Goal: Information Seeking & Learning: Learn about a topic

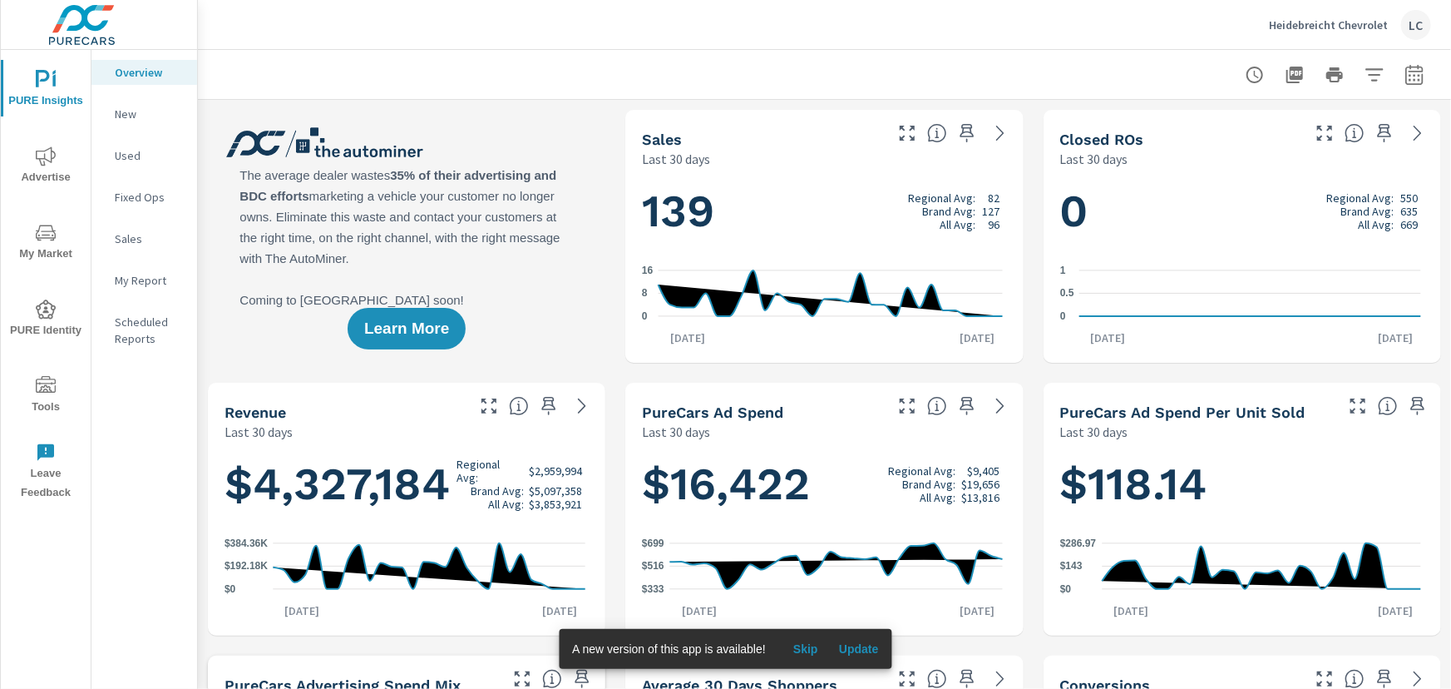
click at [857, 648] on span "Update" at bounding box center [859, 648] width 40 height 15
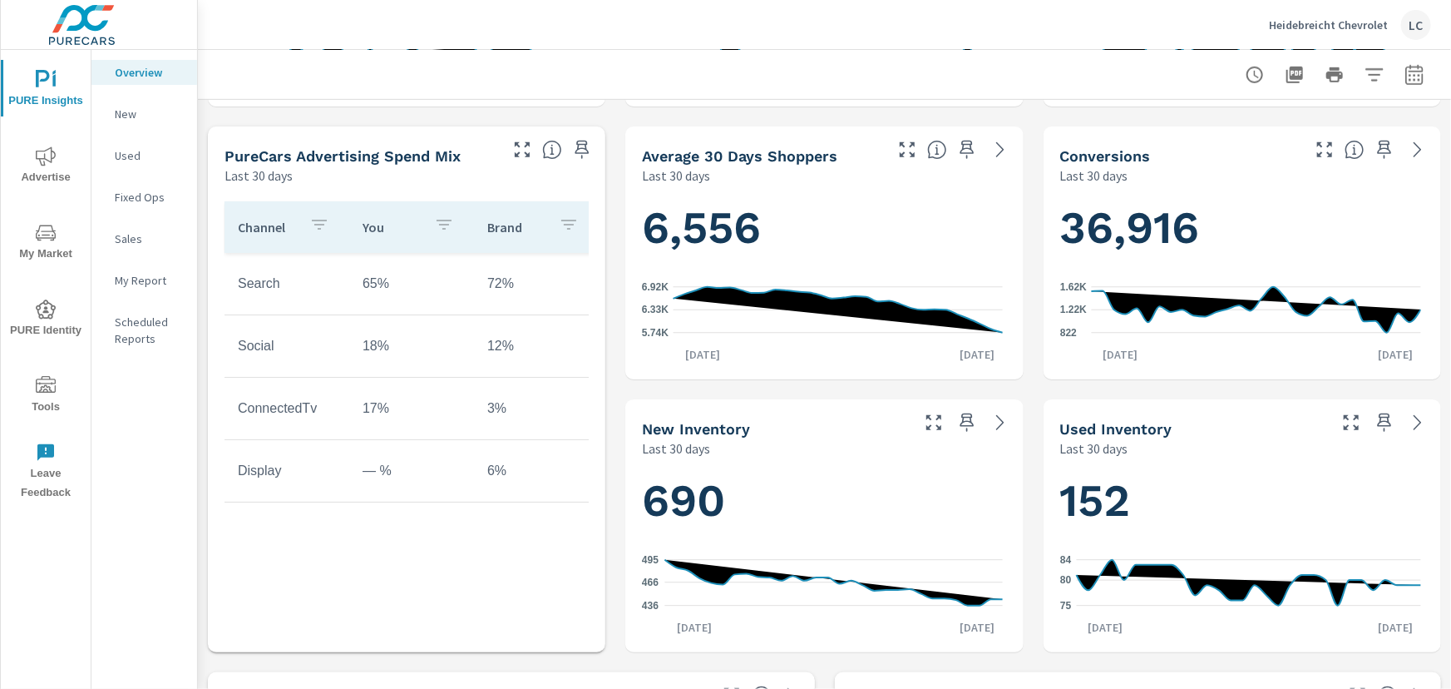
click at [126, 109] on p "New" at bounding box center [149, 114] width 69 height 17
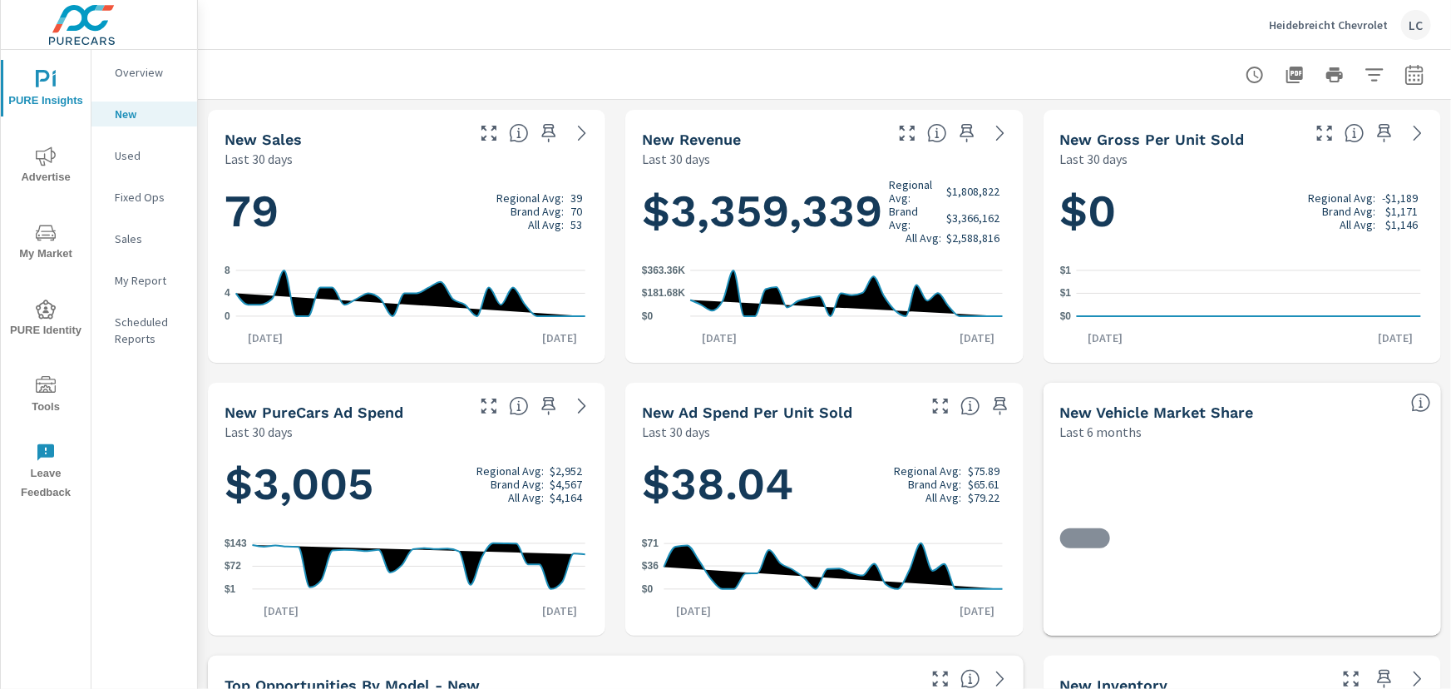
click at [47, 166] on icon "nav menu" at bounding box center [46, 156] width 20 height 20
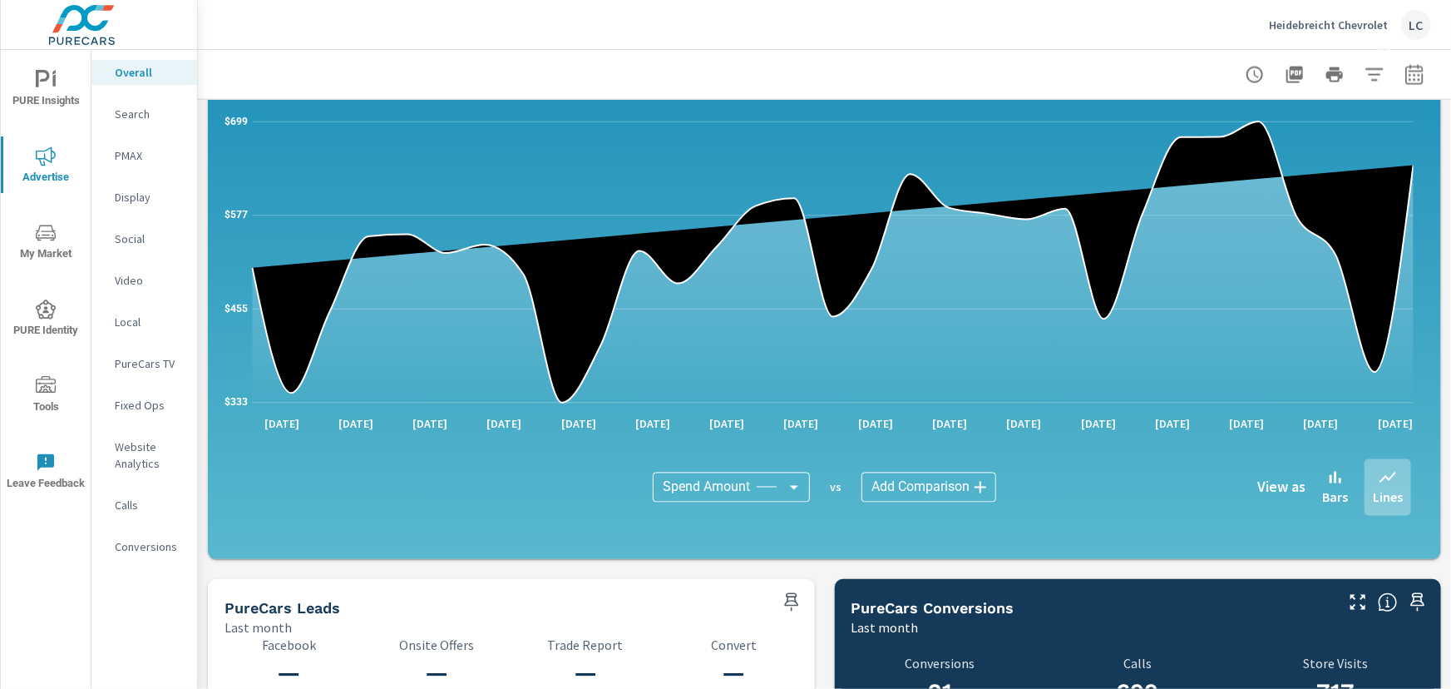
scroll to position [1361, 0]
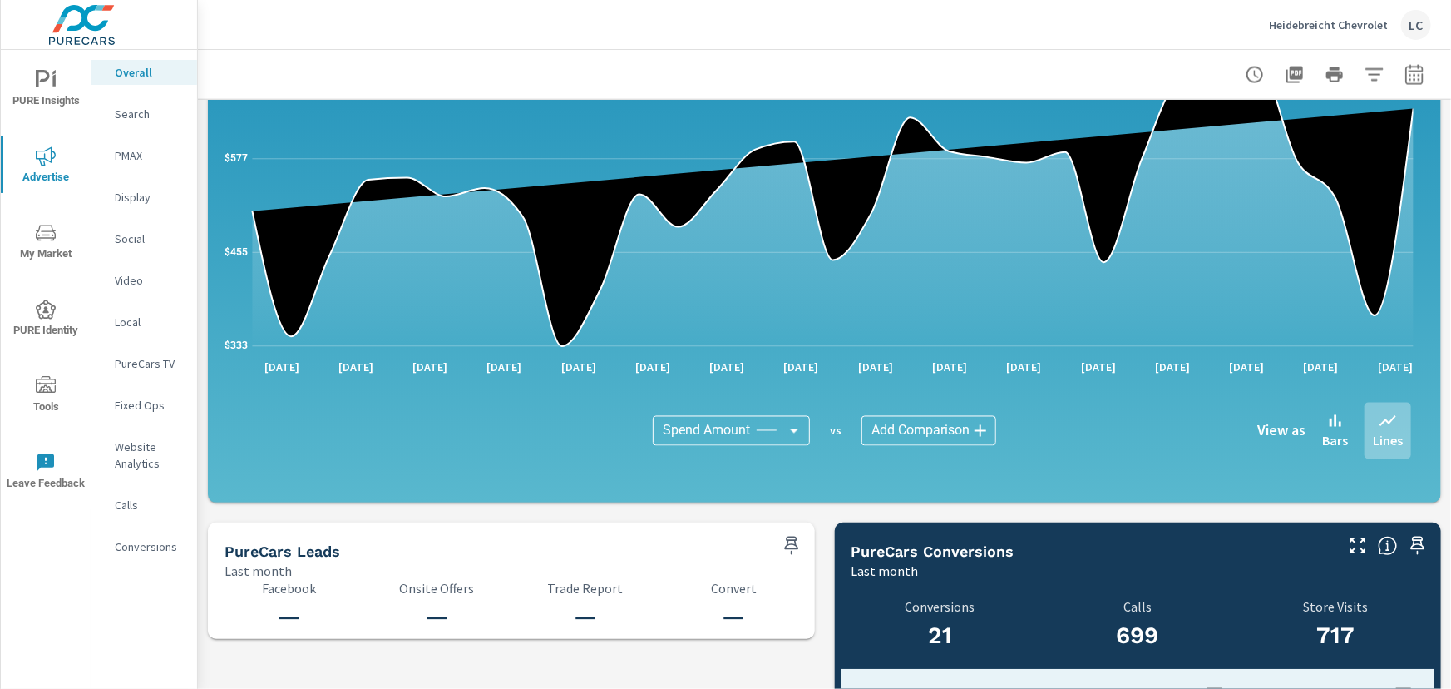
click at [785, 428] on body "PURE Insights Advertise My Market PURE Identity Tools Leave Feedback Overall Se…" at bounding box center [725, 344] width 1451 height 689
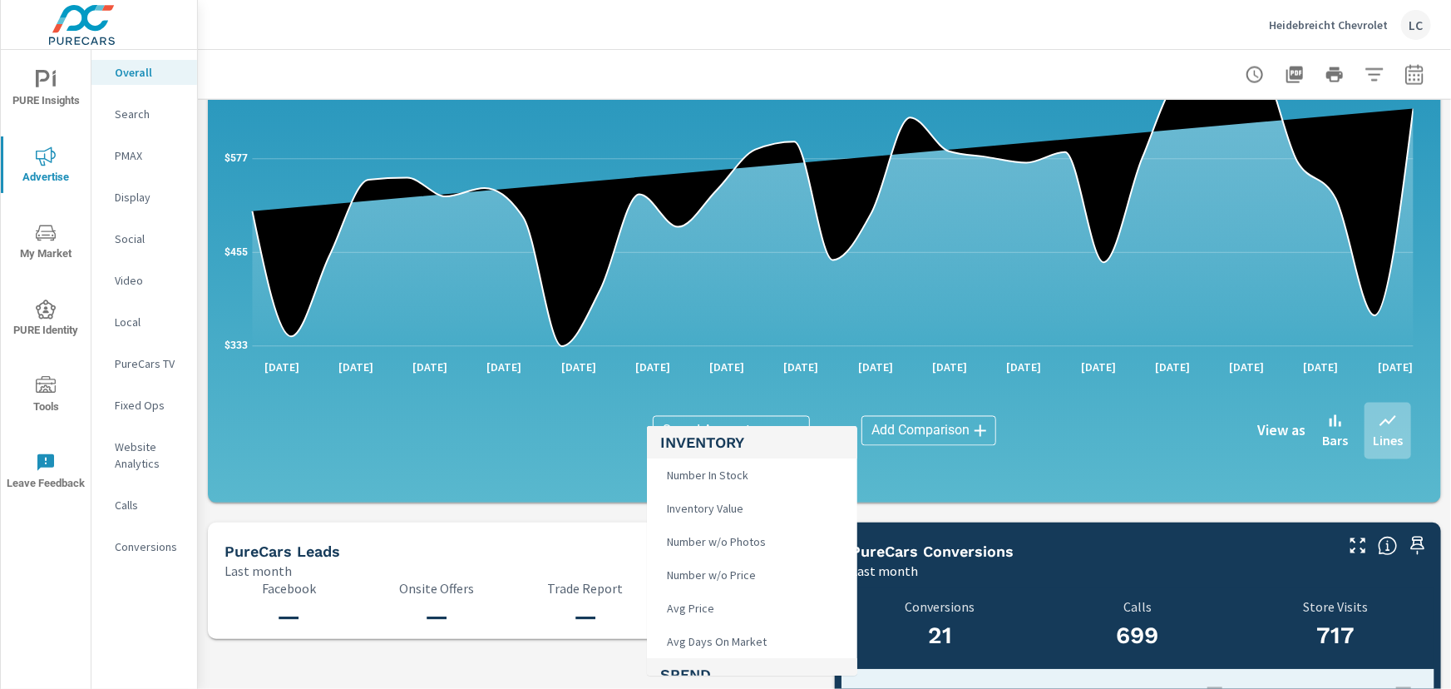
click at [786, 428] on h5 "Inventory" at bounding box center [752, 442] width 184 height 32
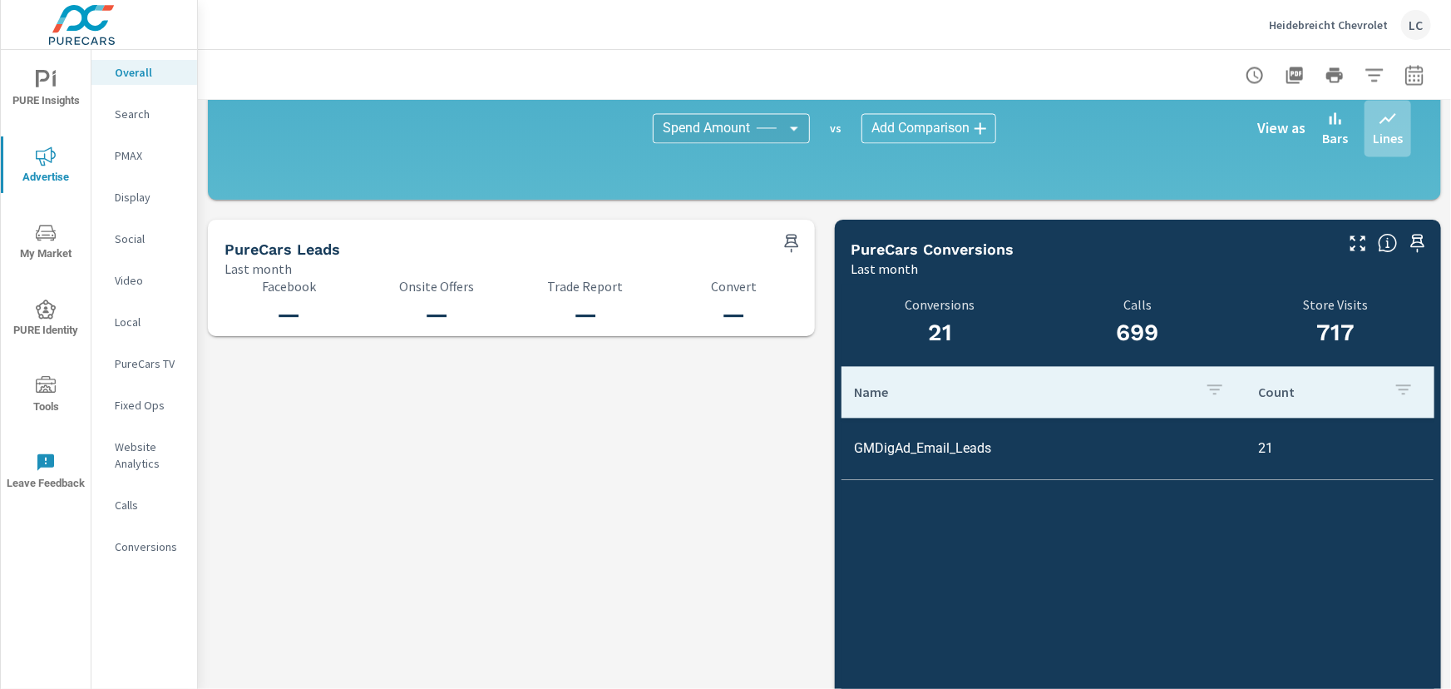
scroll to position [1730, 0]
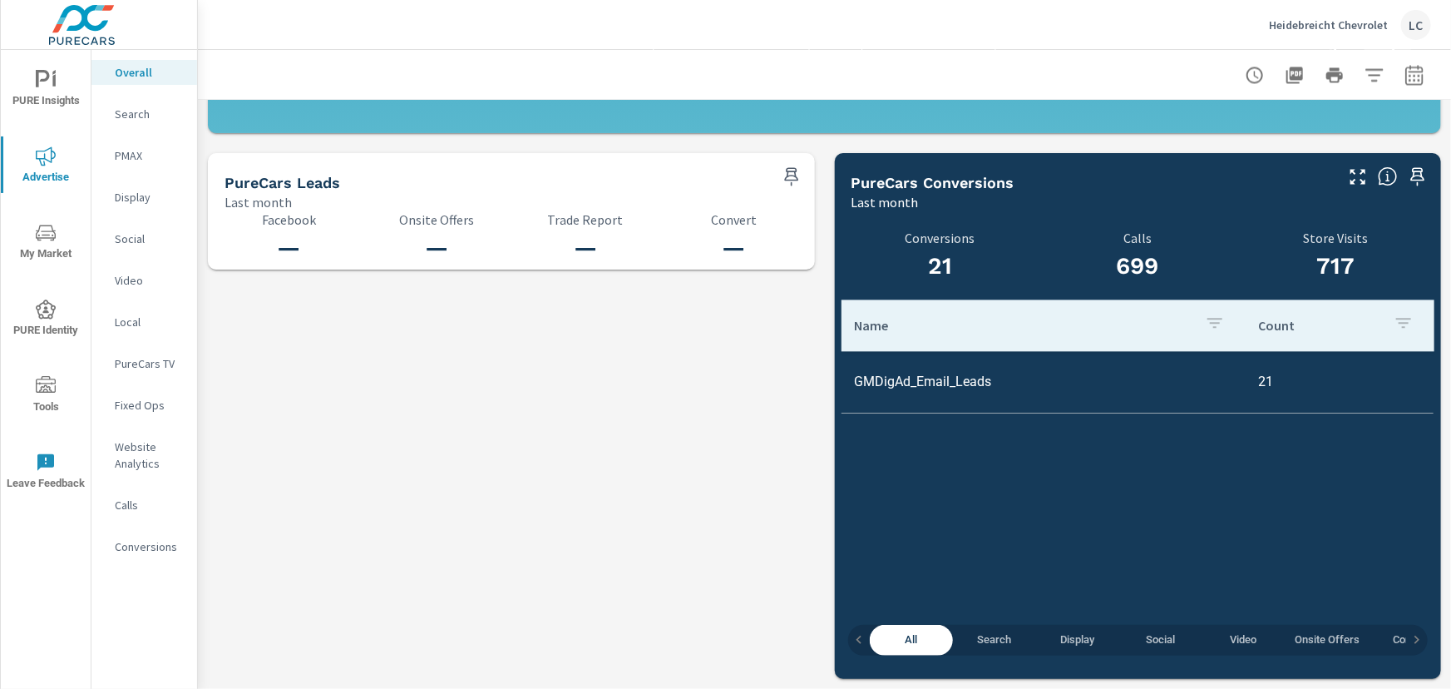
click at [984, 632] on span "Search" at bounding box center [994, 639] width 63 height 19
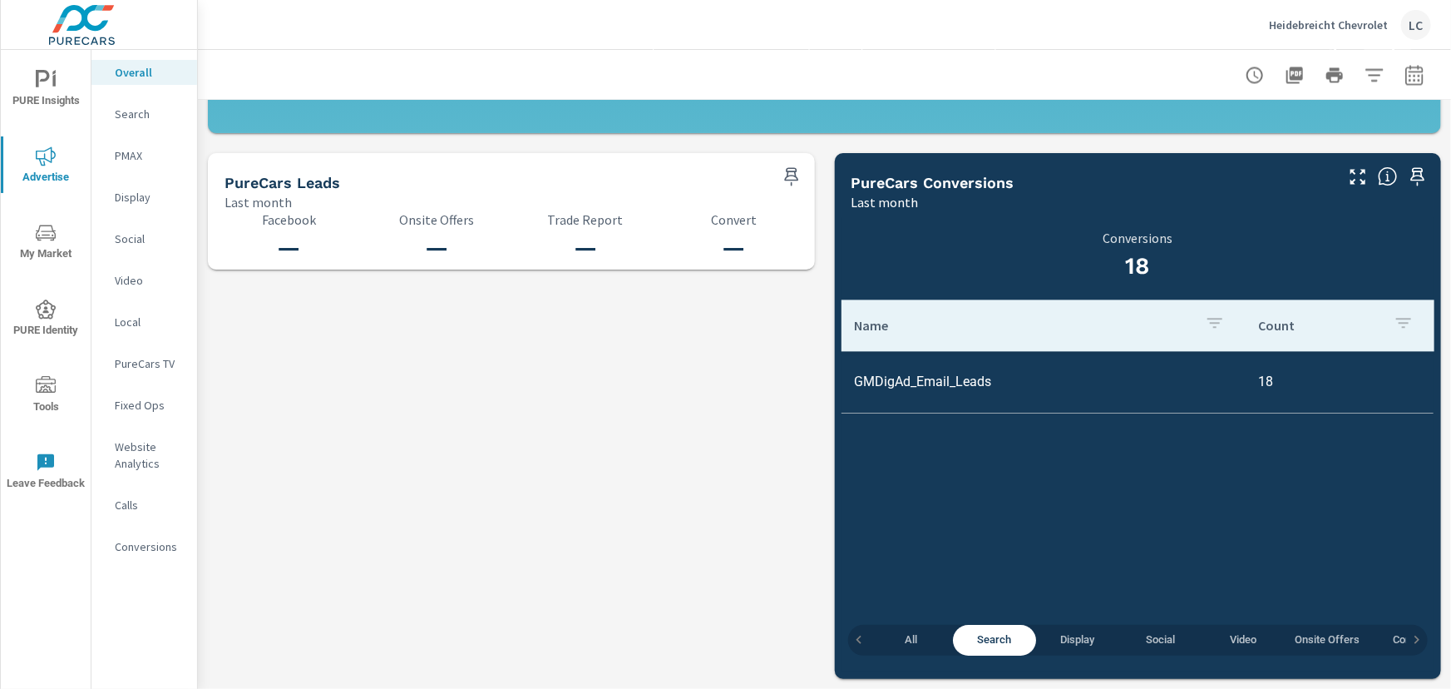
click at [1066, 640] on span "Display" at bounding box center [1077, 639] width 63 height 19
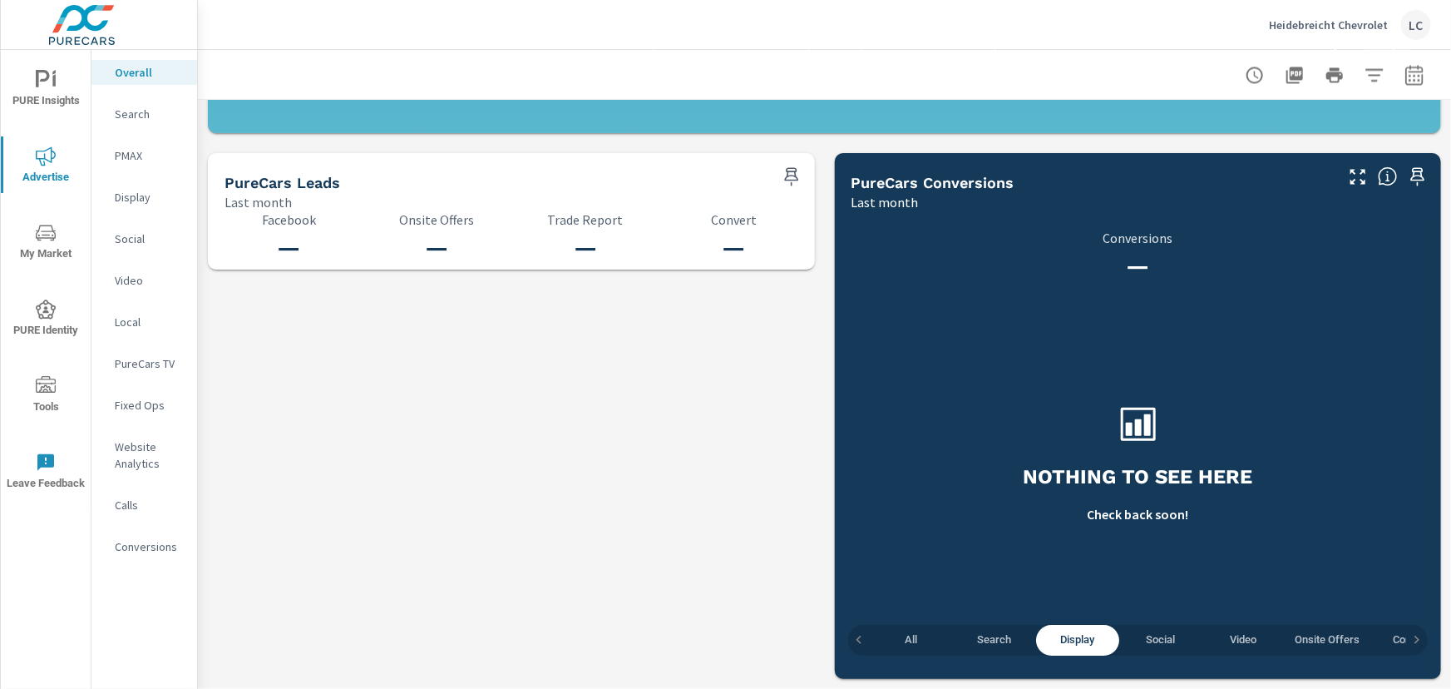
click at [1149, 635] on span "Social" at bounding box center [1160, 639] width 63 height 19
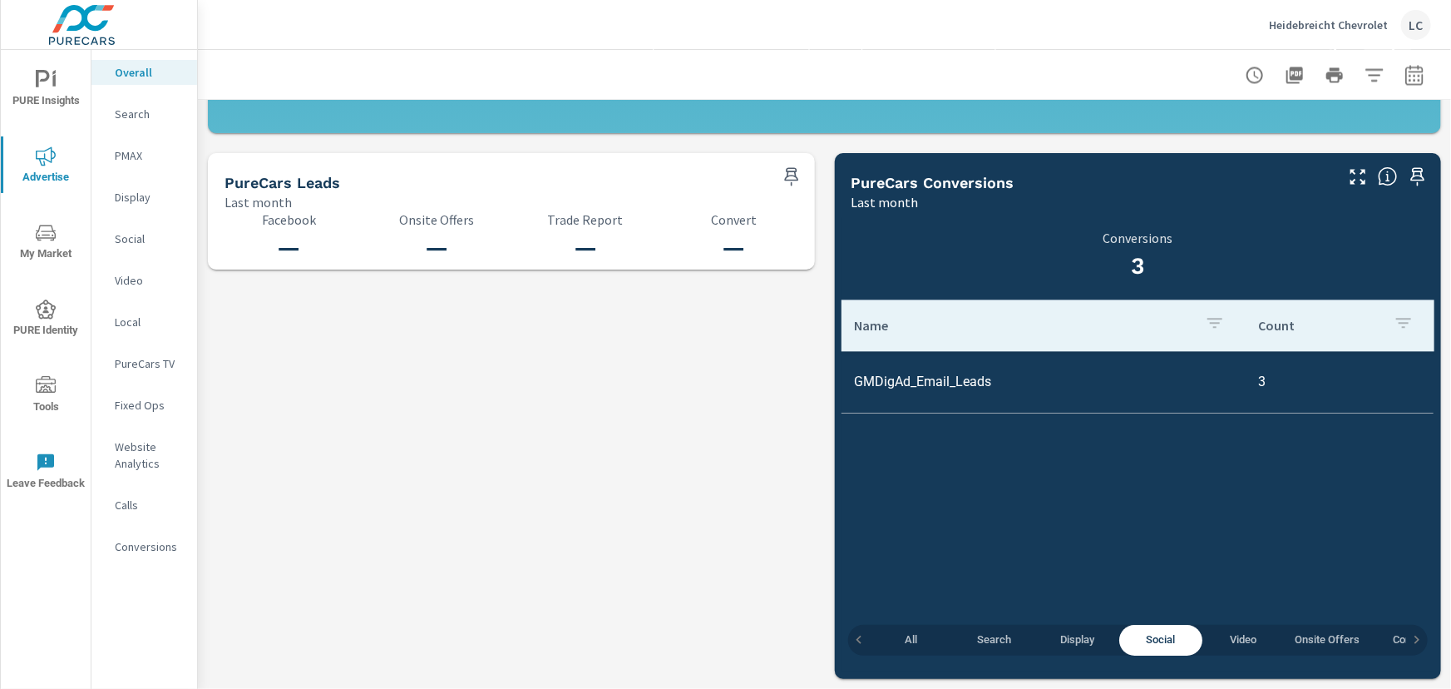
click at [1238, 634] on span "Video" at bounding box center [1244, 639] width 63 height 19
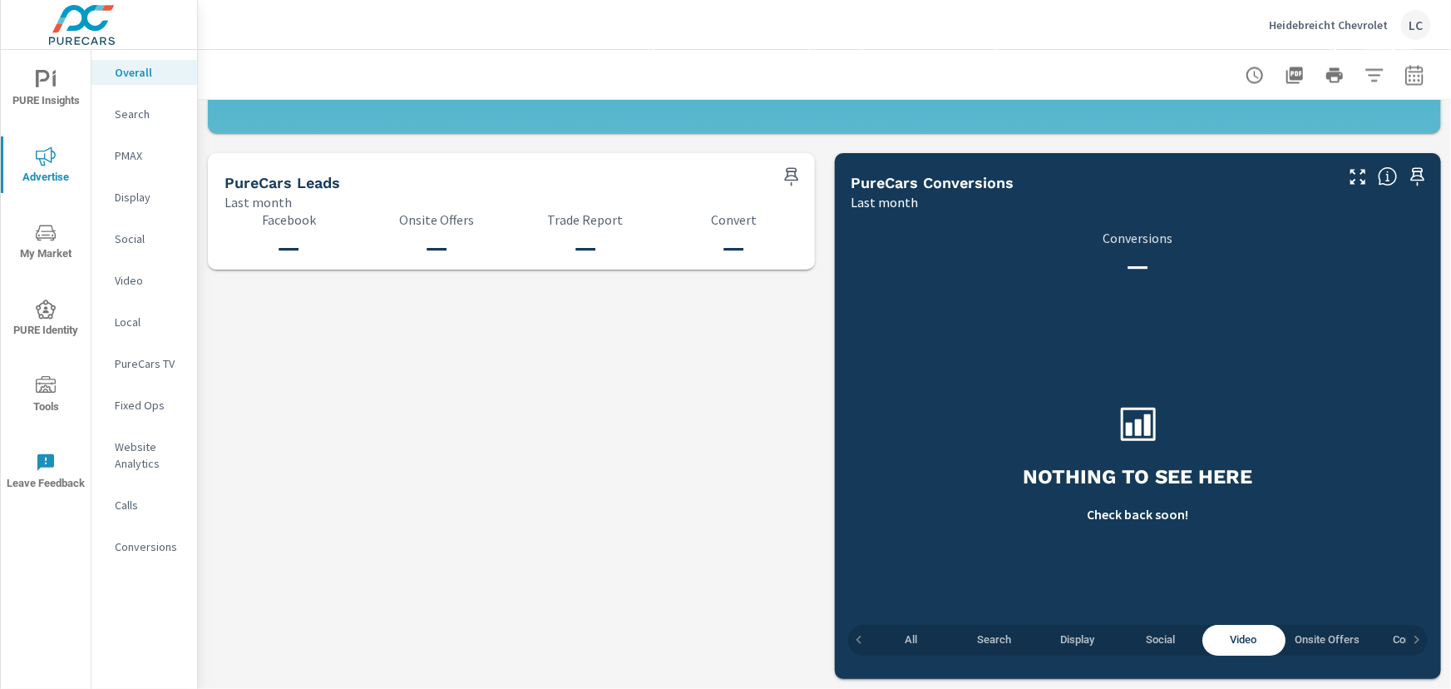
click at [1327, 641] on span "Onsite Offers" at bounding box center [1328, 639] width 65 height 19
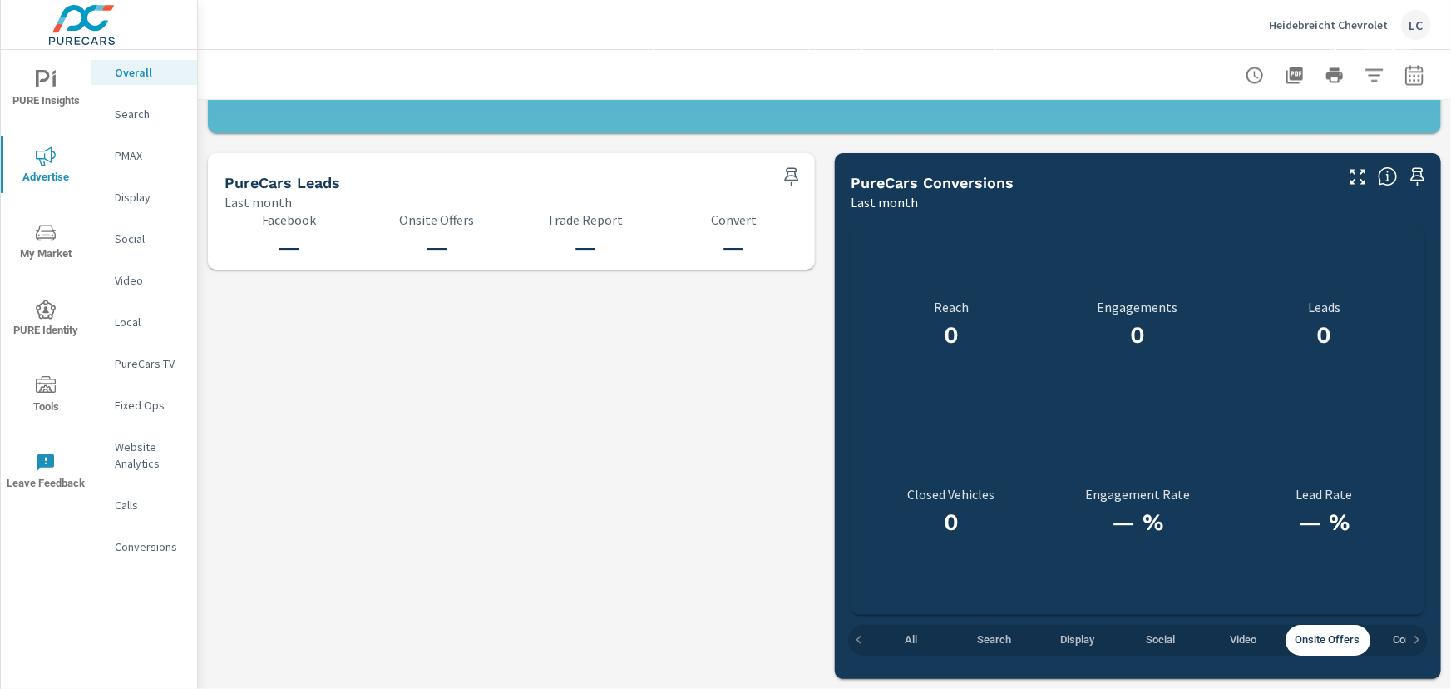
click at [1415, 635] on icon "button" at bounding box center [1417, 639] width 5 height 8
click at [1406, 635] on div "All Search Display Social Video Onsite Offers Convert" at bounding box center [1138, 640] width 581 height 31
click at [1356, 641] on span "Convert" at bounding box center [1365, 639] width 63 height 19
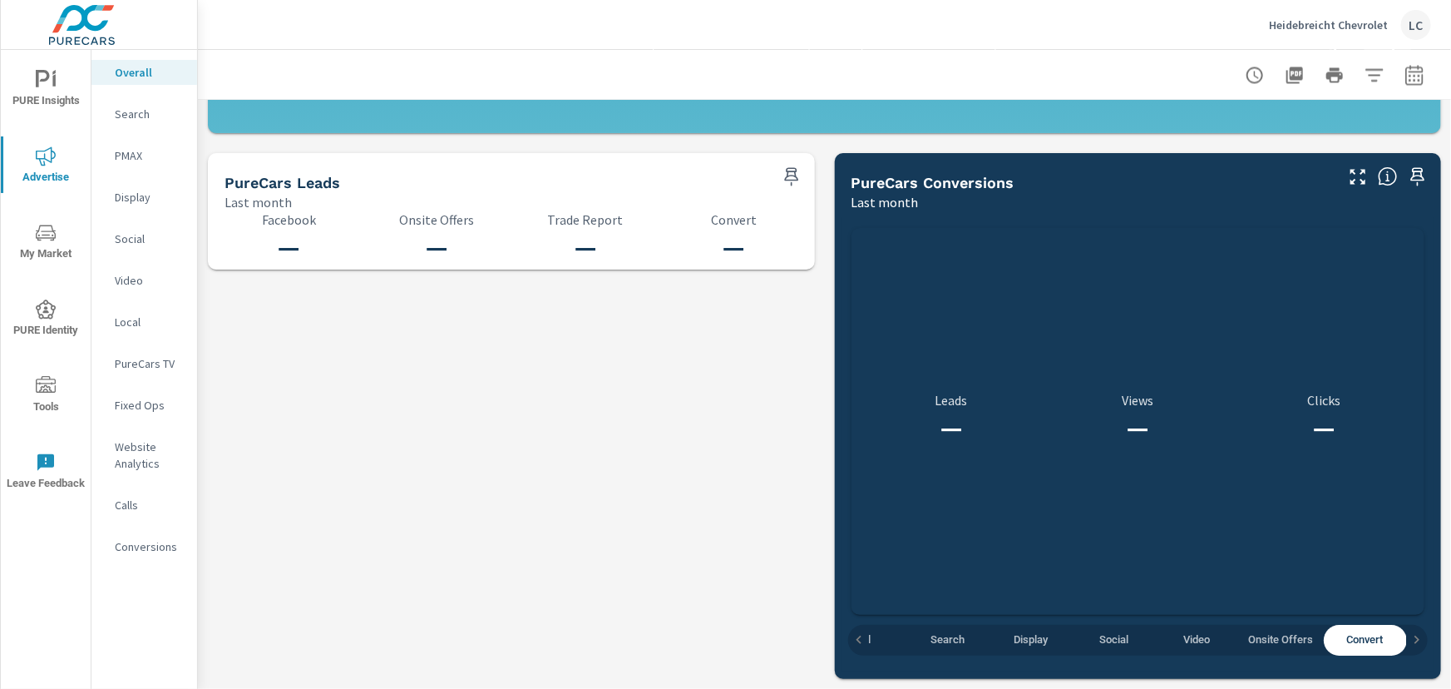
click at [857, 635] on icon "button" at bounding box center [859, 639] width 17 height 17
click at [852, 635] on div "All Search Display Social Video Onsite Offers Convert" at bounding box center [1138, 640] width 581 height 31
click at [902, 635] on span "All" at bounding box center [911, 639] width 63 height 19
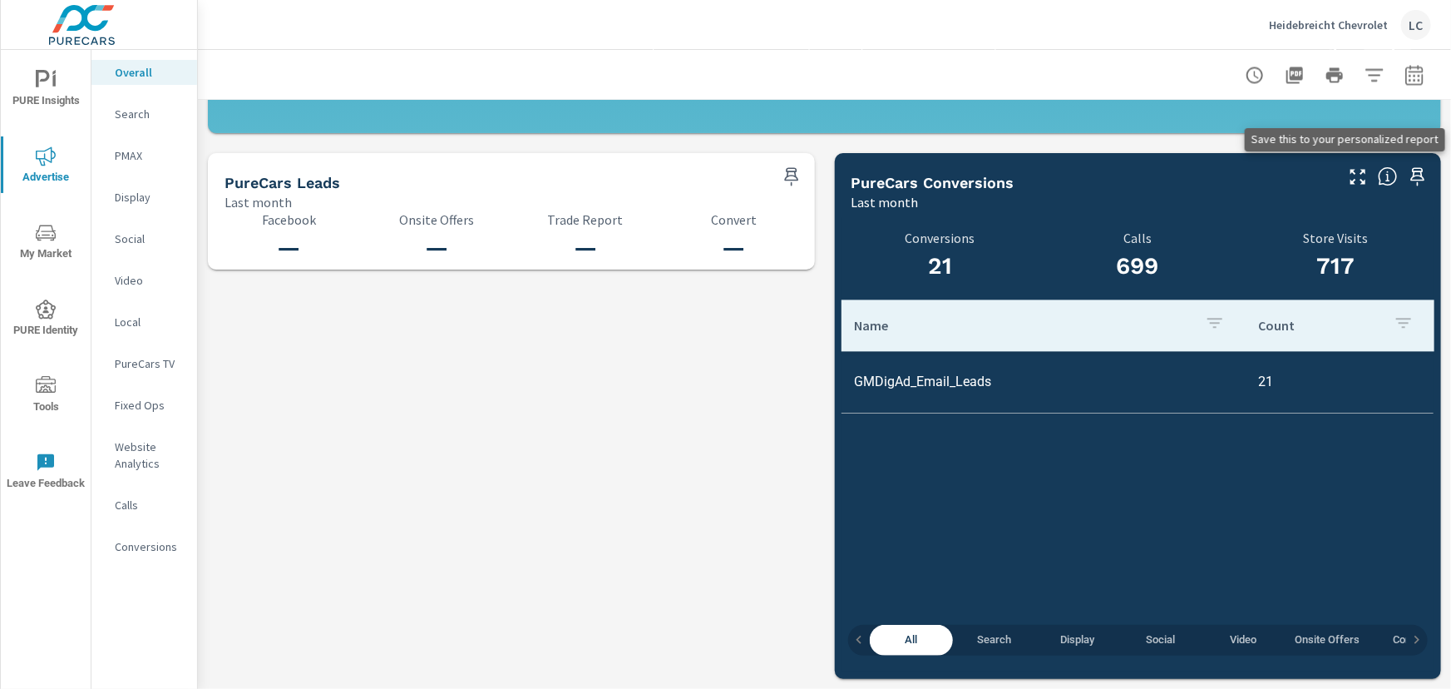
click at [1408, 174] on icon "button" at bounding box center [1418, 176] width 20 height 20
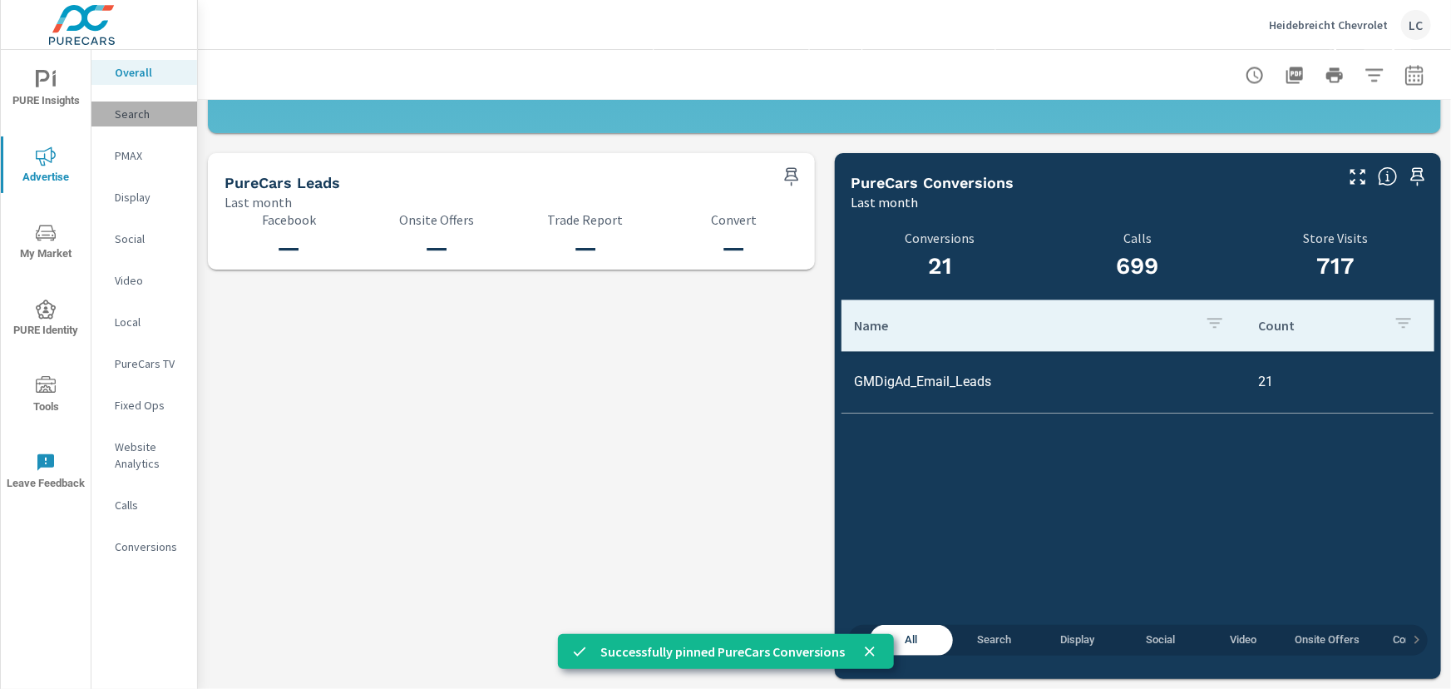
click at [131, 116] on p "Search" at bounding box center [149, 114] width 69 height 17
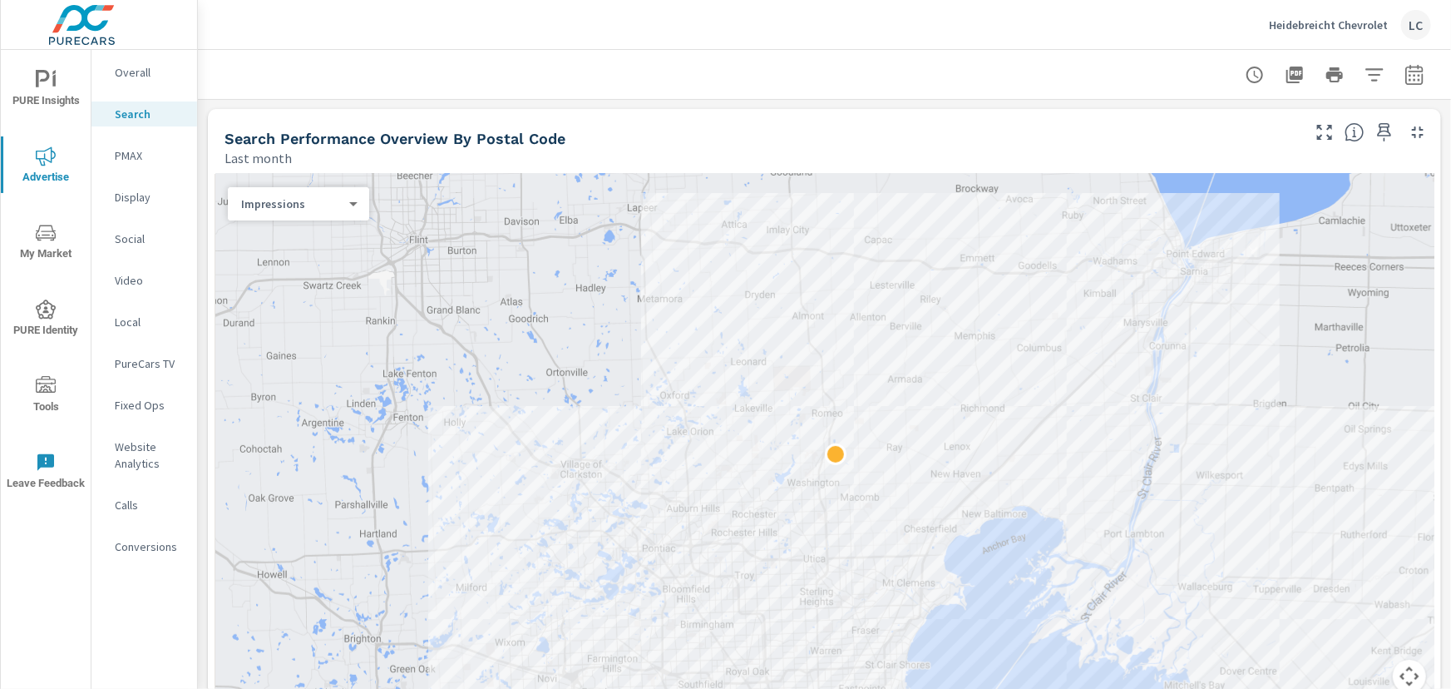
scroll to position [151, 0]
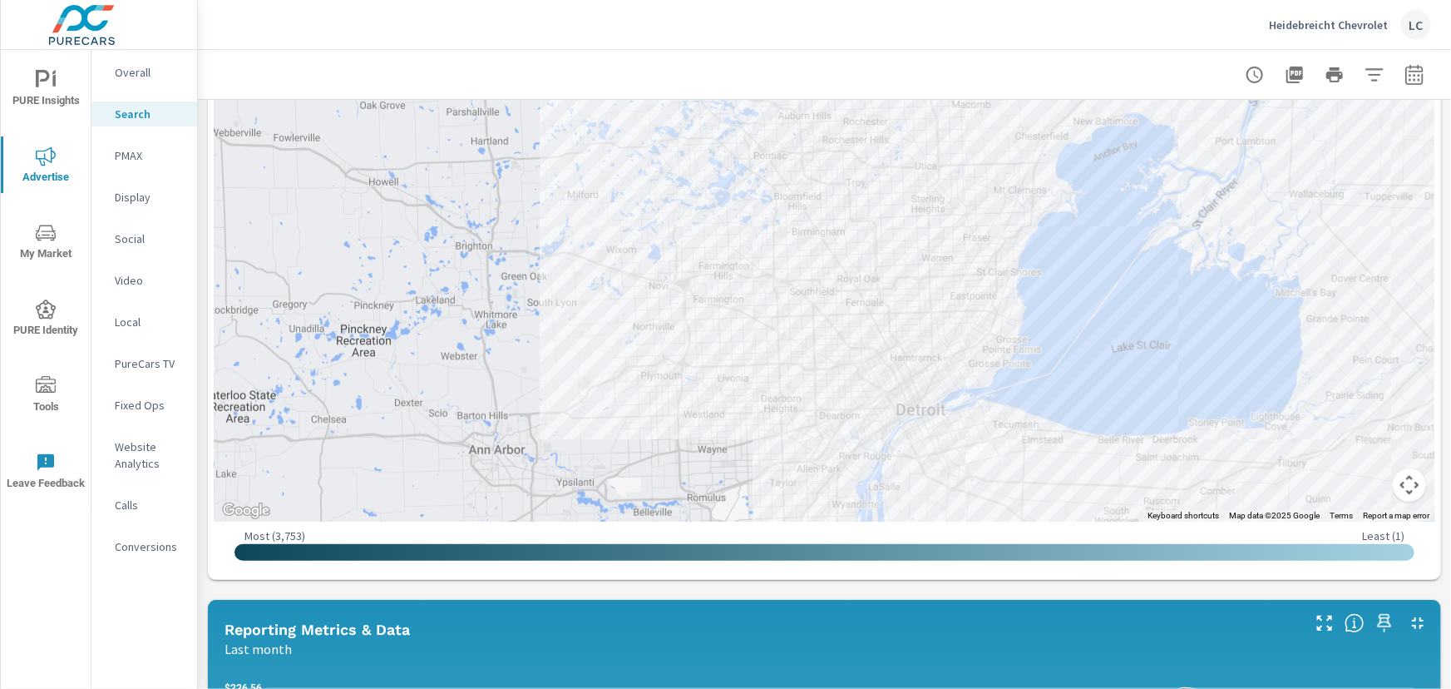
scroll to position [302, 0]
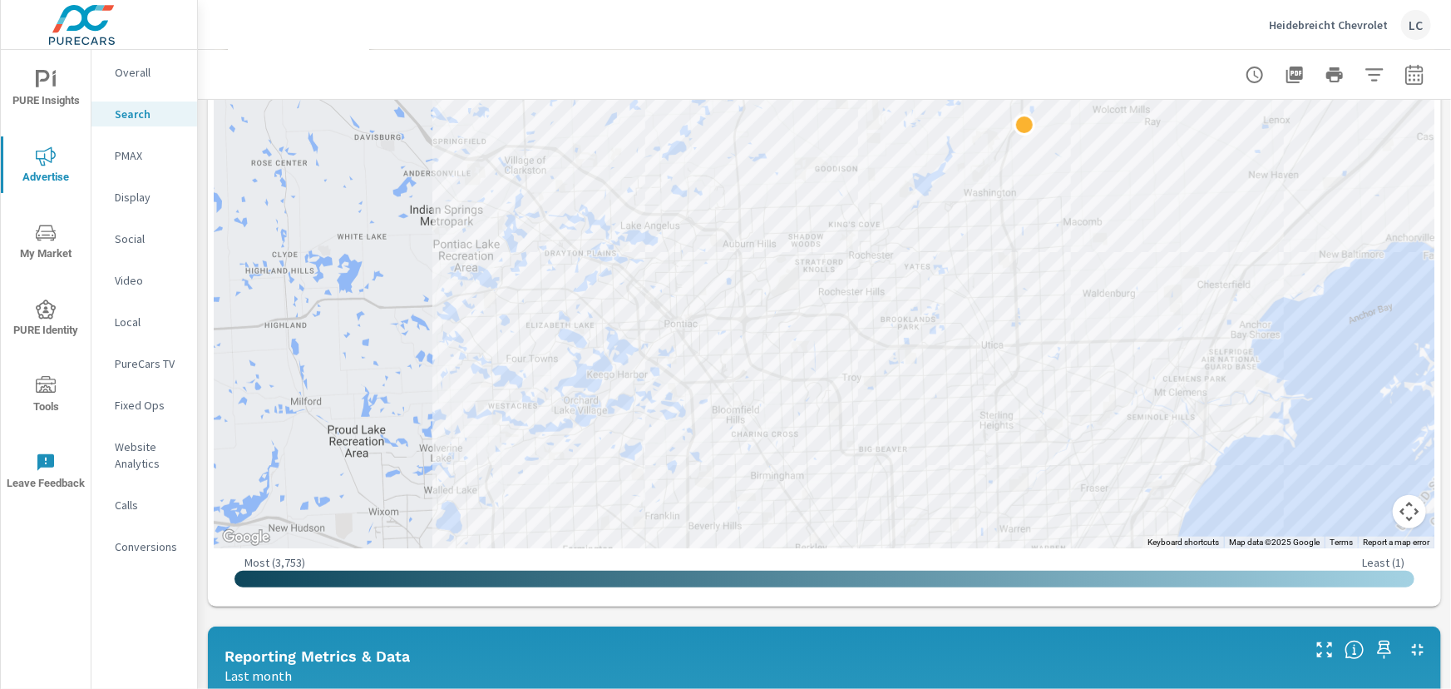
drag, startPoint x: 1285, startPoint y: 356, endPoint x: 1182, endPoint y: 566, distance: 234.3
click at [1185, 566] on div "← Move left → Move right ↑ Move up ↓ Move down + Zoom in - Zoom out Home Jump l…" at bounding box center [825, 304] width 1220 height 591
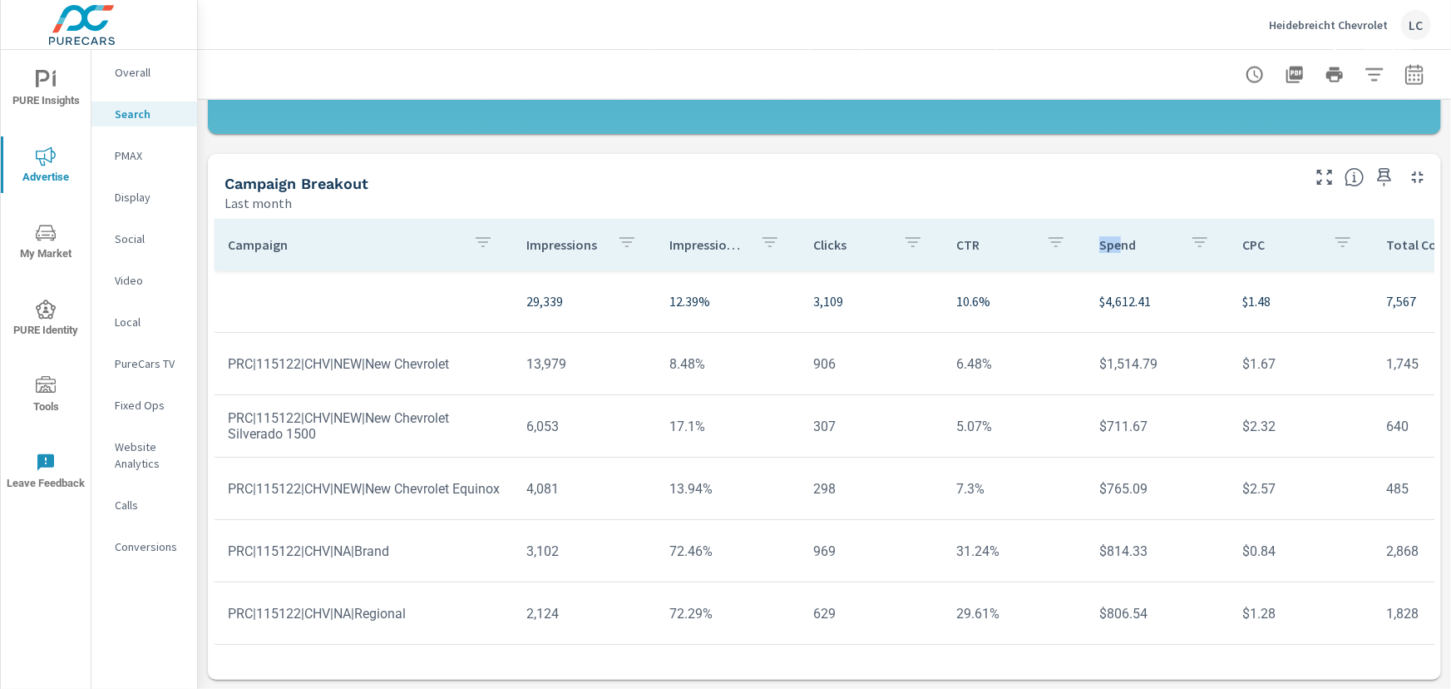
drag, startPoint x: 1111, startPoint y: 242, endPoint x: 1067, endPoint y: 242, distance: 44.1
click at [1067, 241] on tr "Campaign Impressions Impression Share Clicks CTR Spend CPC Total Conversions Le…" at bounding box center [1296, 245] width 2162 height 52
drag, startPoint x: 1033, startPoint y: 237, endPoint x: 982, endPoint y: 247, distance: 51.7
click at [975, 242] on div "CTR" at bounding box center [1014, 244] width 116 height 38
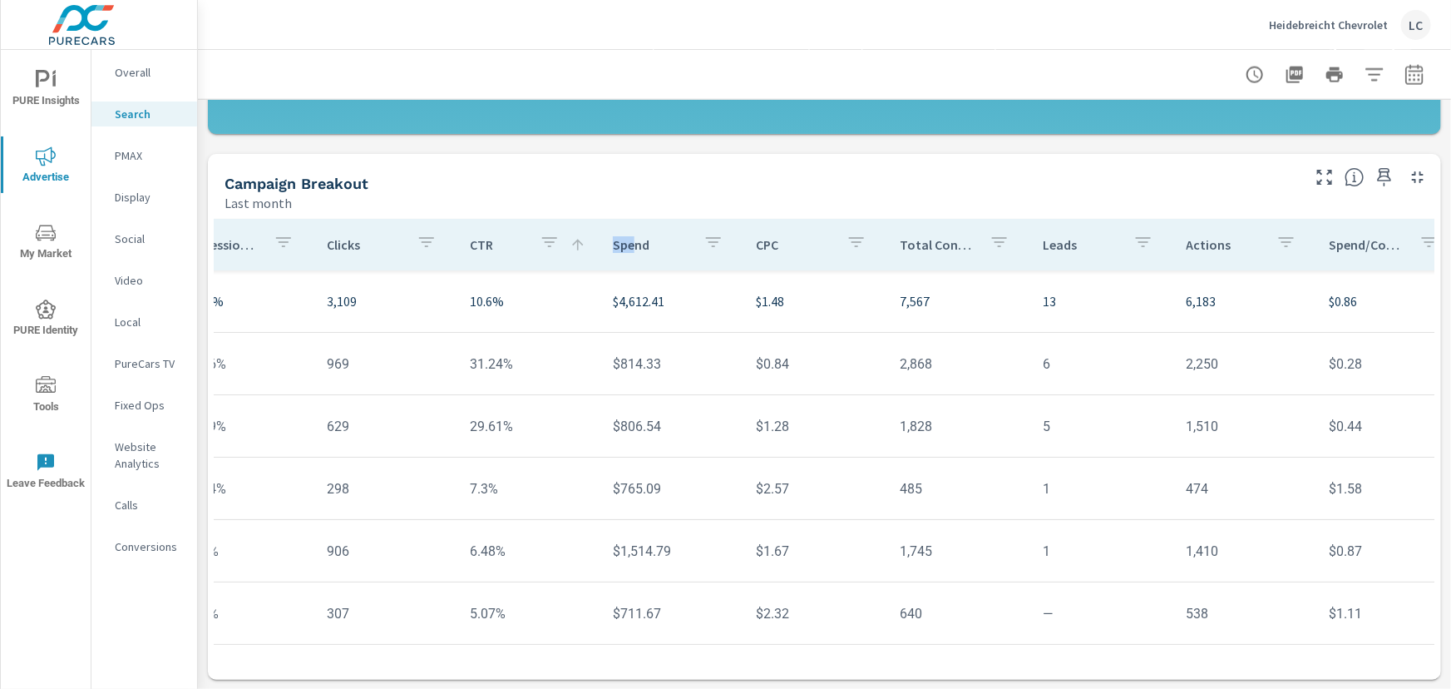
scroll to position [8, 507]
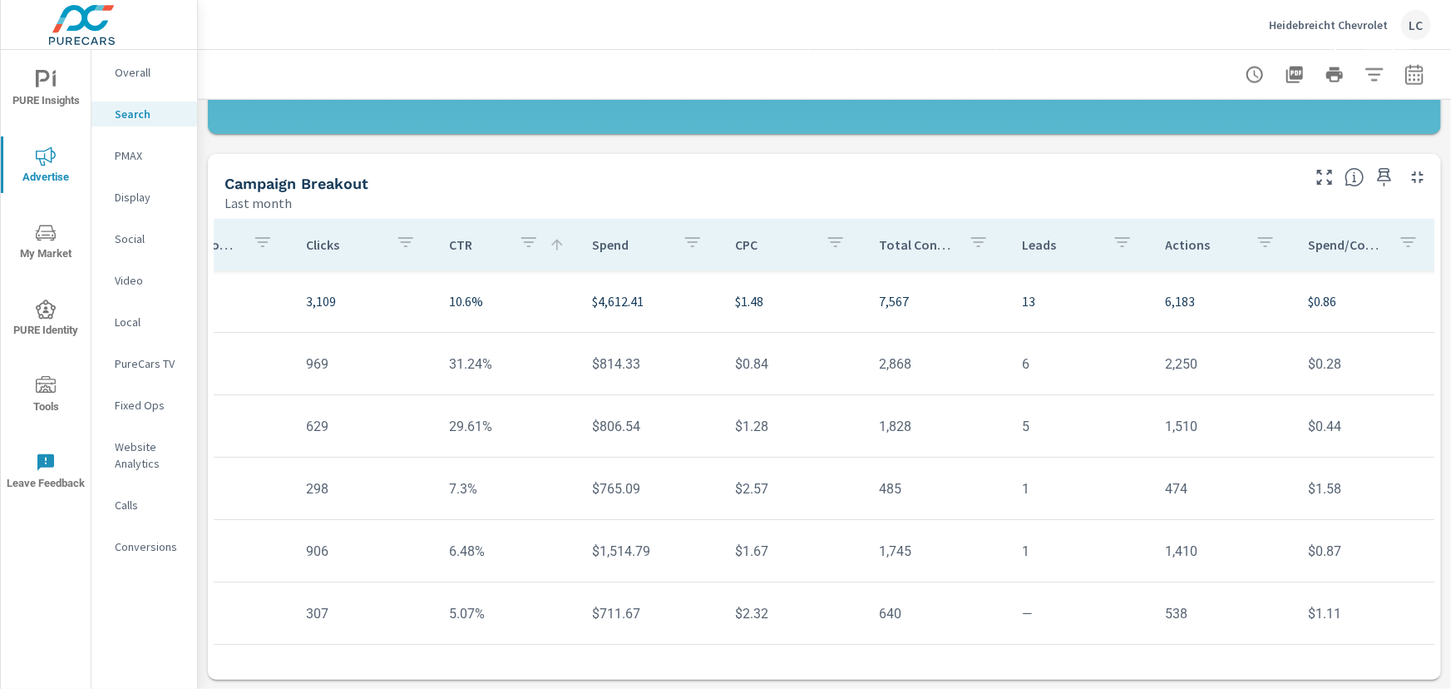
click at [1027, 242] on p "Leads" at bounding box center [1060, 244] width 77 height 17
click at [1093, 251] on icon "button" at bounding box center [1103, 242] width 20 height 20
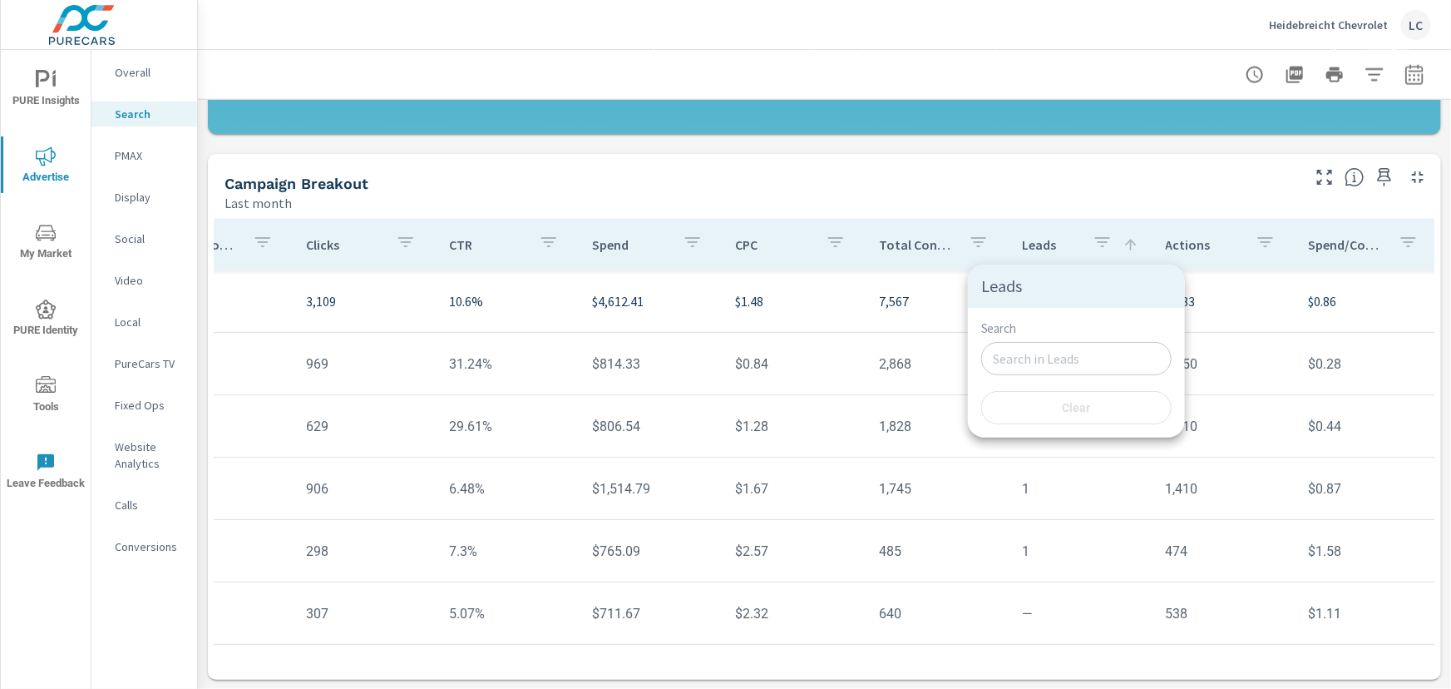
click at [1087, 239] on div at bounding box center [725, 344] width 1451 height 689
click at [1123, 241] on icon at bounding box center [1131, 244] width 17 height 17
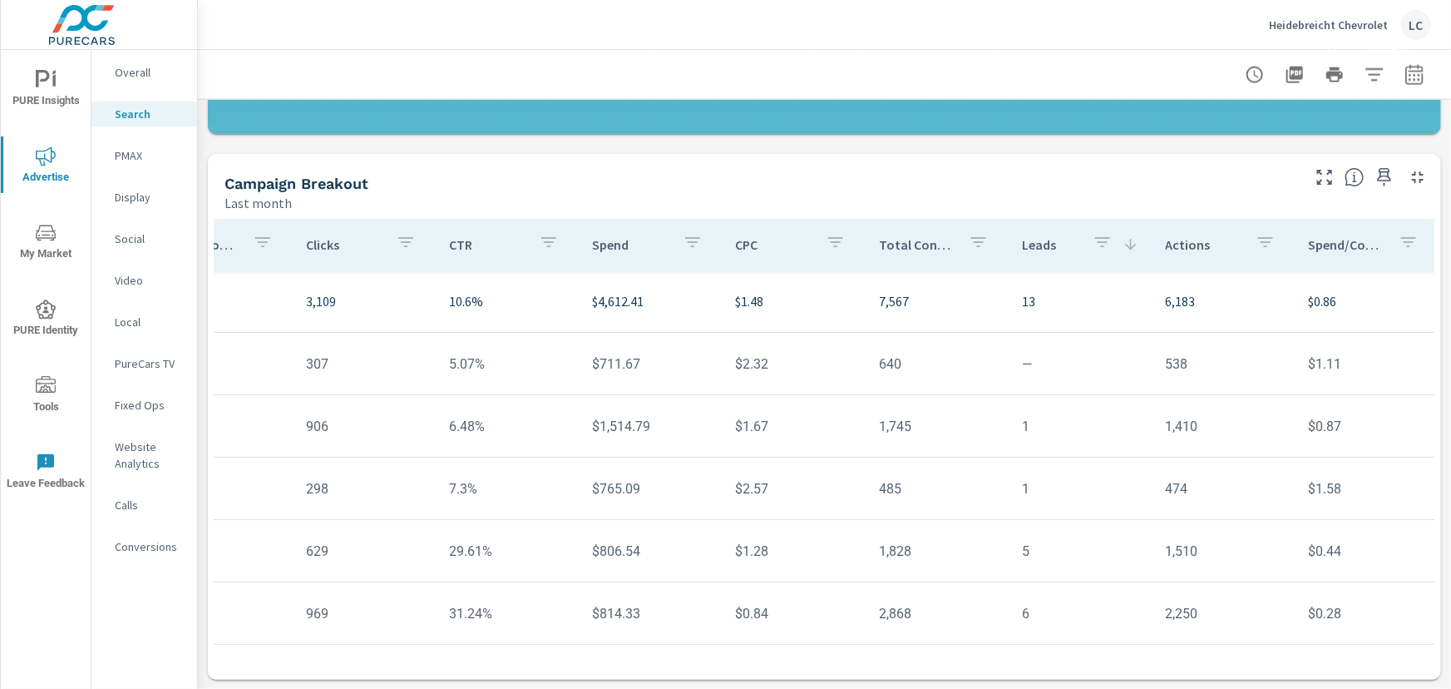
click at [1123, 241] on icon at bounding box center [1131, 244] width 17 height 17
click at [1113, 245] on icon "button" at bounding box center [1123, 242] width 20 height 20
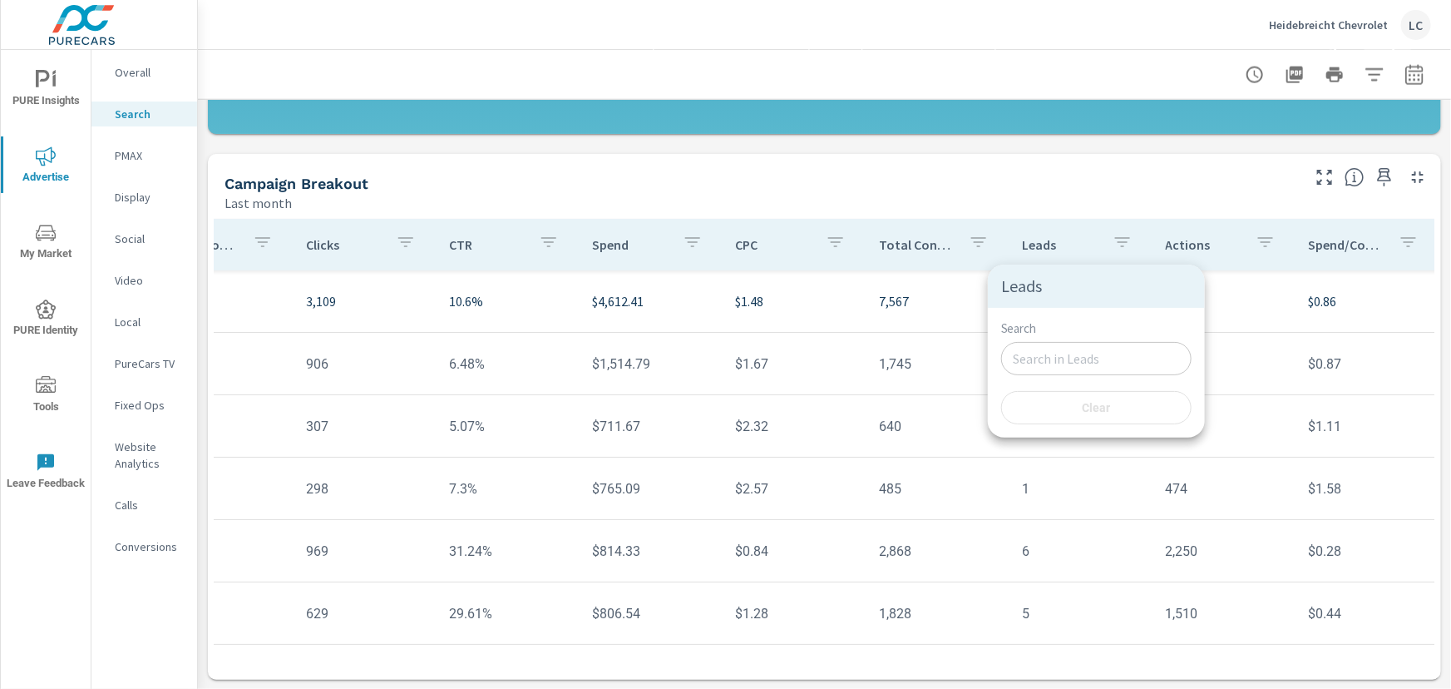
click at [1112, 242] on div at bounding box center [725, 344] width 1451 height 689
click at [1113, 242] on icon "button" at bounding box center [1123, 242] width 20 height 20
click at [1109, 242] on div at bounding box center [725, 344] width 1451 height 689
click at [1030, 247] on p "Leads" at bounding box center [1060, 244] width 77 height 17
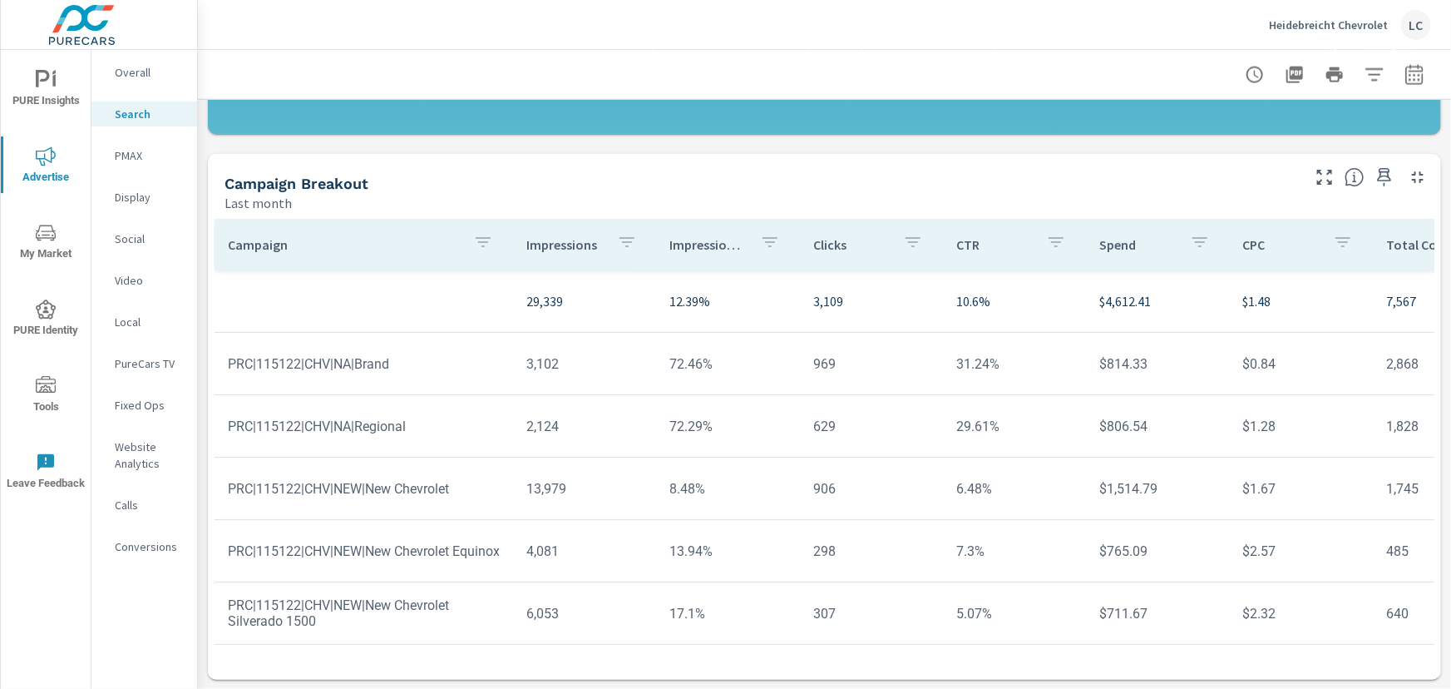
click at [135, 160] on p "PMAX" at bounding box center [149, 155] width 69 height 17
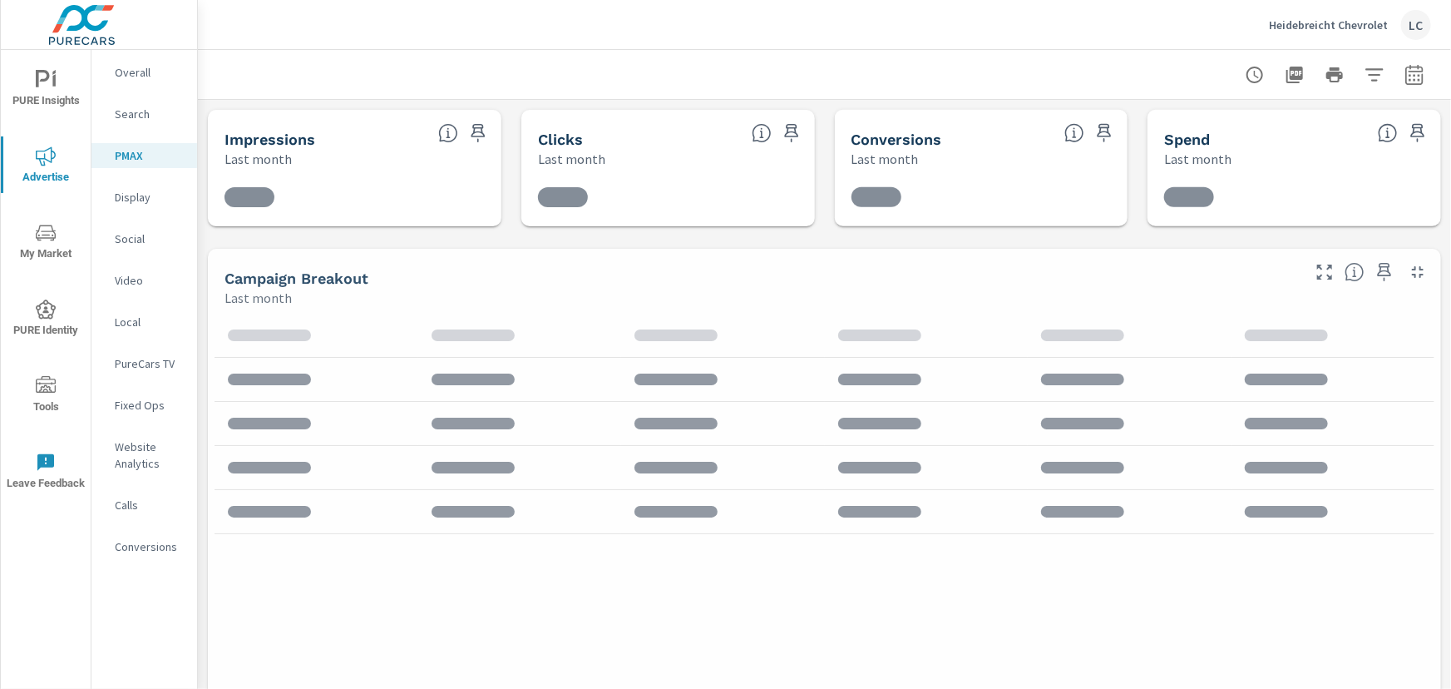
click at [144, 109] on p "Search" at bounding box center [149, 114] width 69 height 17
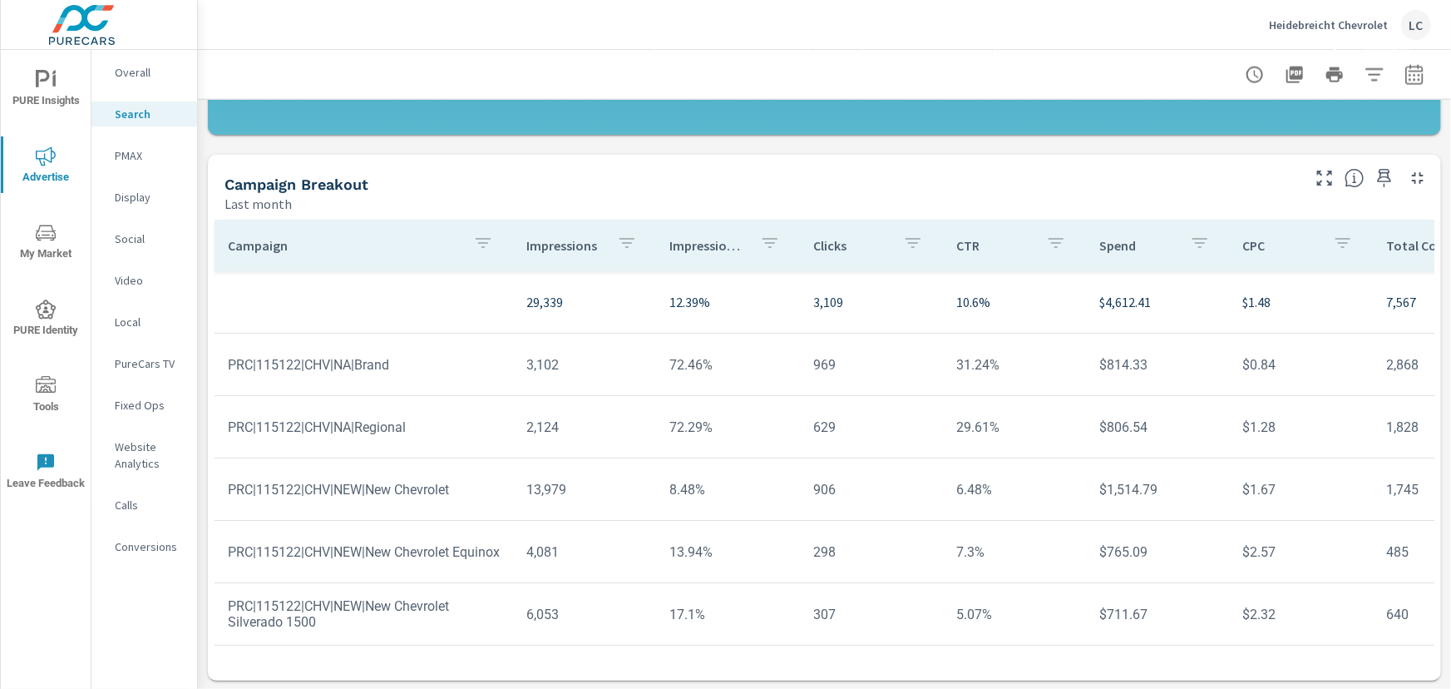
scroll to position [1184, 0]
click at [1375, 173] on icon "button" at bounding box center [1385, 177] width 20 height 20
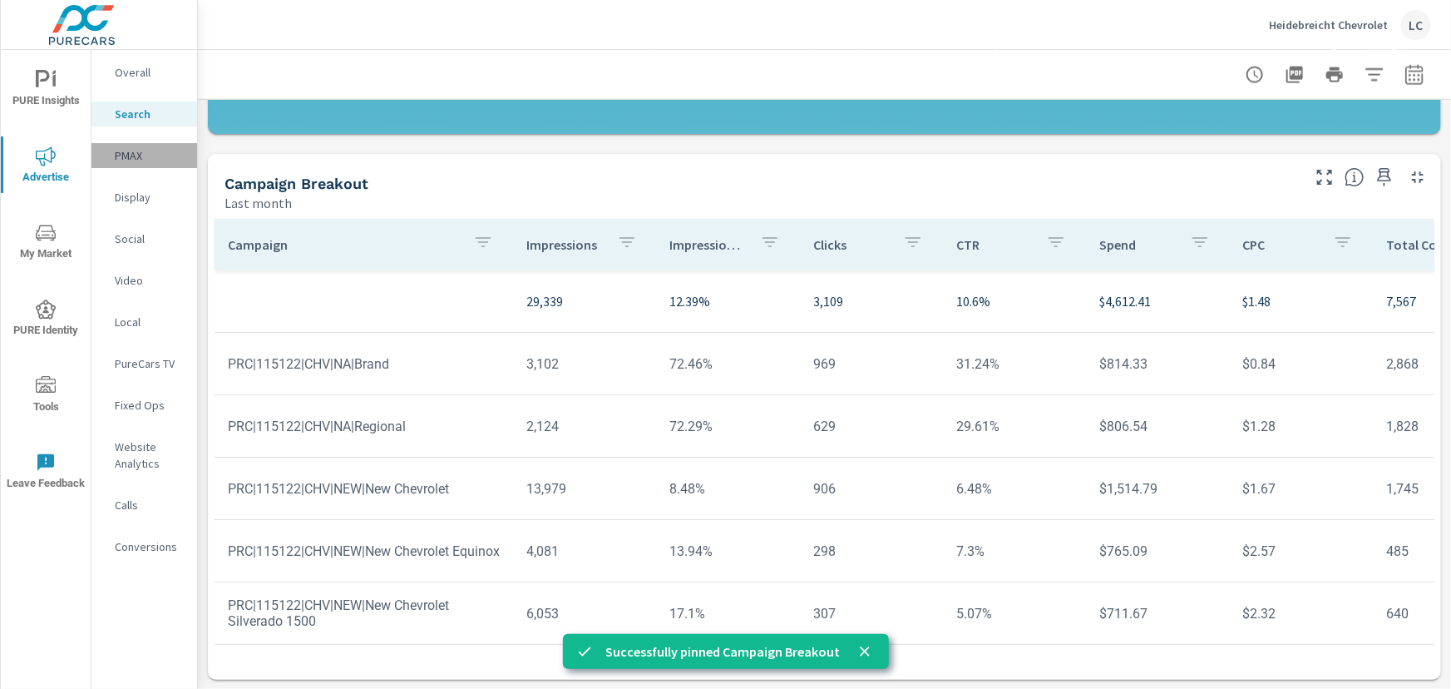
click at [137, 150] on p "PMAX" at bounding box center [149, 155] width 69 height 17
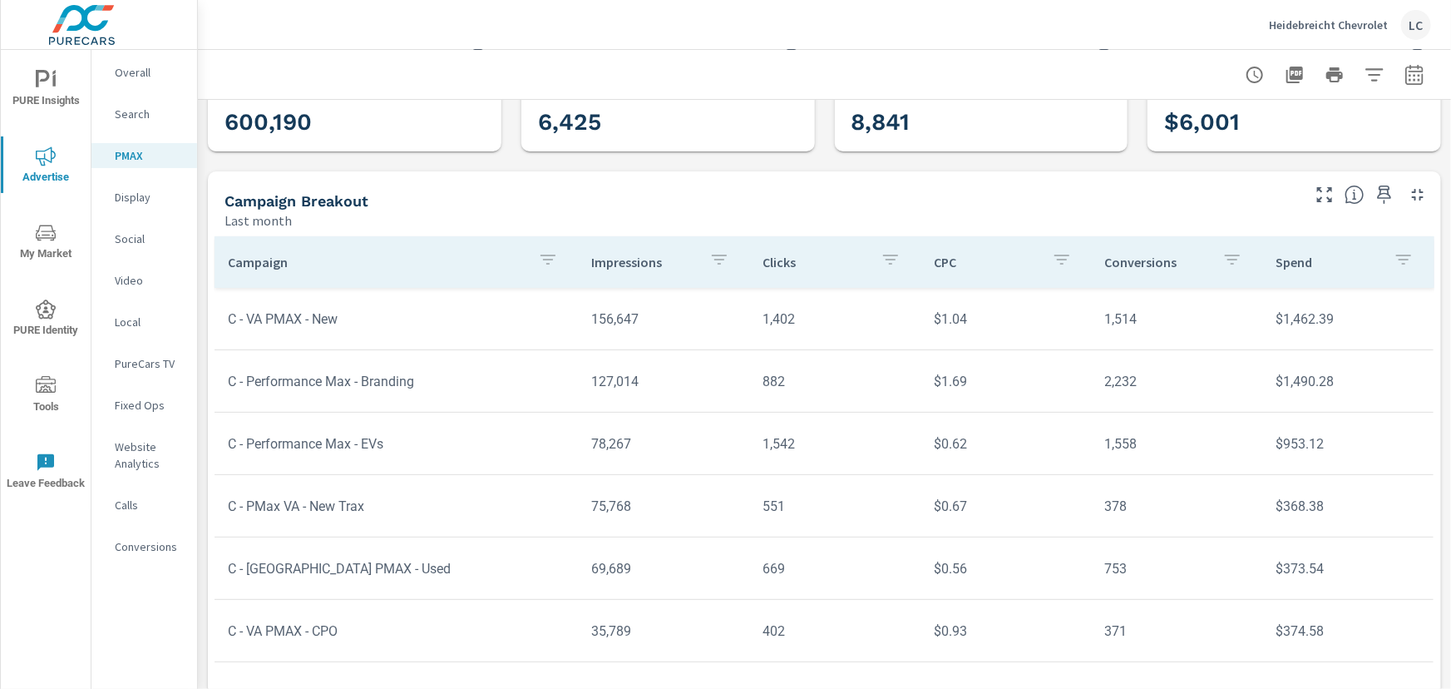
scroll to position [92, 0]
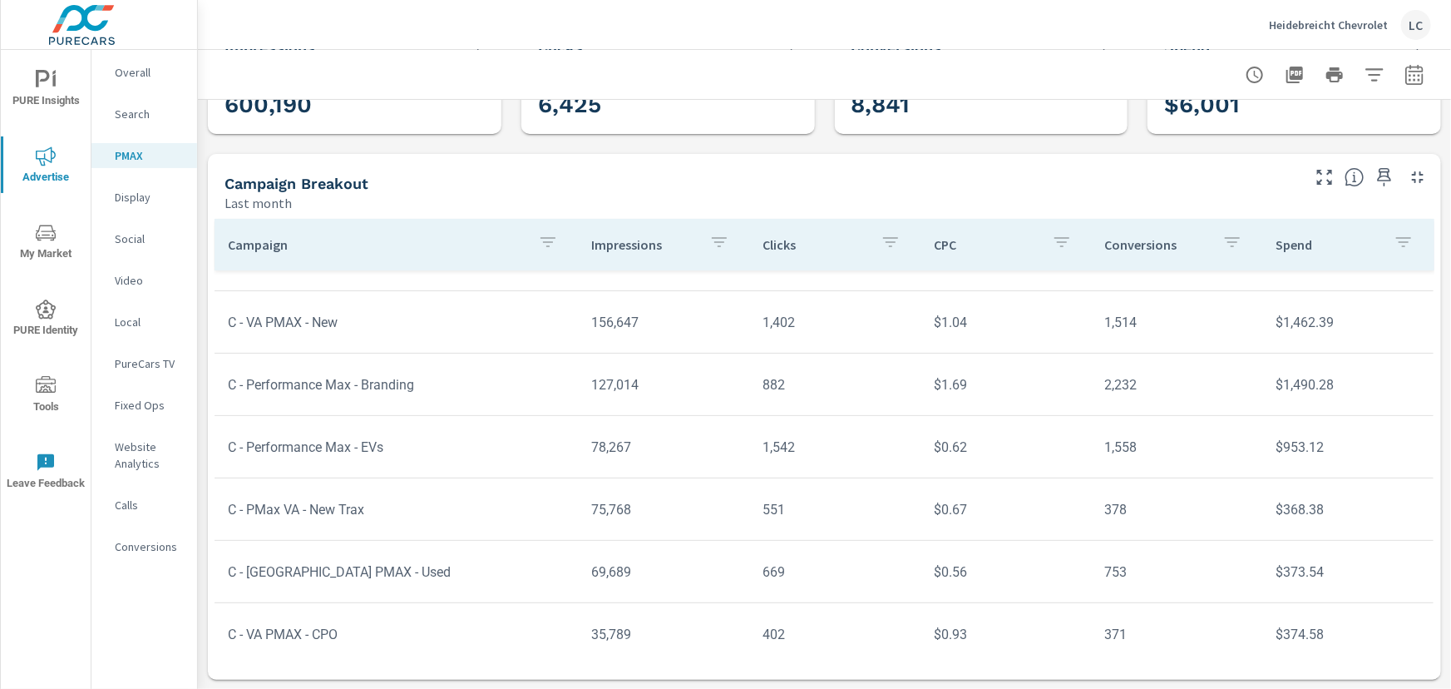
scroll to position [75, 0]
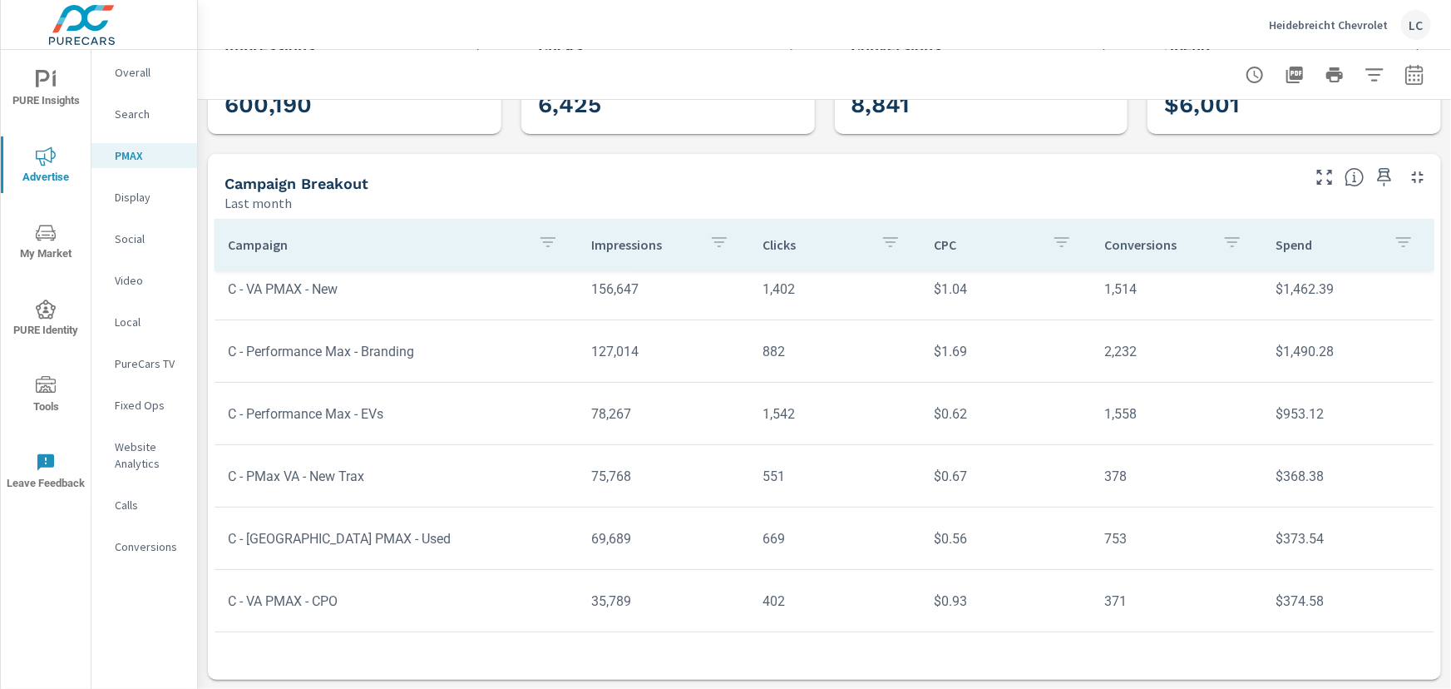
click at [1375, 173] on icon "button" at bounding box center [1385, 177] width 20 height 20
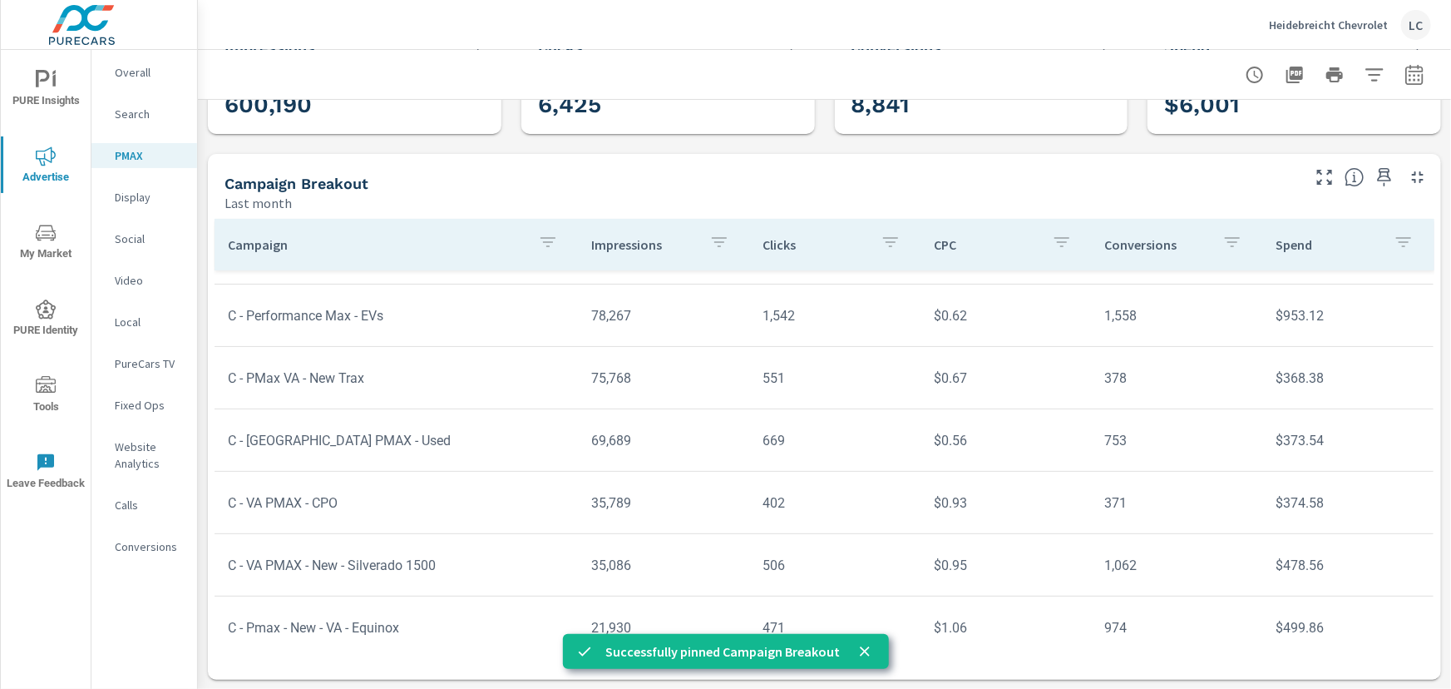
scroll to position [185, 0]
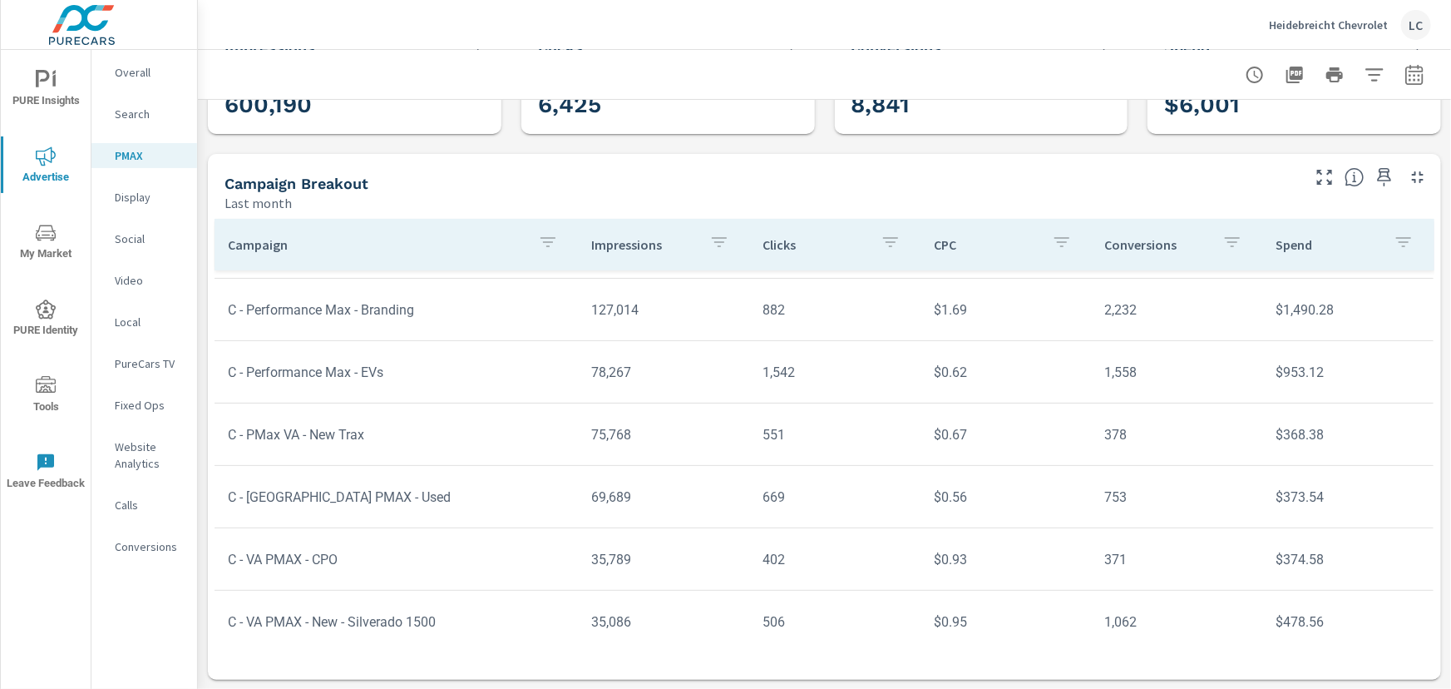
scroll to position [151, 0]
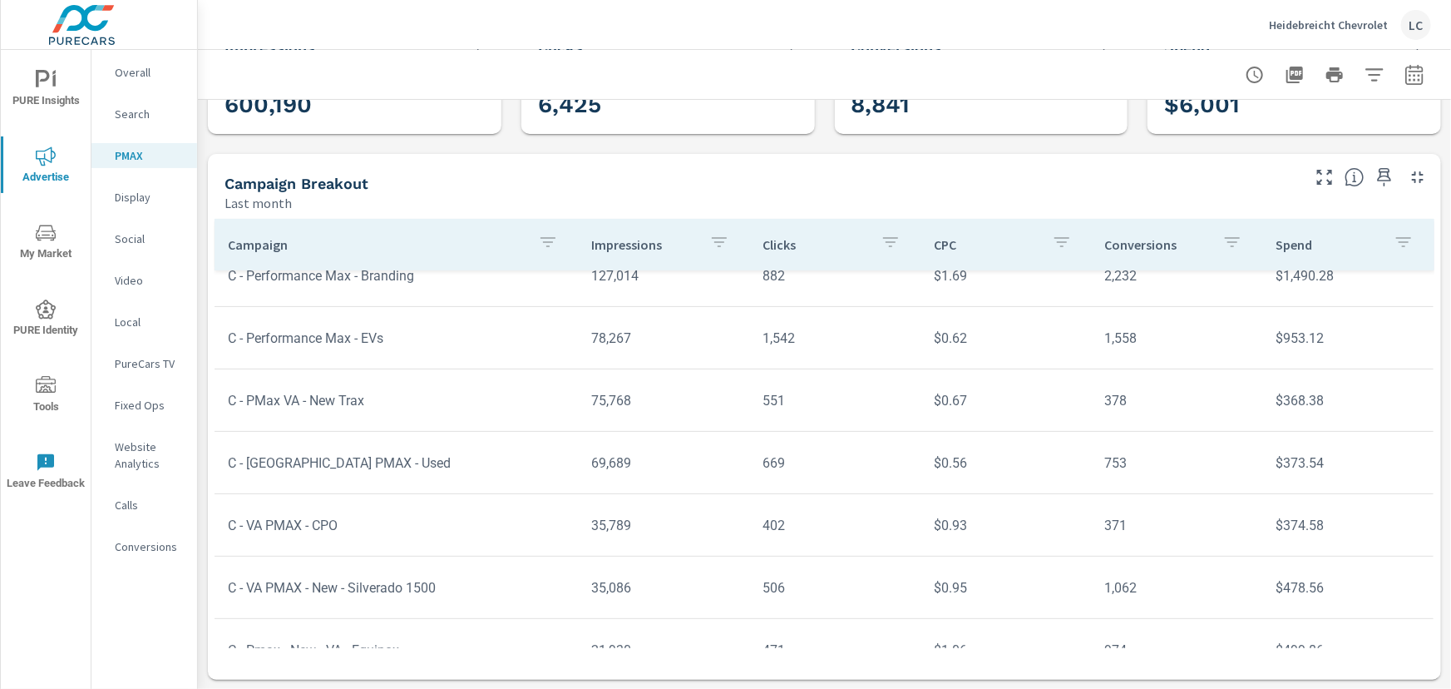
scroll to position [99, 0]
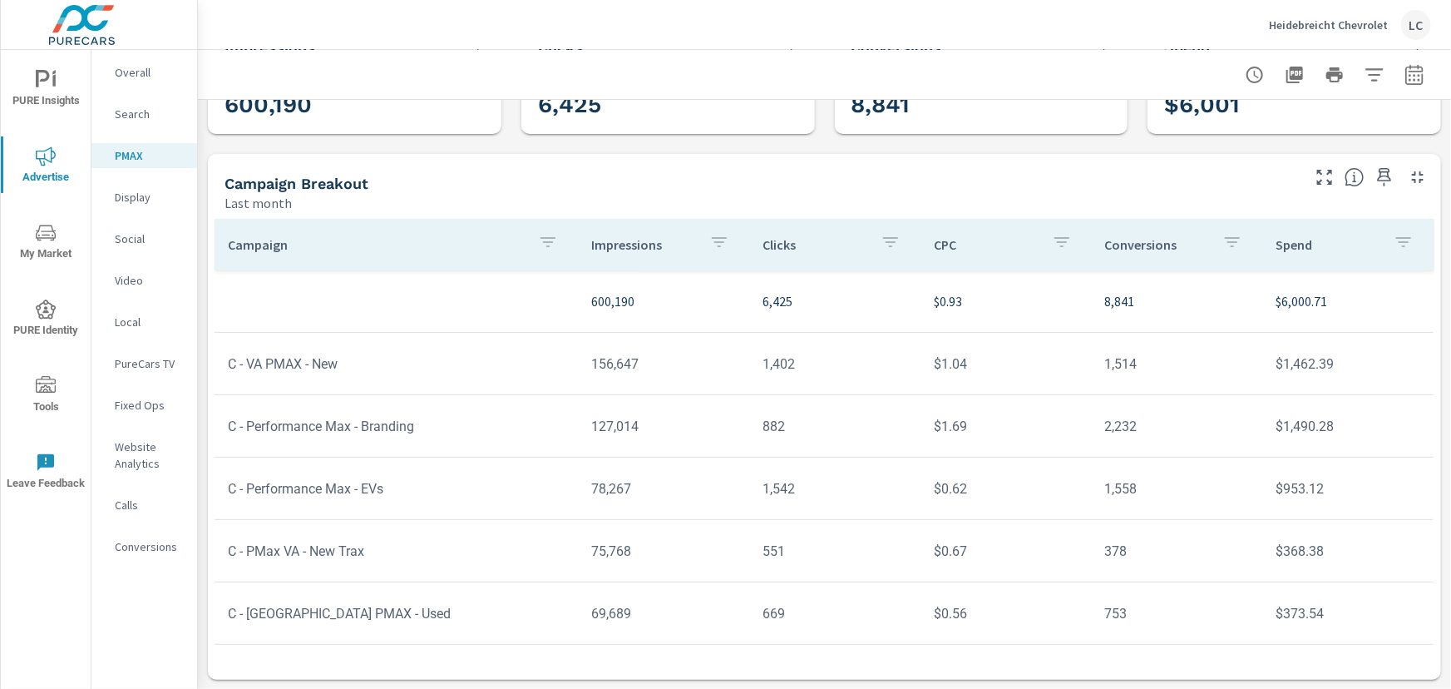
click at [136, 203] on p "Display" at bounding box center [149, 197] width 69 height 17
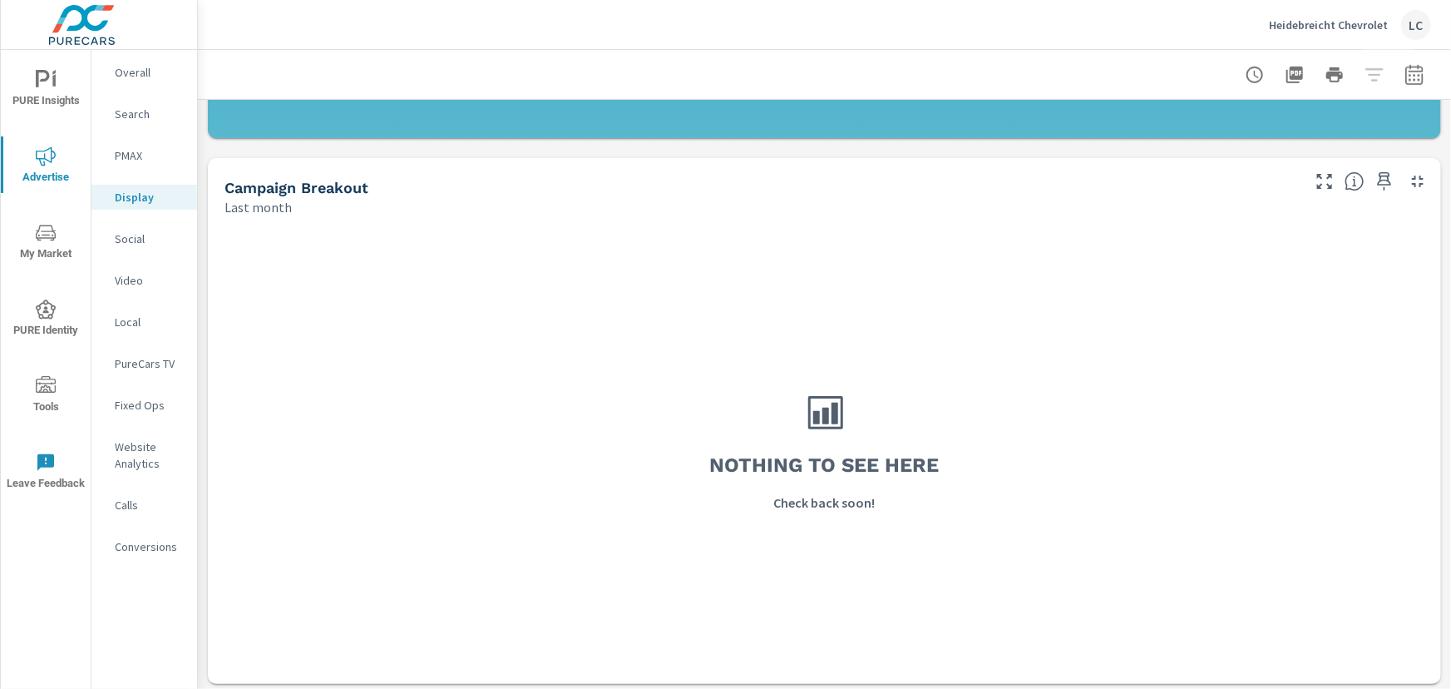
scroll to position [502, 0]
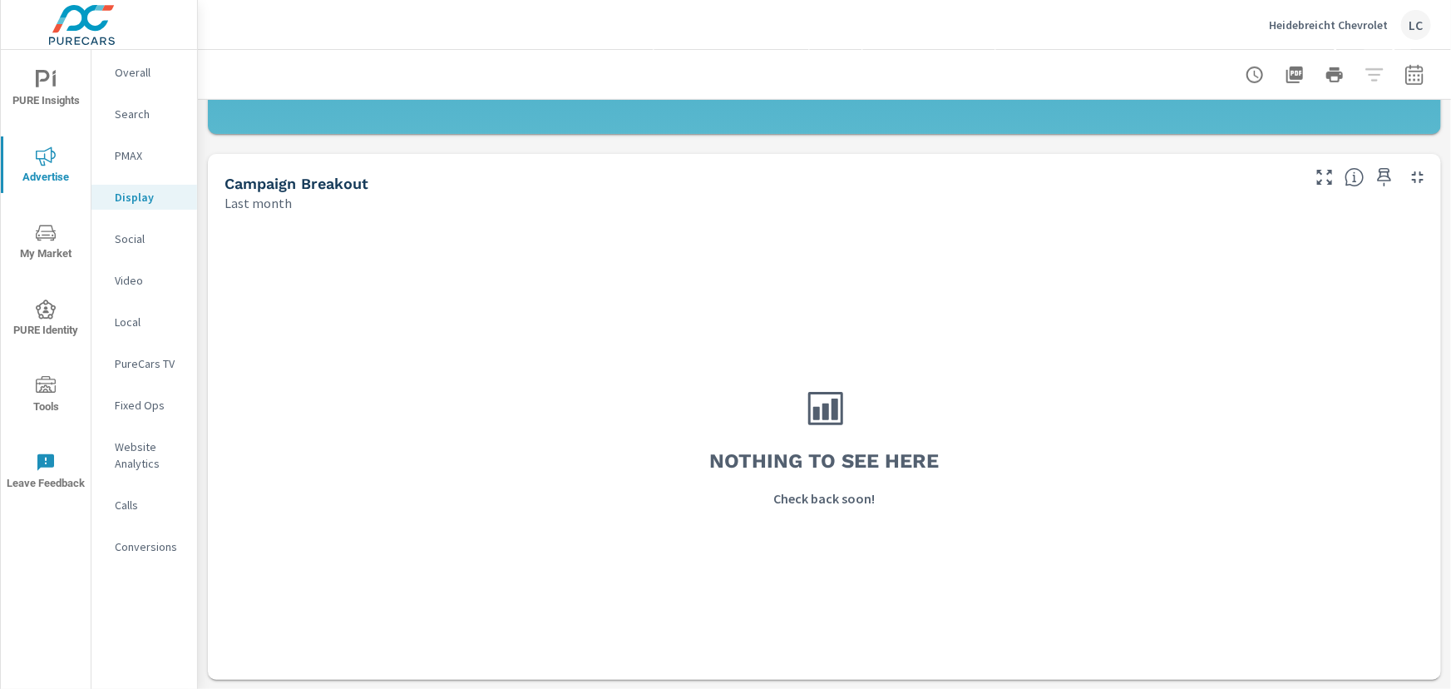
click at [124, 244] on p "Social" at bounding box center [149, 238] width 69 height 17
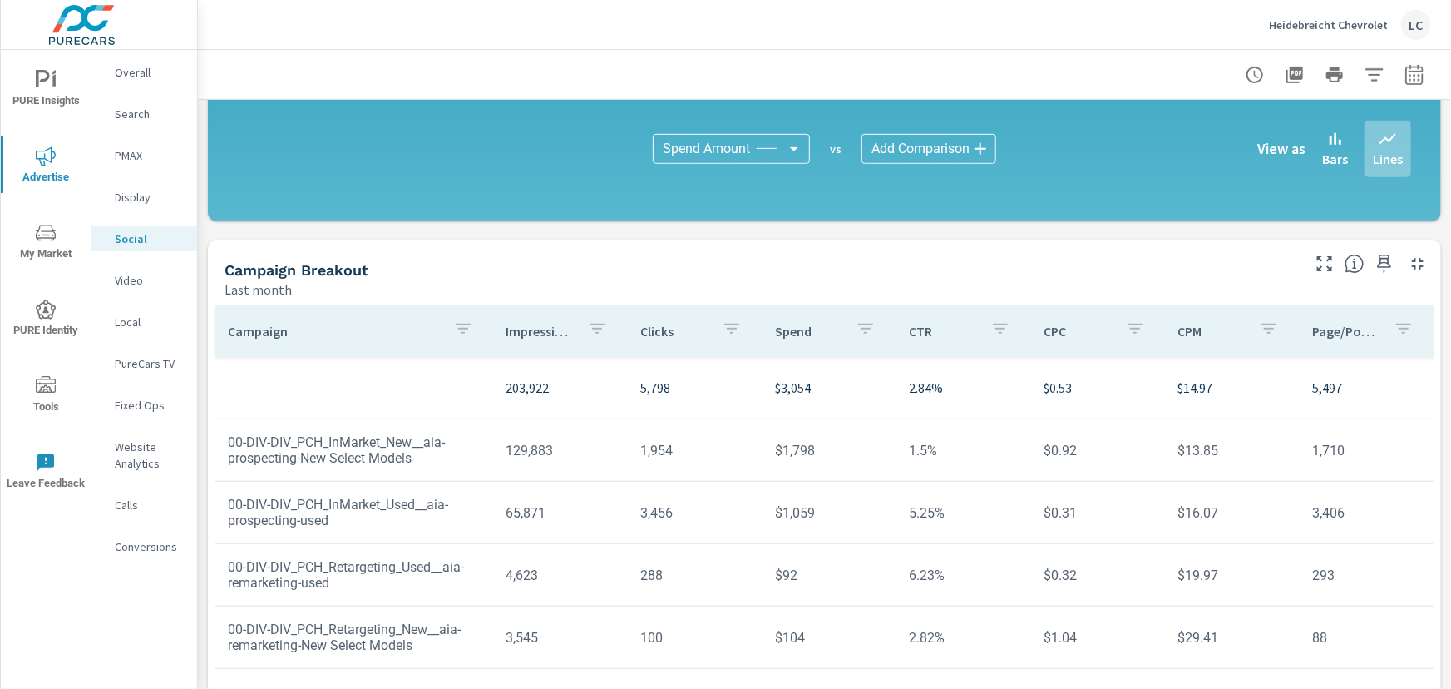
scroll to position [502, 0]
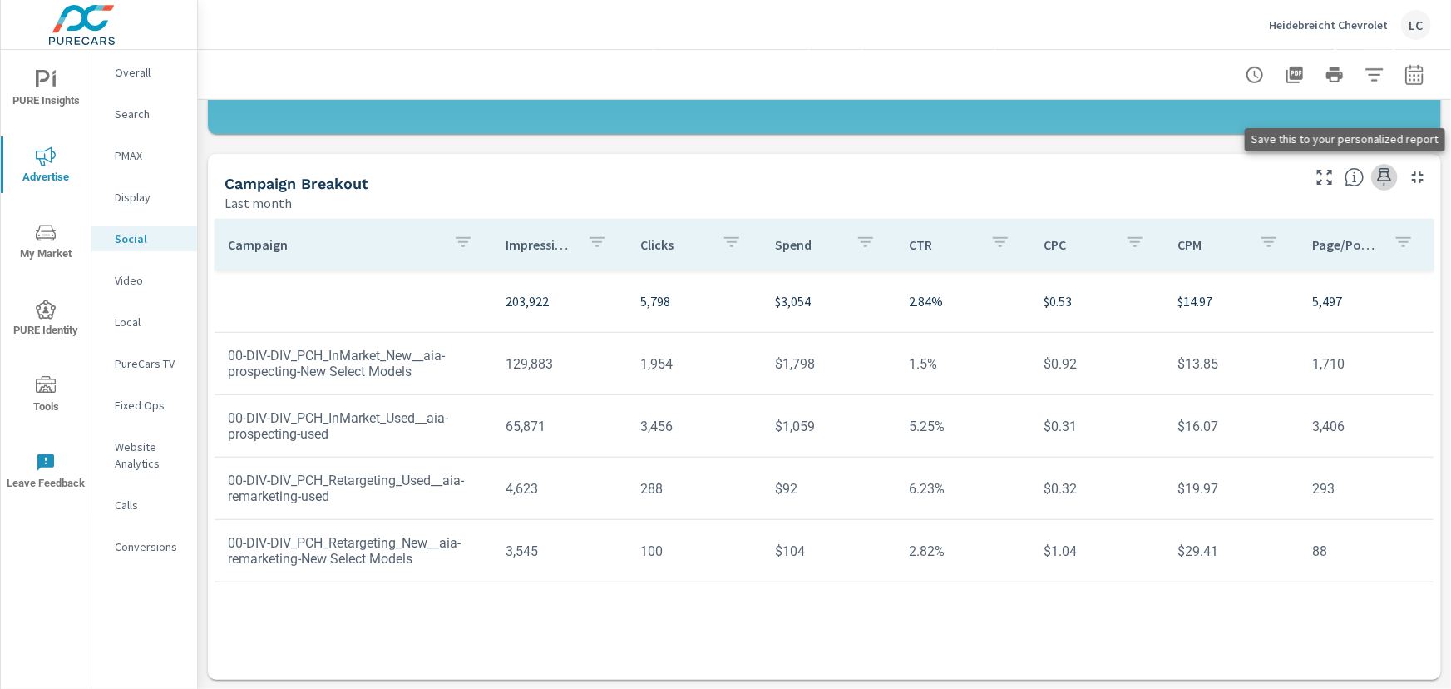
click at [1376, 177] on icon "button" at bounding box center [1385, 177] width 20 height 20
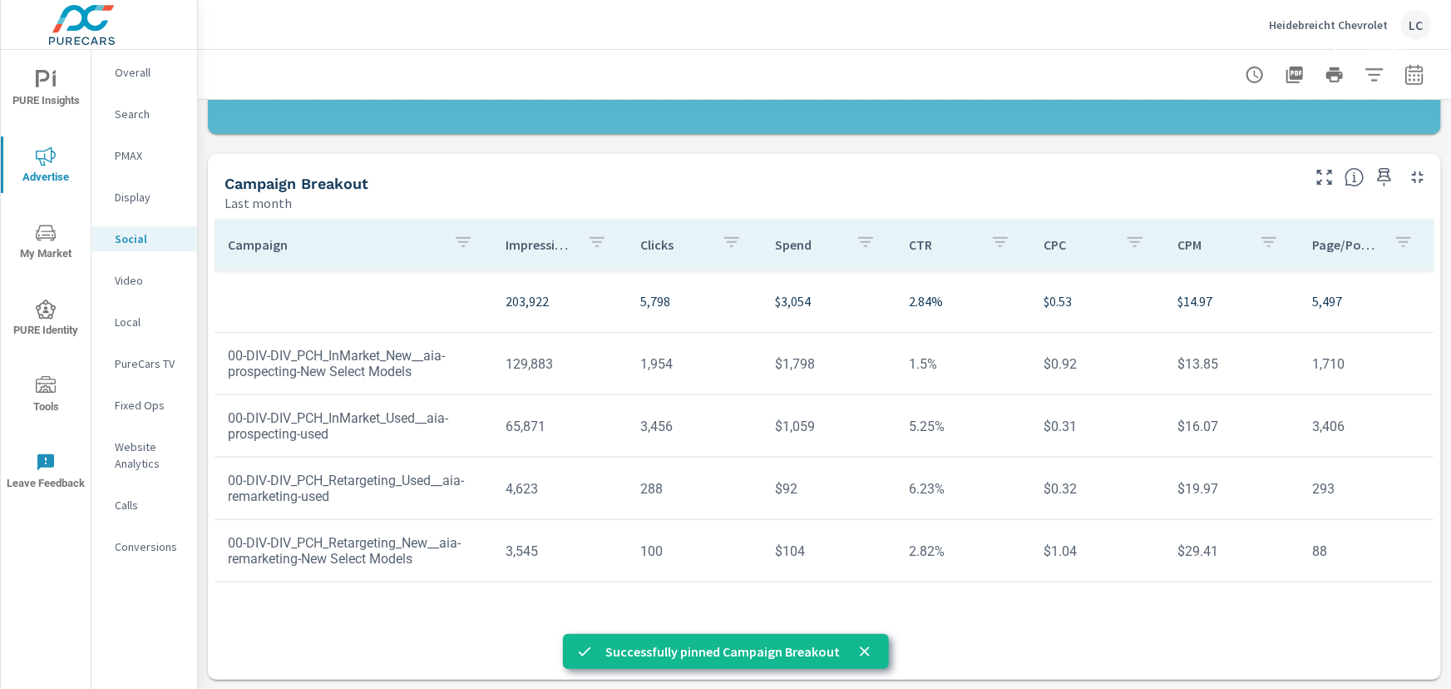
click at [139, 284] on p "Video" at bounding box center [149, 280] width 69 height 17
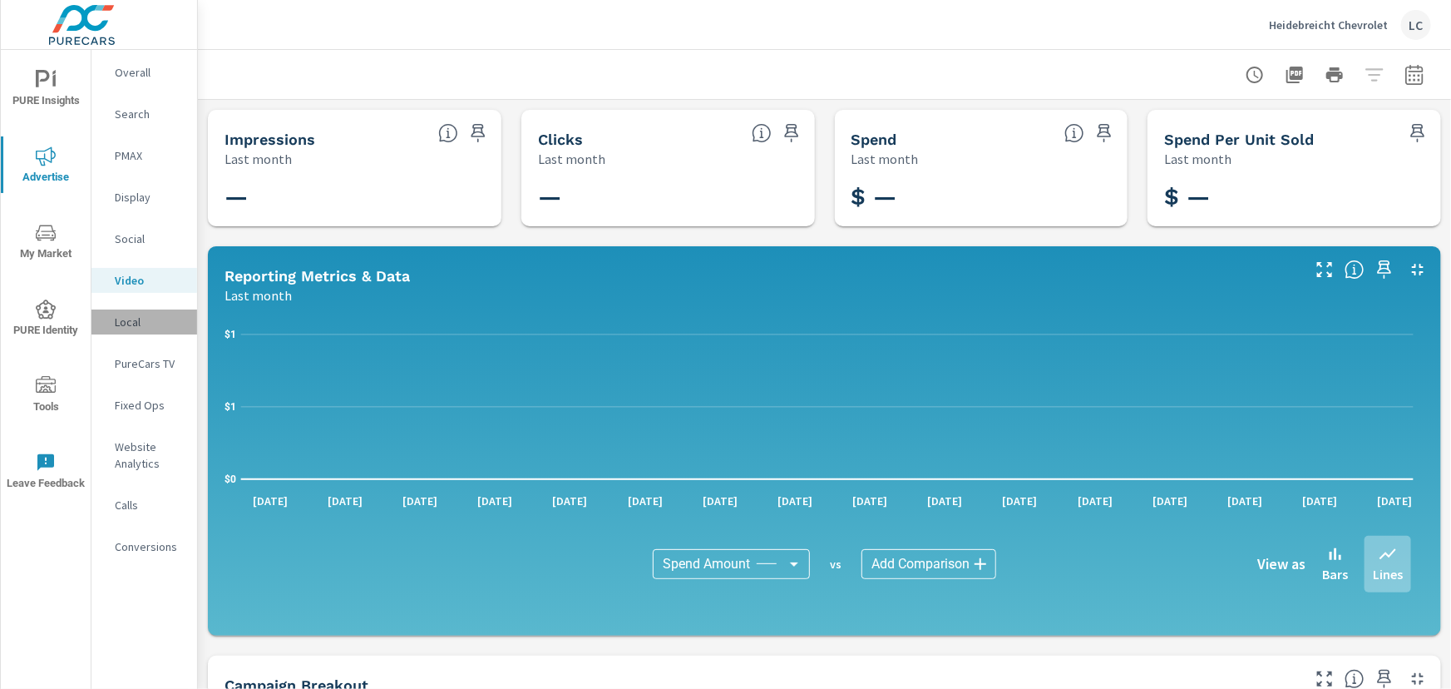
click at [128, 317] on p "Local" at bounding box center [149, 322] width 69 height 17
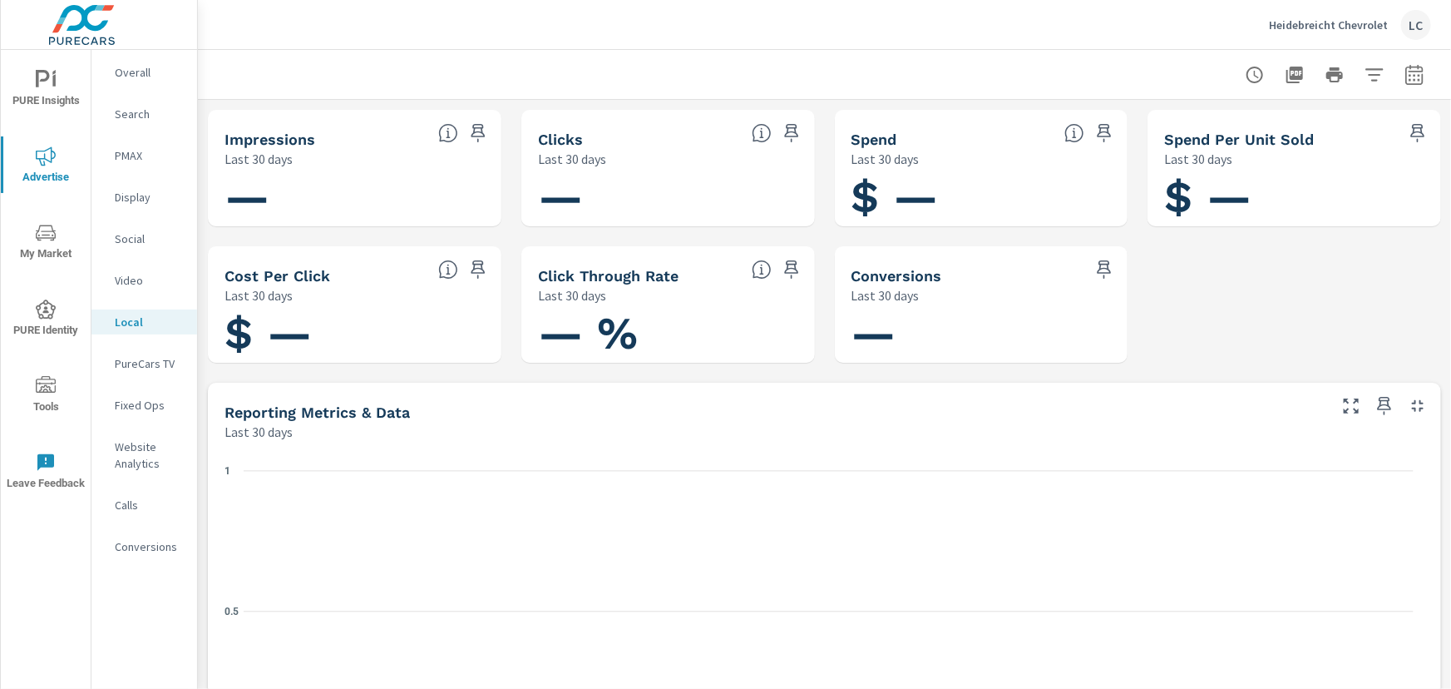
click at [131, 361] on p "PureCars TV" at bounding box center [149, 363] width 69 height 17
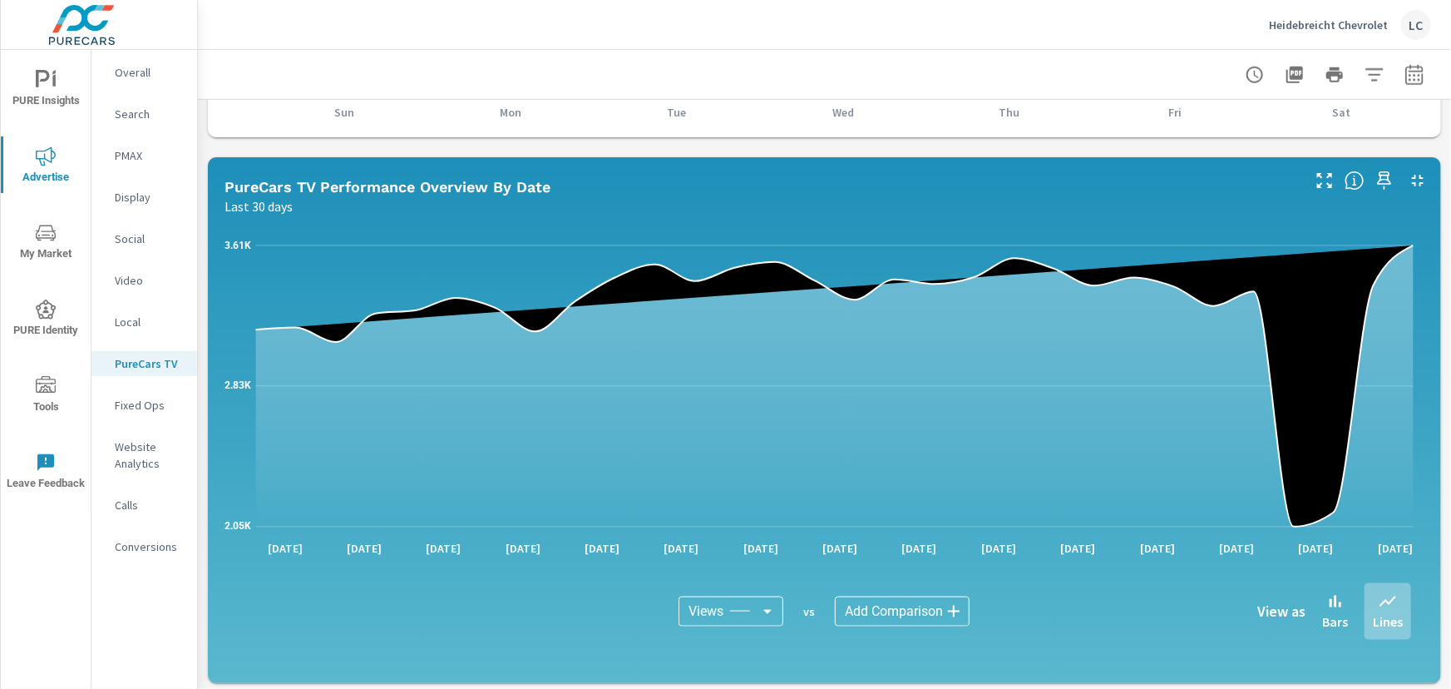
scroll to position [832, 0]
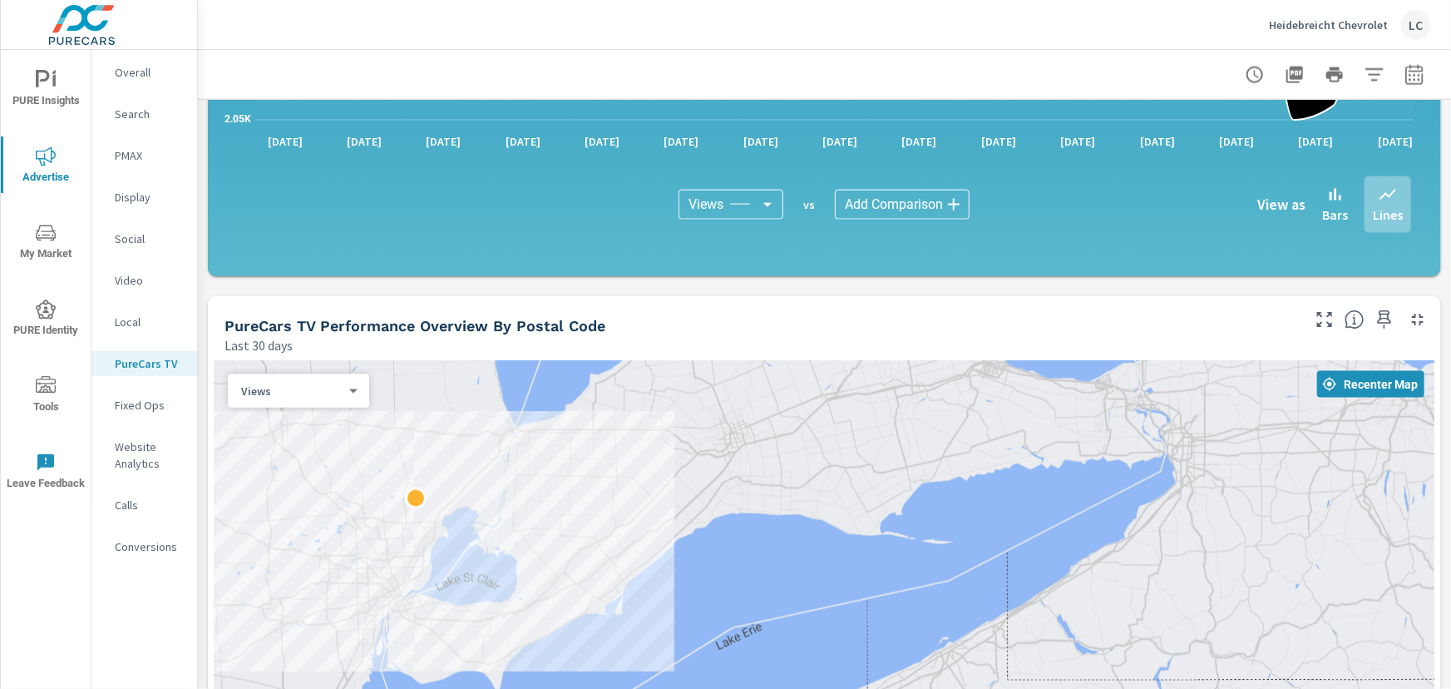
scroll to position [1209, 0]
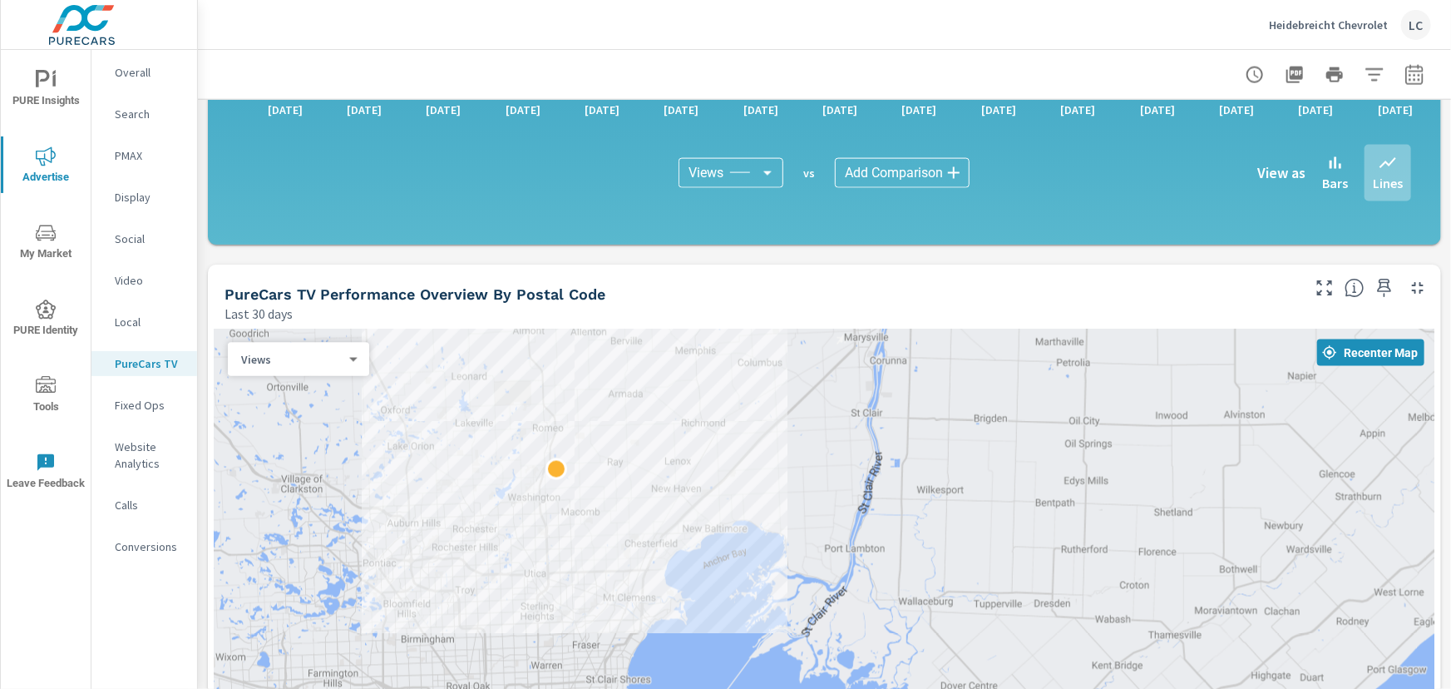
drag, startPoint x: 386, startPoint y: 459, endPoint x: 669, endPoint y: 456, distance: 282.8
click at [669, 456] on div at bounding box center [825, 598] width 1220 height 539
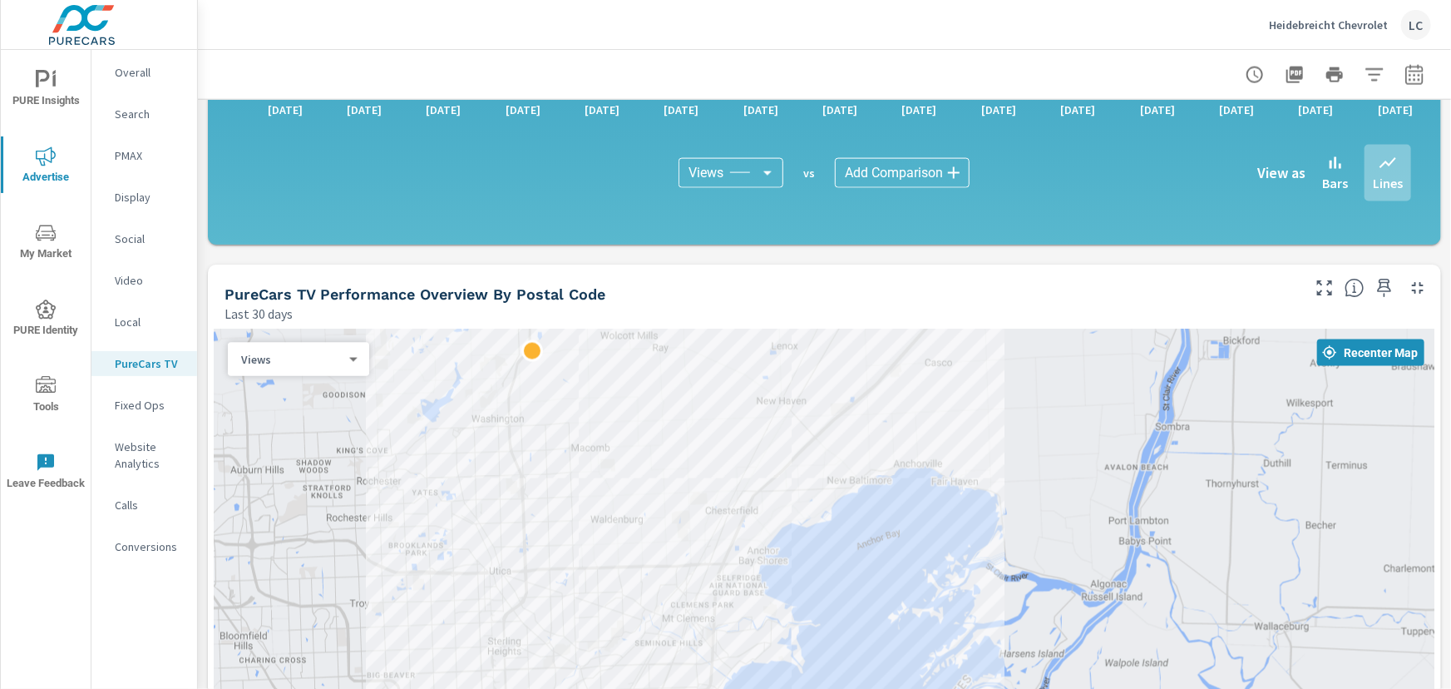
drag, startPoint x: 729, startPoint y: 472, endPoint x: 1010, endPoint y: 348, distance: 306.5
click at [1010, 348] on div at bounding box center [825, 598] width 1220 height 539
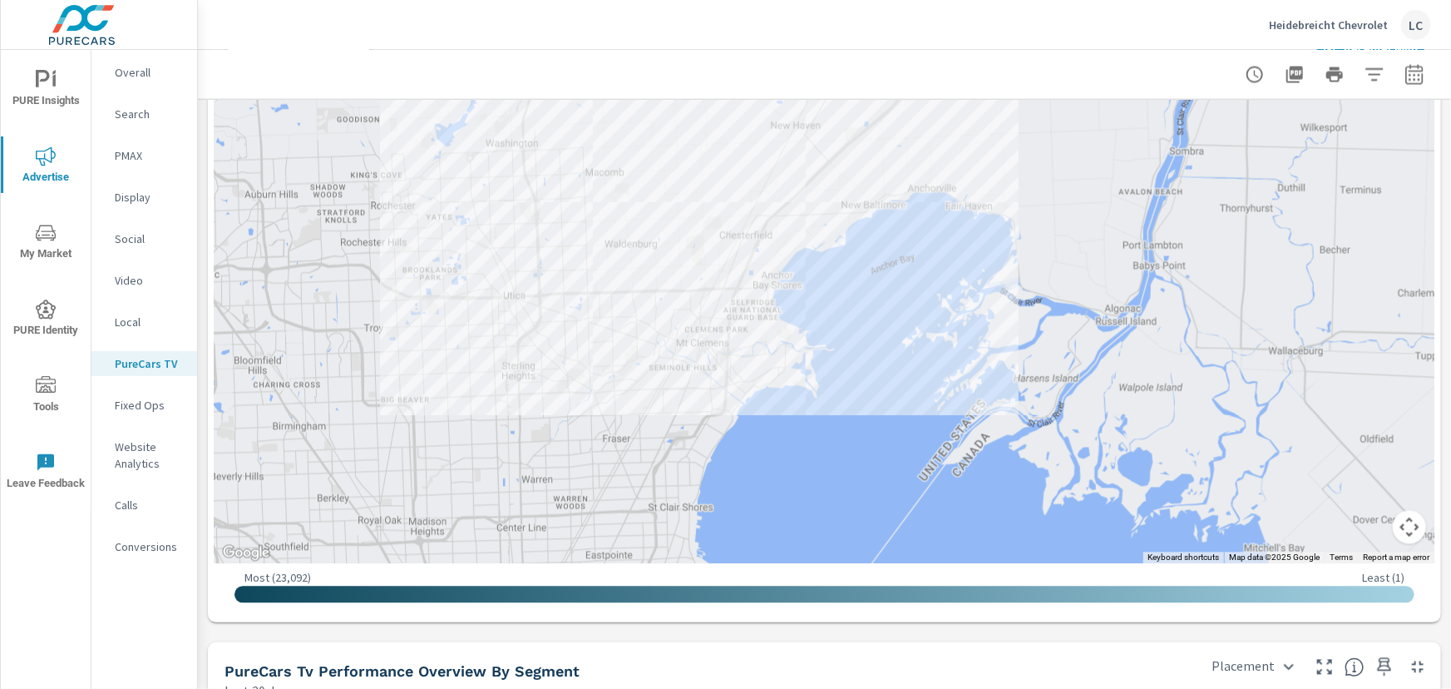
scroll to position [1436, 0]
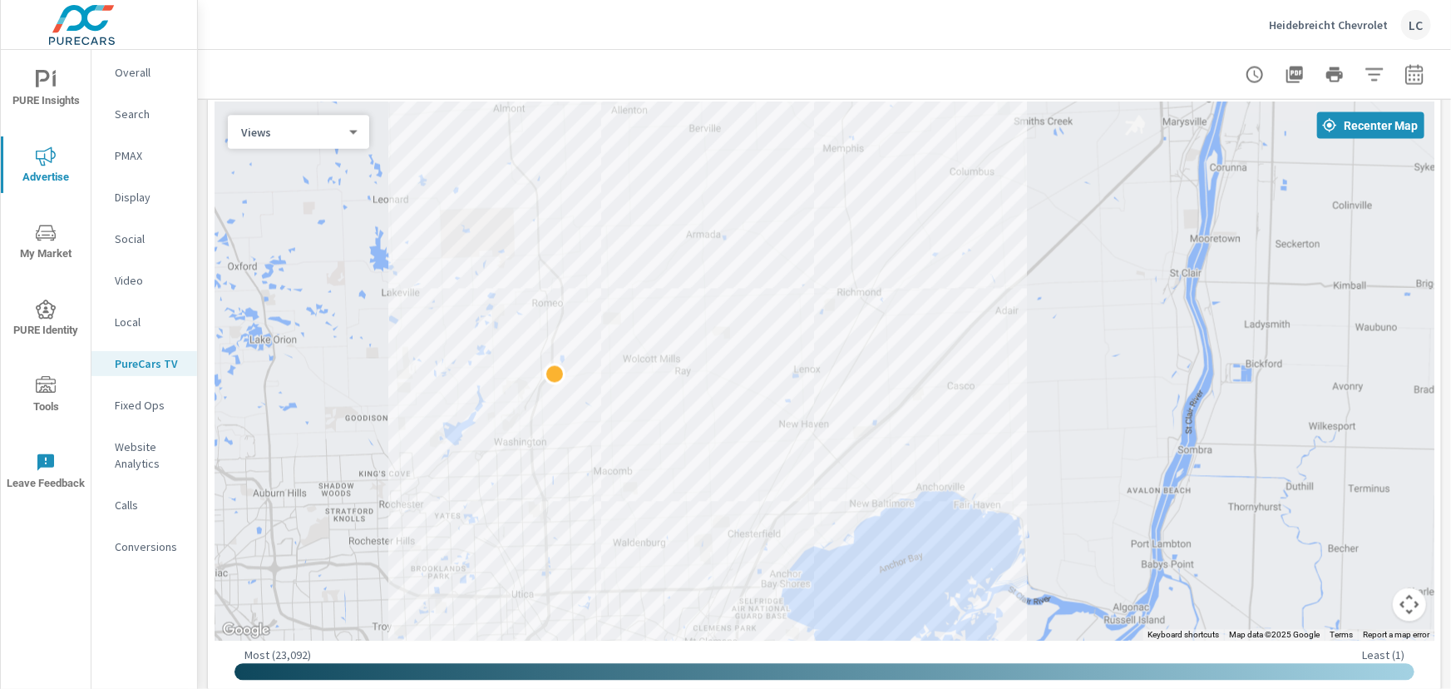
drag, startPoint x: 823, startPoint y: 334, endPoint x: 832, endPoint y: 551, distance: 216.4
click at [832, 567] on div at bounding box center [825, 371] width 1220 height 539
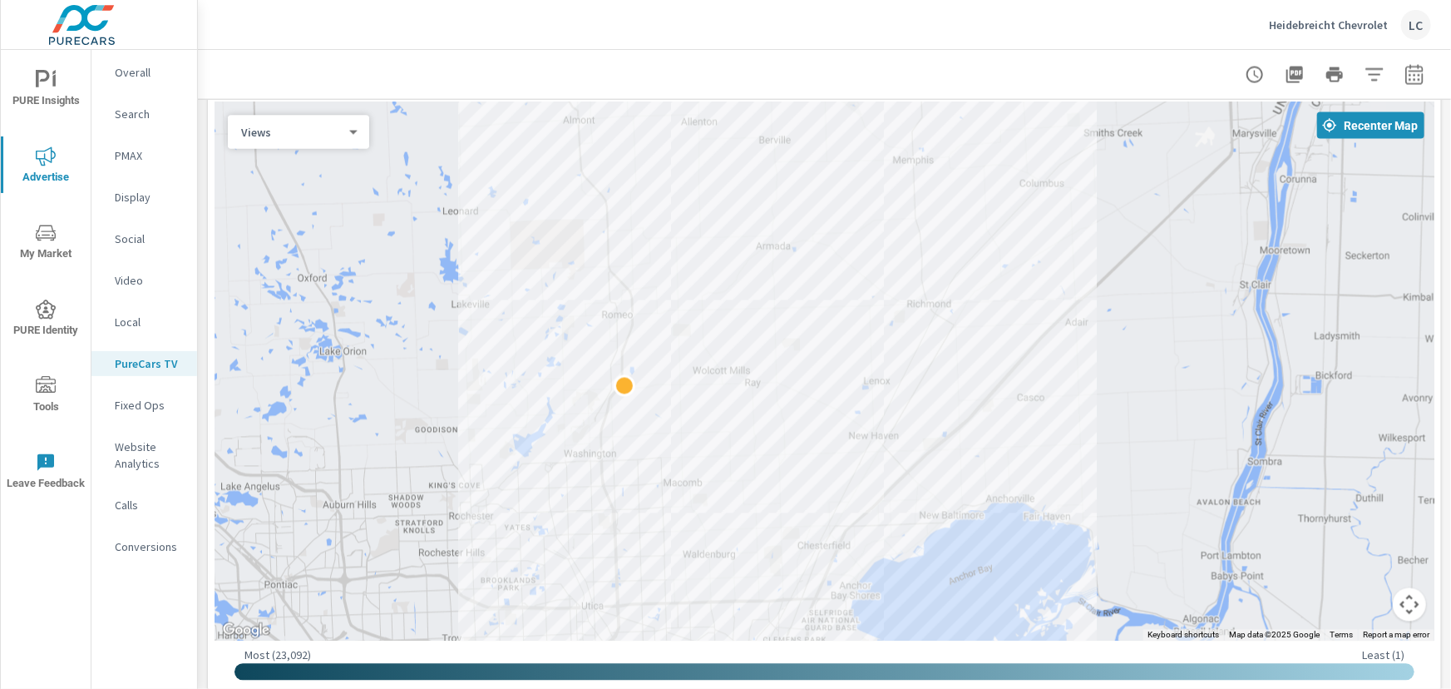
drag, startPoint x: 834, startPoint y: 537, endPoint x: 857, endPoint y: 540, distance: 22.6
click at [857, 540] on div at bounding box center [825, 371] width 1220 height 539
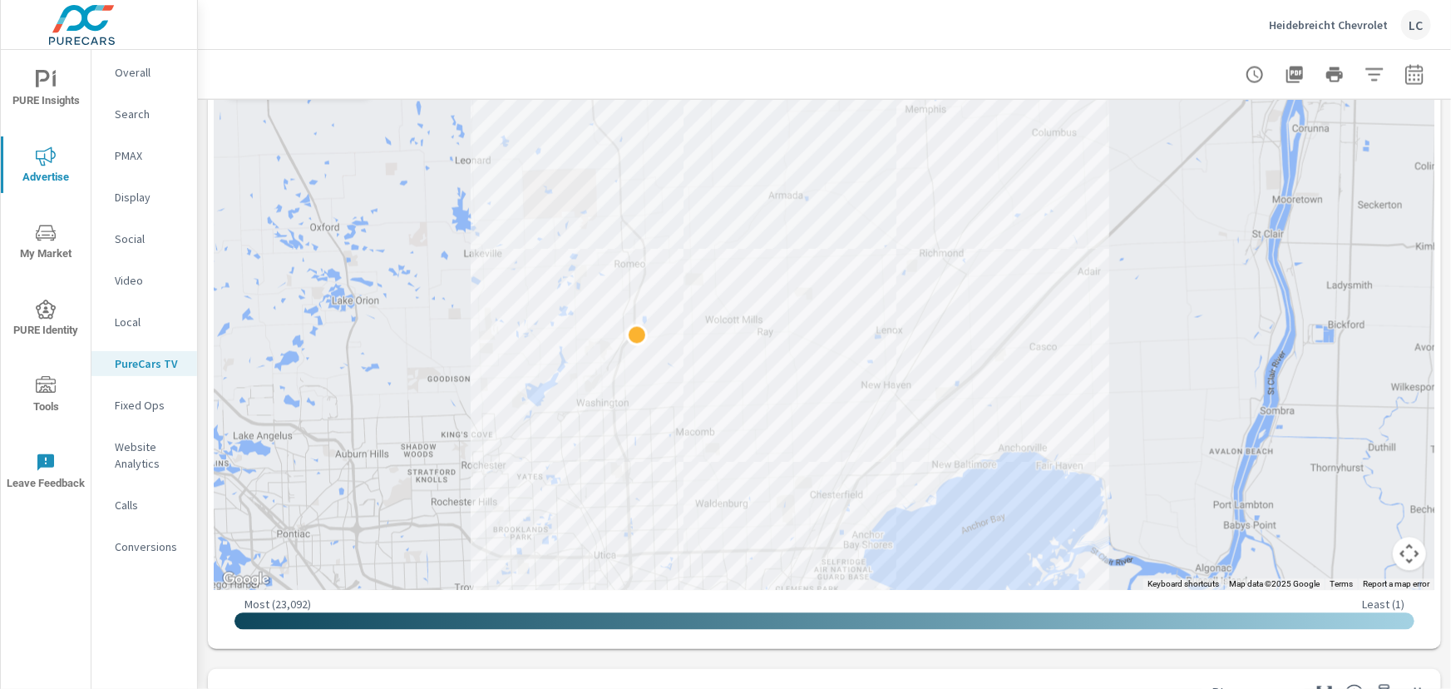
scroll to position [1443, 0]
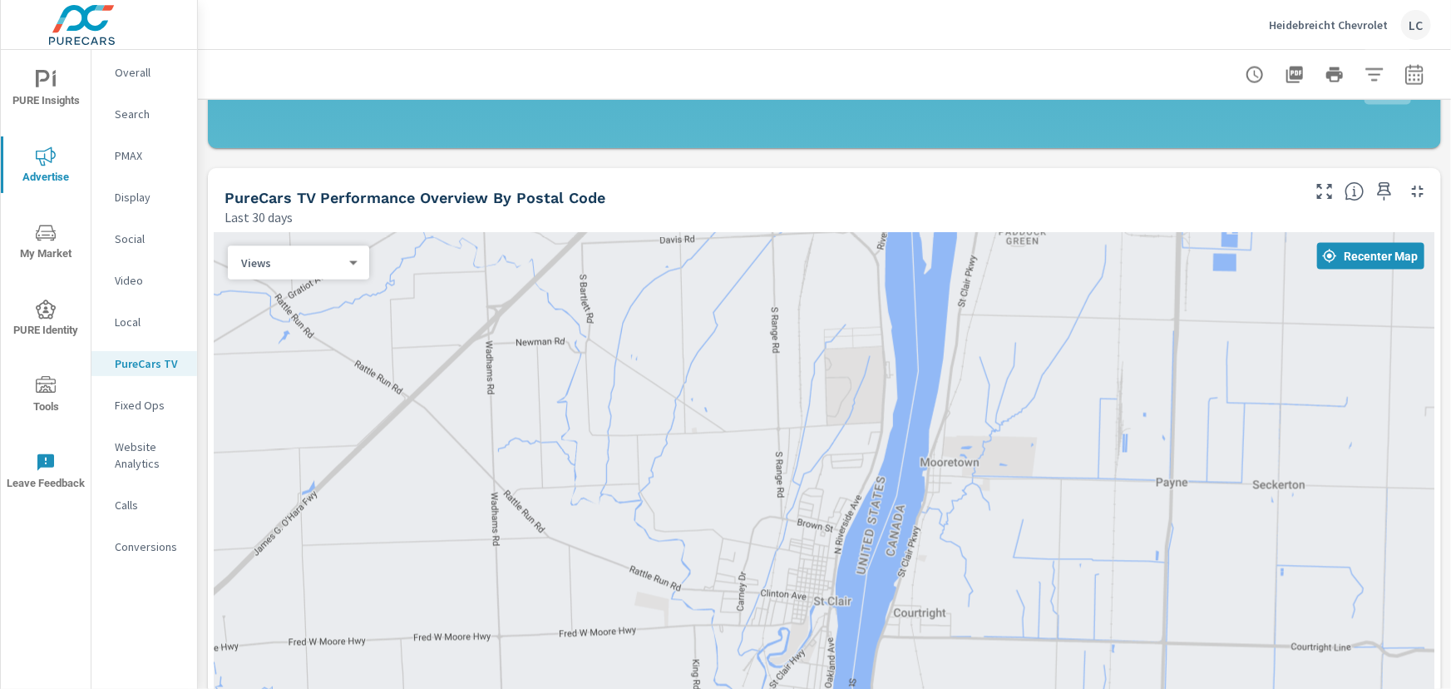
scroll to position [1216, 0]
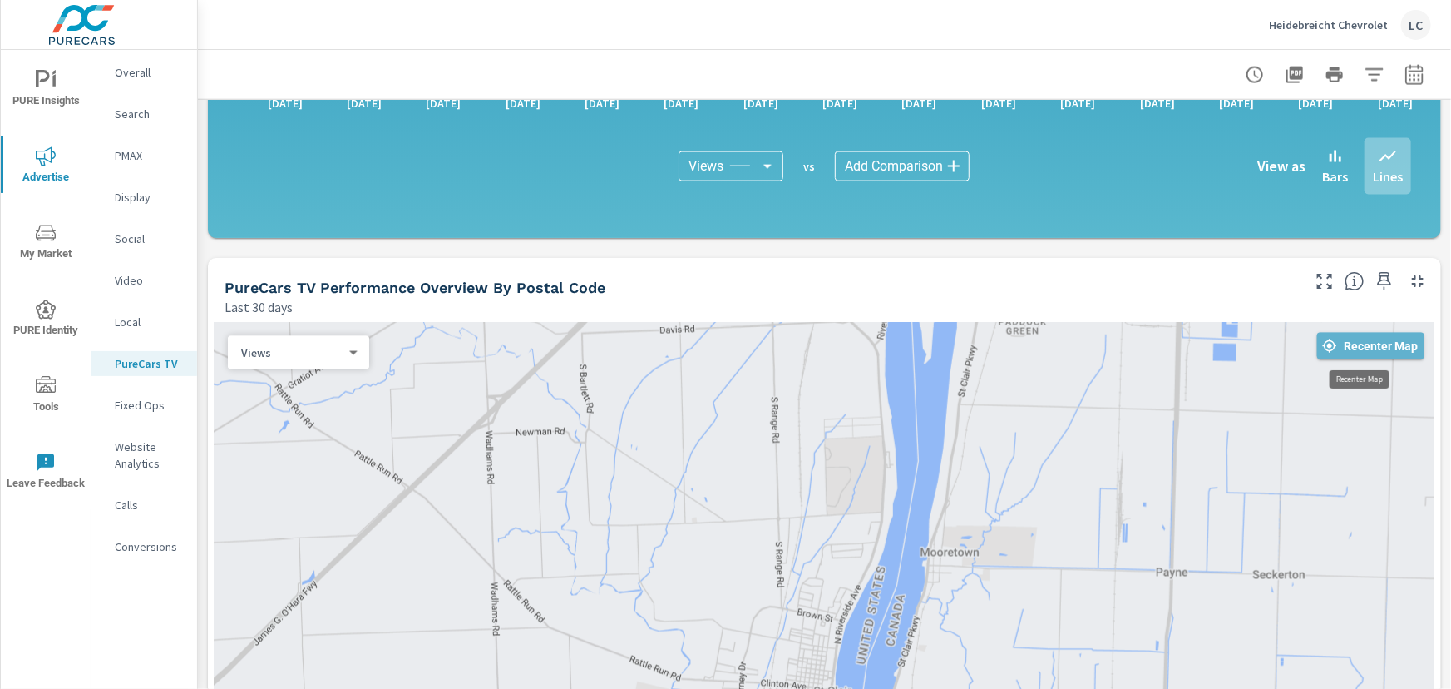
click at [1372, 344] on span "Recenter Map" at bounding box center [1371, 346] width 94 height 15
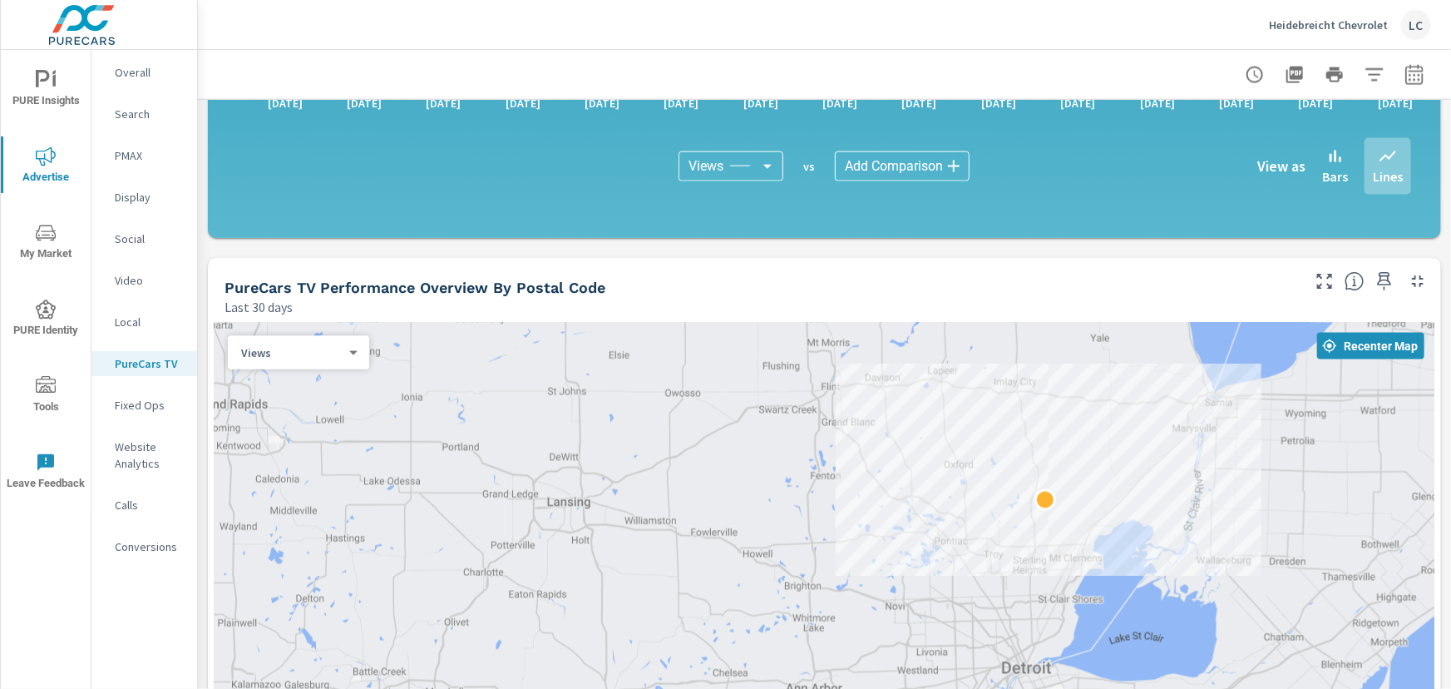
drag, startPoint x: 1048, startPoint y: 482, endPoint x: 798, endPoint y: 487, distance: 249.6
click at [787, 483] on div at bounding box center [825, 592] width 1220 height 539
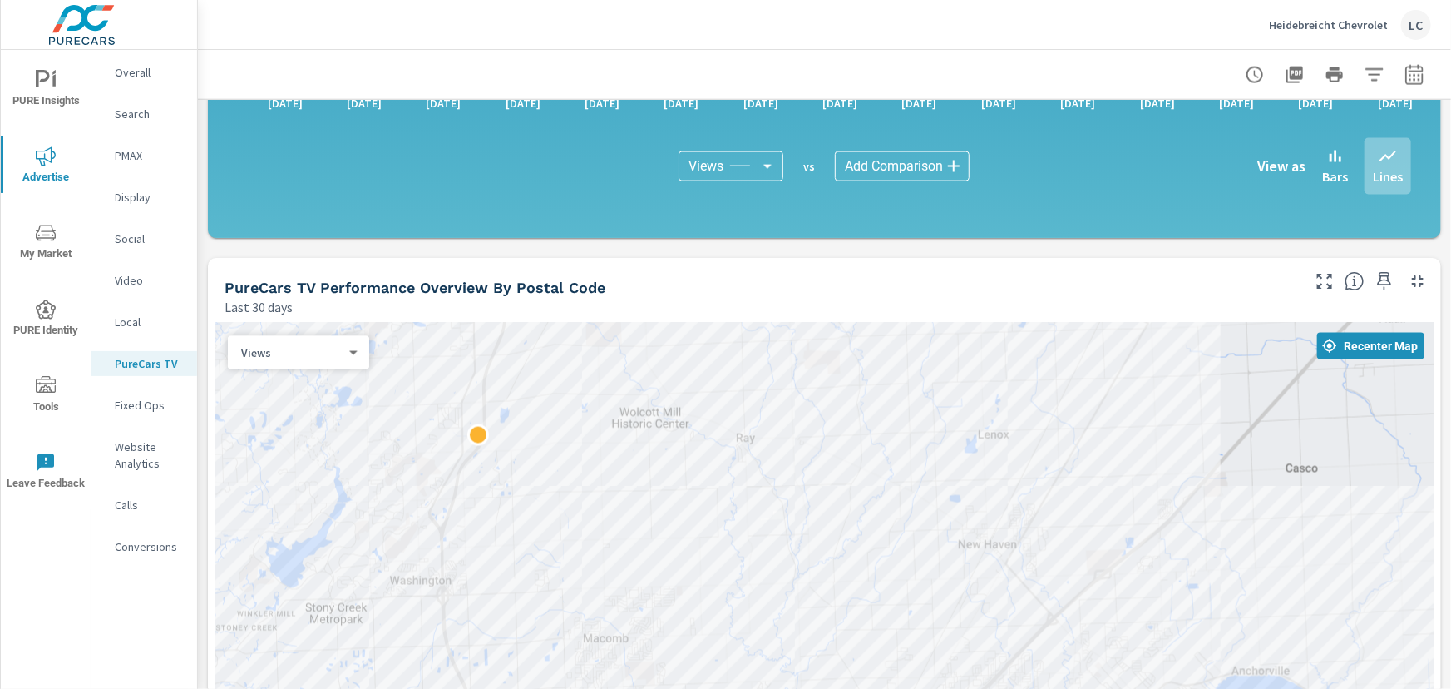
drag, startPoint x: 1198, startPoint y: 490, endPoint x: 1125, endPoint y: 517, distance: 77.4
click at [1125, 517] on div at bounding box center [825, 592] width 1220 height 539
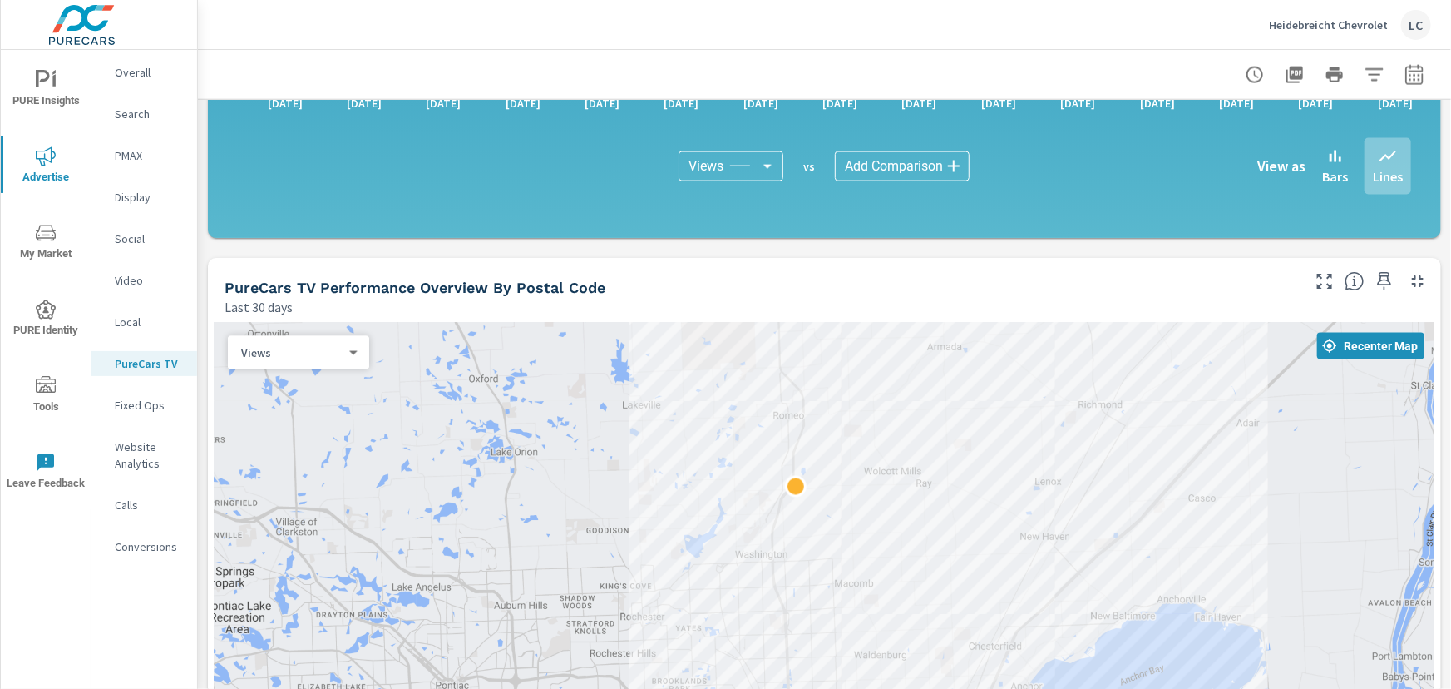
click at [344, 358] on div "Views 0 ​" at bounding box center [298, 352] width 141 height 33
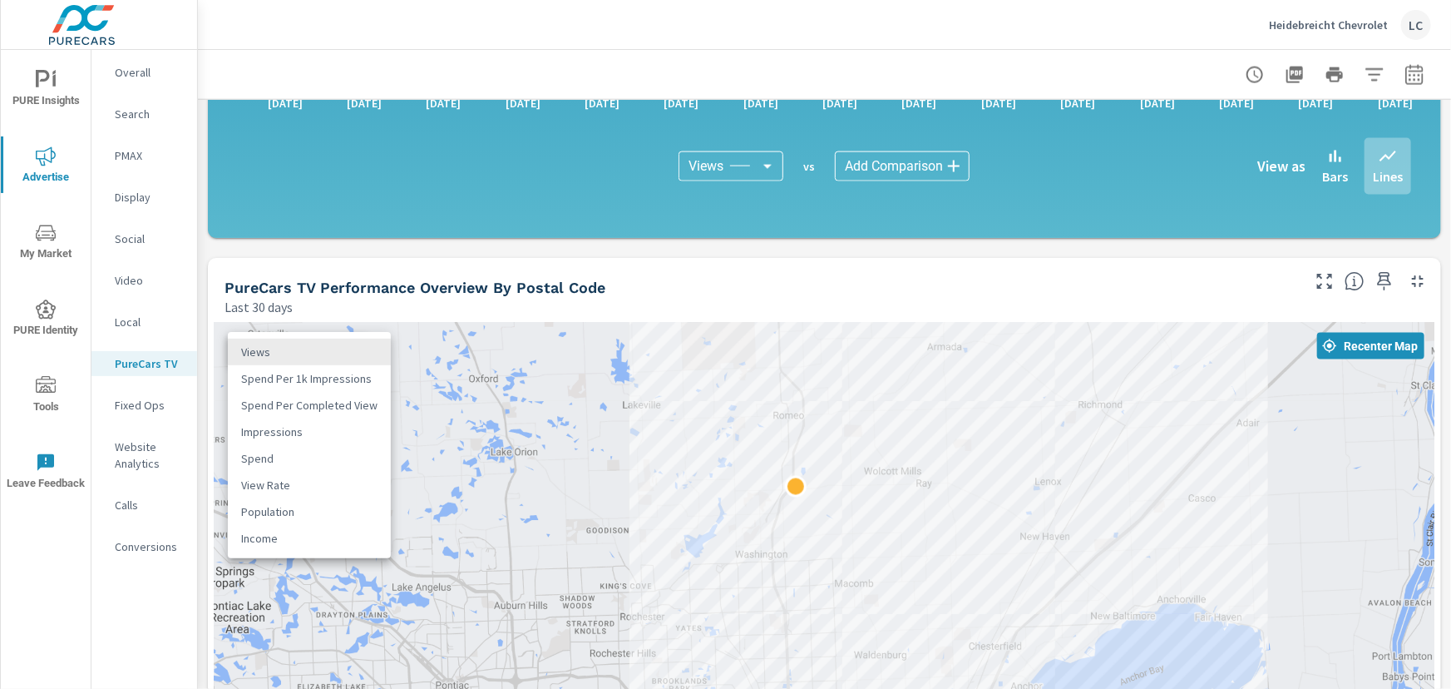
click at [349, 353] on body "PURE Insights Advertise My Market PURE Identity Tools Leave Feedback Overall Se…" at bounding box center [725, 344] width 1451 height 689
click at [1012, 260] on div at bounding box center [725, 344] width 1451 height 689
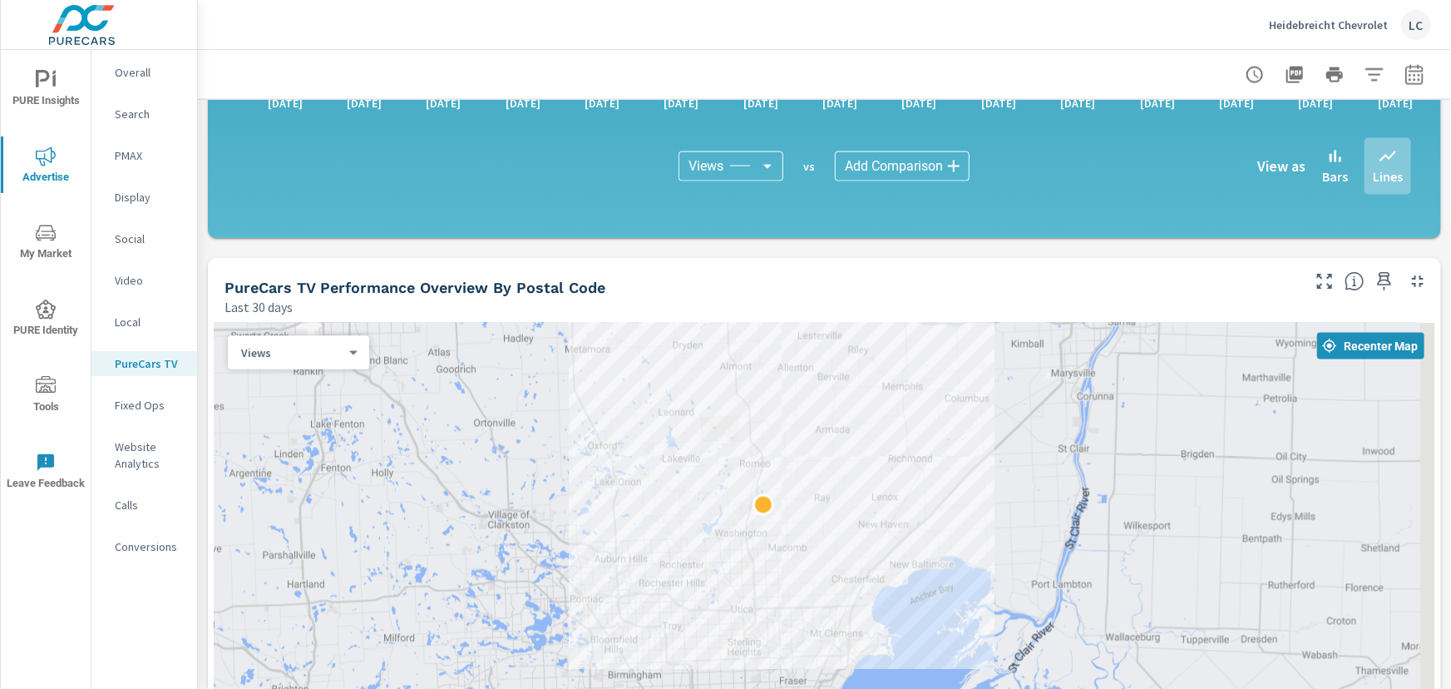
drag, startPoint x: 1221, startPoint y: 393, endPoint x: 887, endPoint y: 421, distance: 334.7
click at [887, 421] on div at bounding box center [825, 592] width 1220 height 539
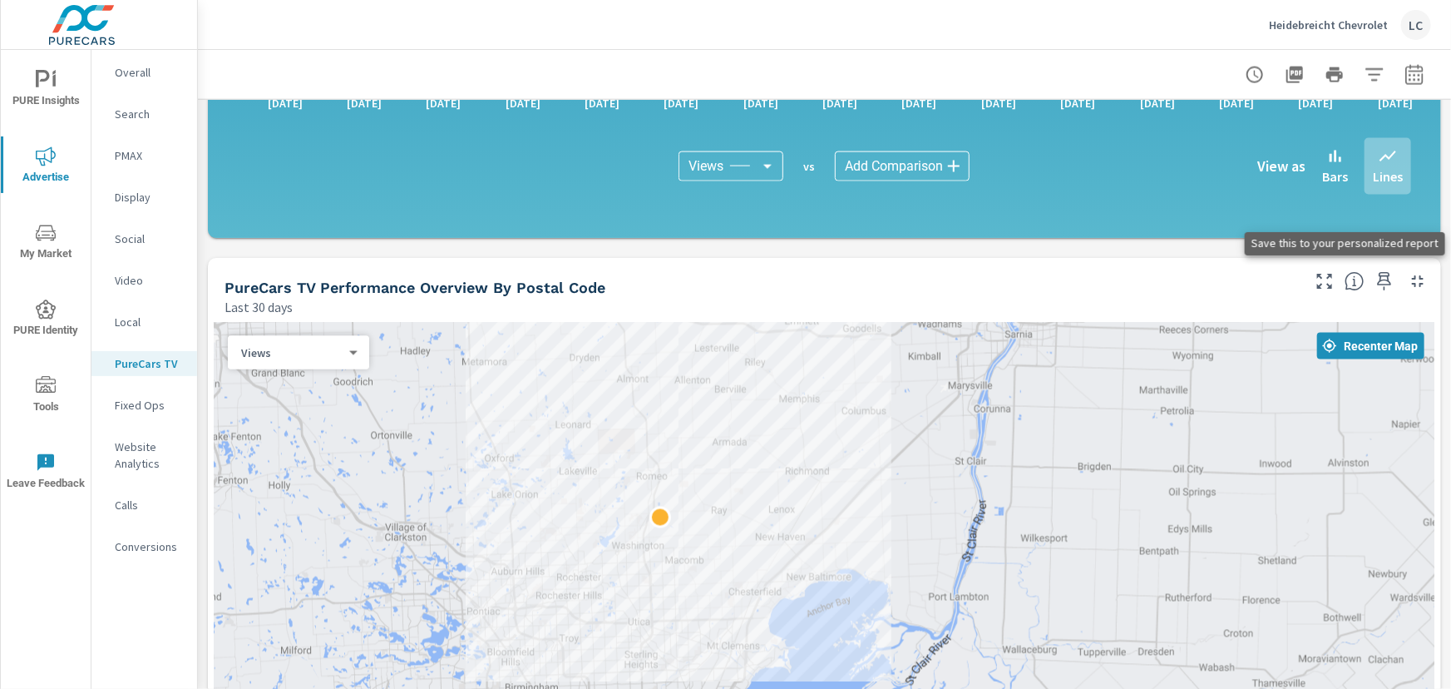
click at [1375, 276] on icon "button" at bounding box center [1385, 281] width 20 height 20
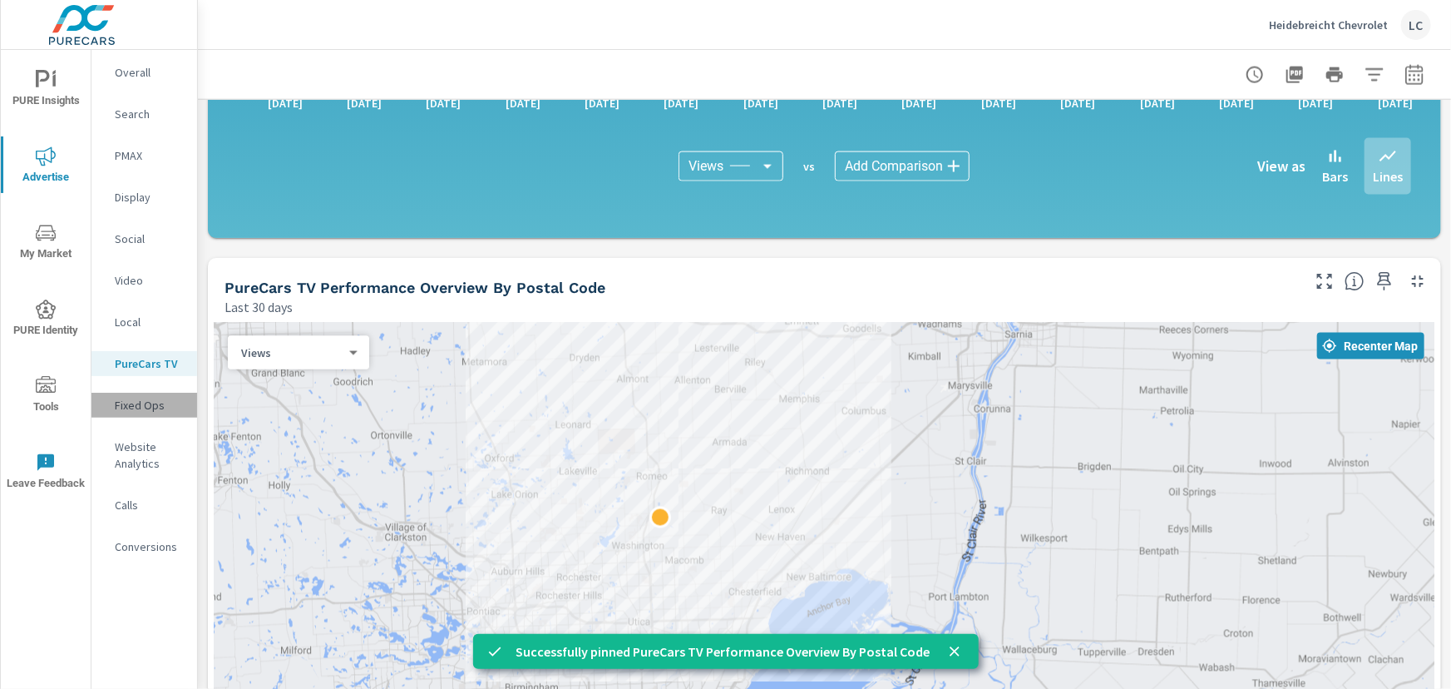
click at [141, 399] on p "Fixed Ops" at bounding box center [149, 405] width 69 height 17
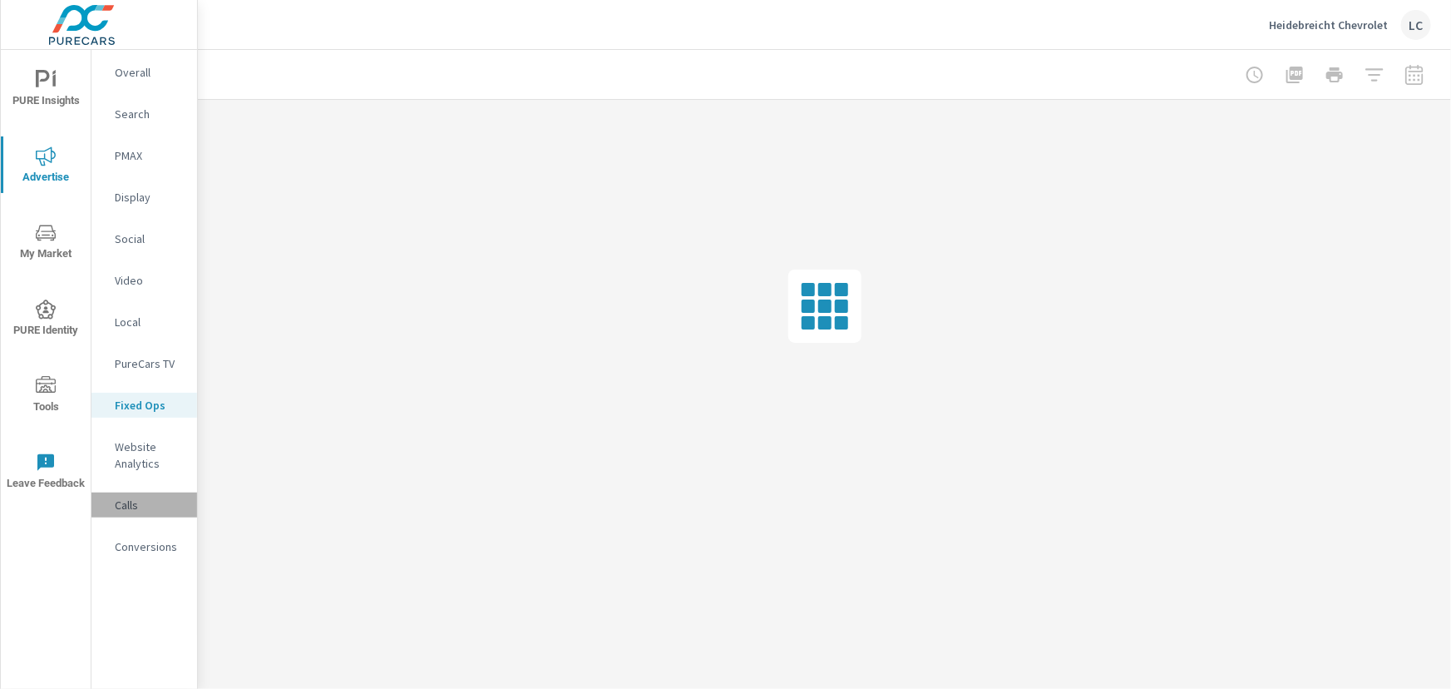
click at [129, 507] on p "Calls" at bounding box center [149, 505] width 69 height 17
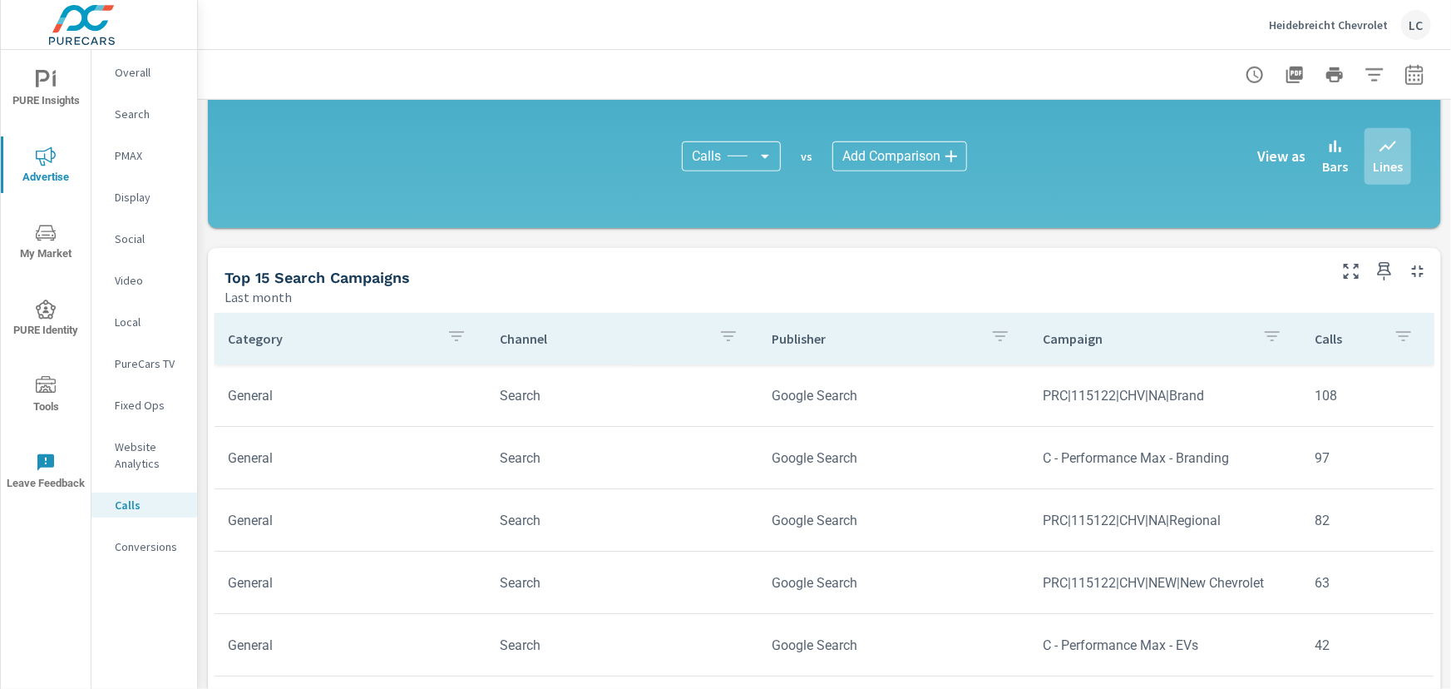
scroll to position [75, 0]
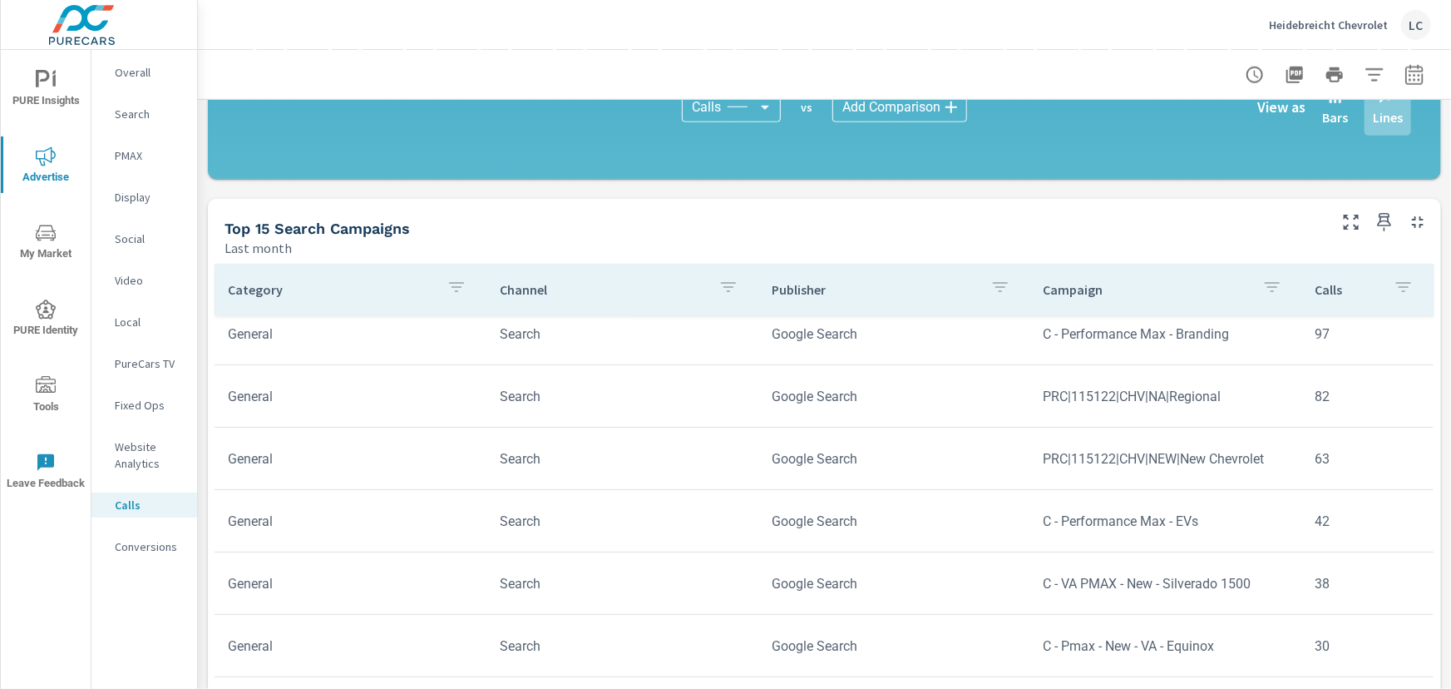
scroll to position [756, 0]
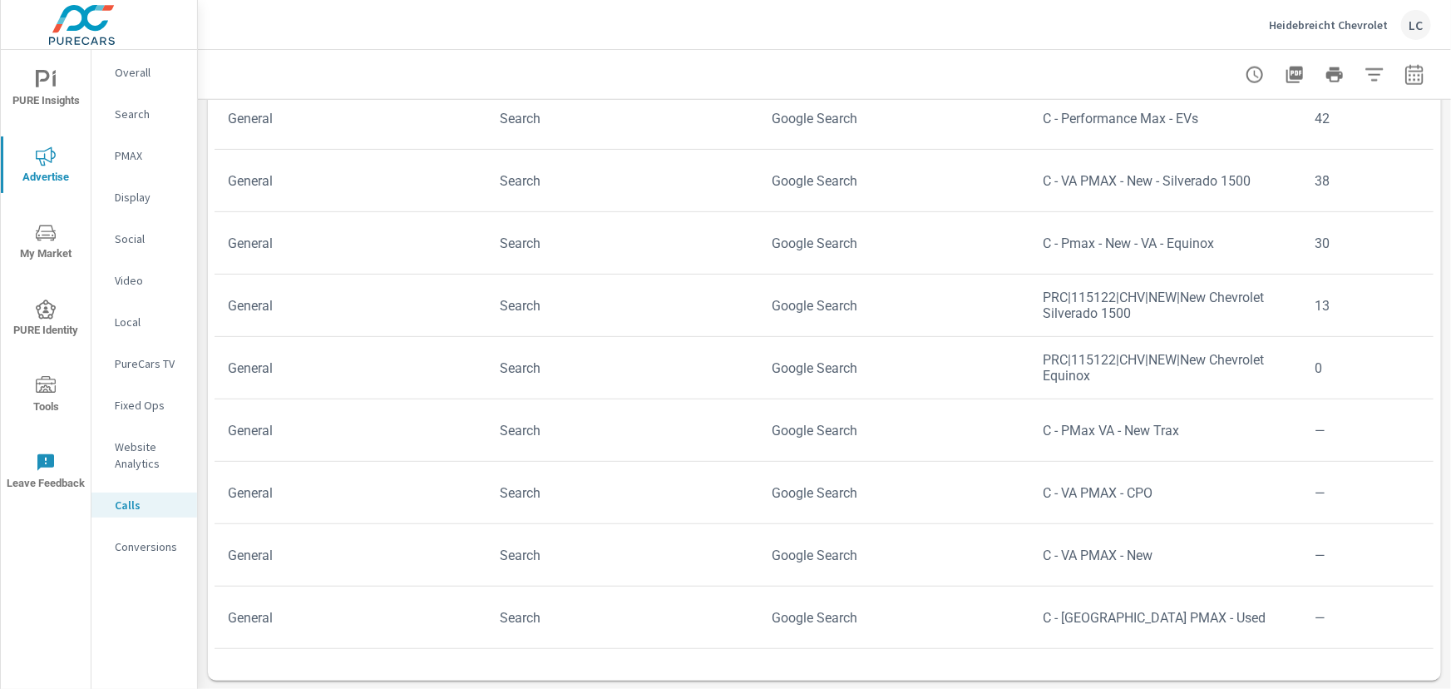
scroll to position [1048, 0]
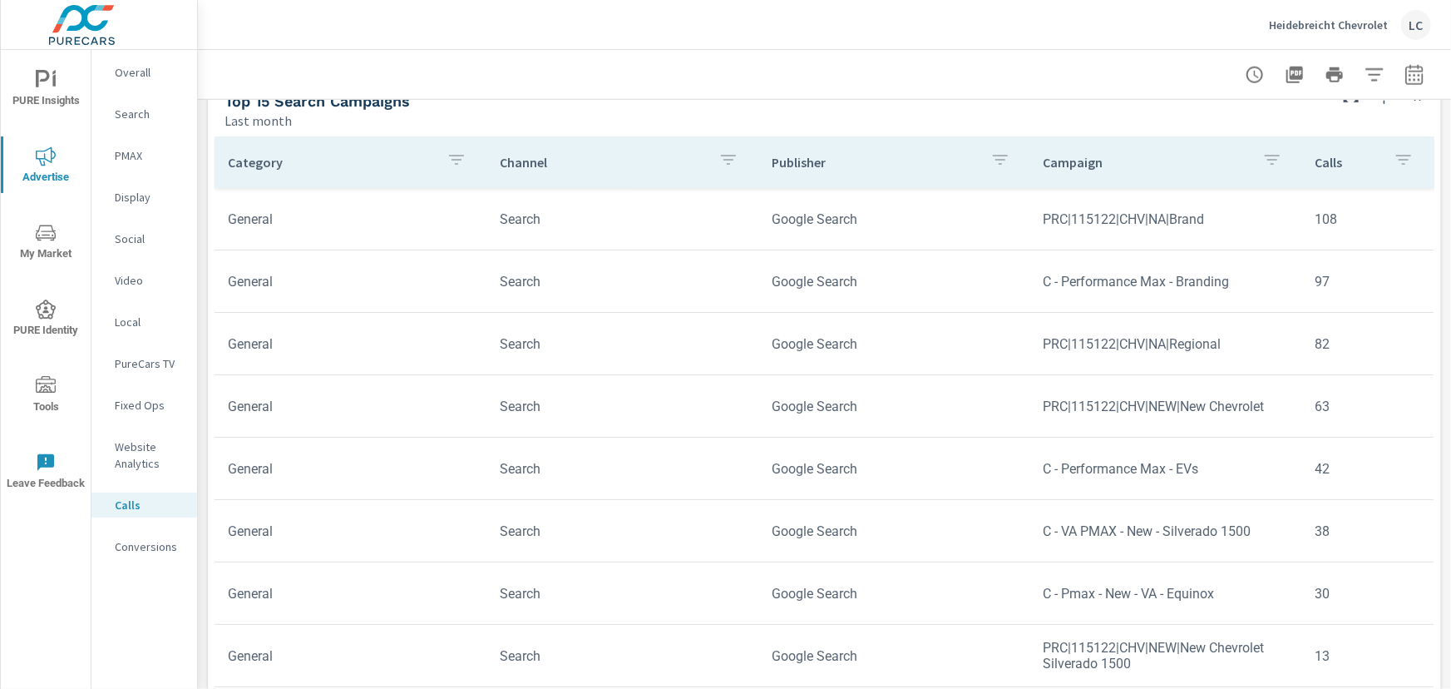
scroll to position [821, 0]
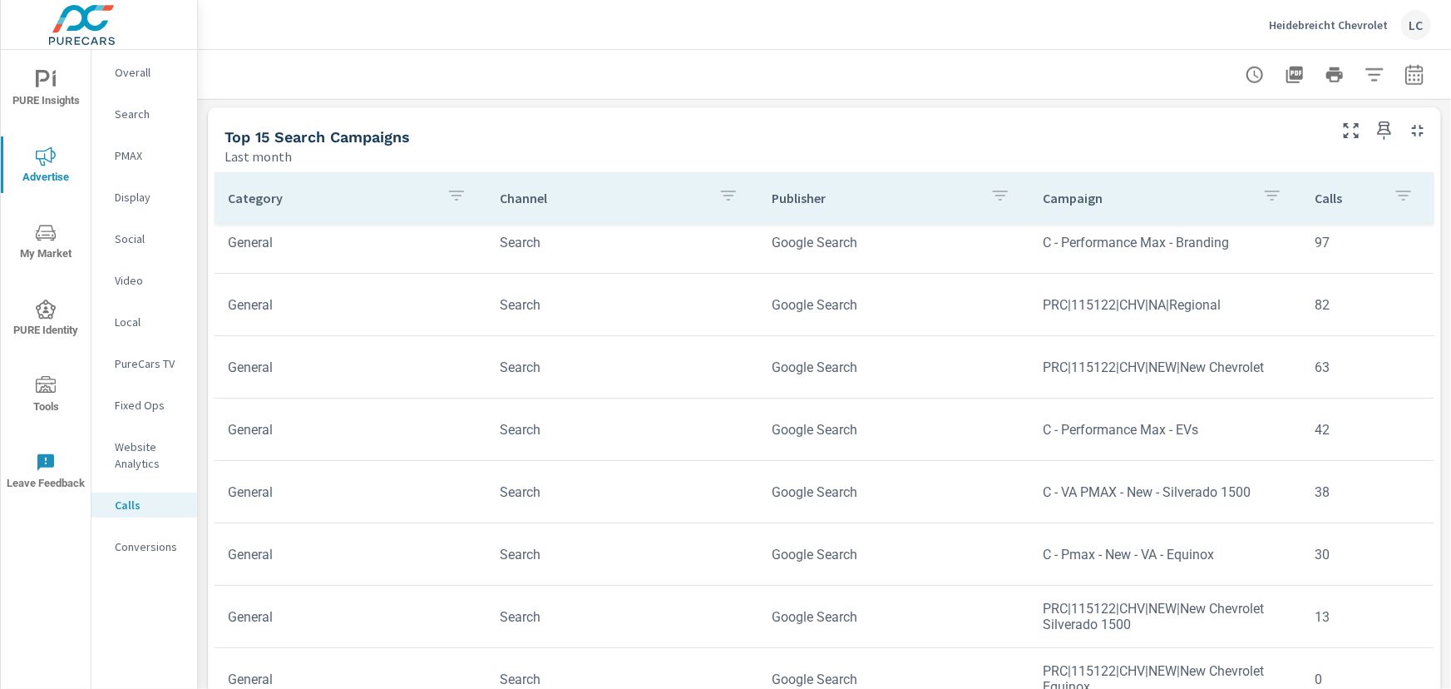
scroll to position [151, 0]
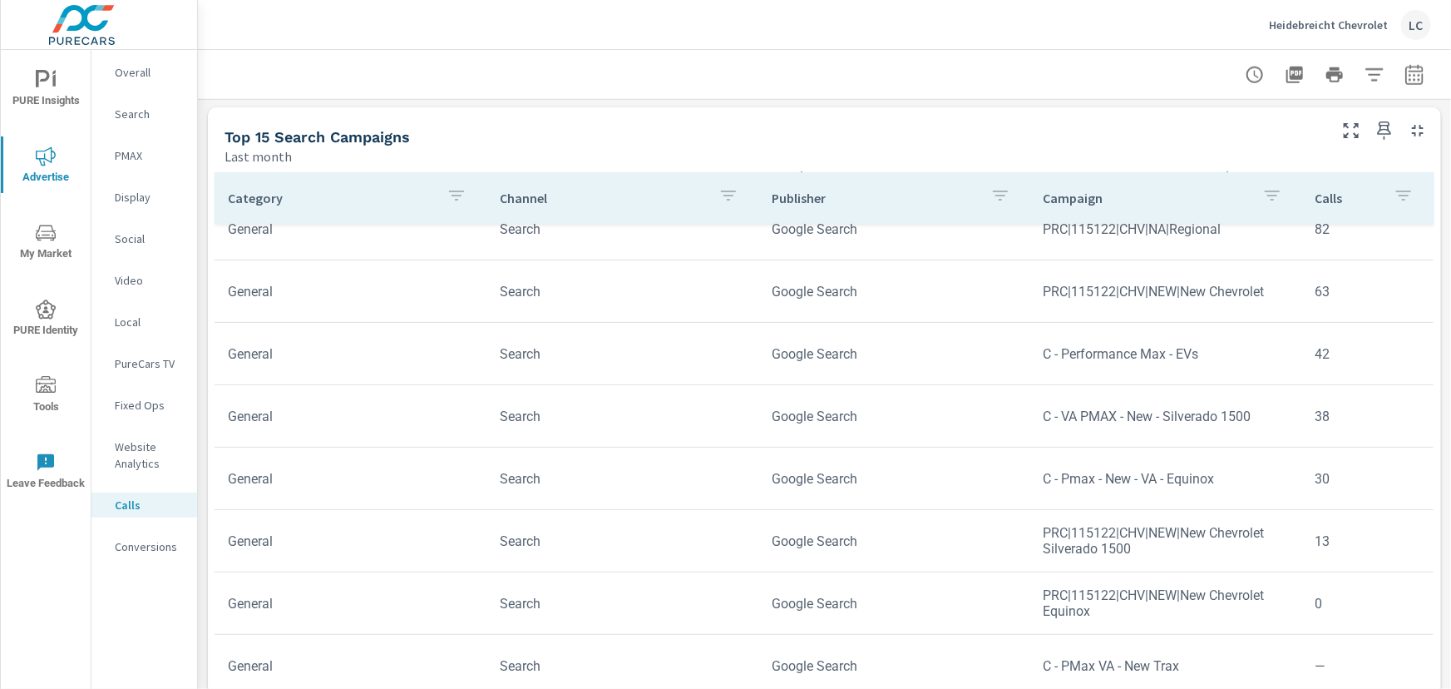
click at [148, 538] on p "Conversions" at bounding box center [149, 546] width 69 height 17
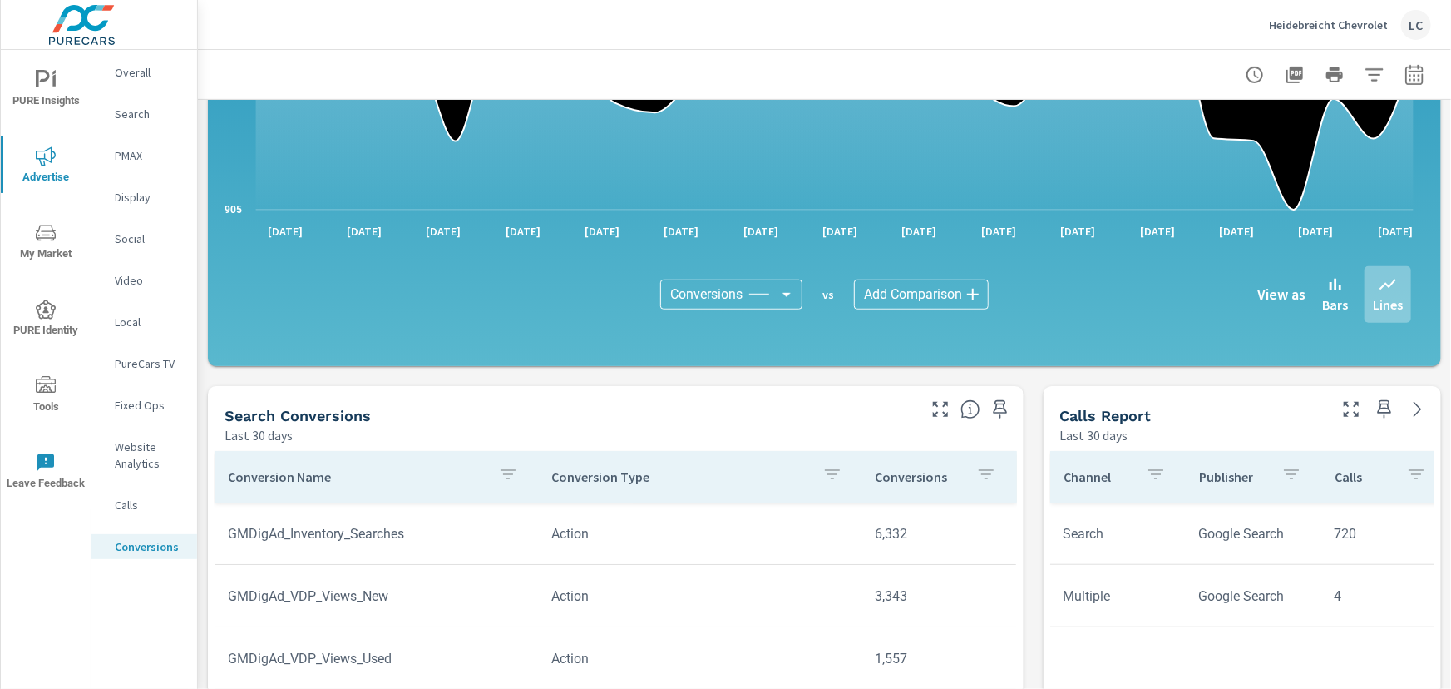
scroll to position [453, 0]
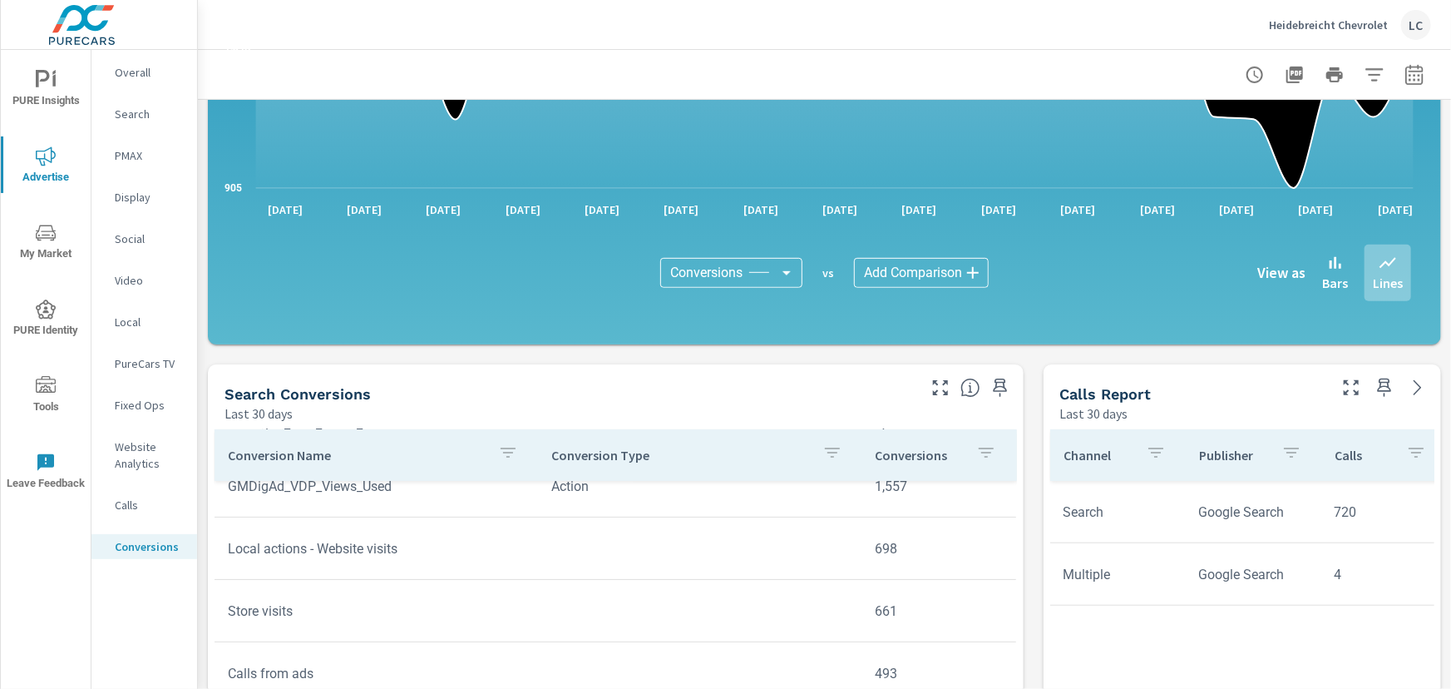
scroll to position [529, 0]
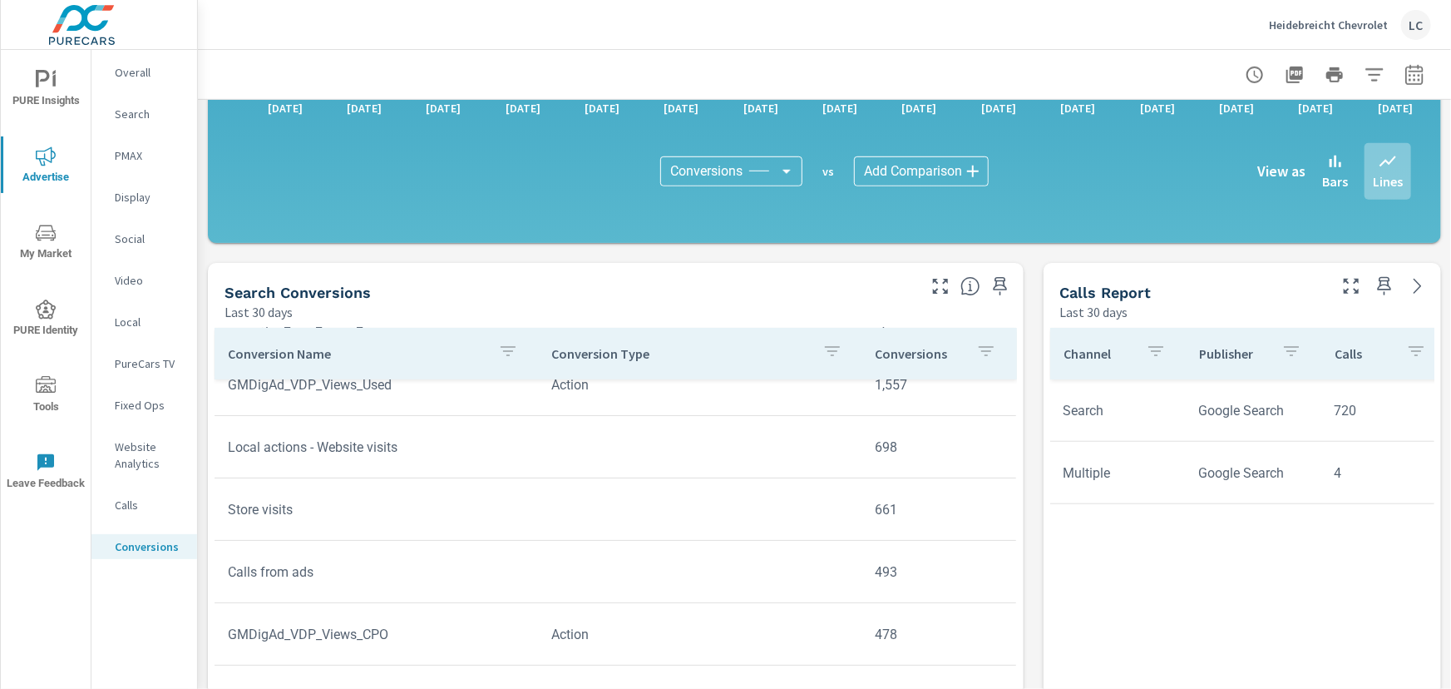
scroll to position [38, 0]
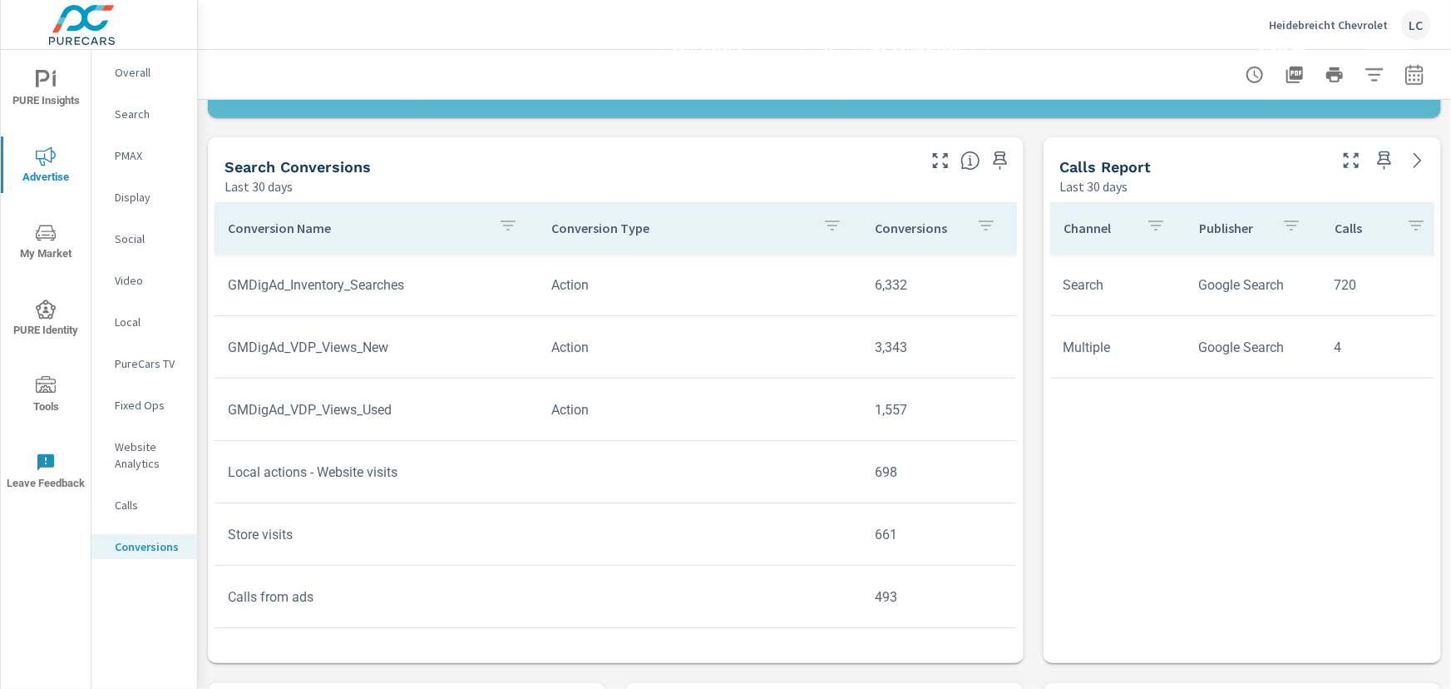
scroll to position [680, 0]
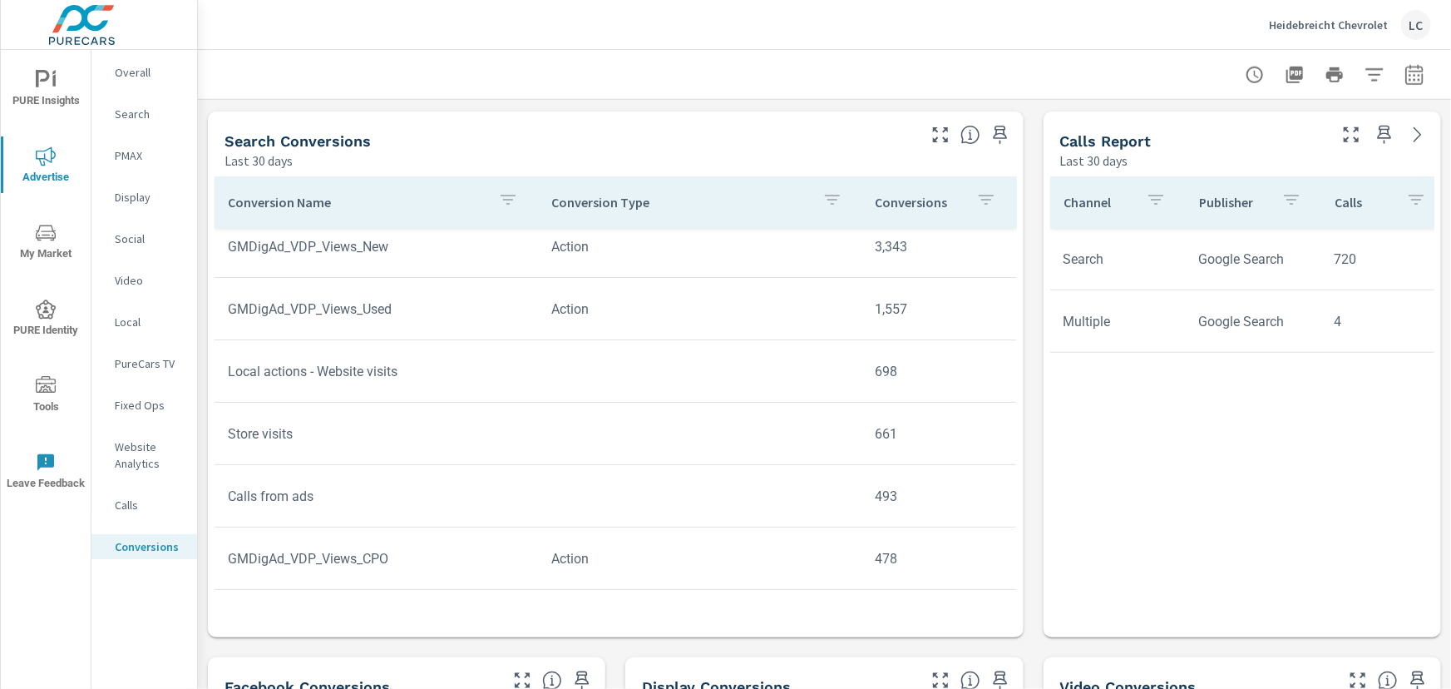
scroll to position [151, 0]
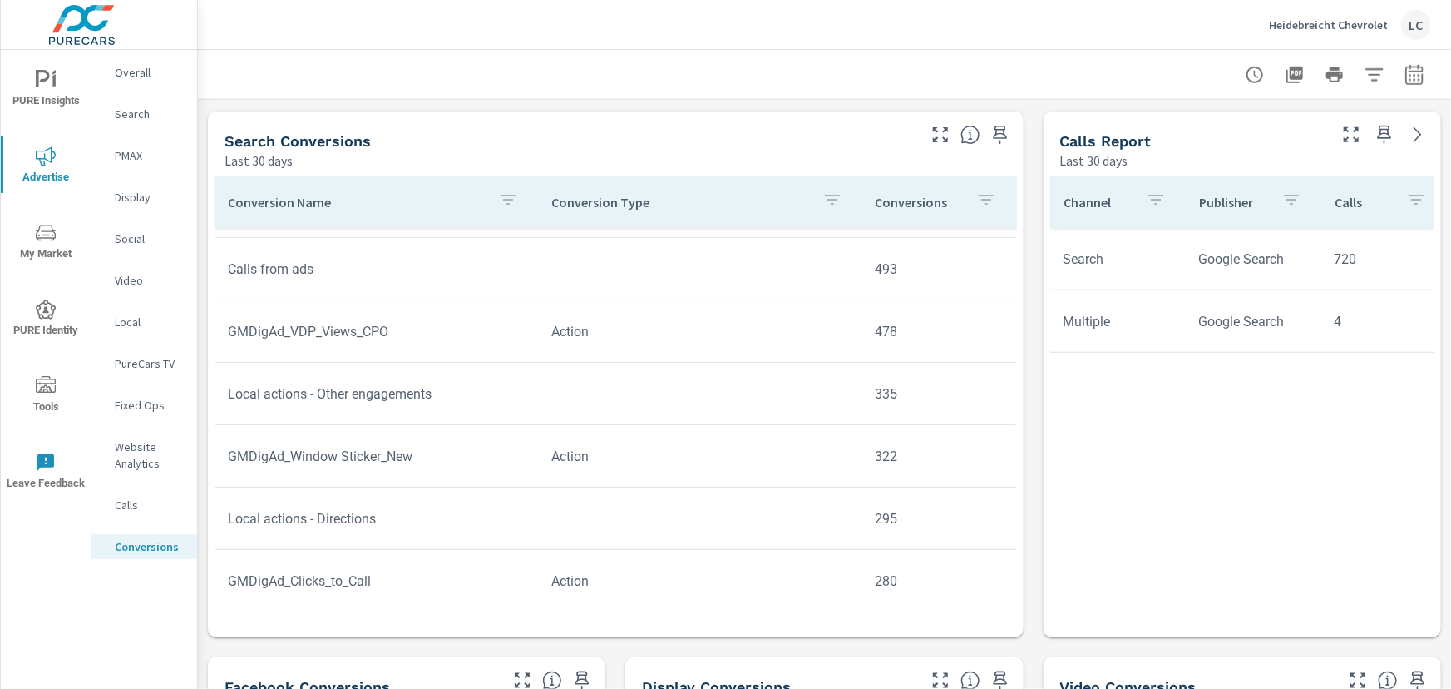
scroll to position [378, 0]
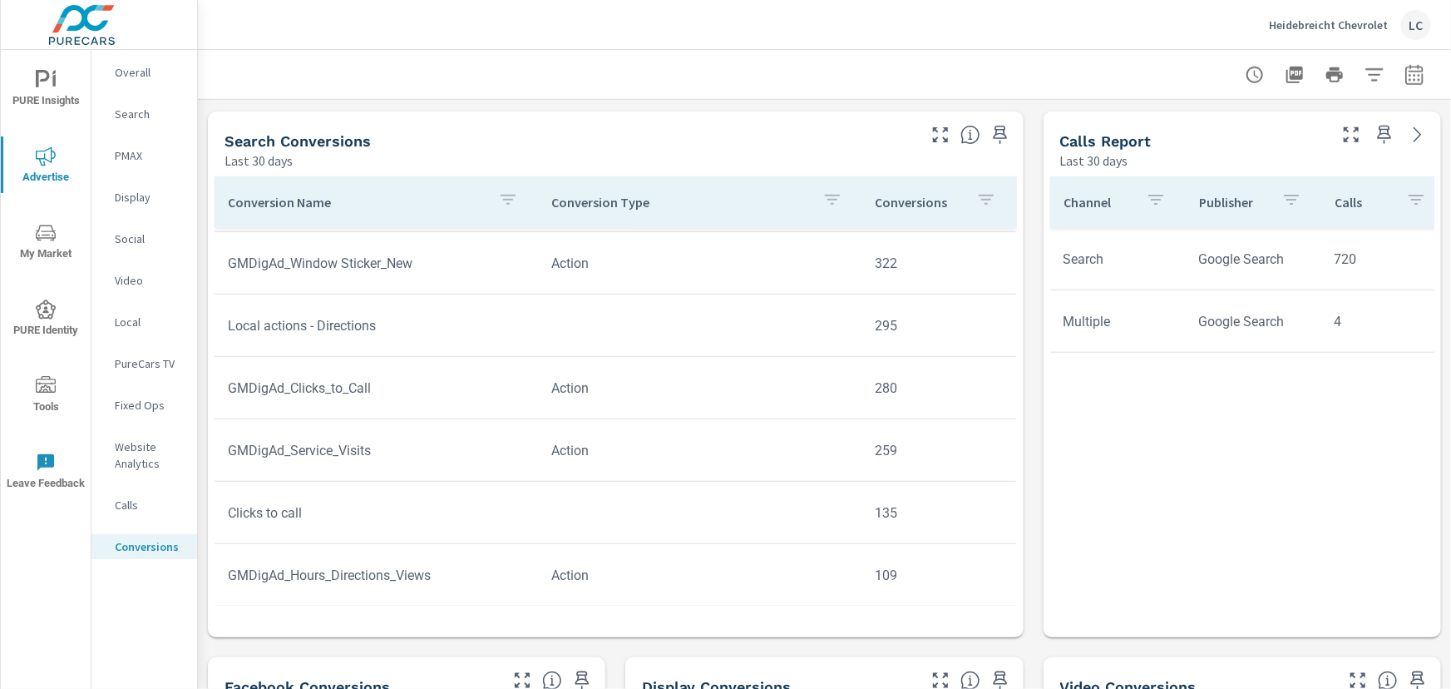
scroll to position [529, 0]
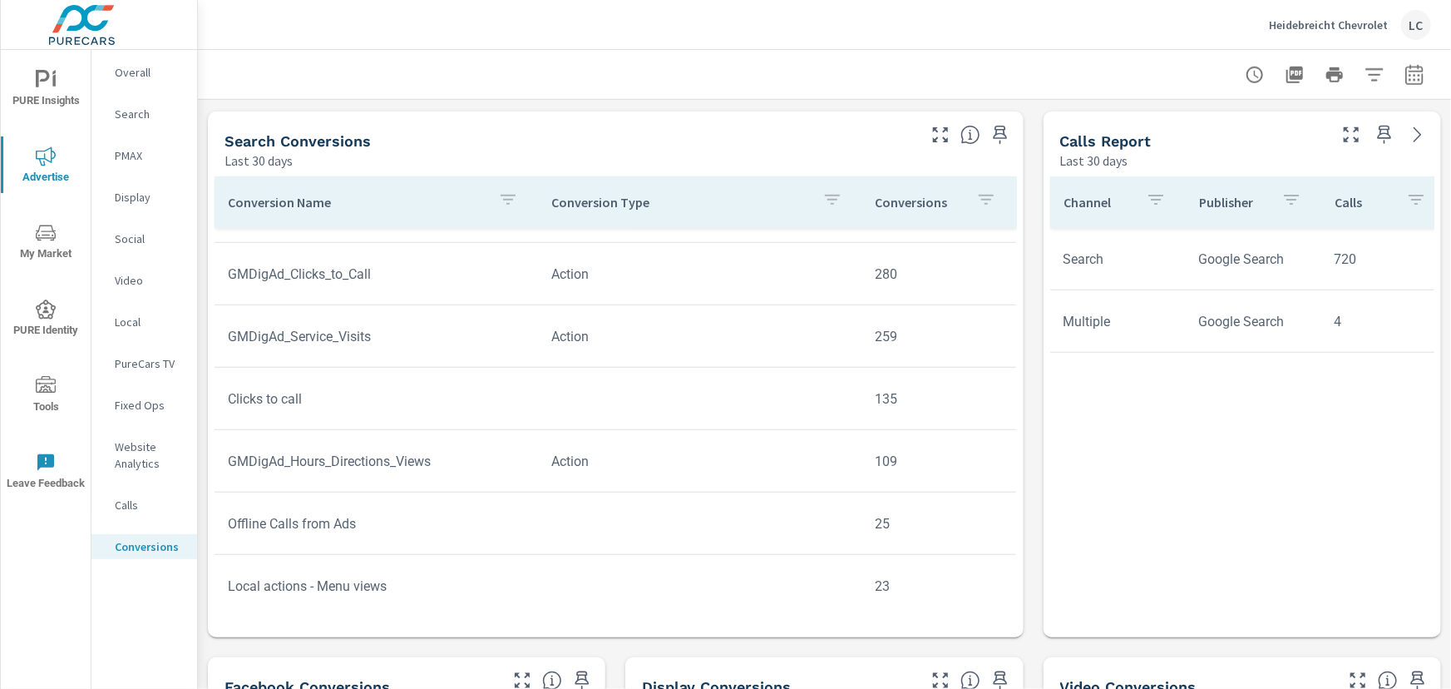
scroll to position [680, 0]
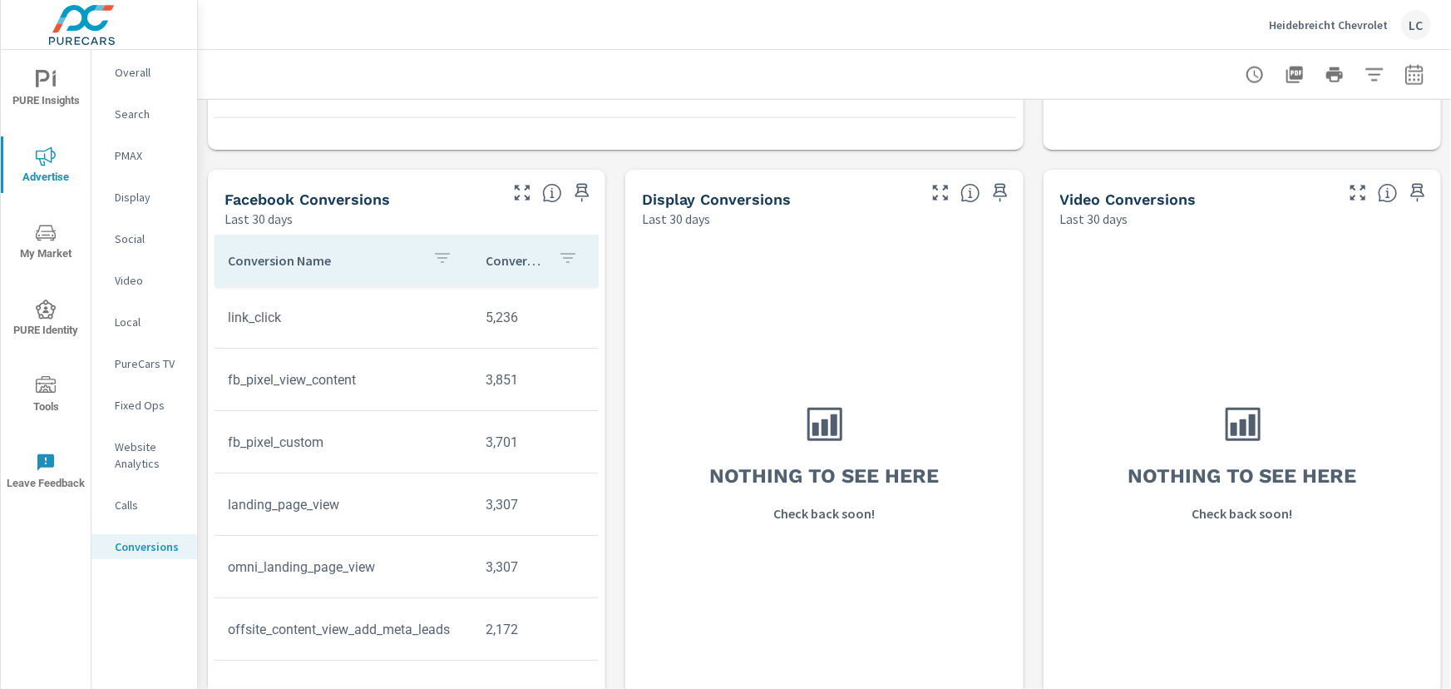
scroll to position [1184, 0]
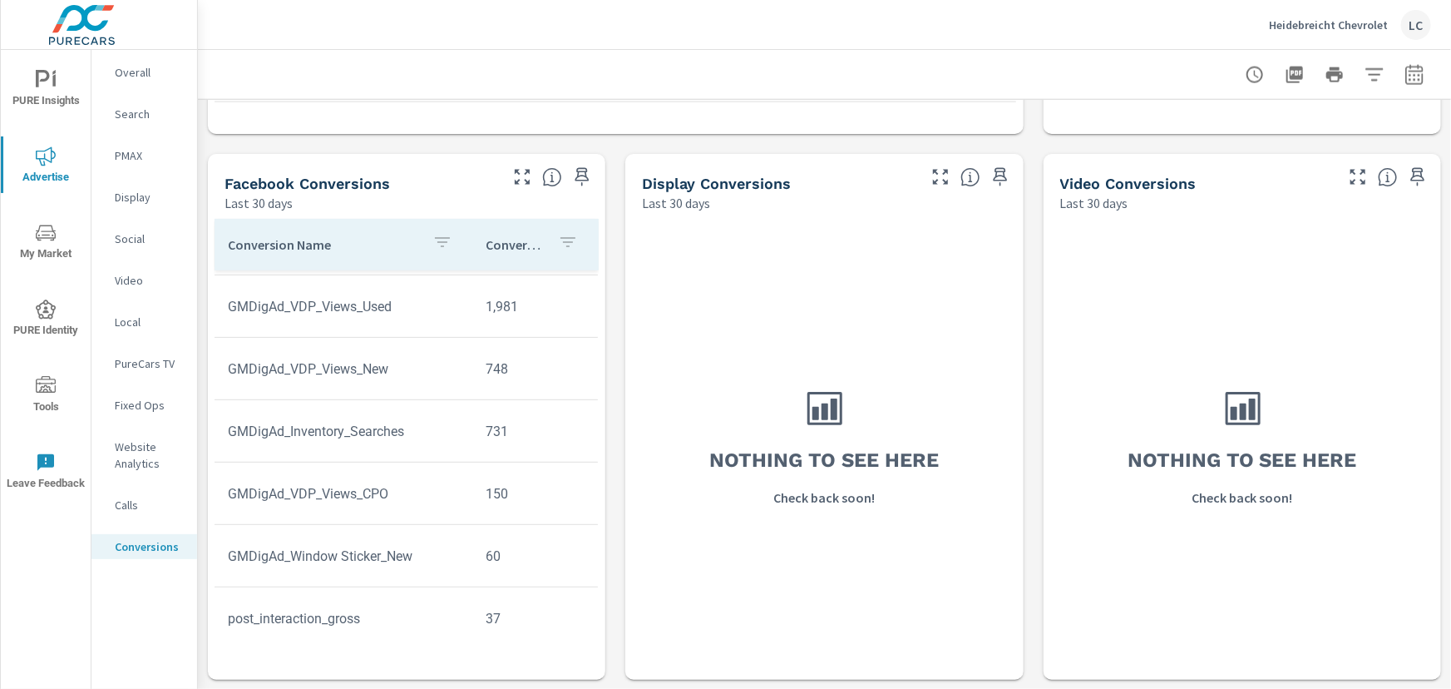
scroll to position [378, 0]
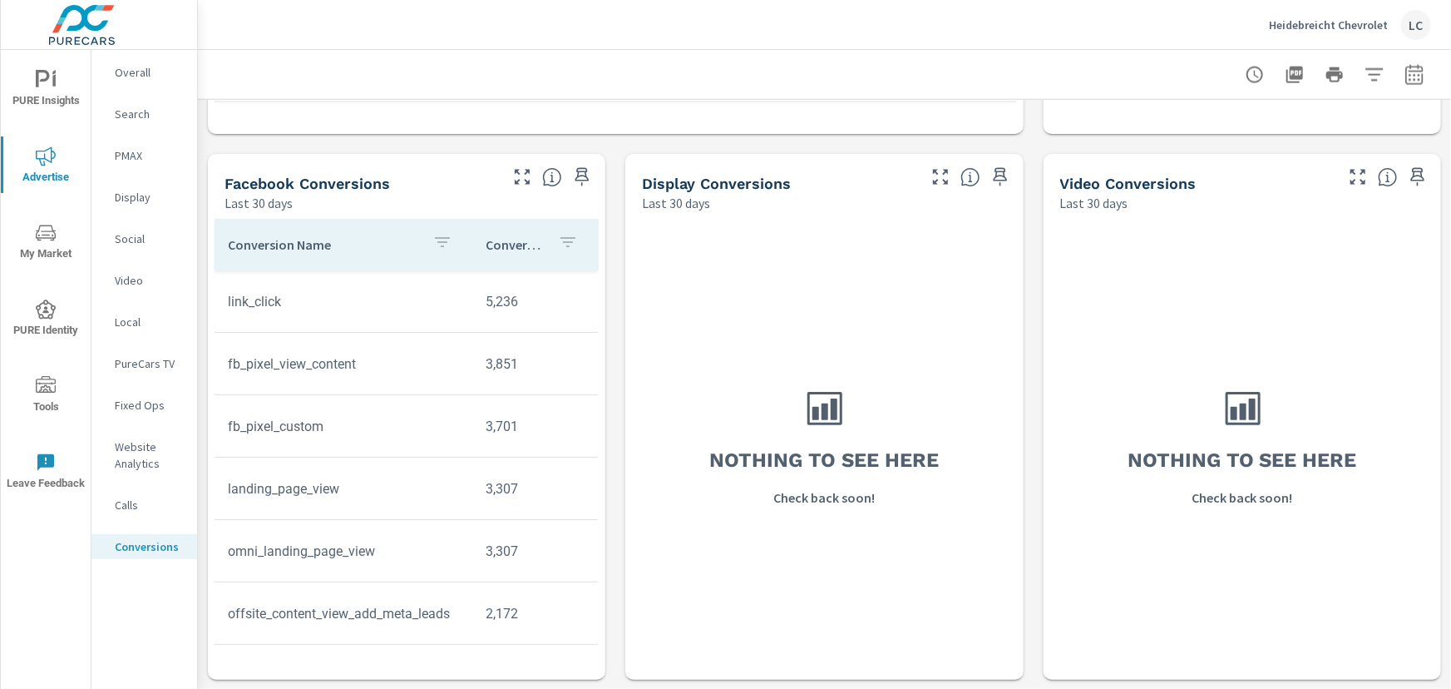
scroll to position [75, 0]
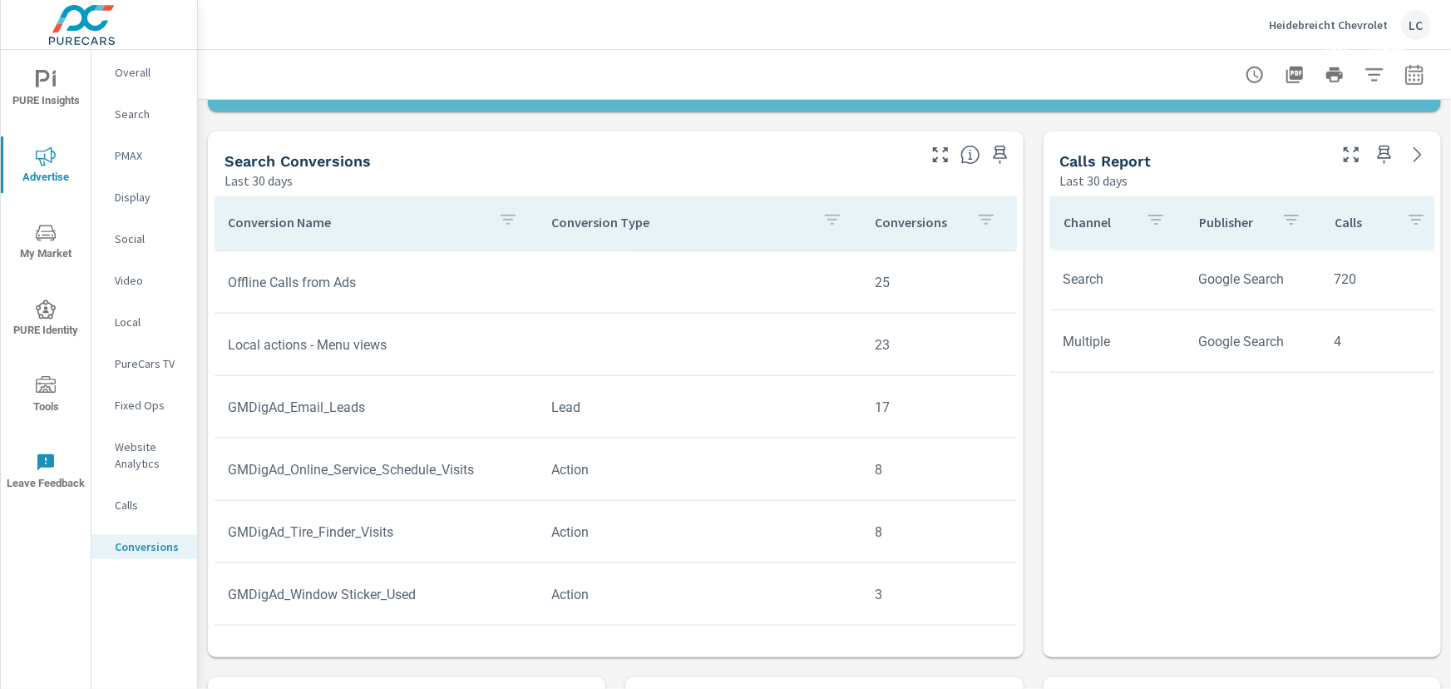
scroll to position [579, 0]
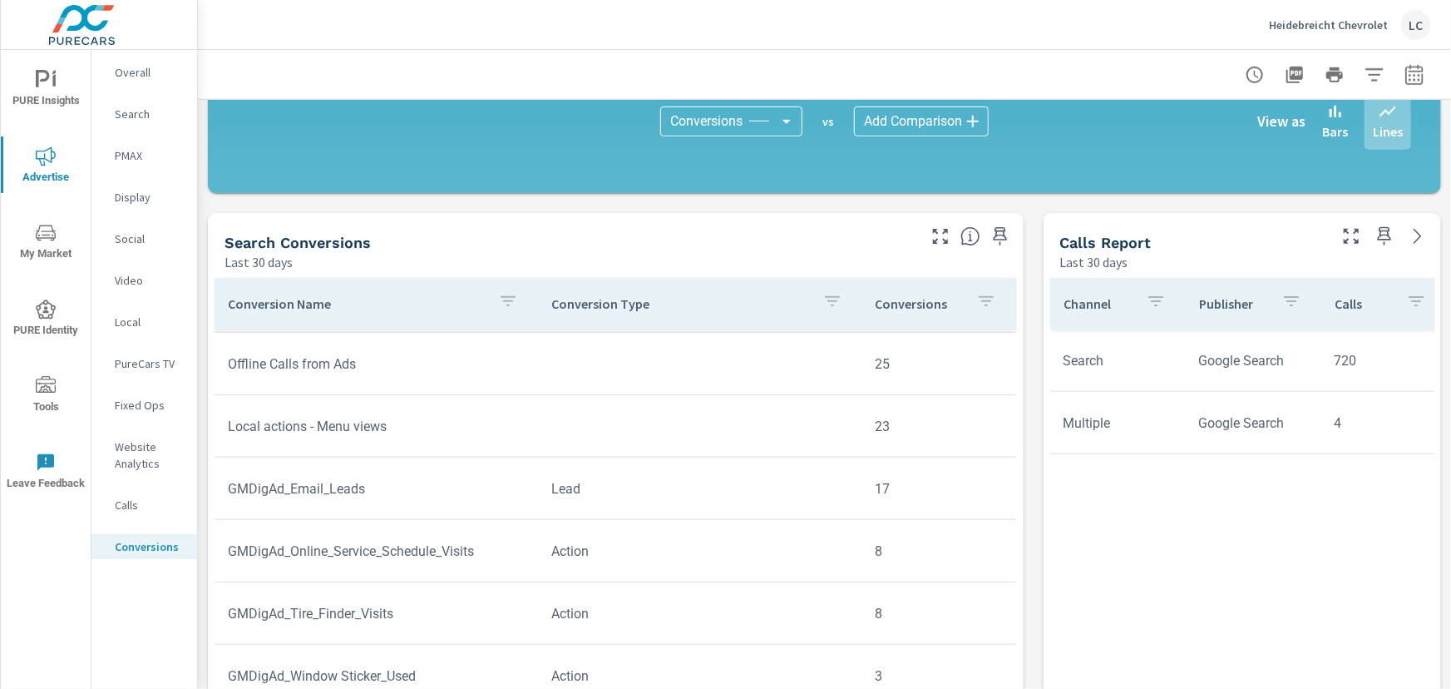
click at [34, 80] on span "PURE Insights" at bounding box center [46, 90] width 80 height 41
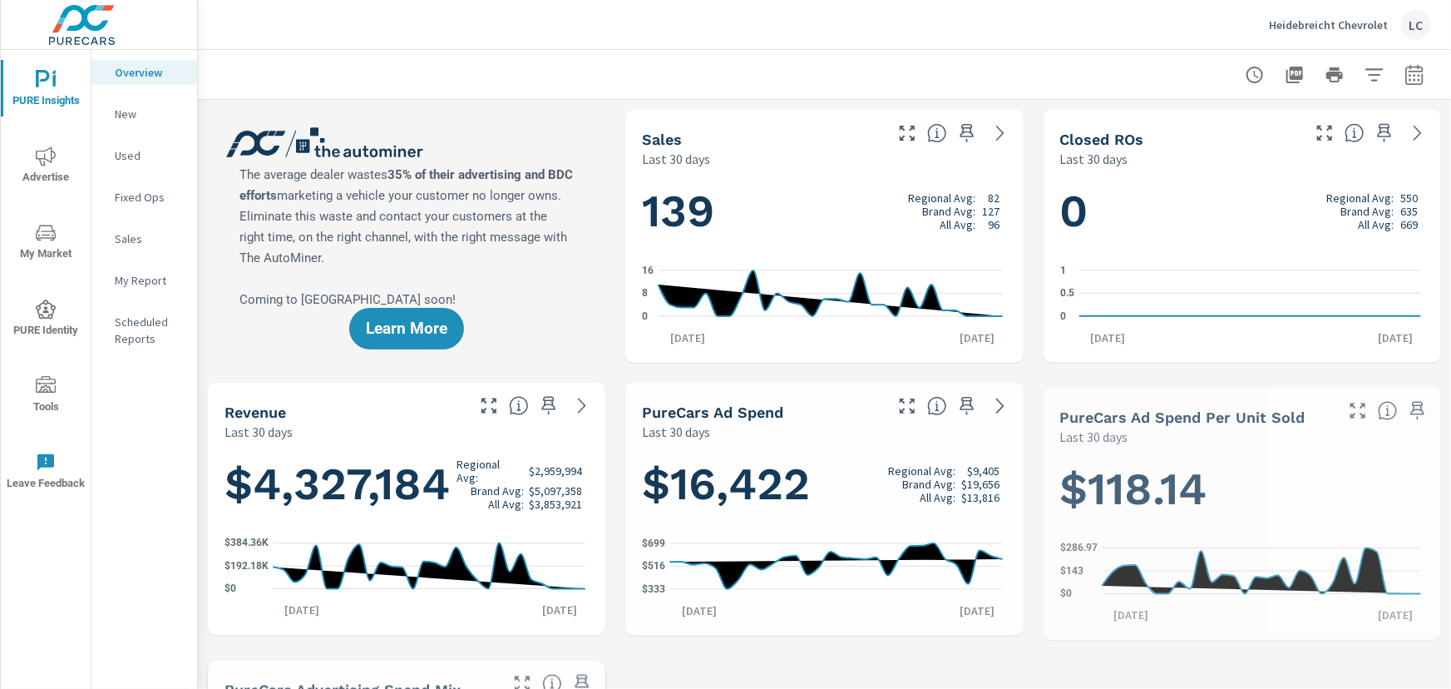
click at [150, 279] on p "My Report" at bounding box center [149, 280] width 69 height 17
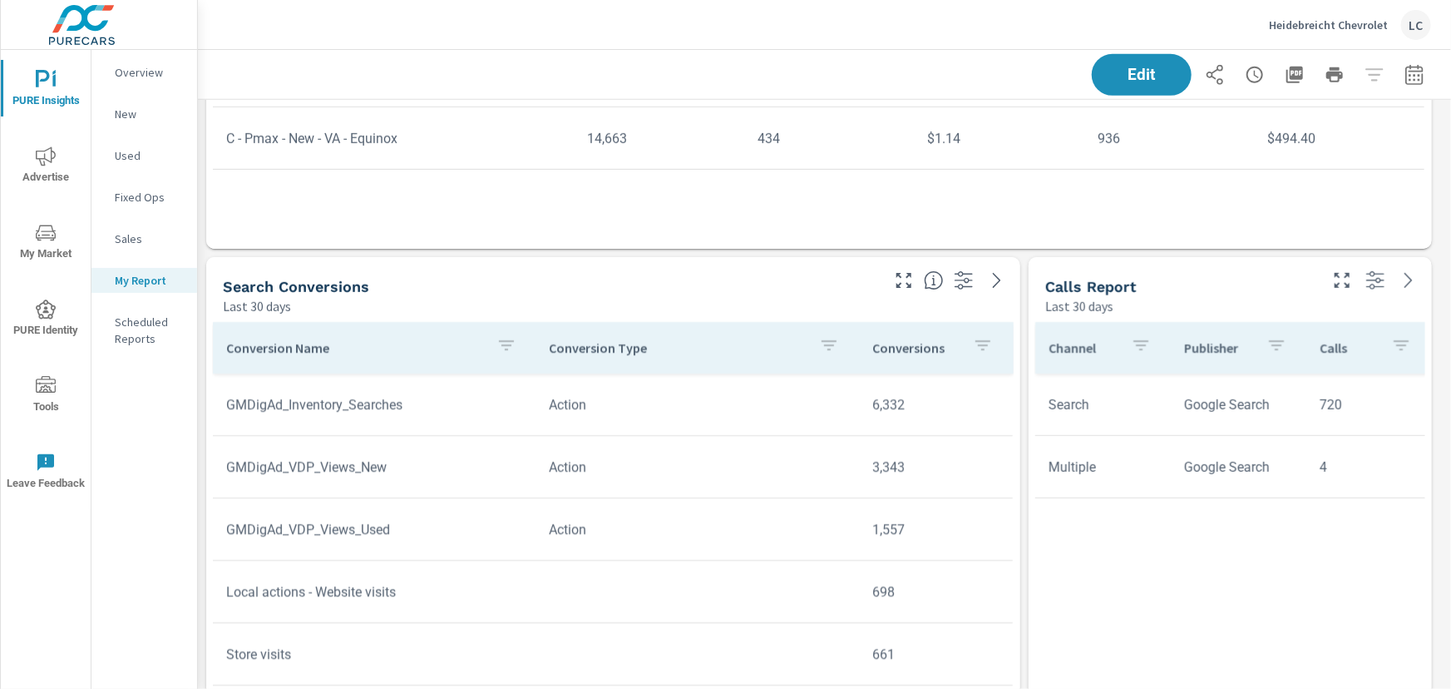
scroll to position [3705, 0]
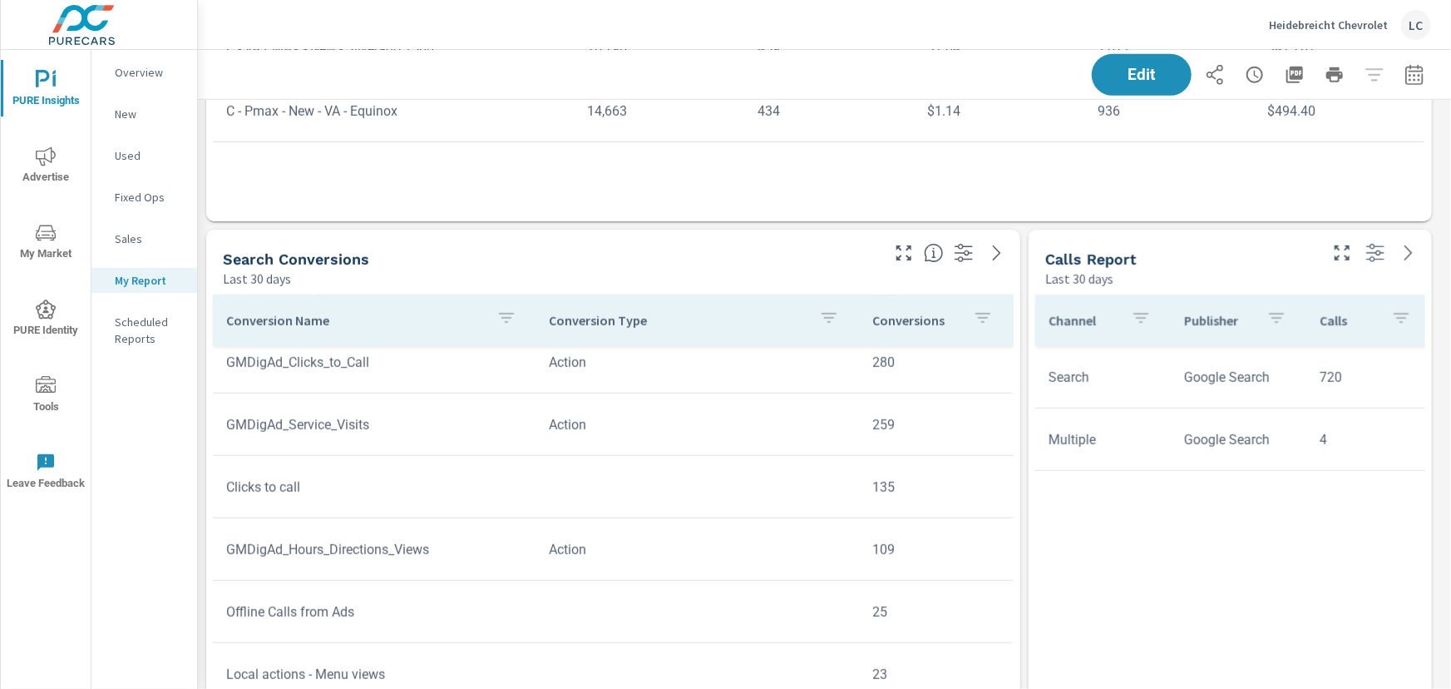
scroll to position [452, 0]
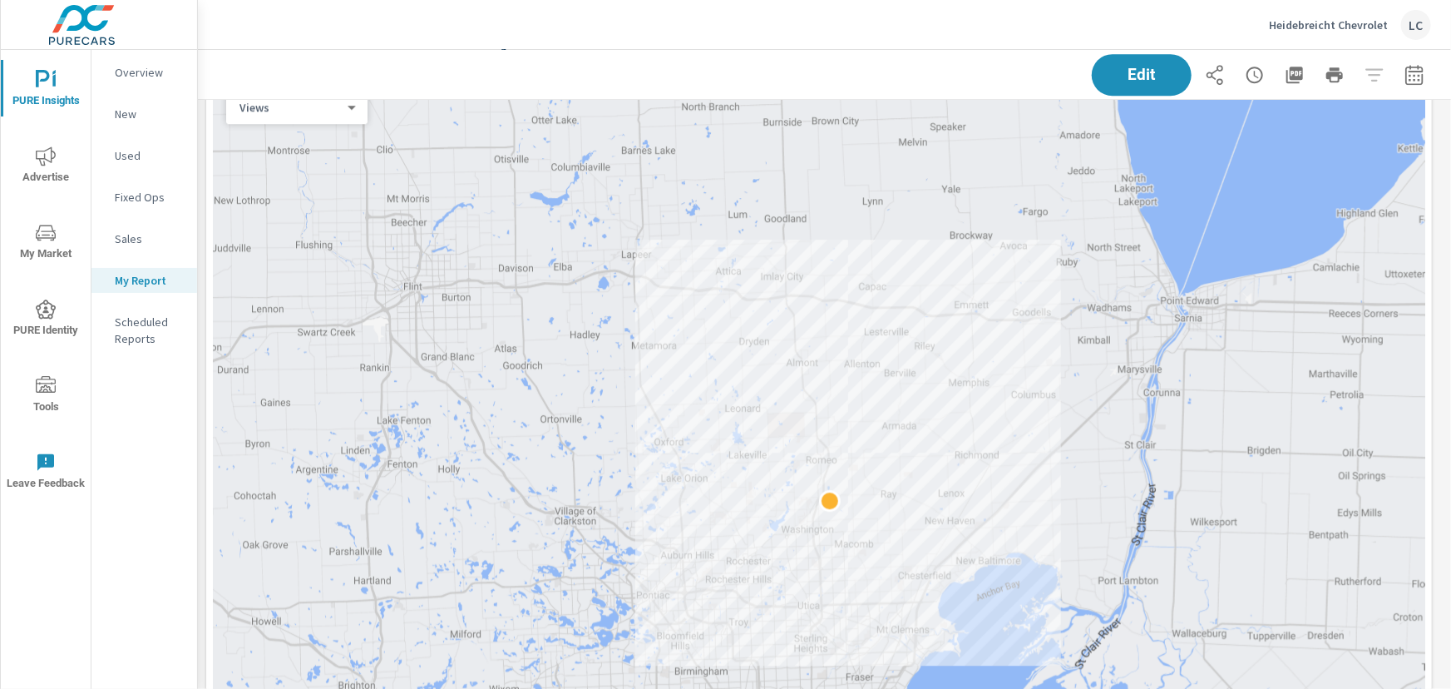
scroll to position [8922, 0]
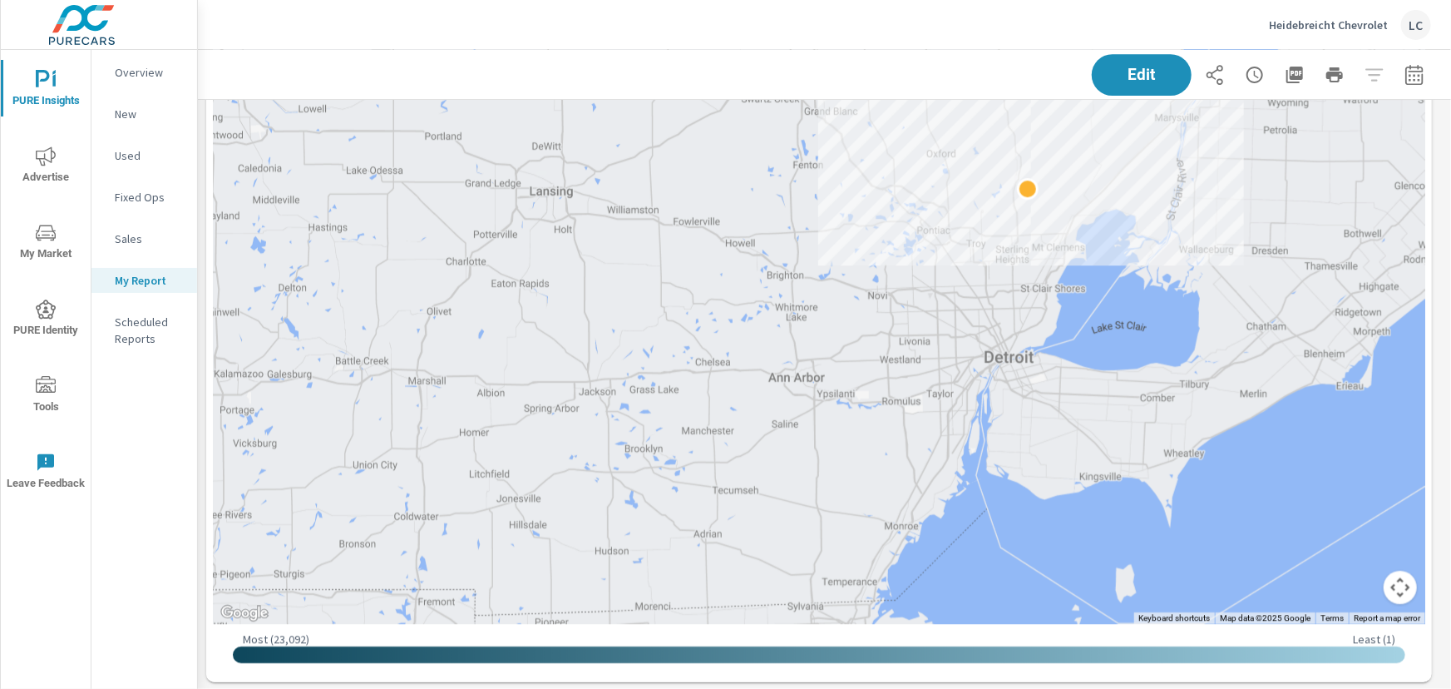
scroll to position [9175, 0]
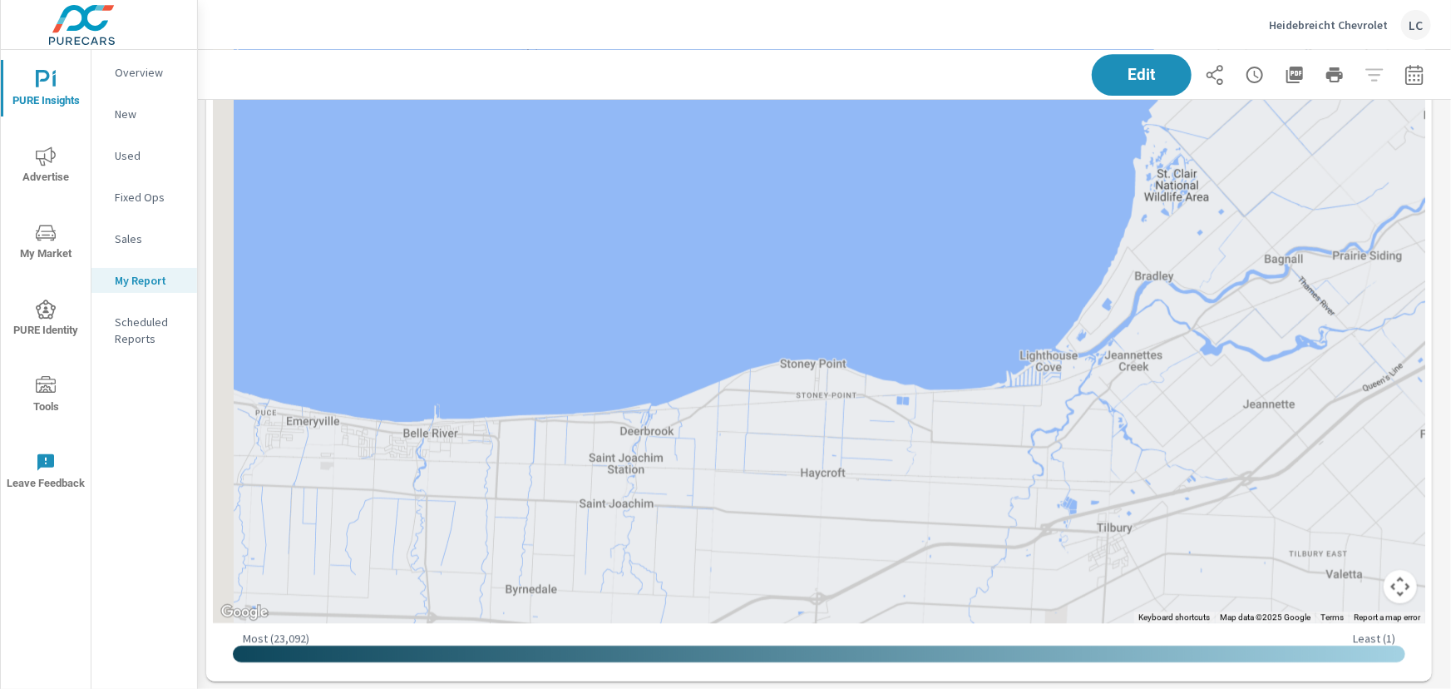
drag, startPoint x: 628, startPoint y: 250, endPoint x: 923, endPoint y: 600, distance: 458.0
click at [928, 605] on div at bounding box center [819, 210] width 1213 height 825
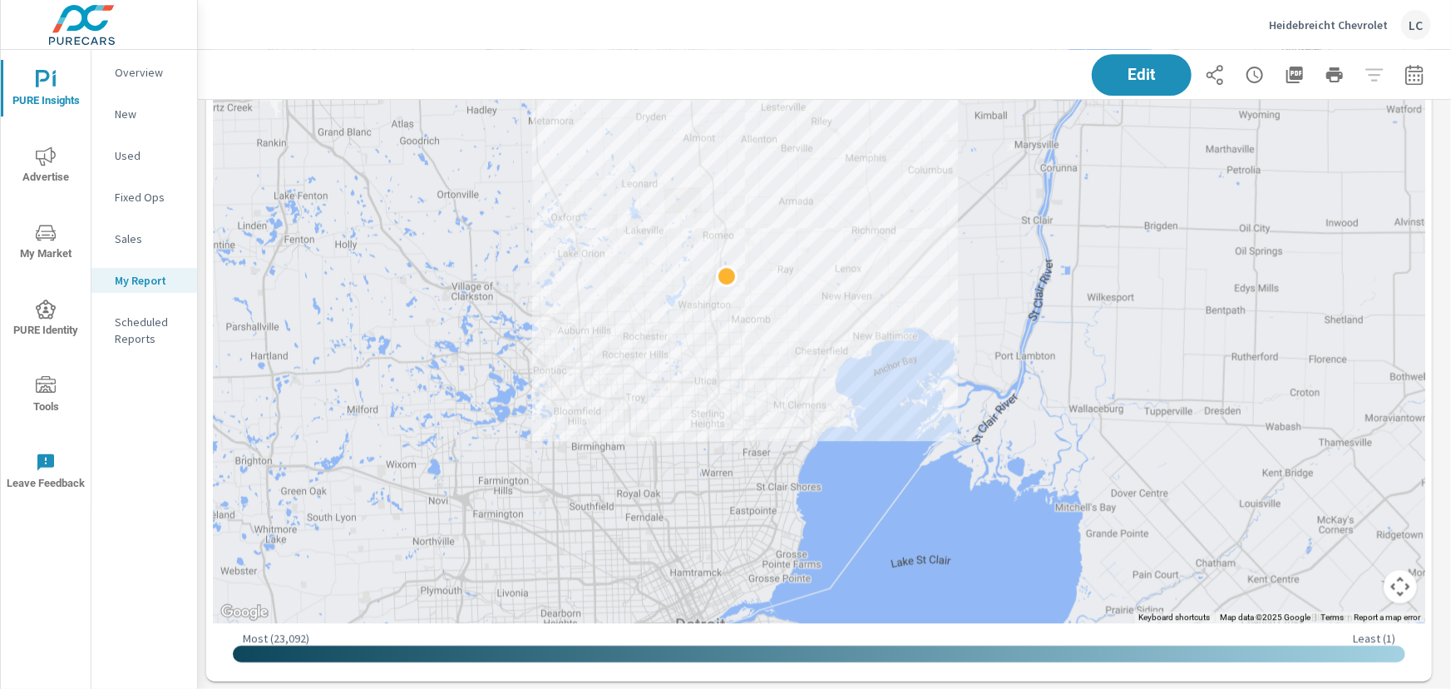
drag, startPoint x: 653, startPoint y: 268, endPoint x: 773, endPoint y: 482, distance: 245.7
click at [773, 482] on div at bounding box center [819, 210] width 1213 height 825
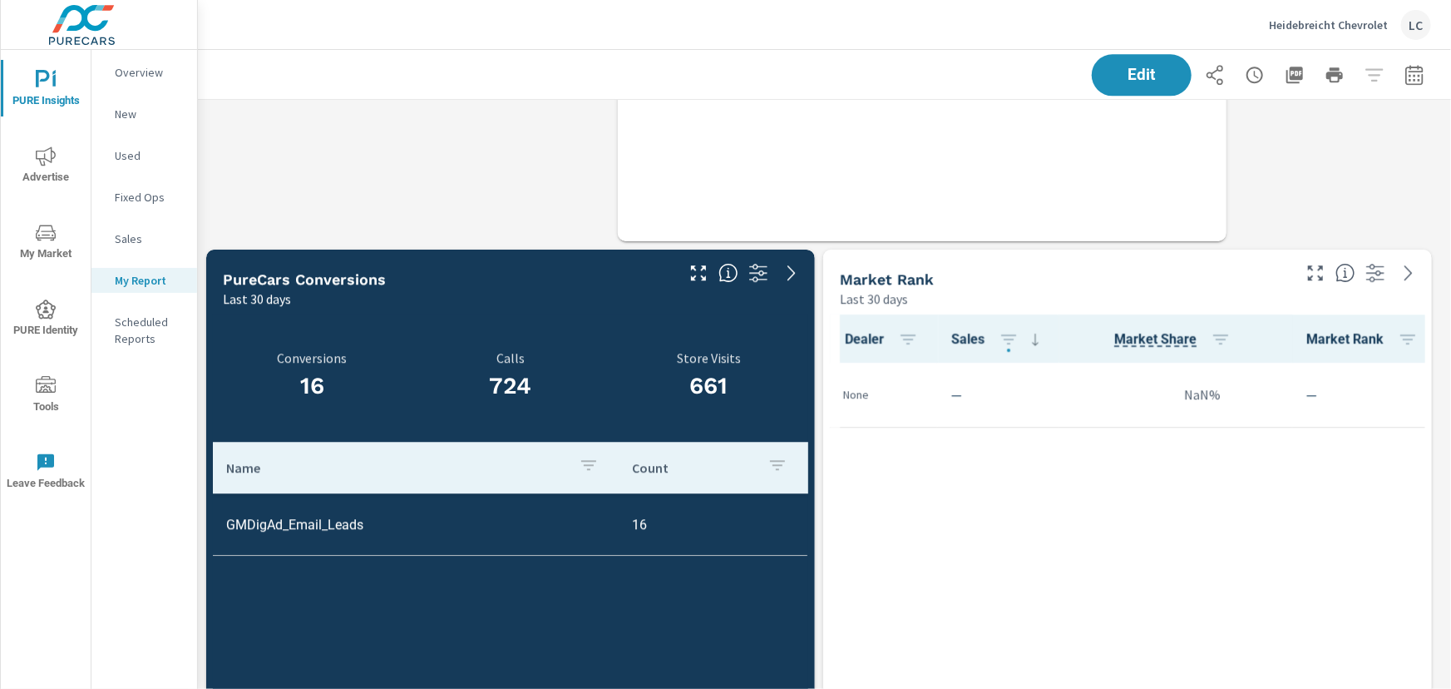
scroll to position [9789, 1266]
click at [1408, 271] on icon at bounding box center [1409, 273] width 20 height 20
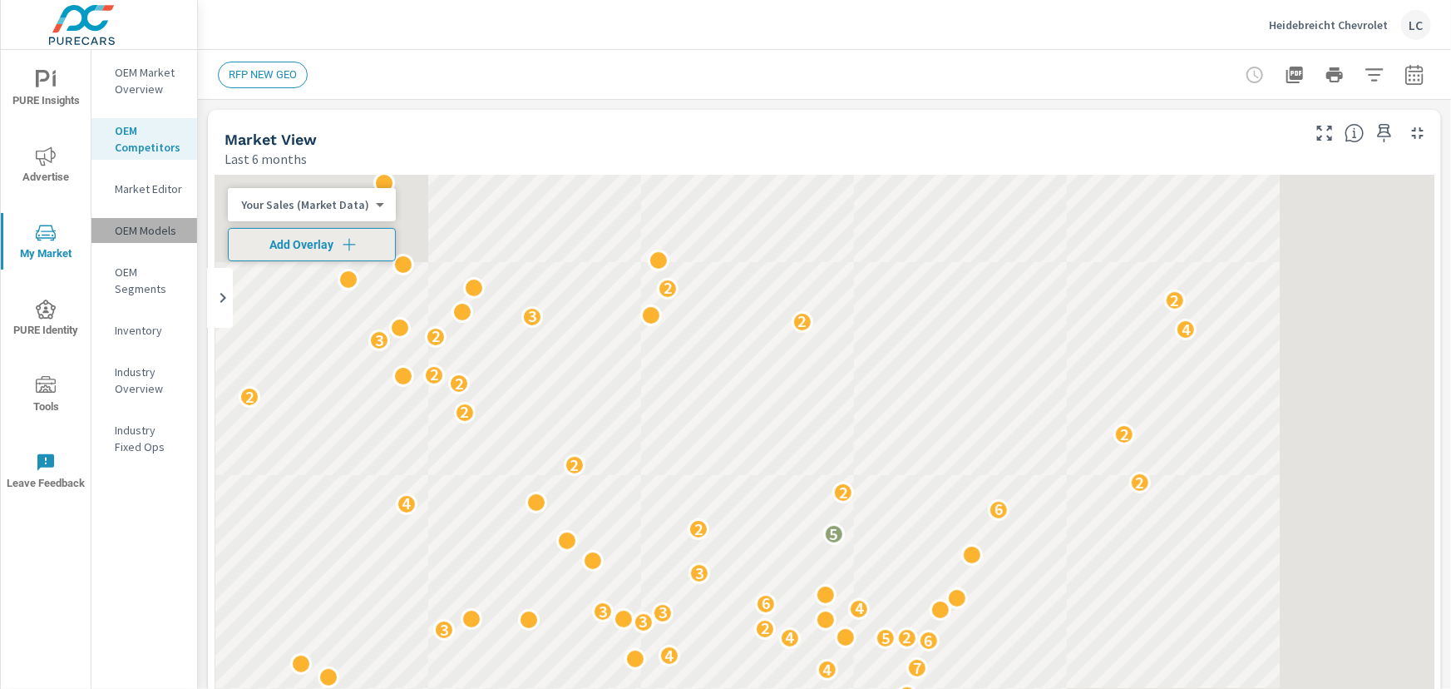
click at [131, 222] on p "OEM Models" at bounding box center [149, 230] width 69 height 17
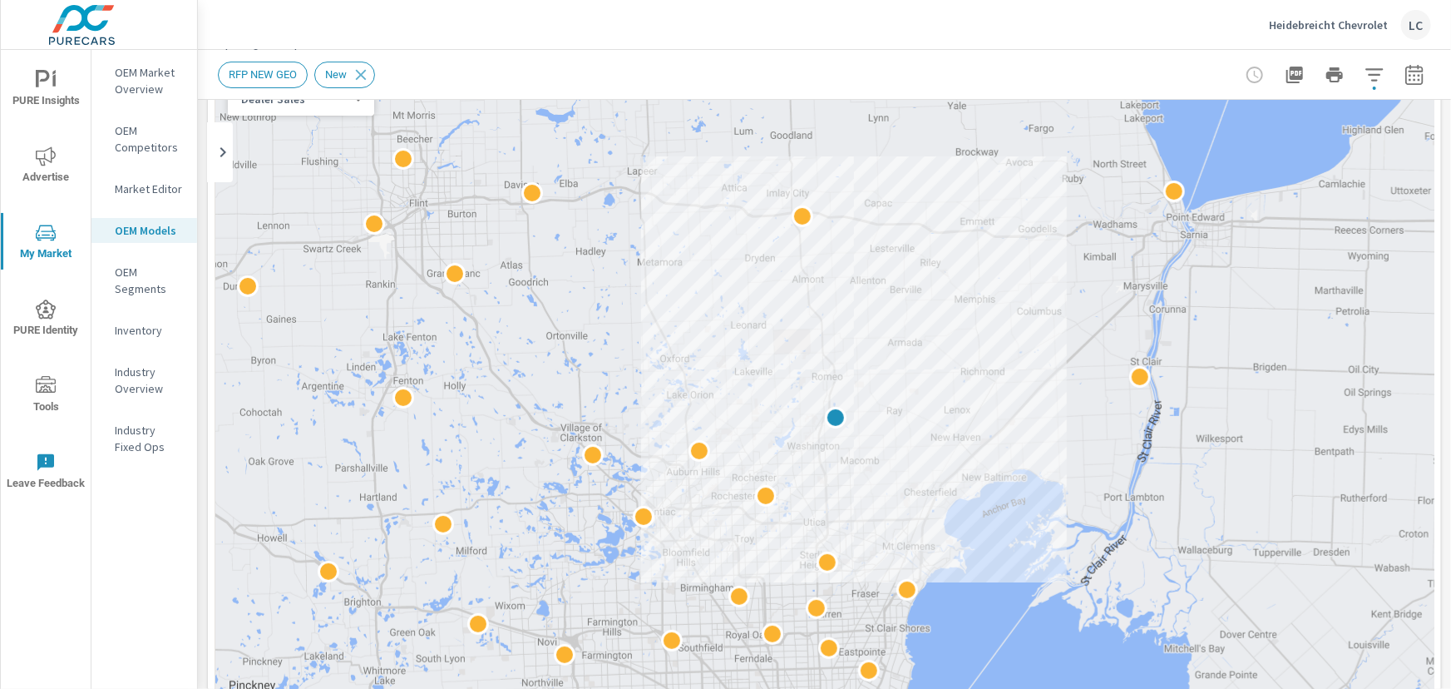
scroll to position [151, 0]
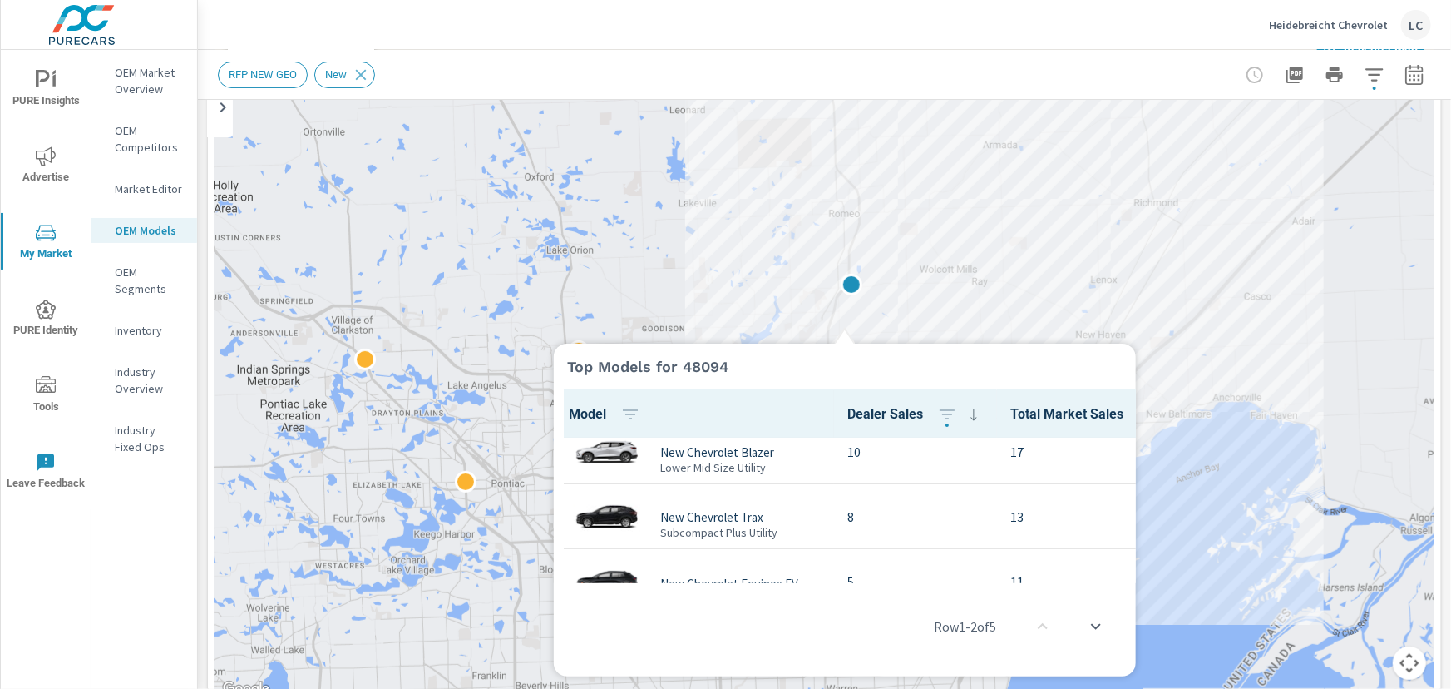
scroll to position [151, 0]
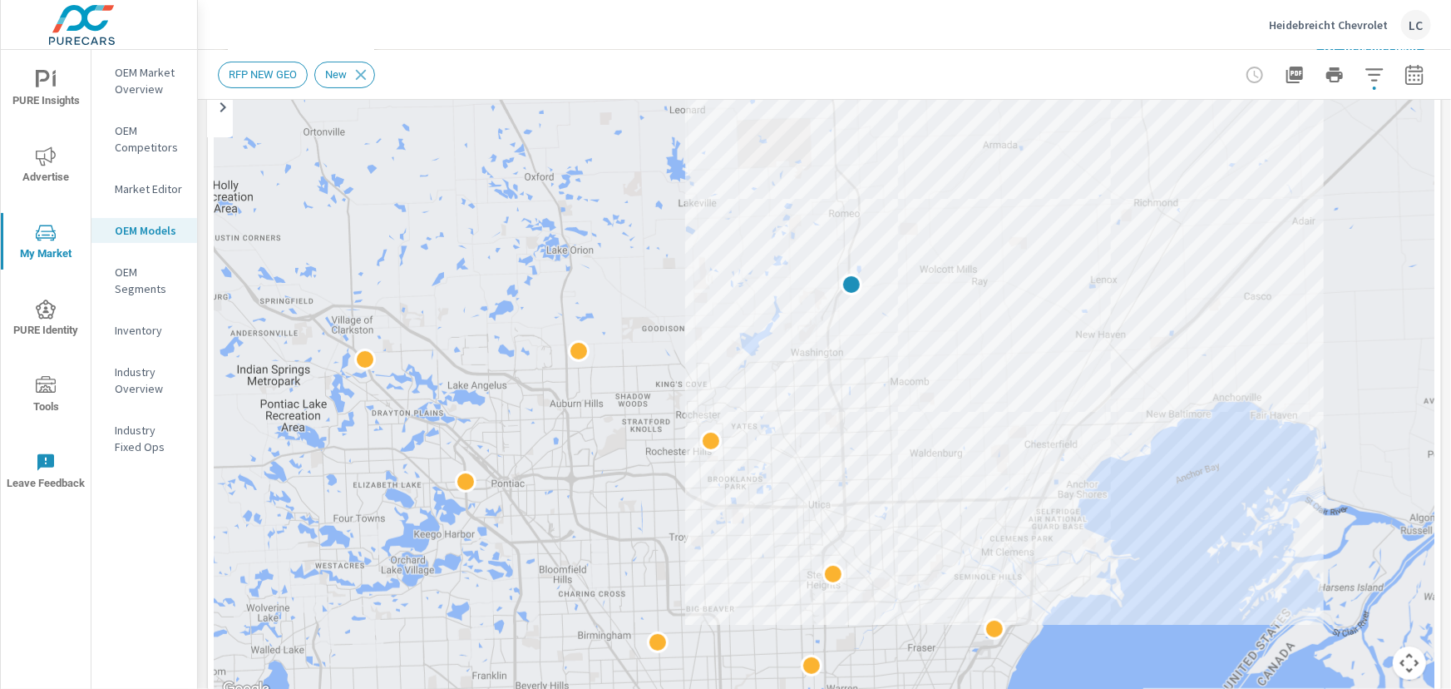
click at [138, 488] on div "OEM Market Overview OEM Competitors Market Editor OEM Models OEM Segments Inven…" at bounding box center [144, 369] width 106 height 639
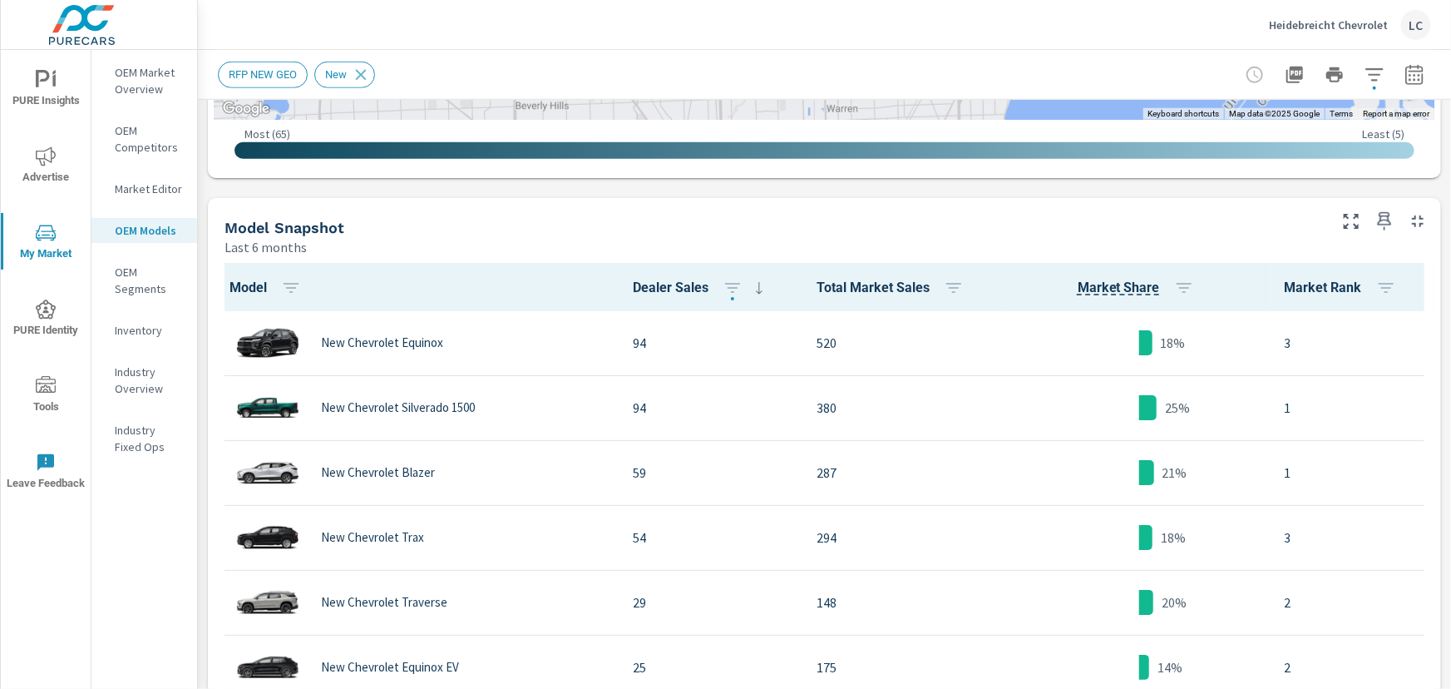
scroll to position [756, 0]
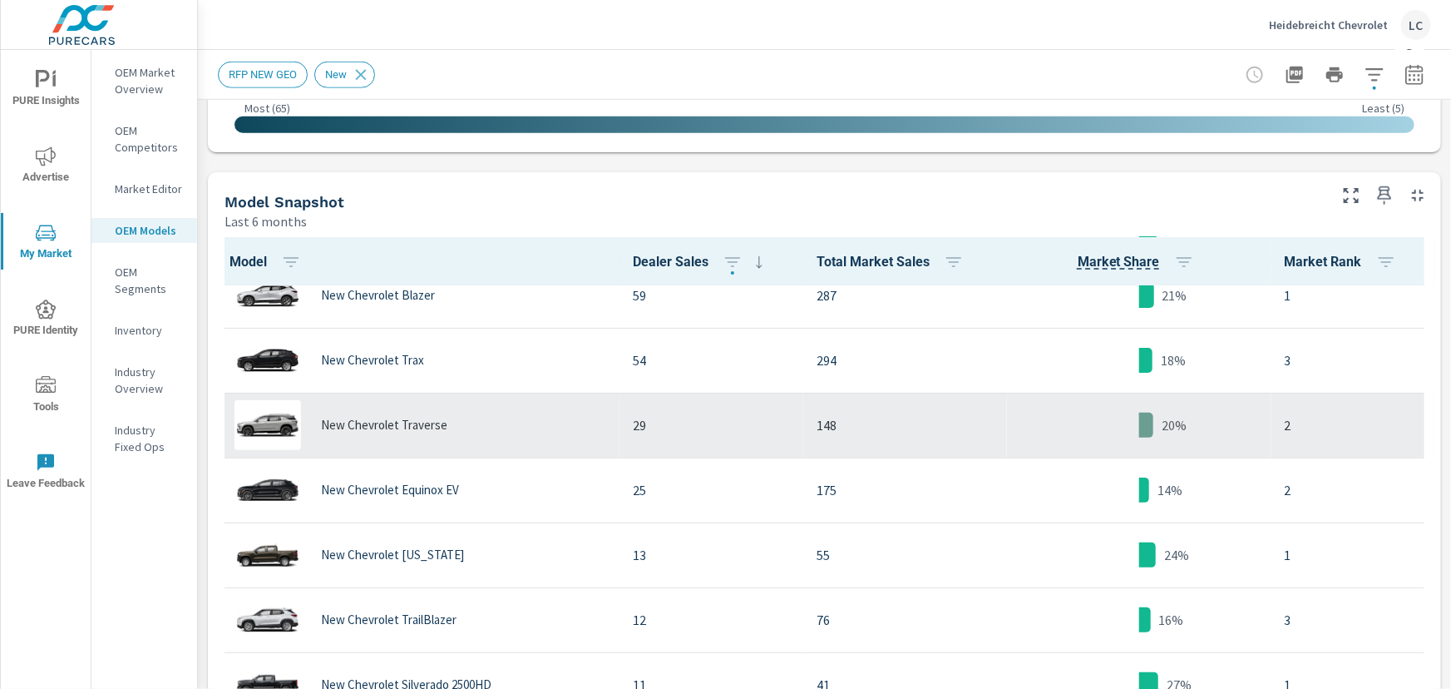
scroll to position [227, 0]
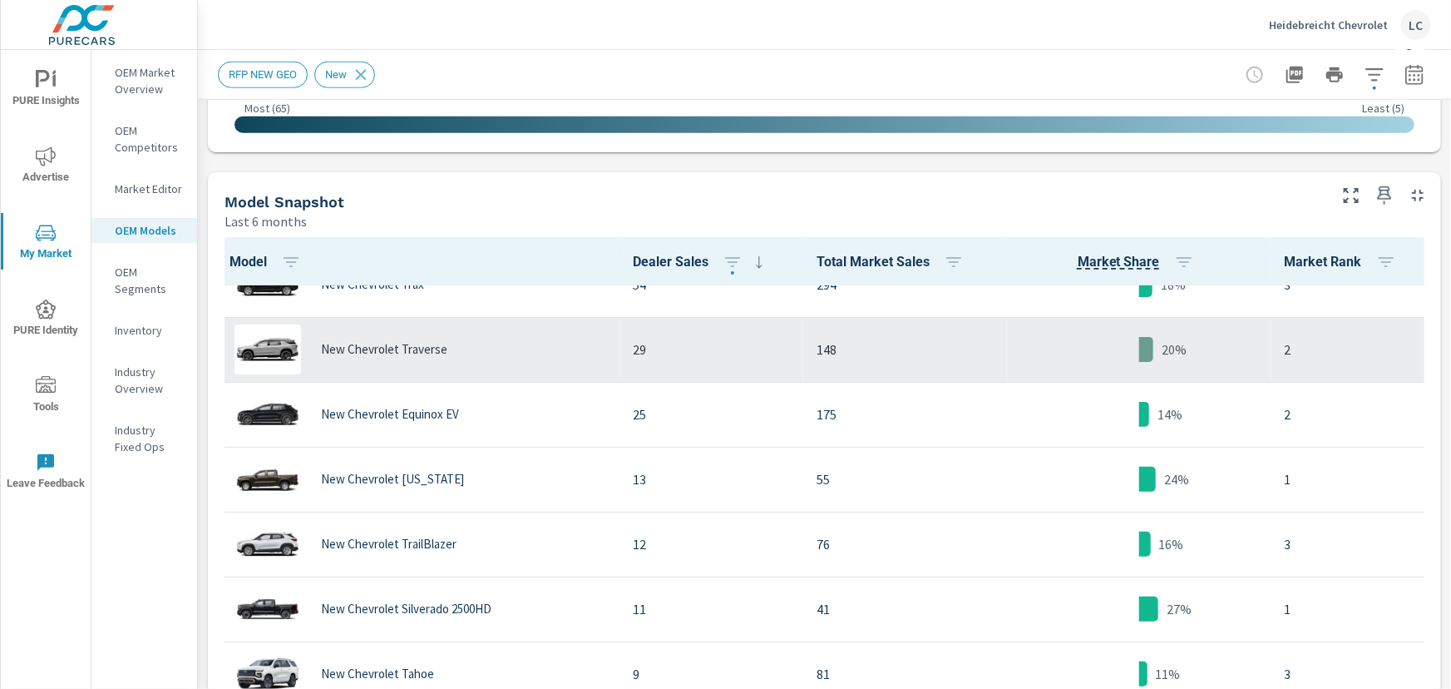
scroll to position [303, 0]
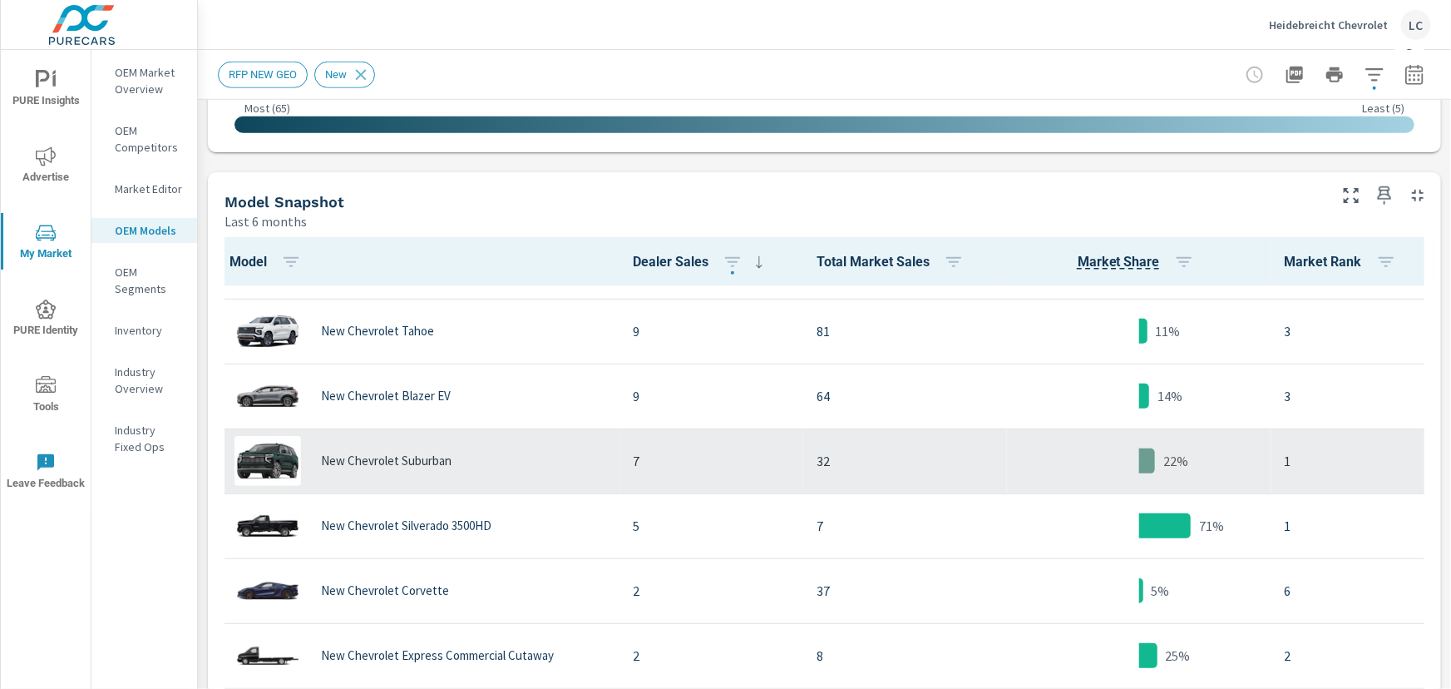
scroll to position [605, 0]
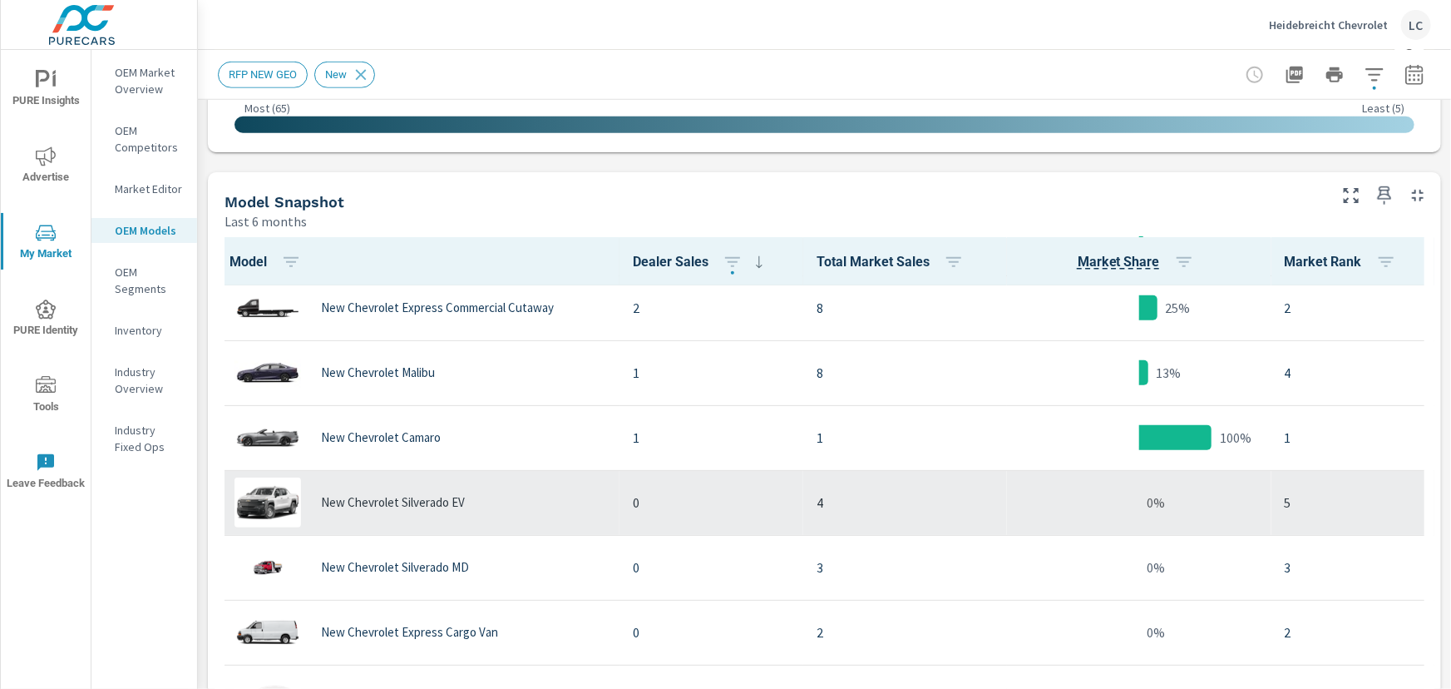
scroll to position [983, 0]
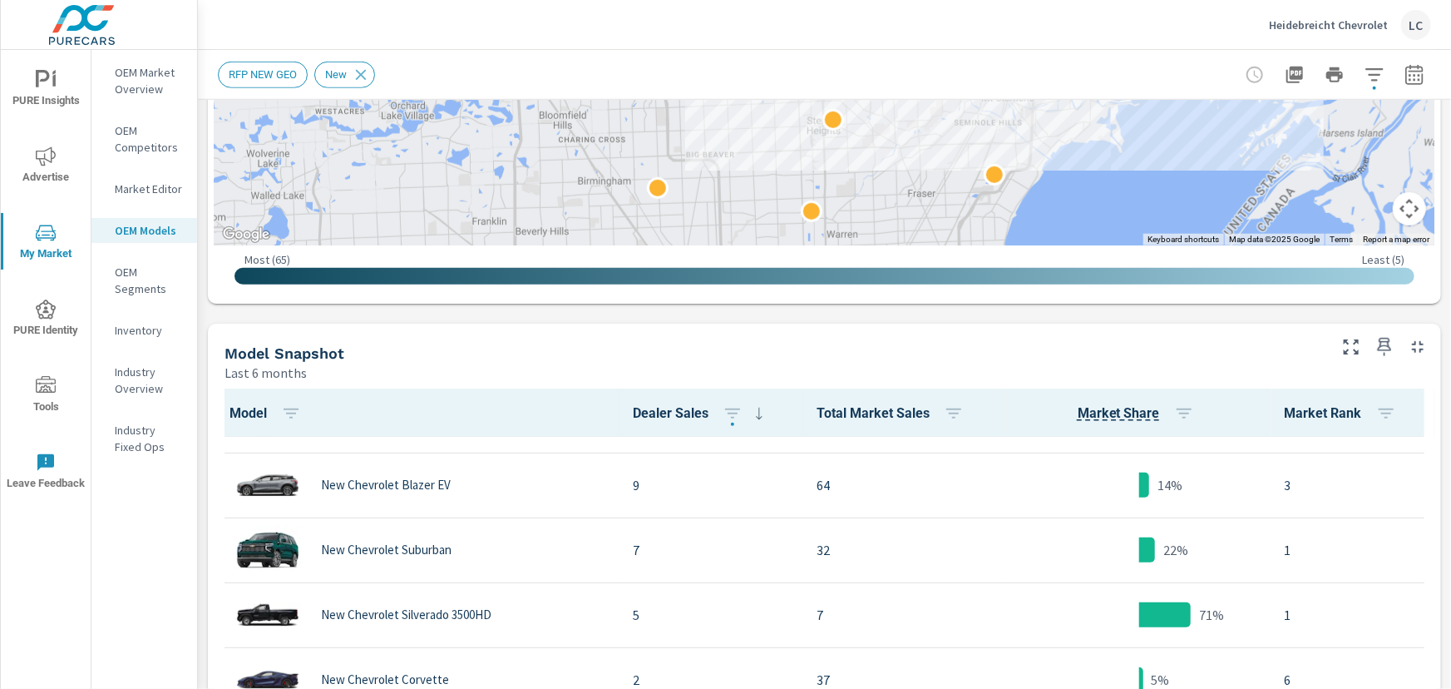
scroll to position [530, 0]
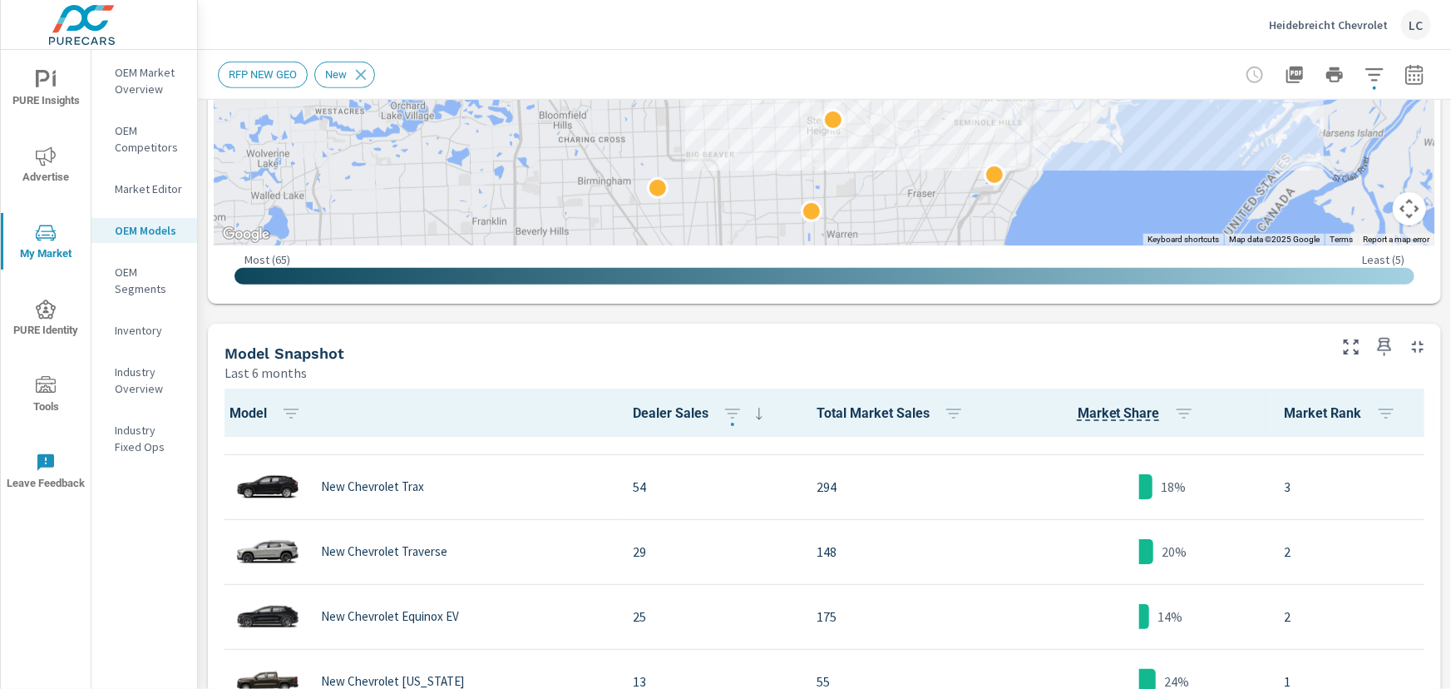
scroll to position [151, 0]
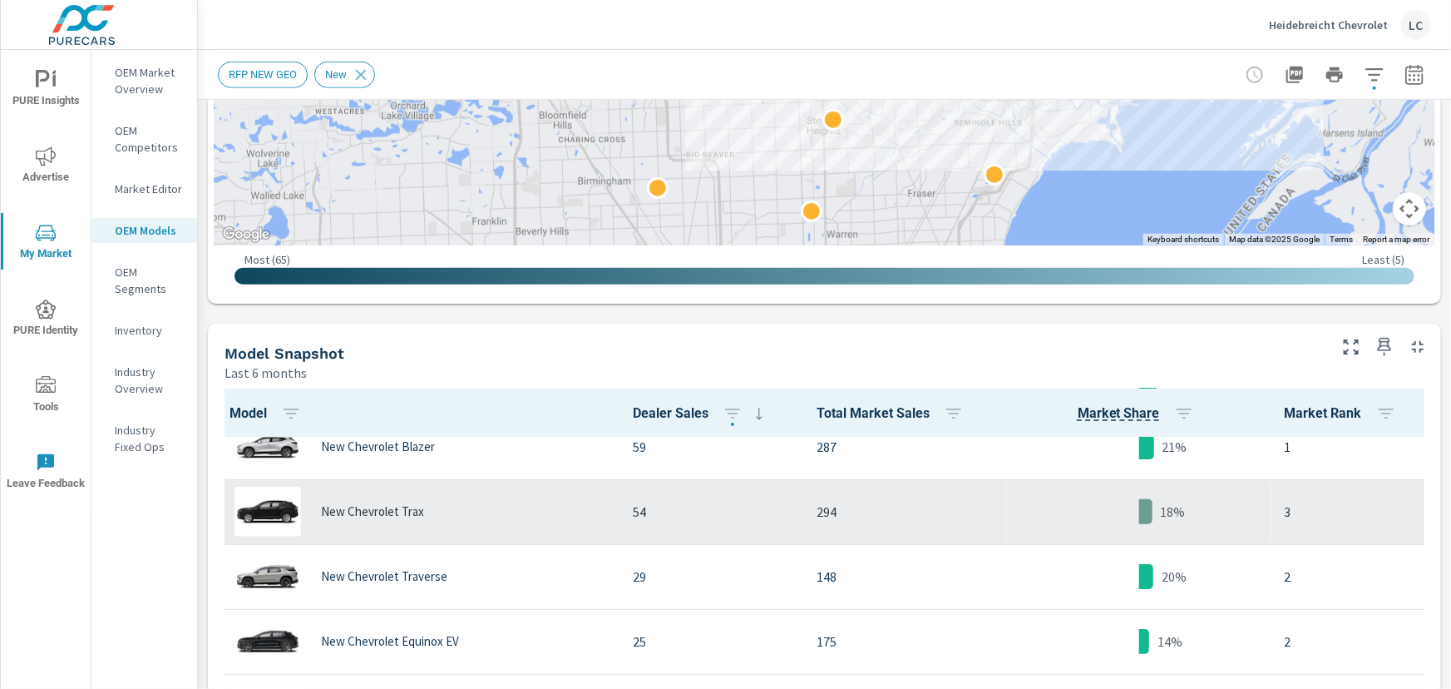
click at [432, 497] on div "New Chevrolet Trax" at bounding box center [417, 512] width 378 height 50
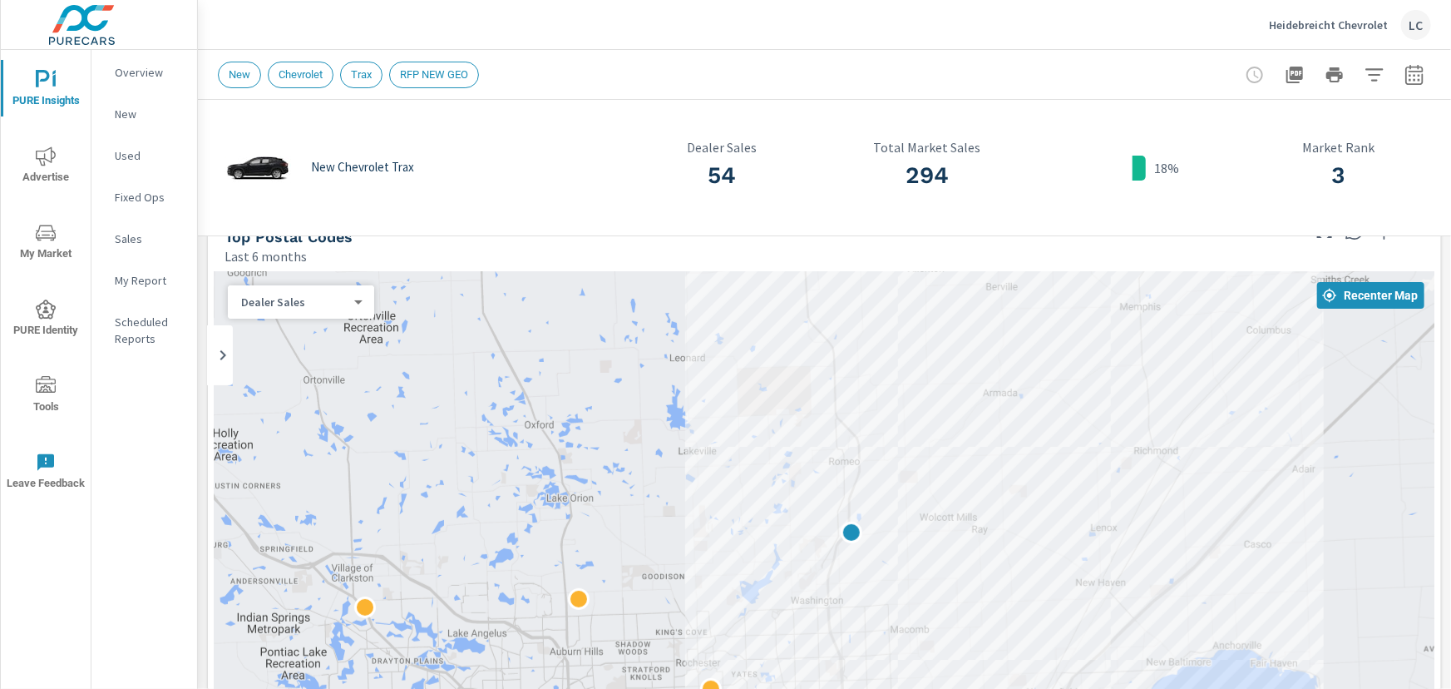
scroll to position [151, 0]
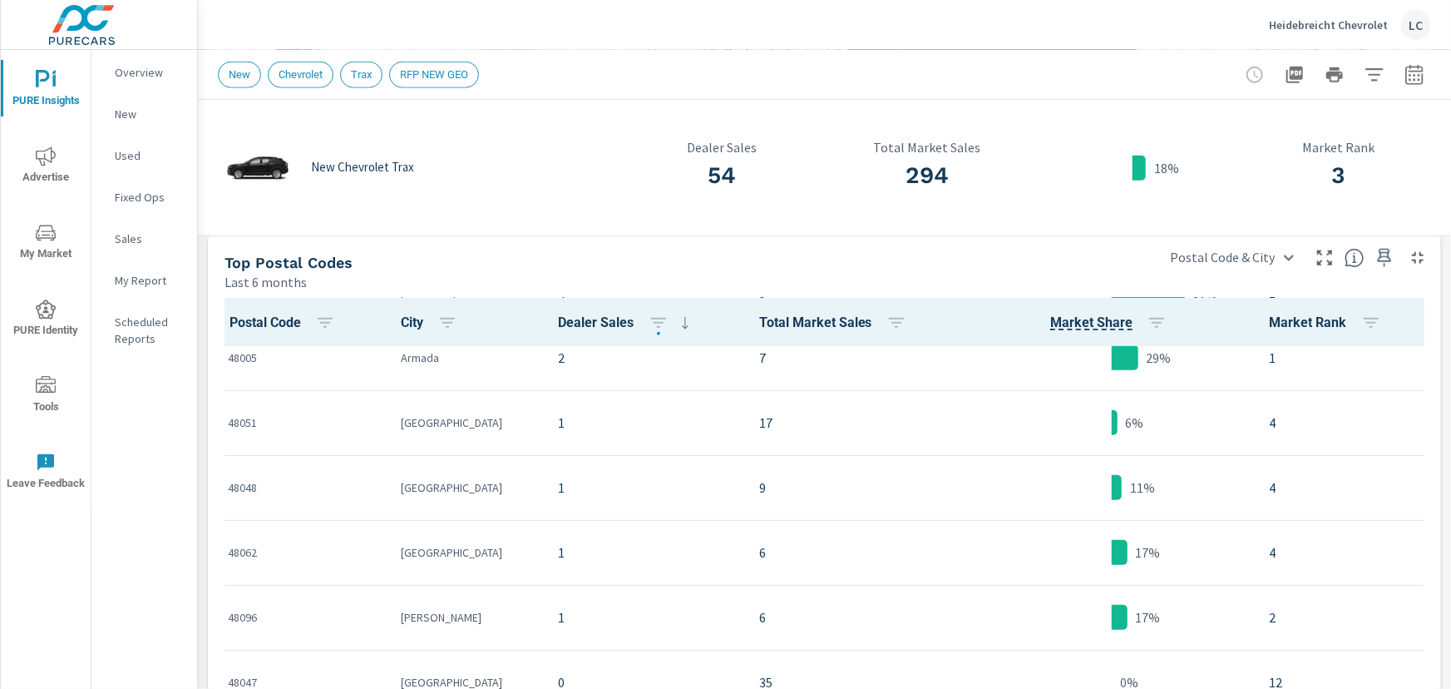
scroll to position [528, 0]
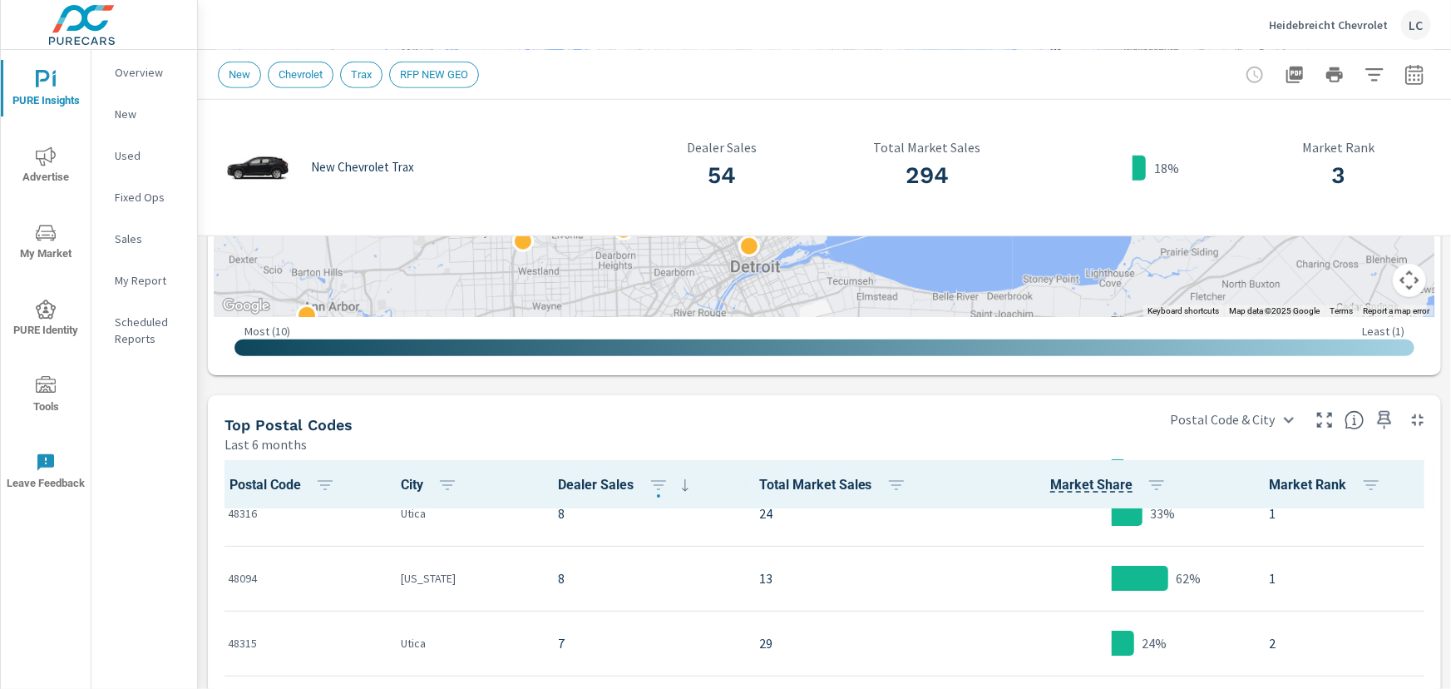
scroll to position [151, 0]
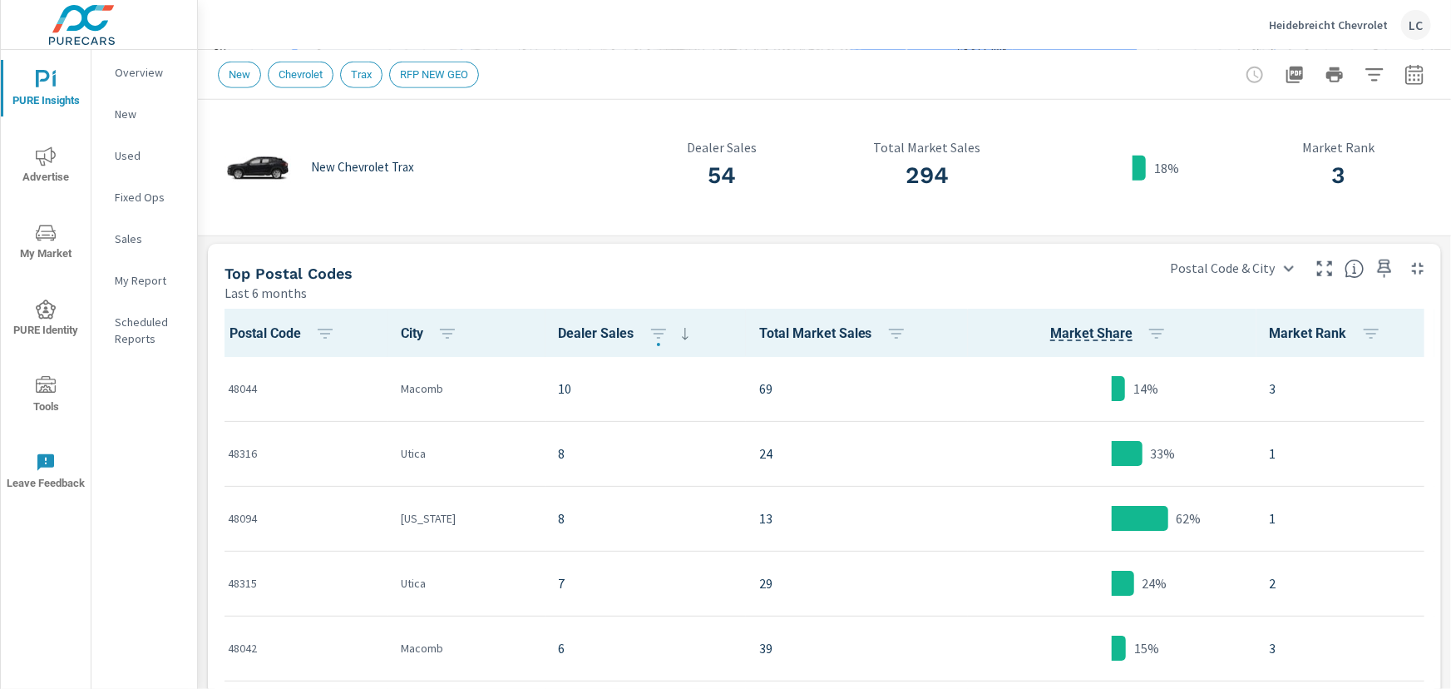
click at [821, 324] on span "Total Market Sales" at bounding box center [836, 334] width 154 height 20
click at [812, 334] on span "Total Market Sales" at bounding box center [836, 334] width 154 height 20
click at [887, 329] on icon "button" at bounding box center [897, 334] width 20 height 20
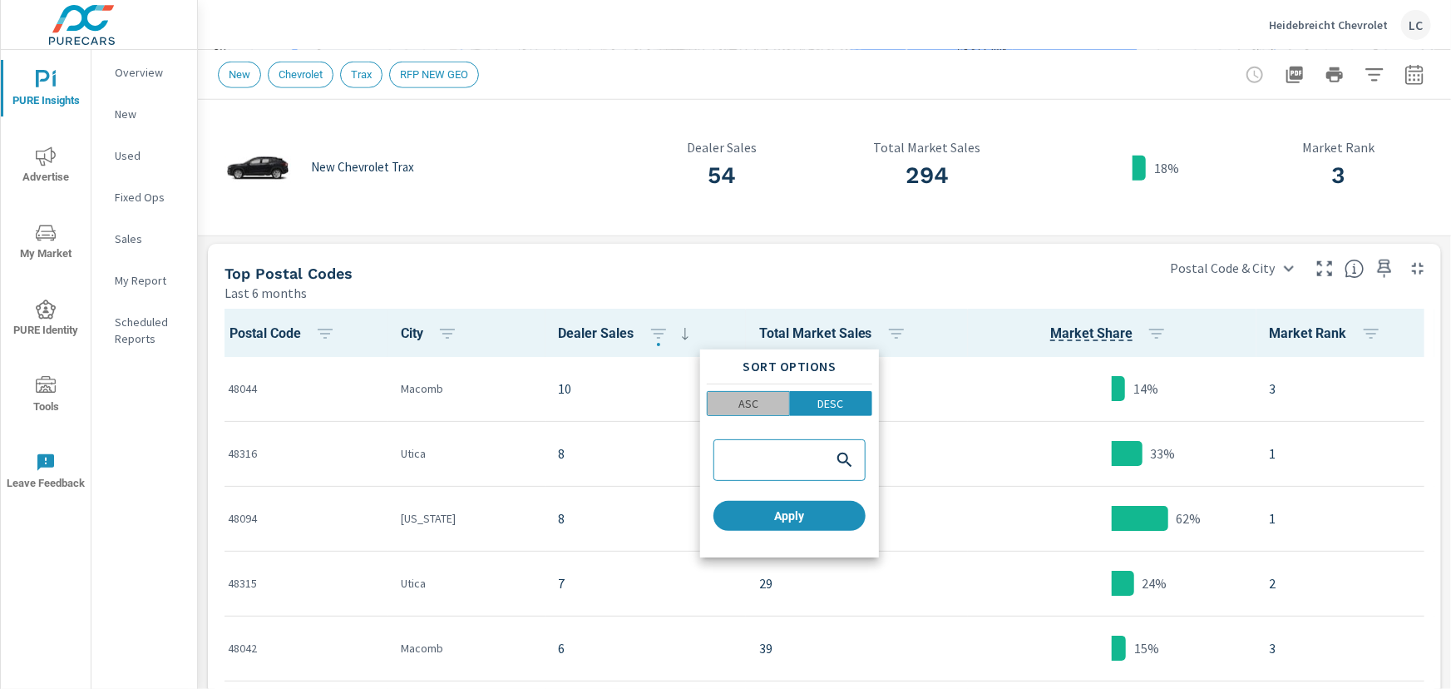
click at [740, 402] on p "ASC" at bounding box center [749, 403] width 20 height 17
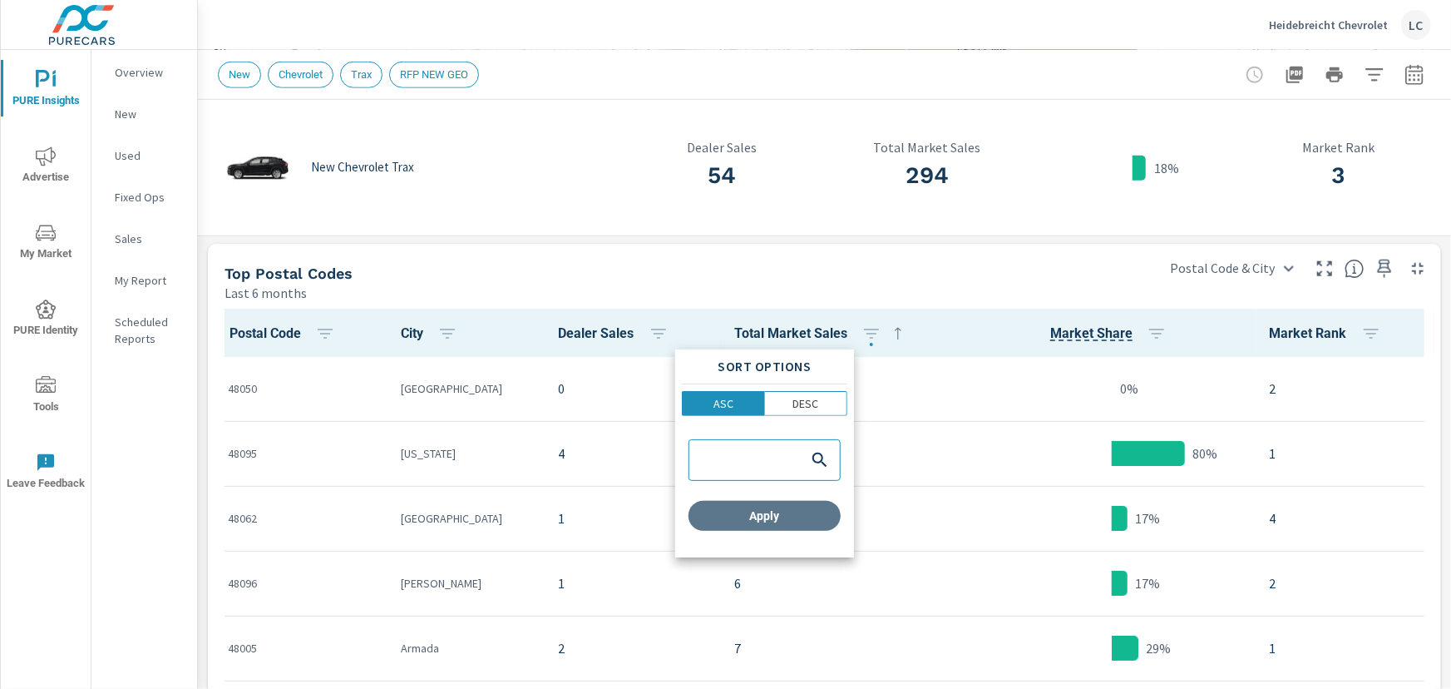
click at [777, 516] on span "Apply" at bounding box center [764, 515] width 139 height 15
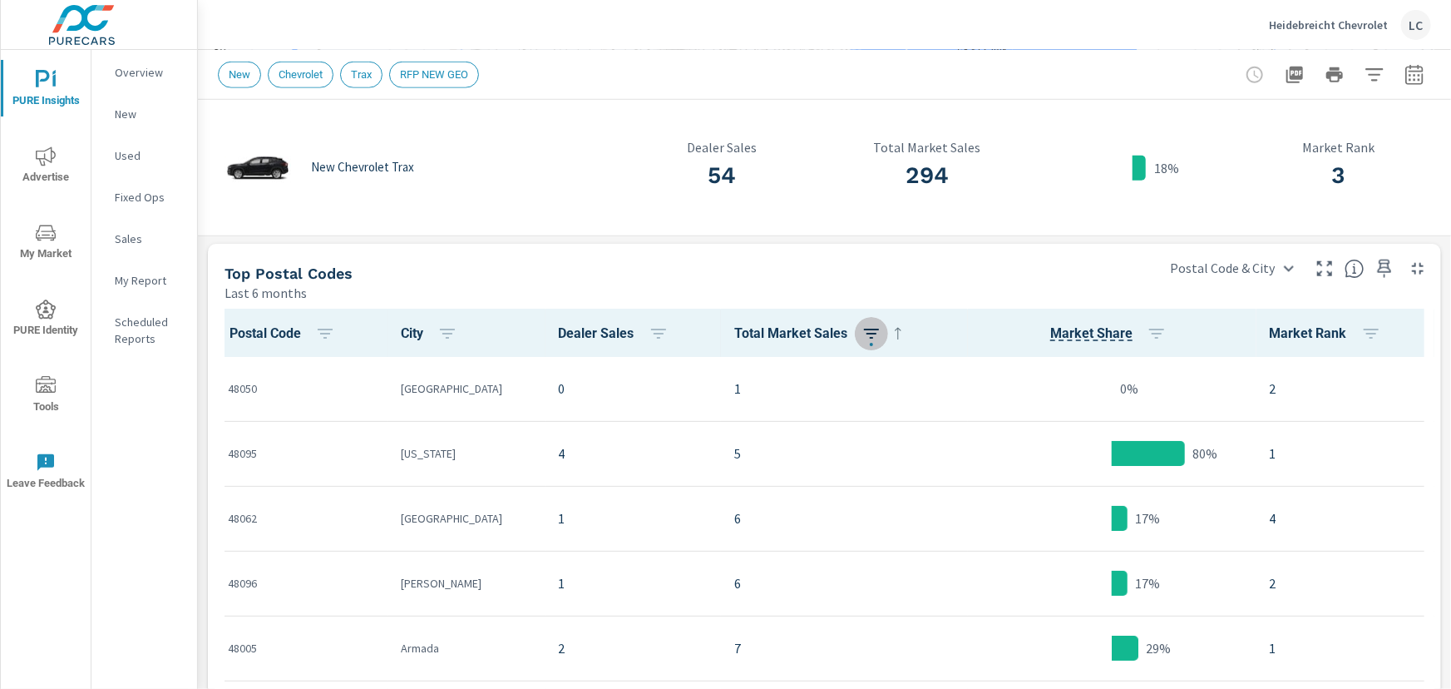
click at [862, 334] on icon "button" at bounding box center [872, 334] width 20 height 20
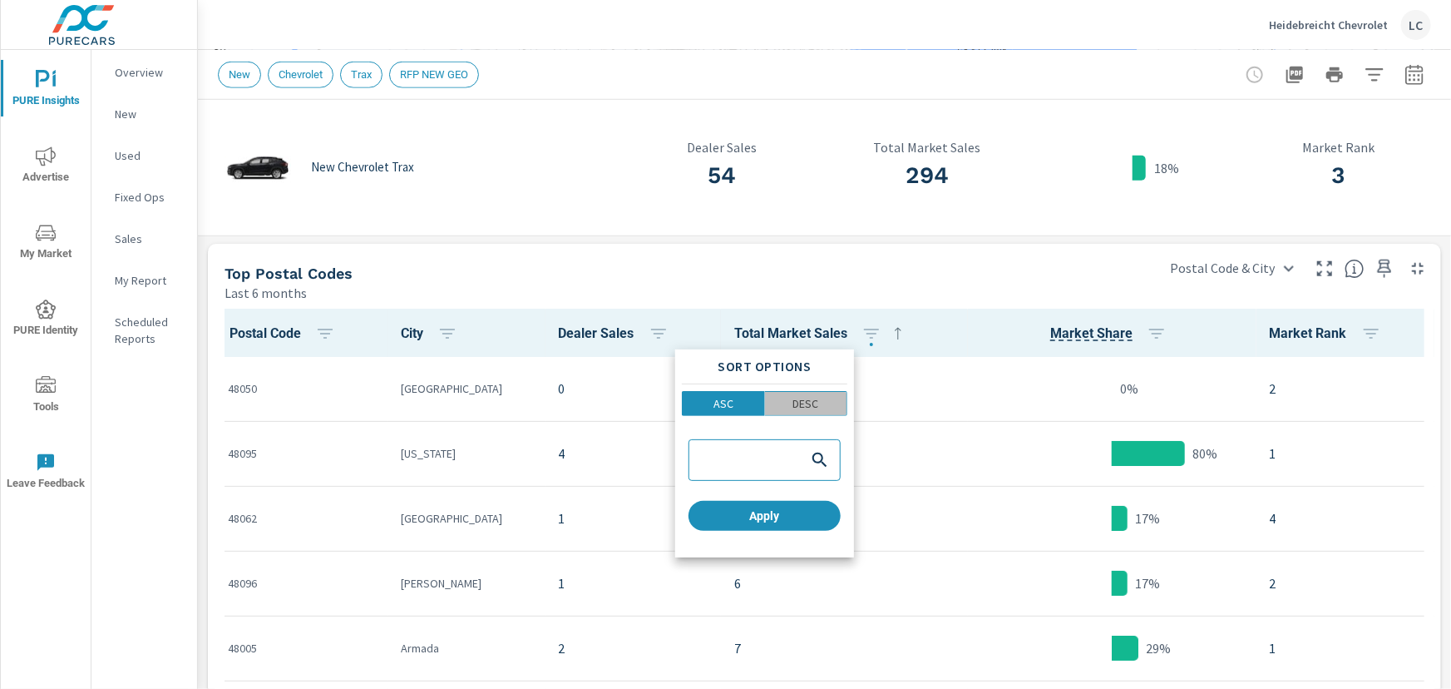
click at [798, 401] on p "DESC" at bounding box center [806, 403] width 26 height 17
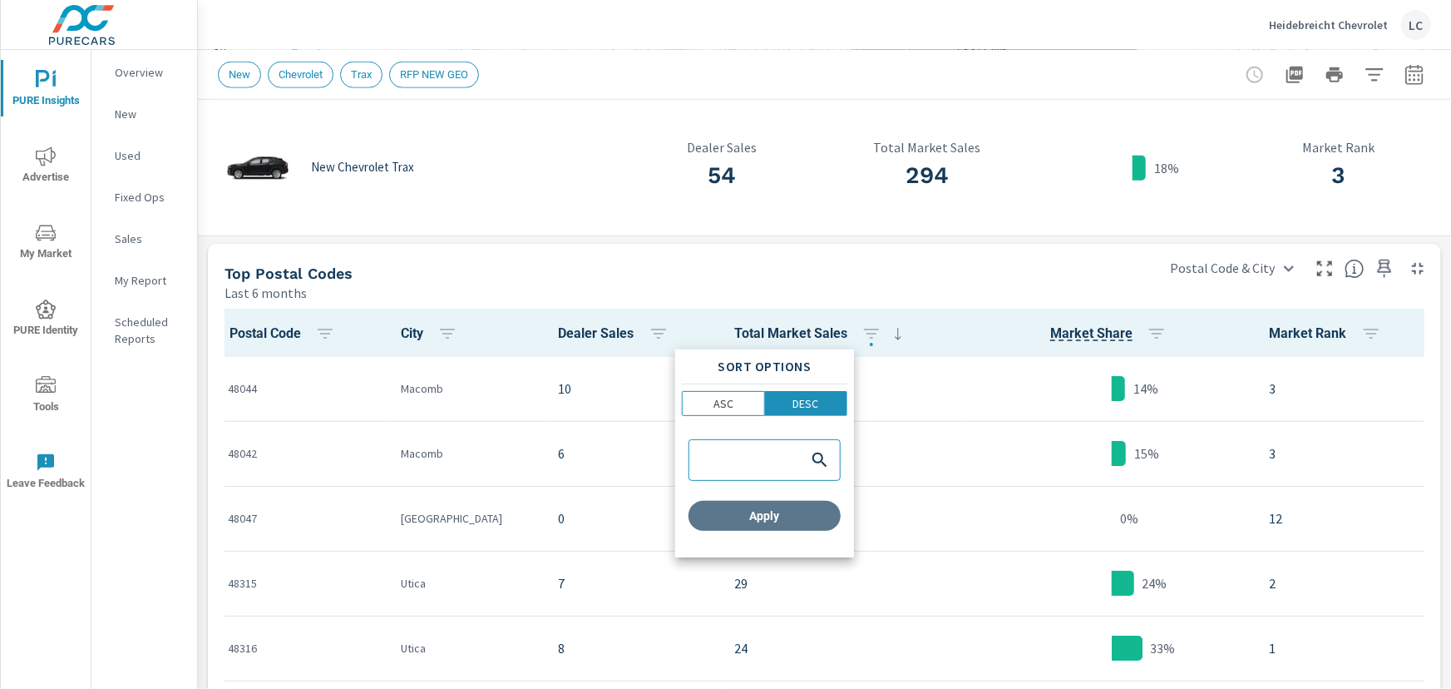
drag, startPoint x: 788, startPoint y: 515, endPoint x: 819, endPoint y: 501, distance: 34.6
click at [788, 516] on span "Apply" at bounding box center [764, 515] width 139 height 15
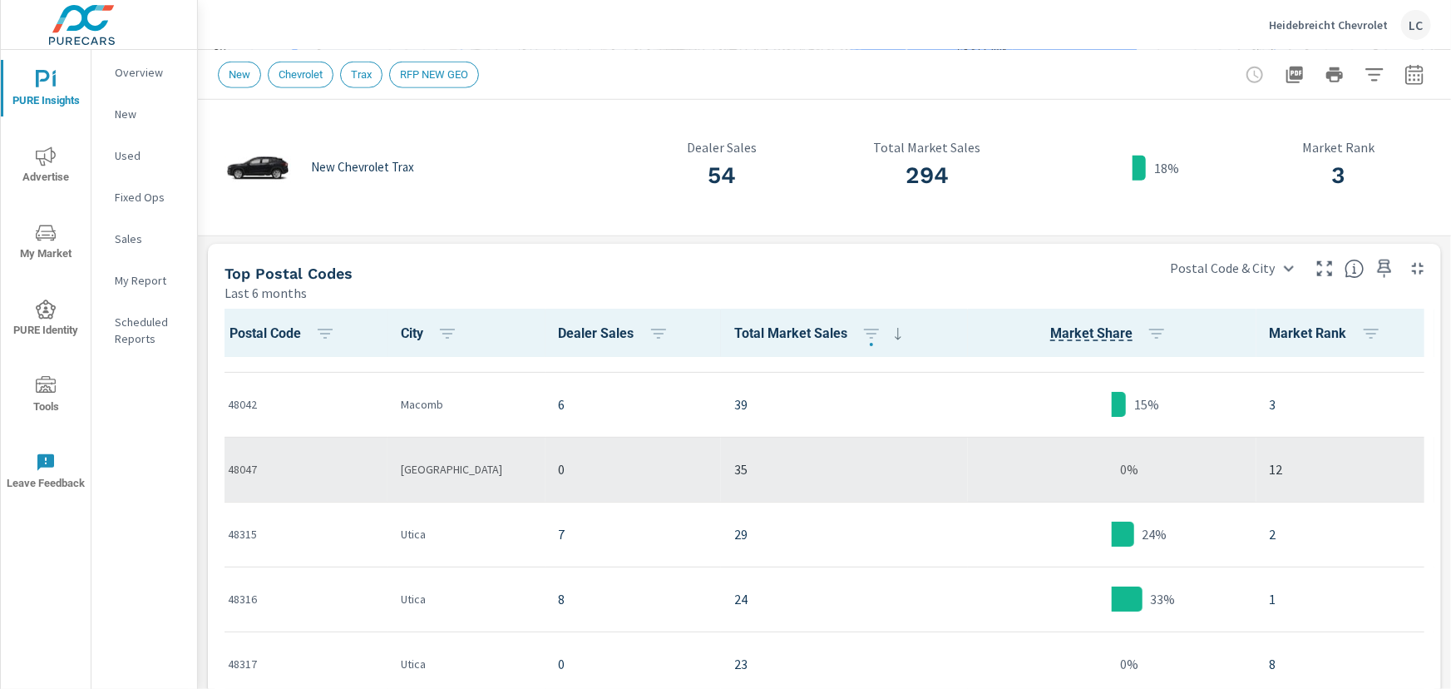
scroll to position [75, 0]
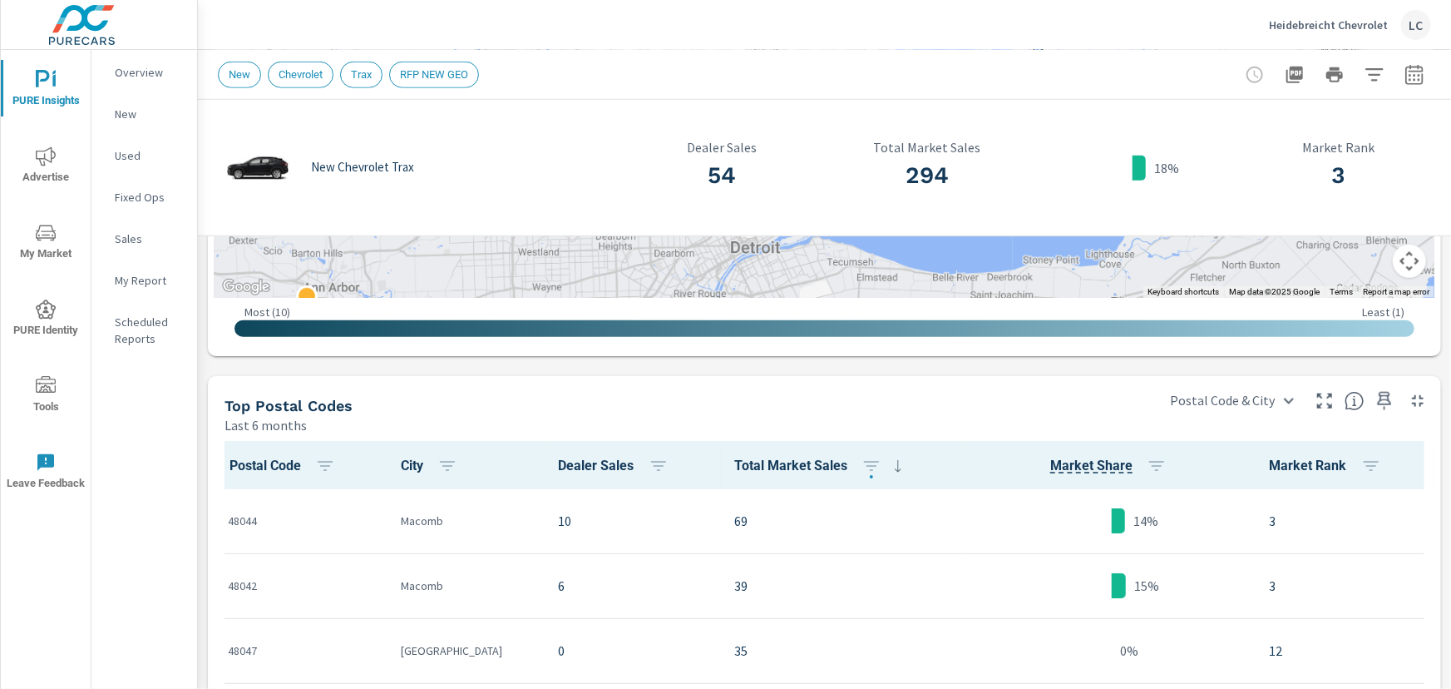
scroll to position [594, 0]
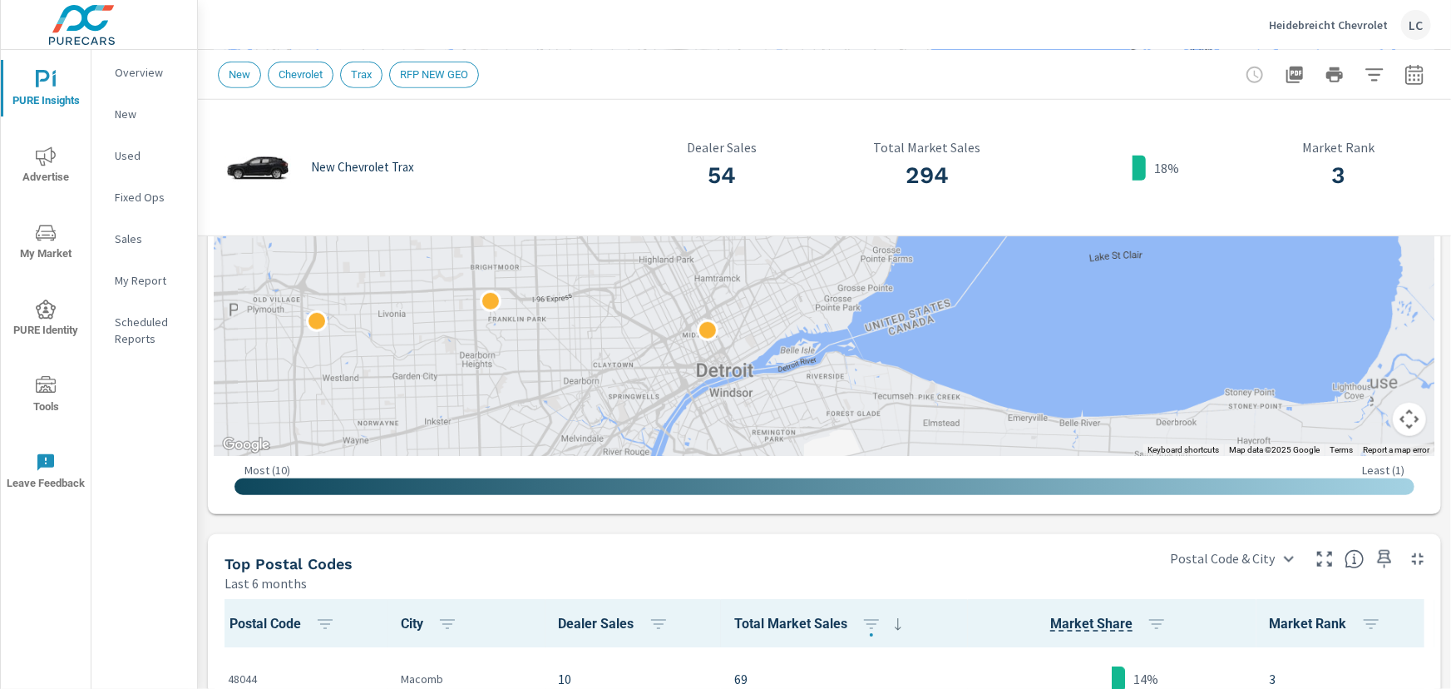
scroll to position [518, 0]
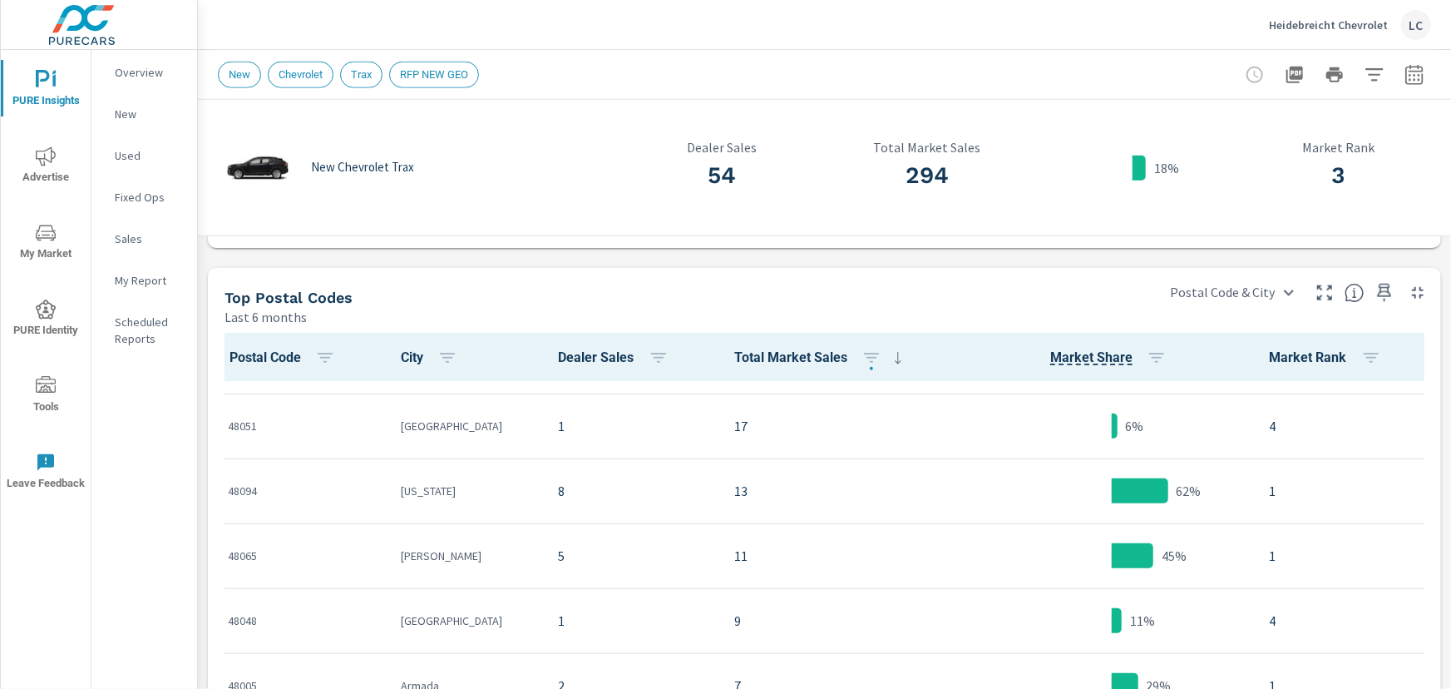
scroll to position [378, 0]
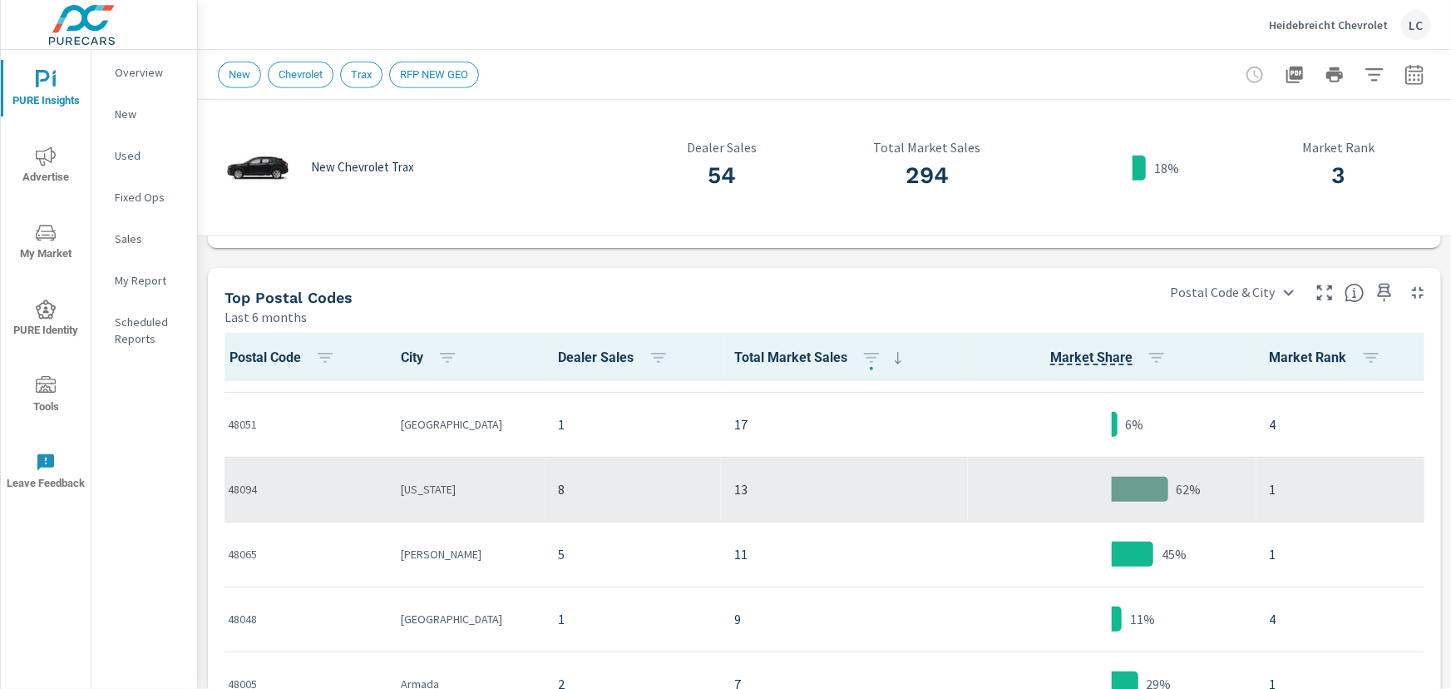
scroll to position [453, 0]
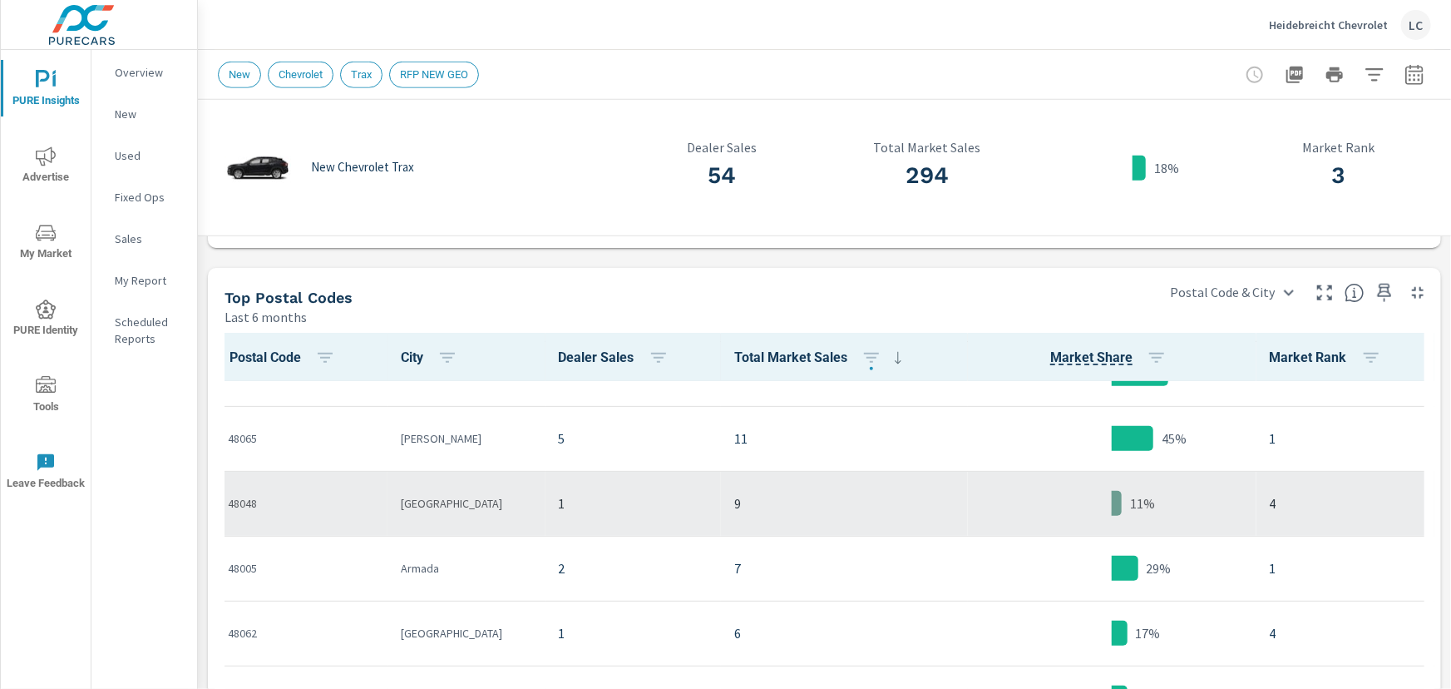
scroll to position [528, 0]
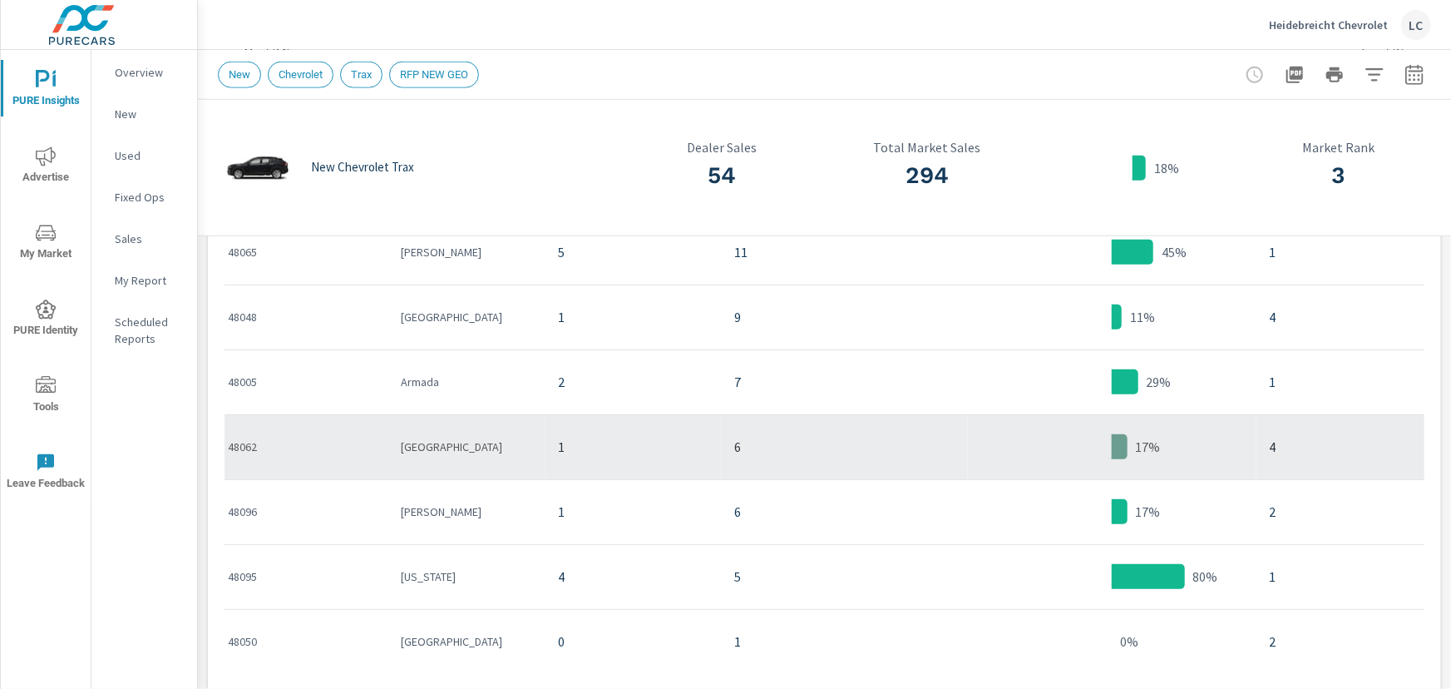
scroll to position [1023, 0]
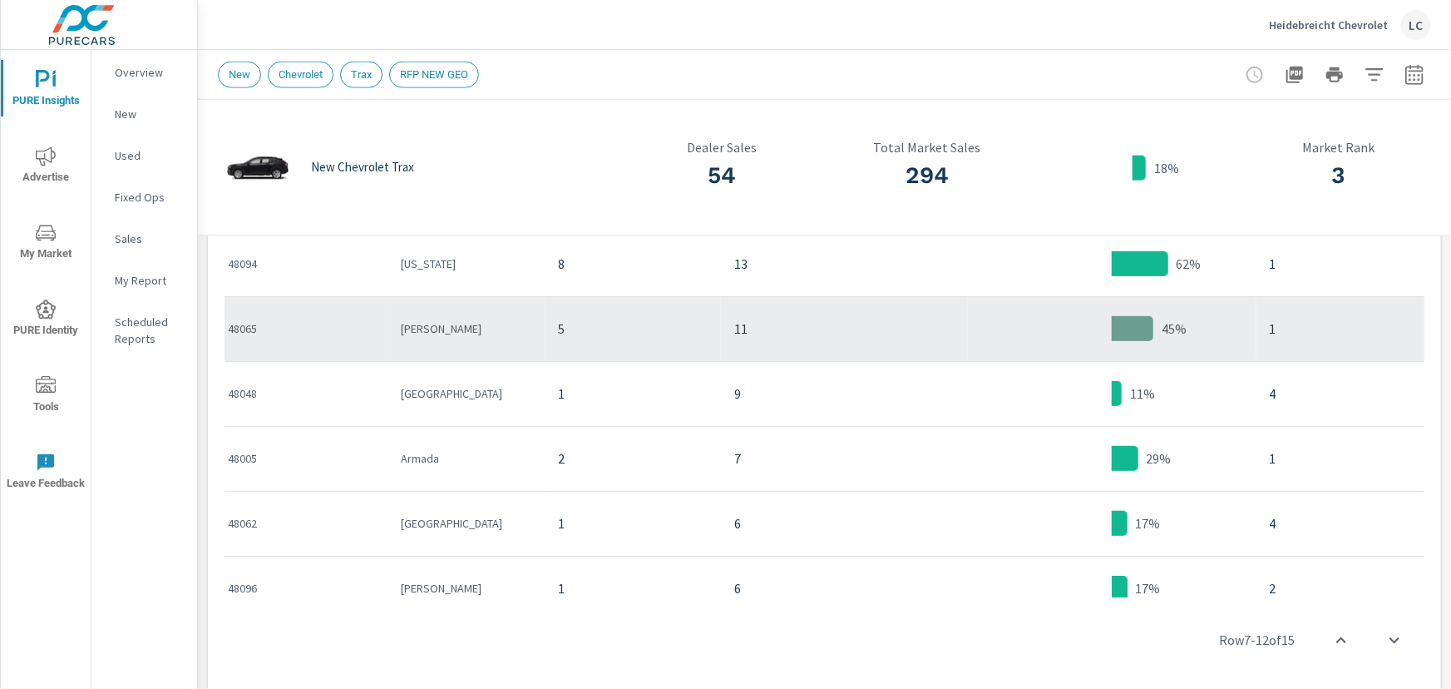
scroll to position [225, 0]
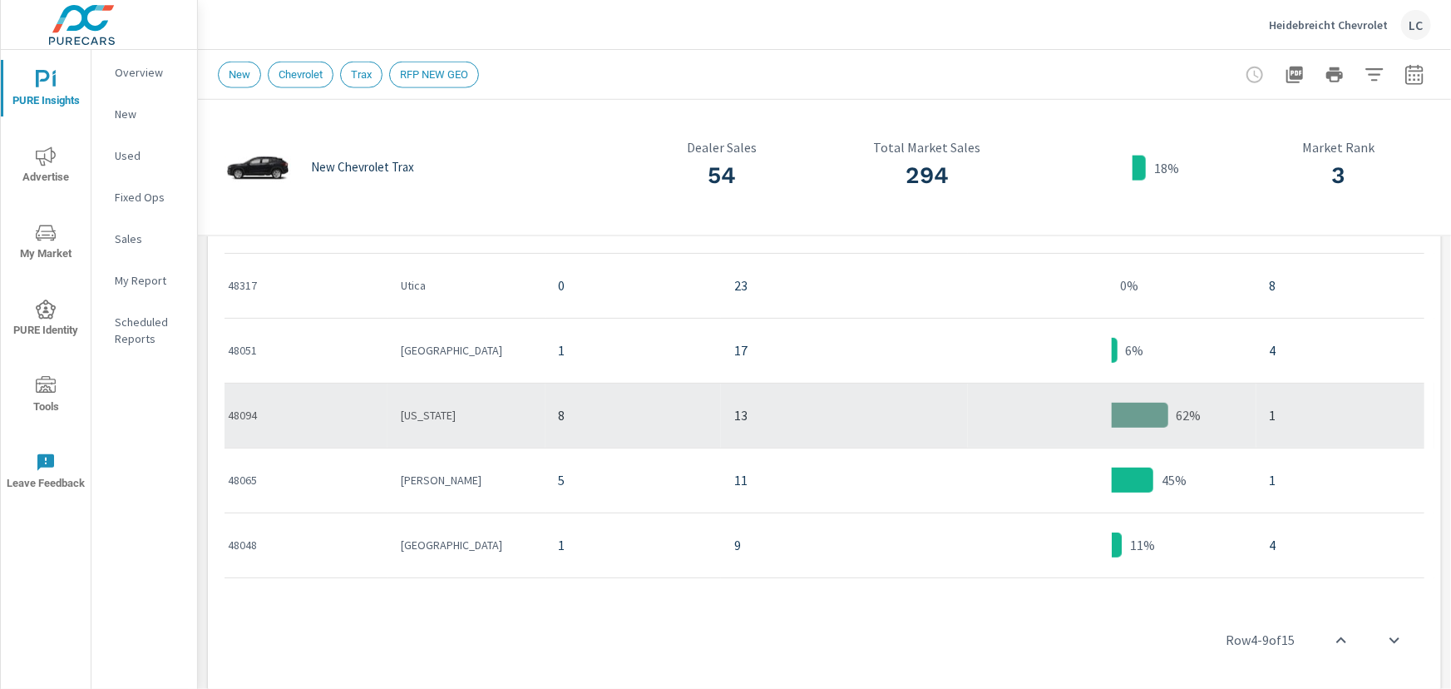
scroll to position [150, 0]
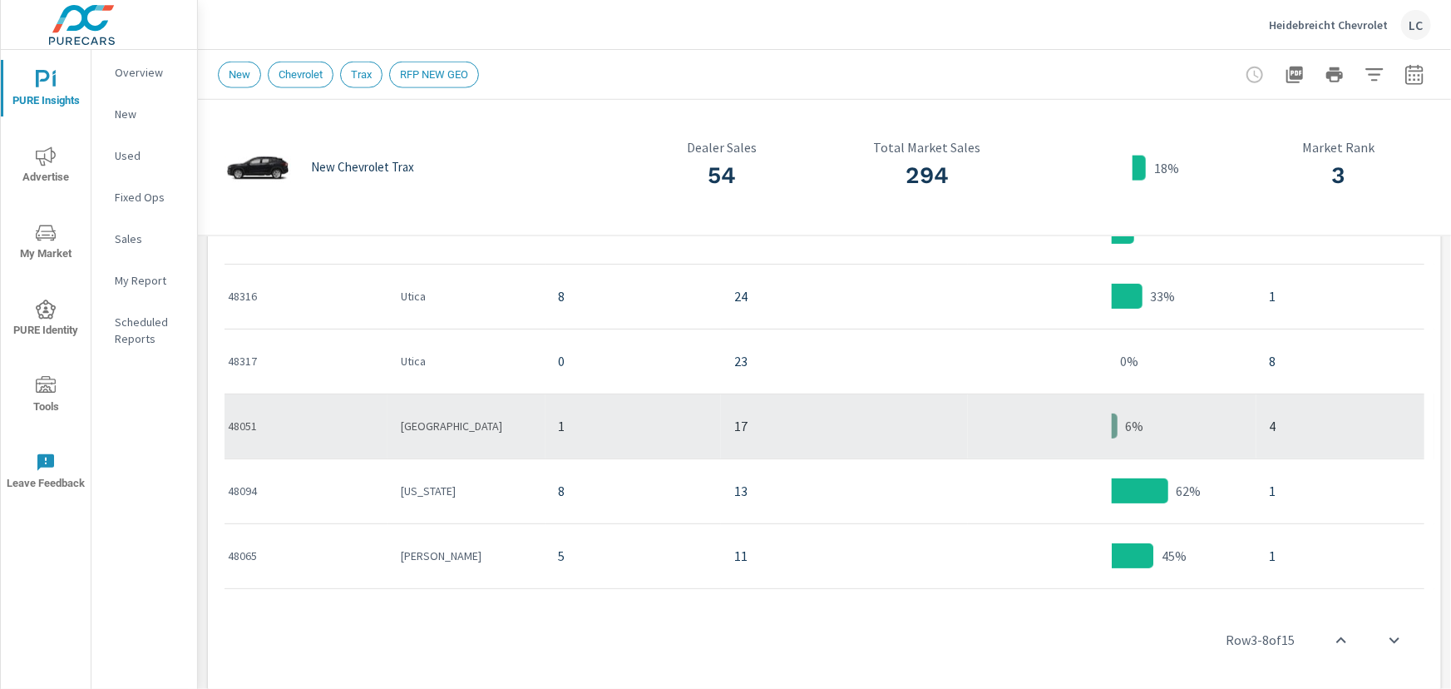
scroll to position [75, 0]
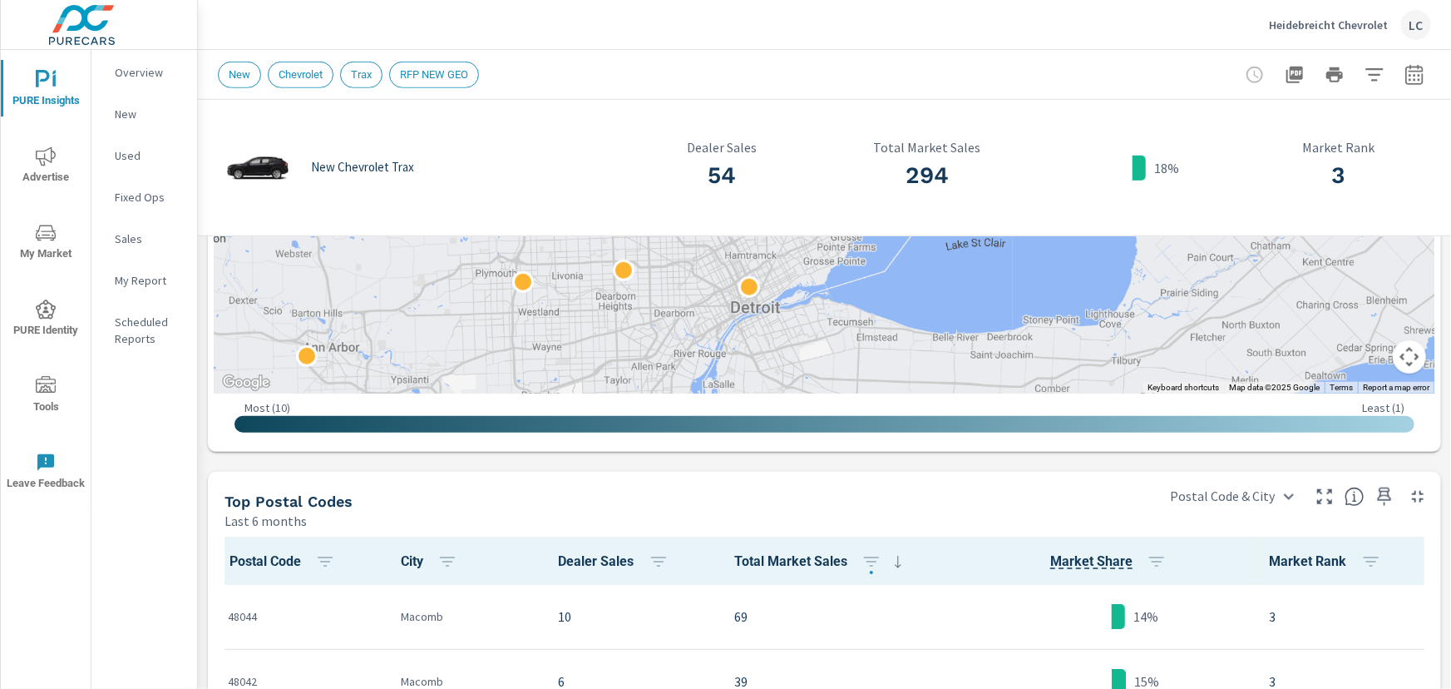
scroll to position [418, 0]
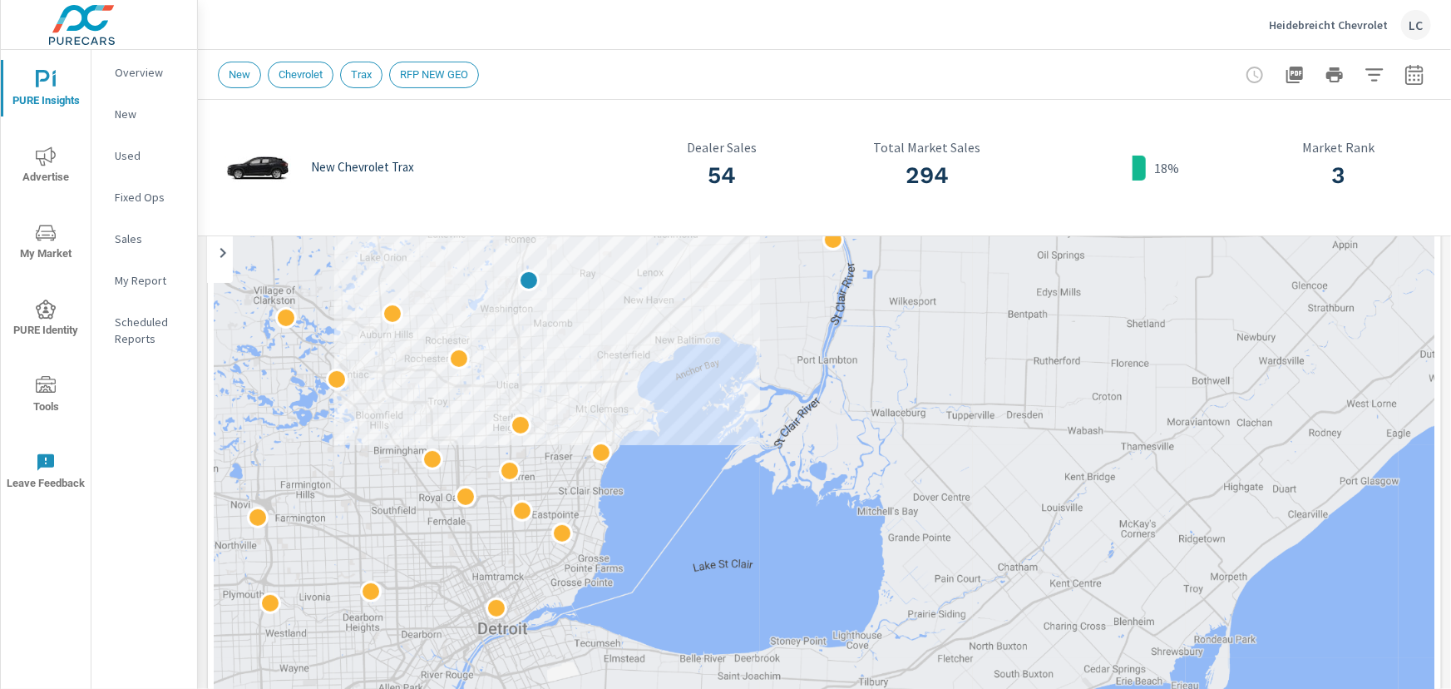
scroll to position [116, 0]
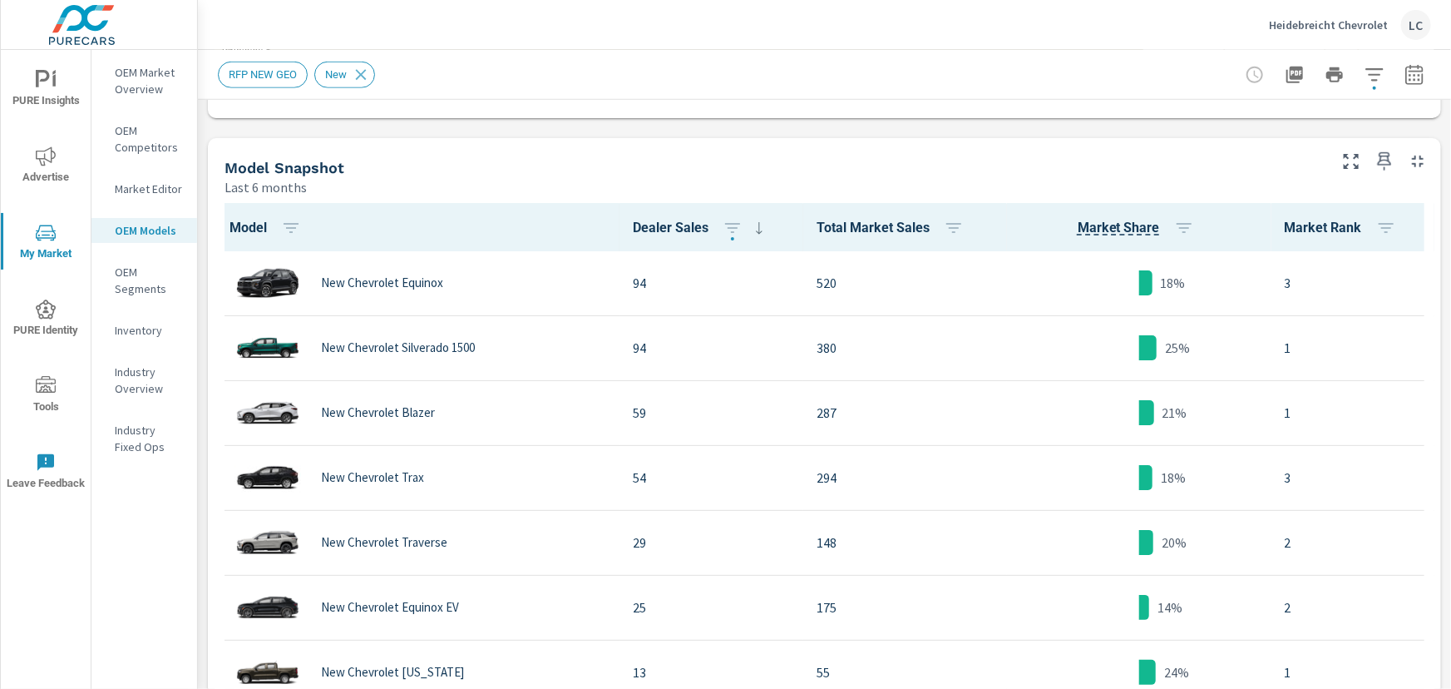
scroll to position [827, 0]
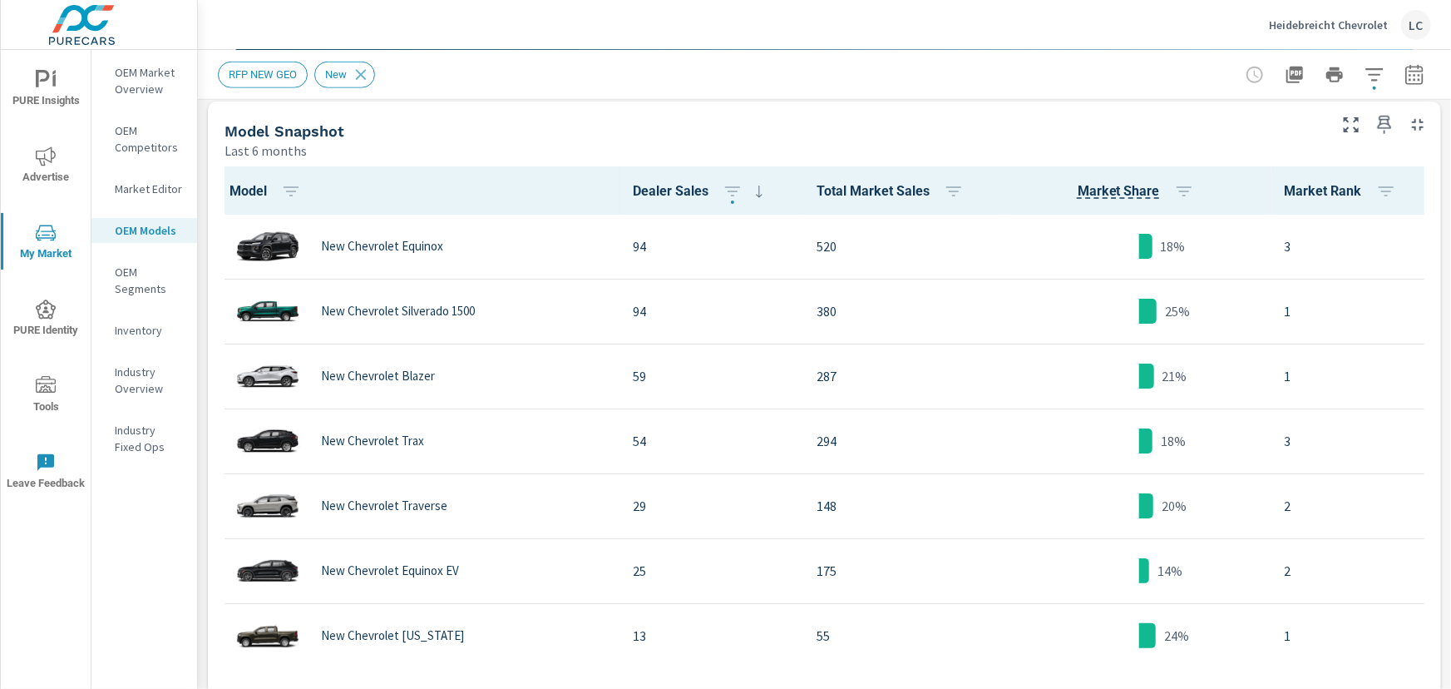
click at [749, 190] on icon at bounding box center [759, 191] width 20 height 20
click at [728, 187] on icon "button" at bounding box center [733, 191] width 20 height 20
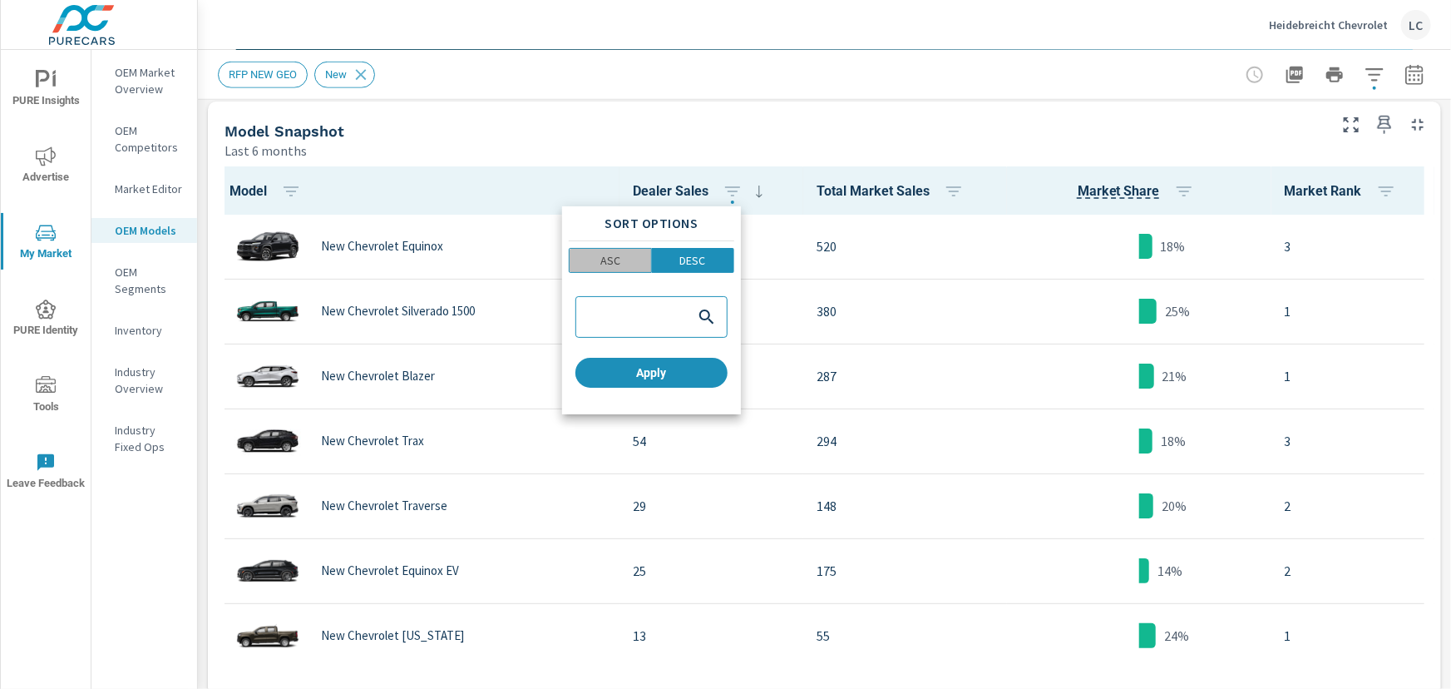
click at [620, 258] on span "ASC" at bounding box center [611, 260] width 72 height 17
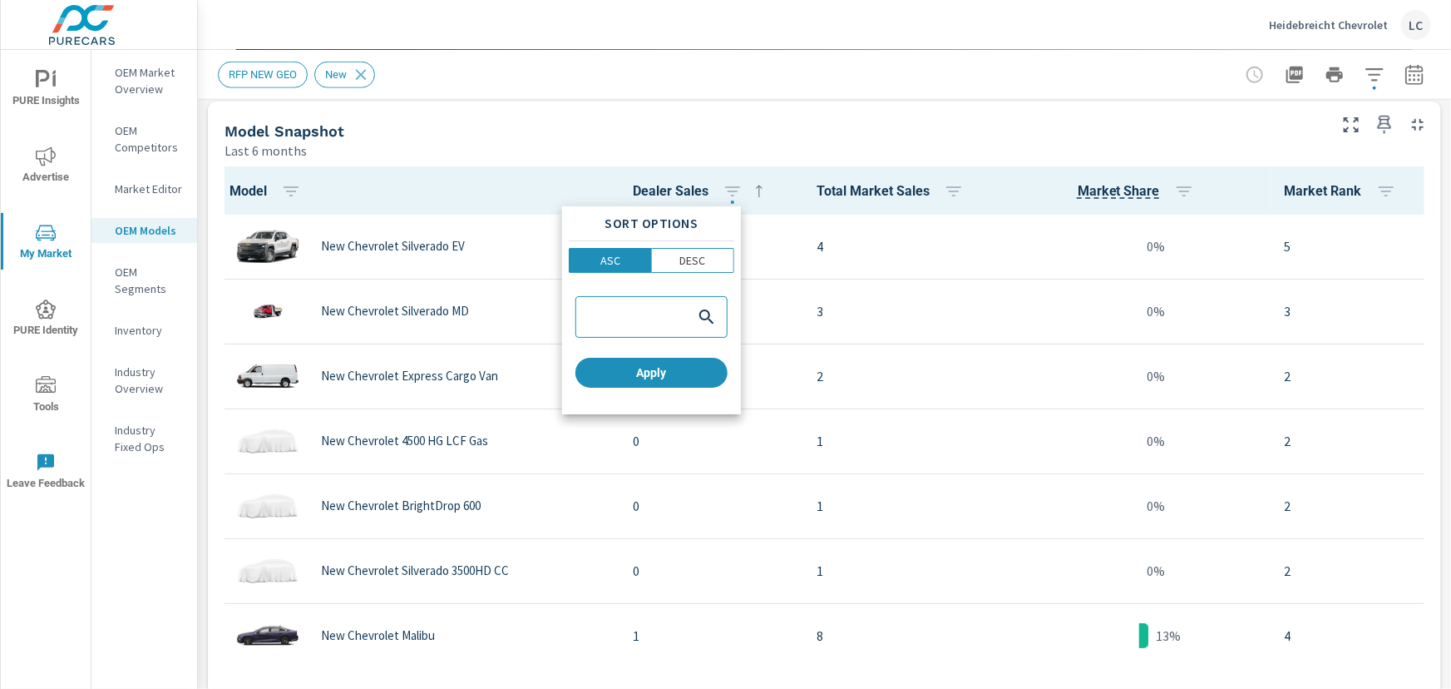
click at [707, 138] on div at bounding box center [725, 344] width 1451 height 689
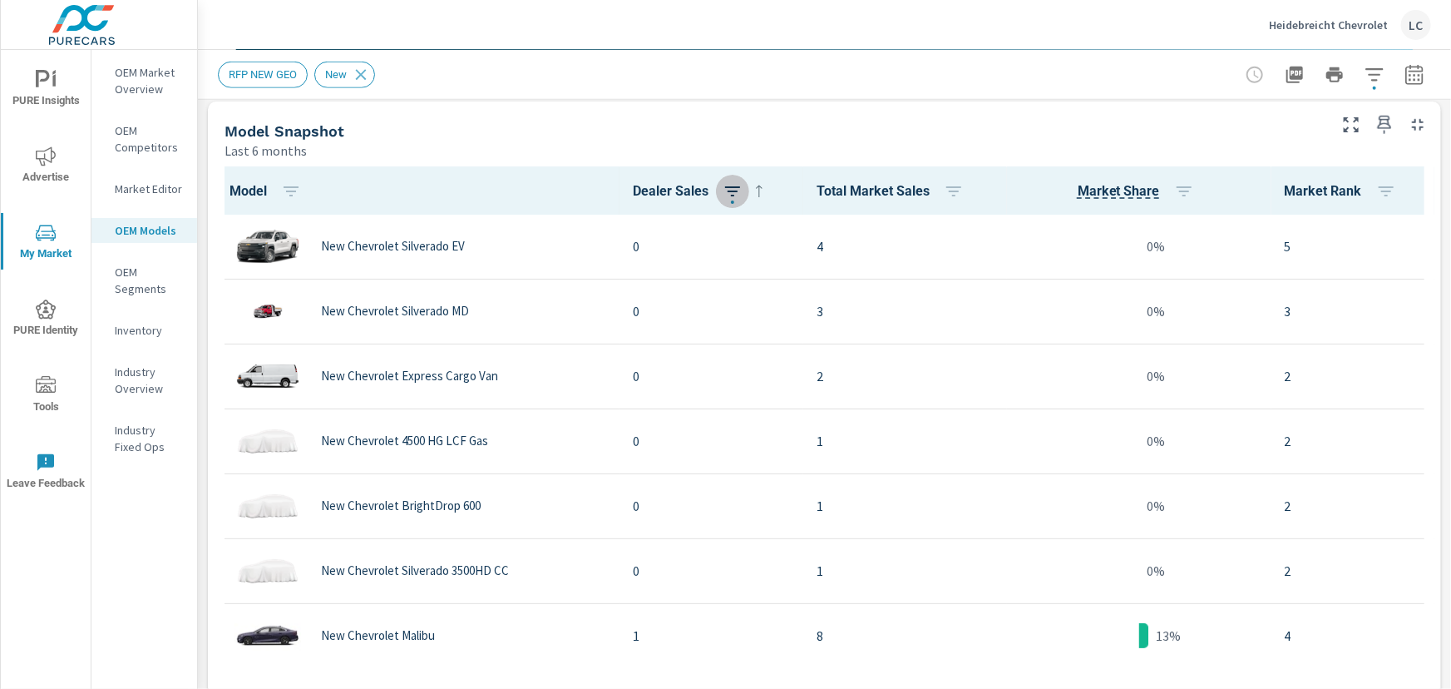
click at [734, 199] on button "button" at bounding box center [732, 191] width 33 height 33
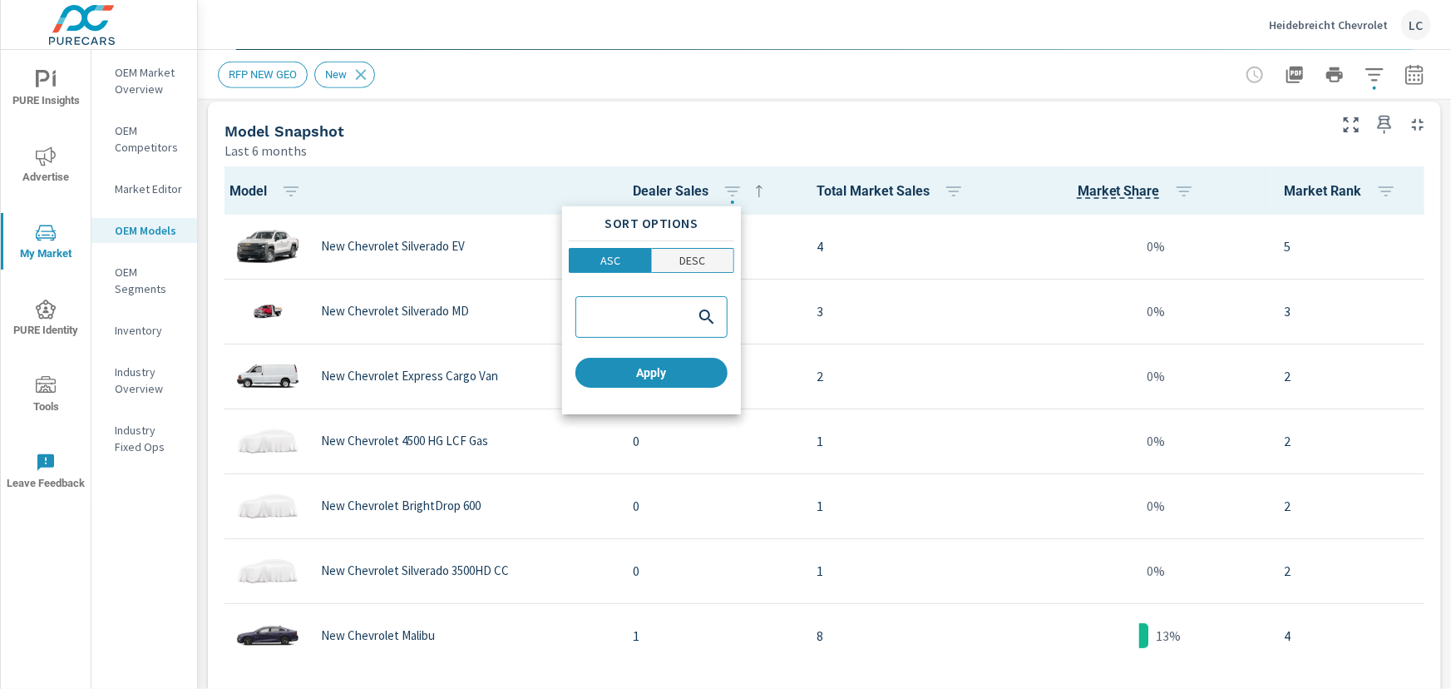
click at [685, 254] on p "DESC" at bounding box center [693, 260] width 26 height 17
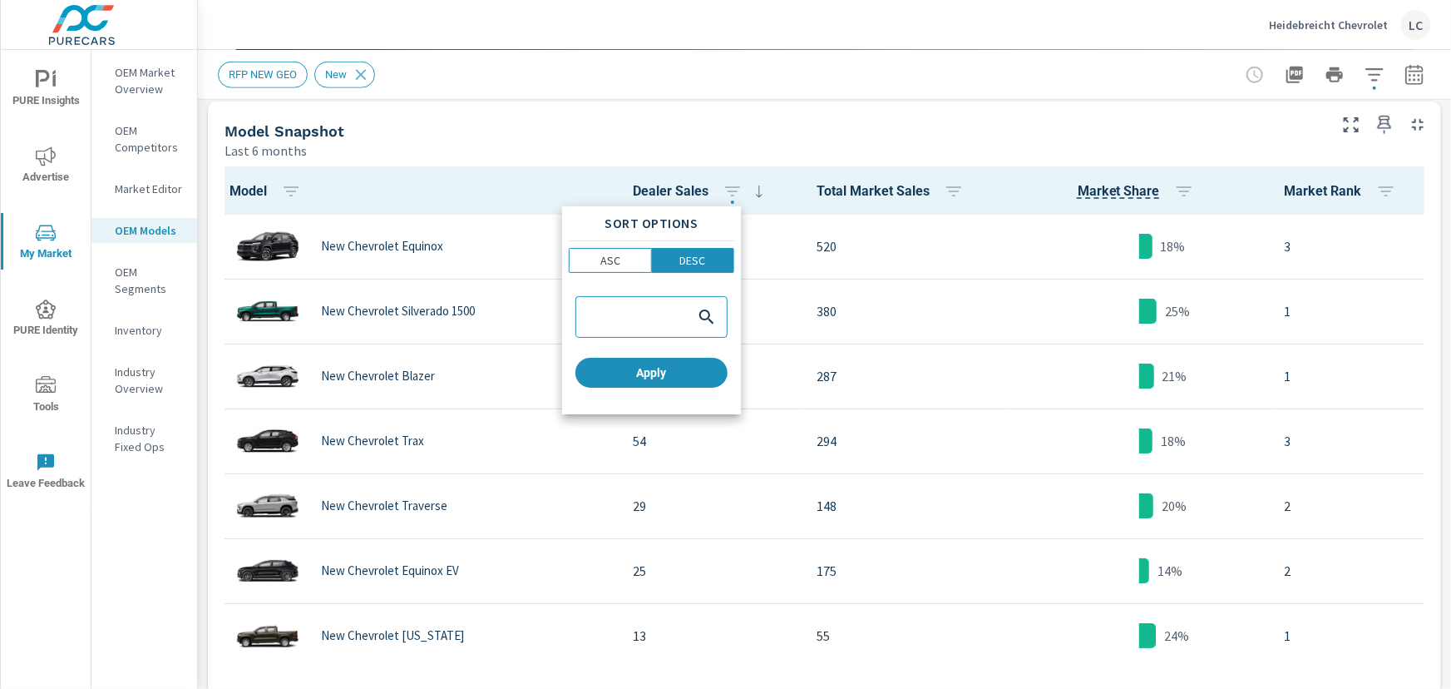
click at [699, 146] on div at bounding box center [725, 344] width 1451 height 689
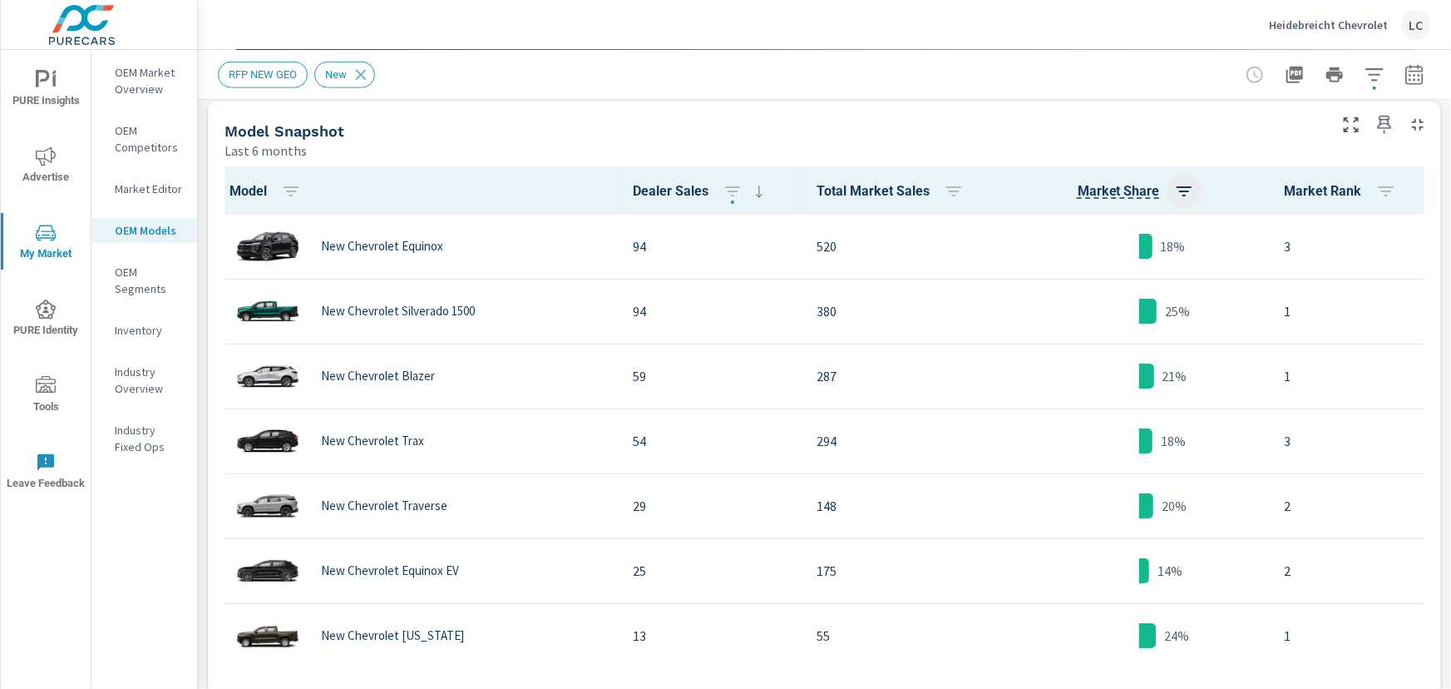
click at [1174, 188] on icon "button" at bounding box center [1184, 191] width 20 height 20
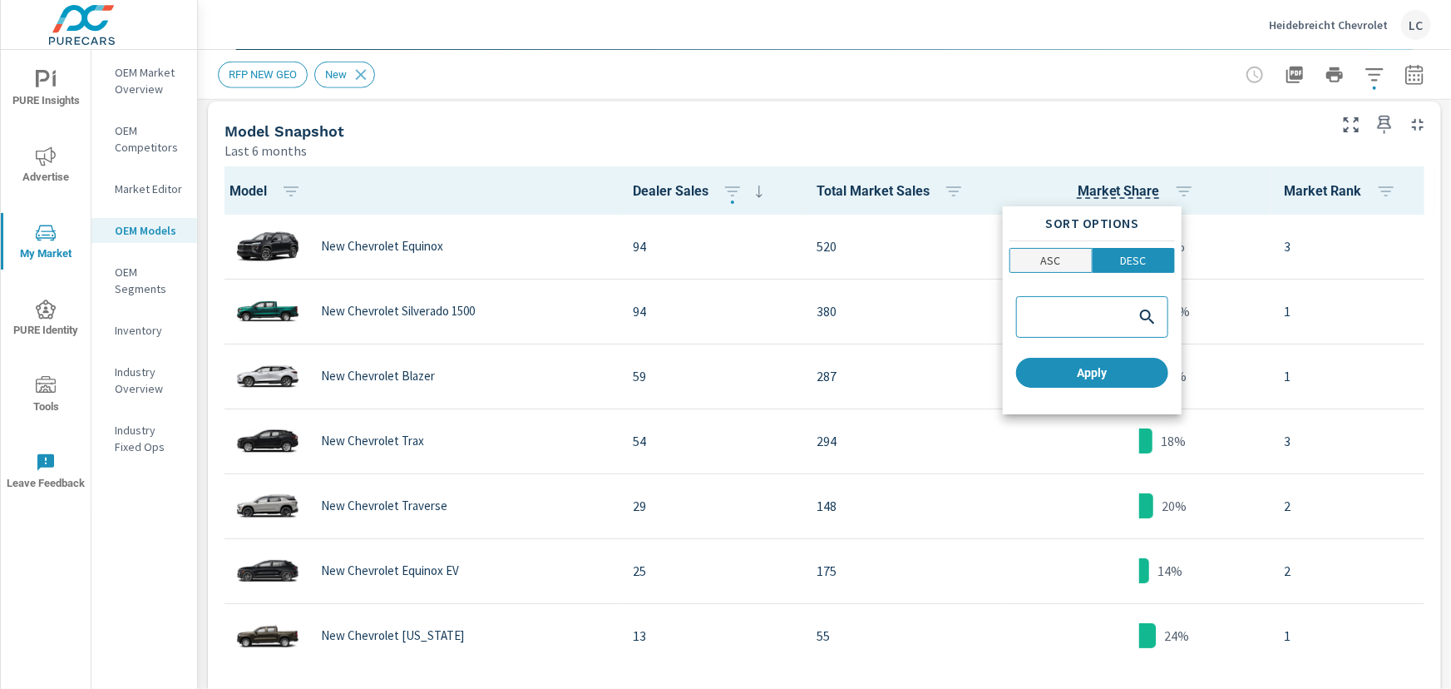
click at [1074, 259] on span "ASC" at bounding box center [1052, 260] width 72 height 17
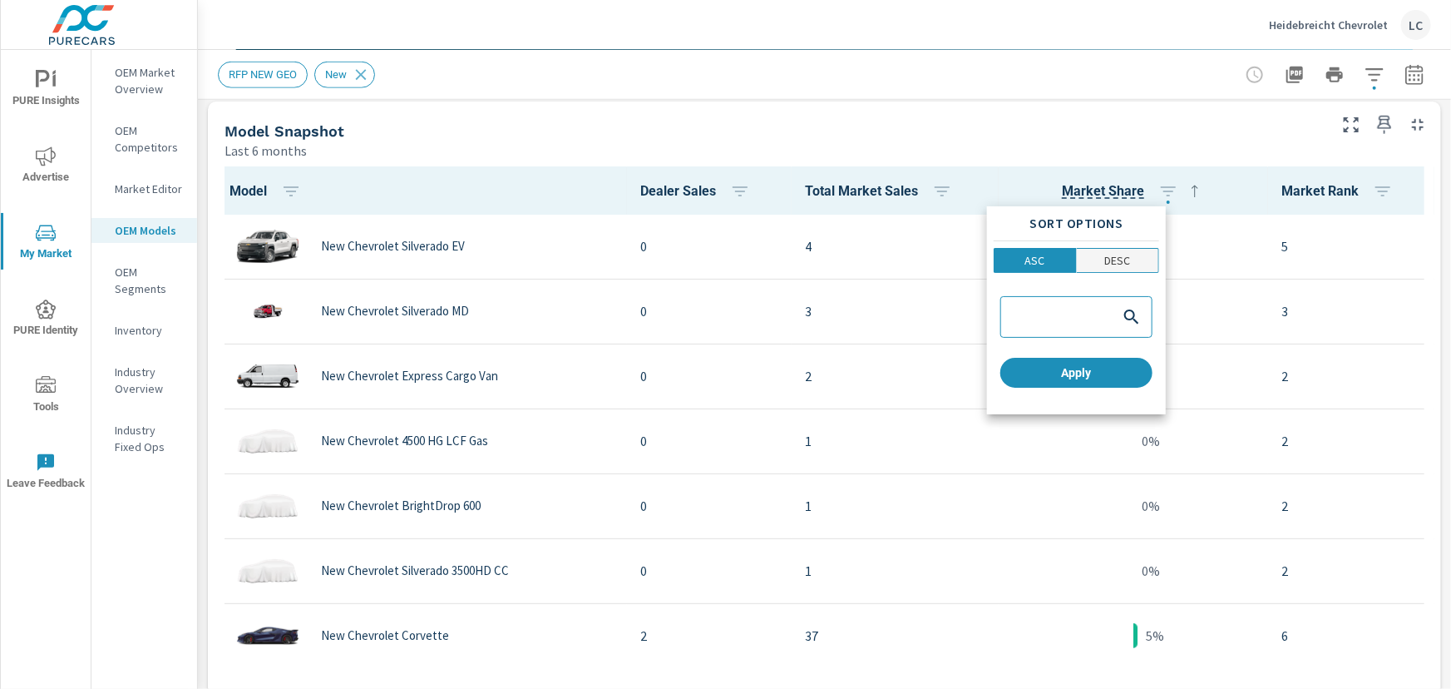
click at [1108, 252] on p "DESC" at bounding box center [1118, 260] width 26 height 17
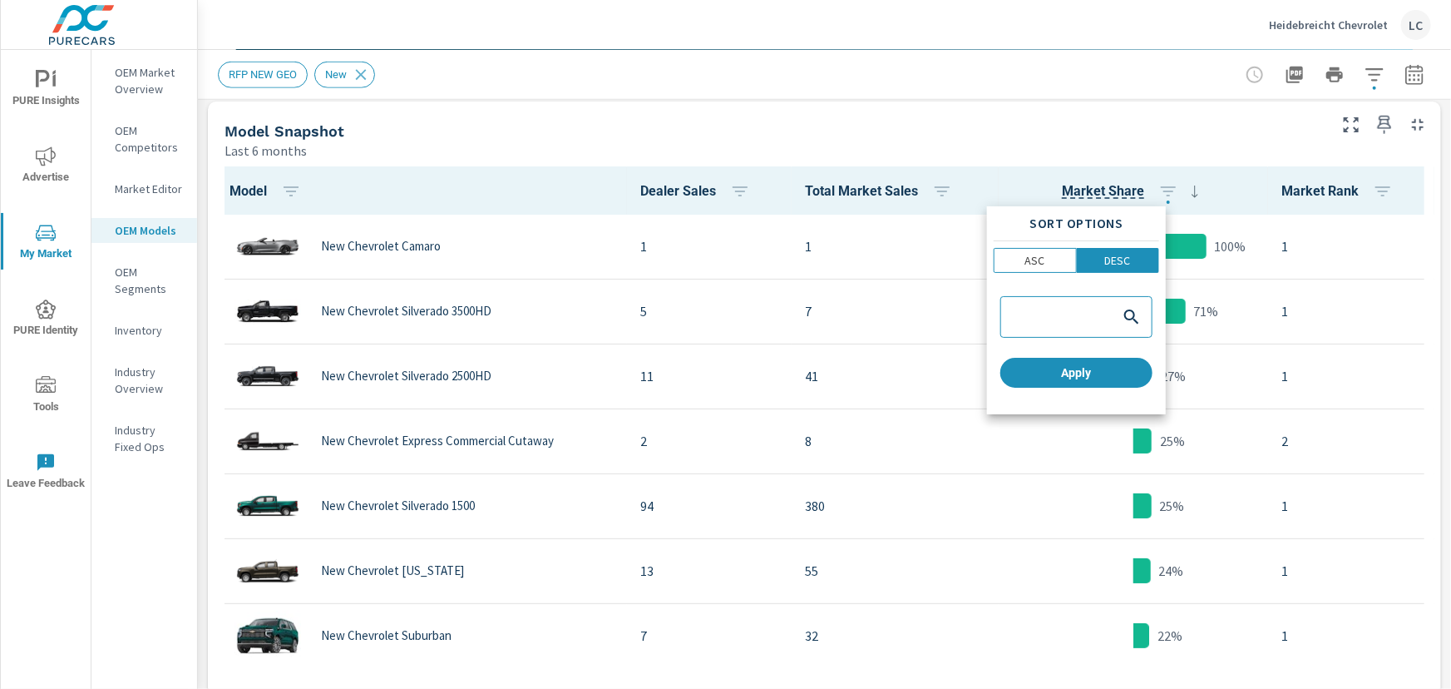
click at [1148, 140] on div at bounding box center [725, 344] width 1451 height 689
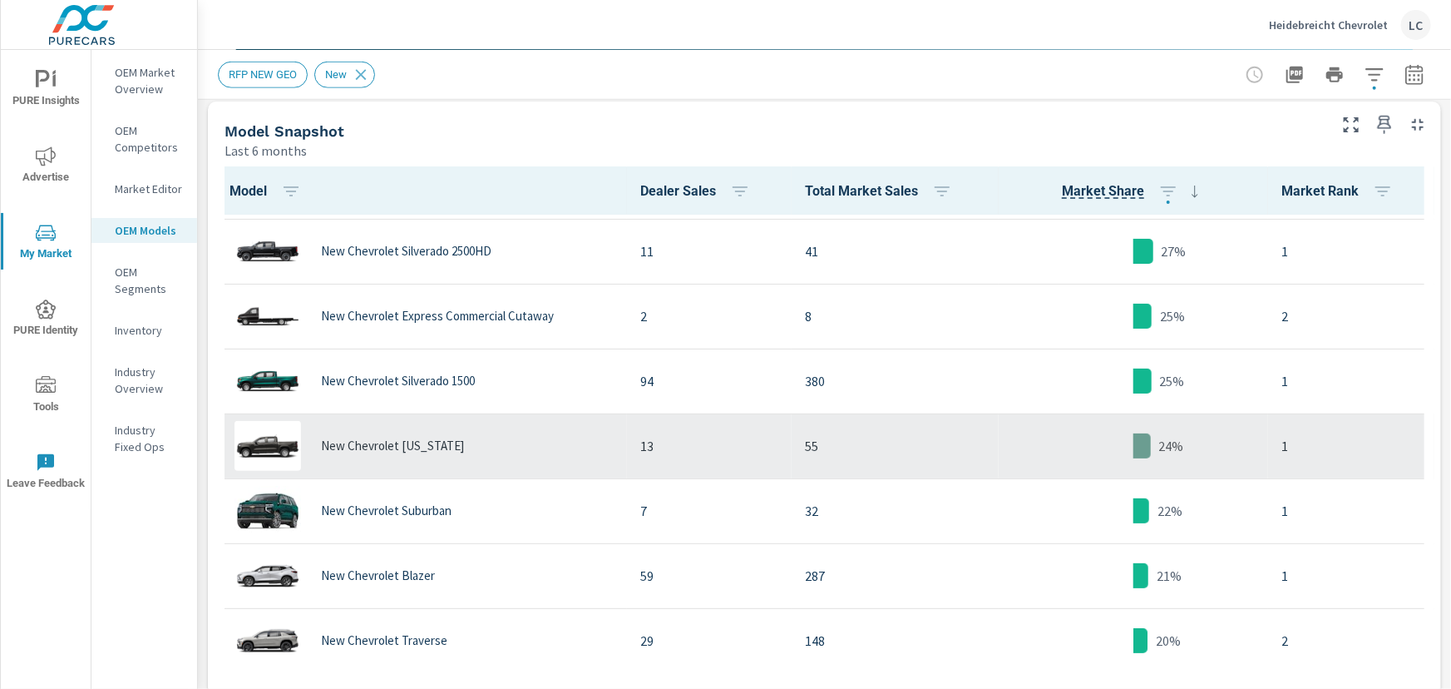
scroll to position [151, 0]
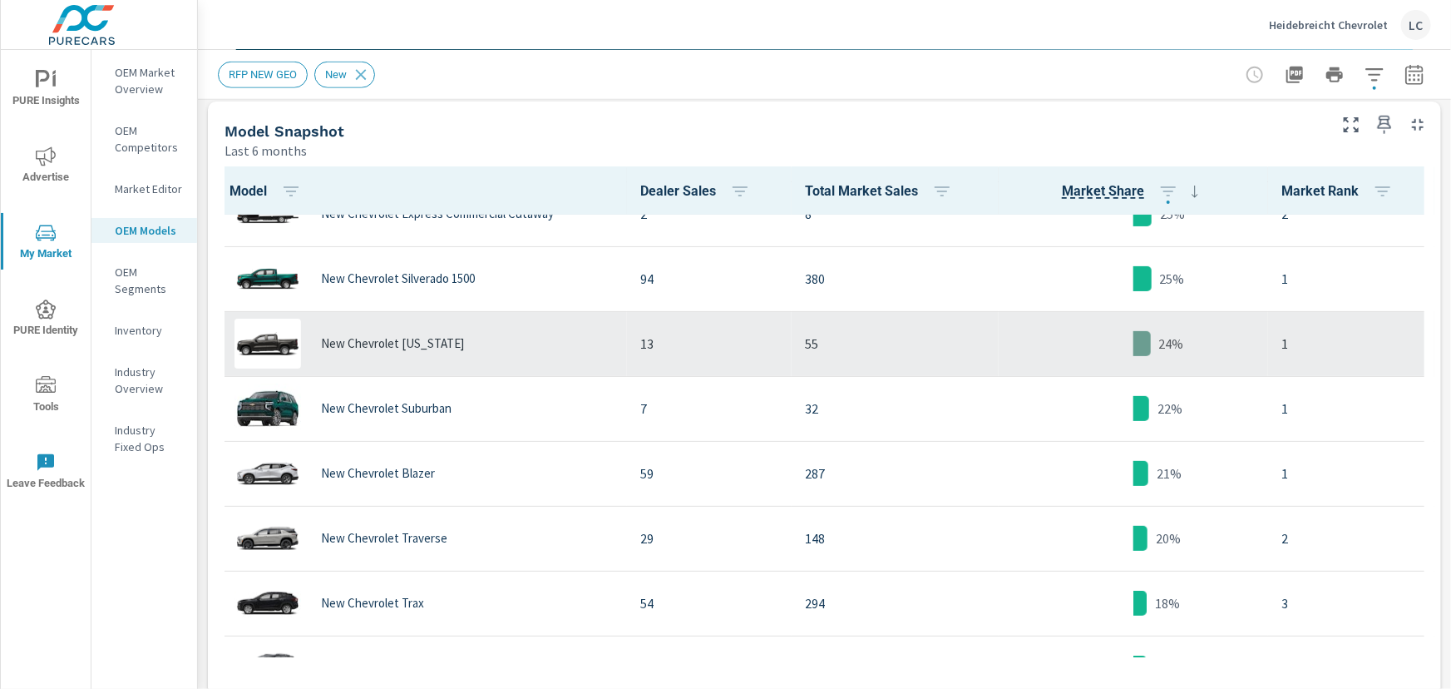
scroll to position [302, 0]
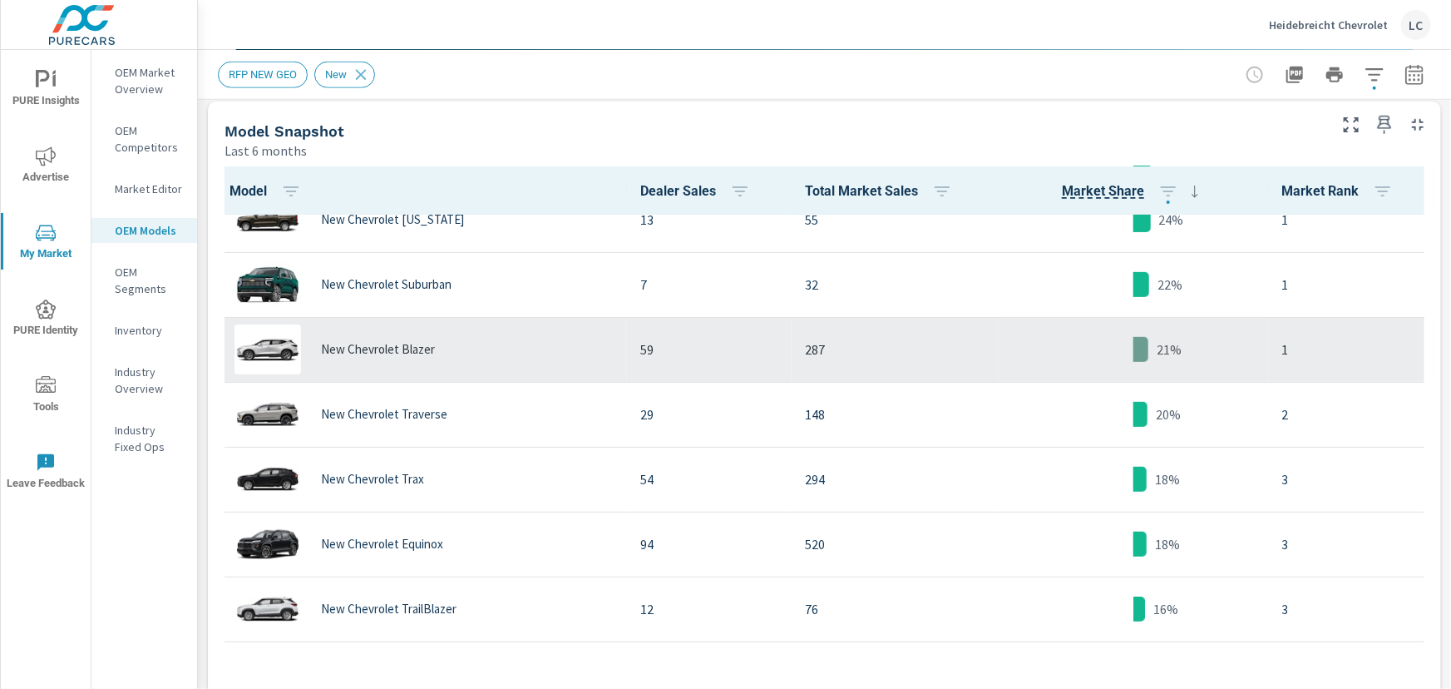
scroll to position [378, 0]
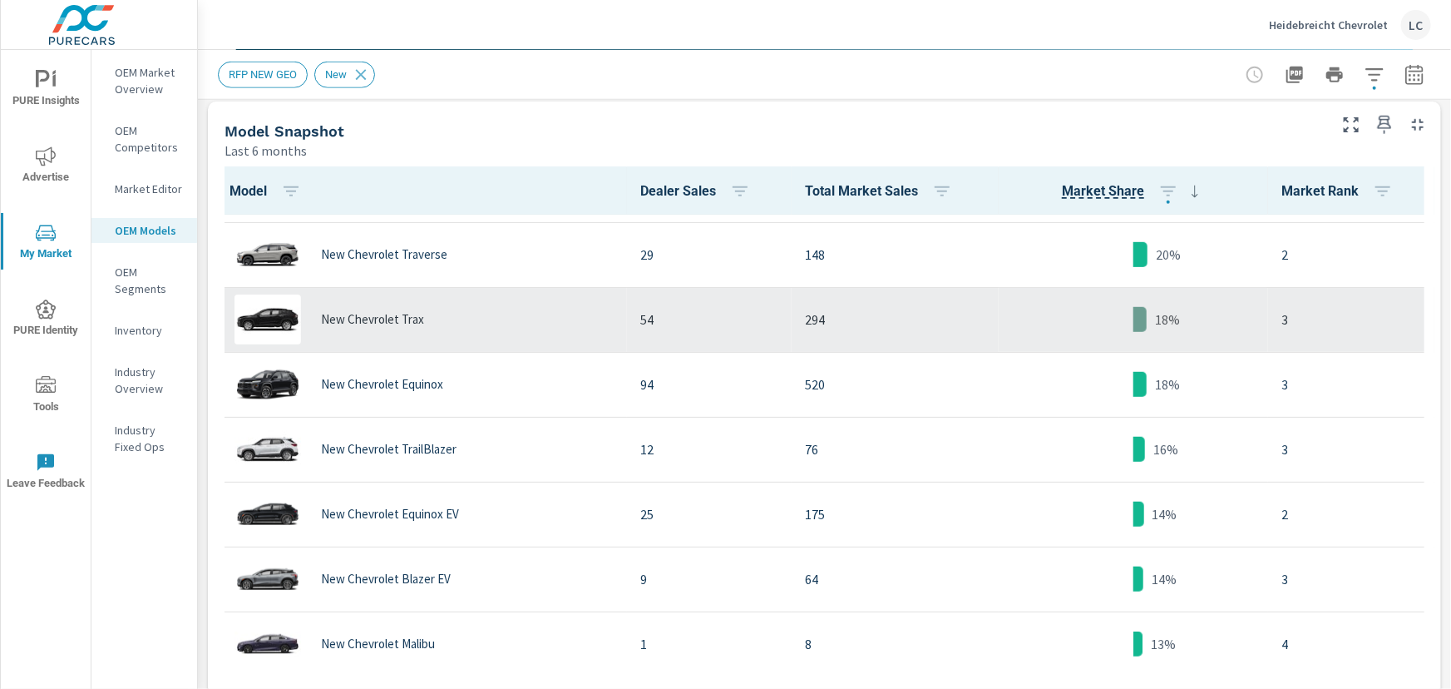
scroll to position [529, 0]
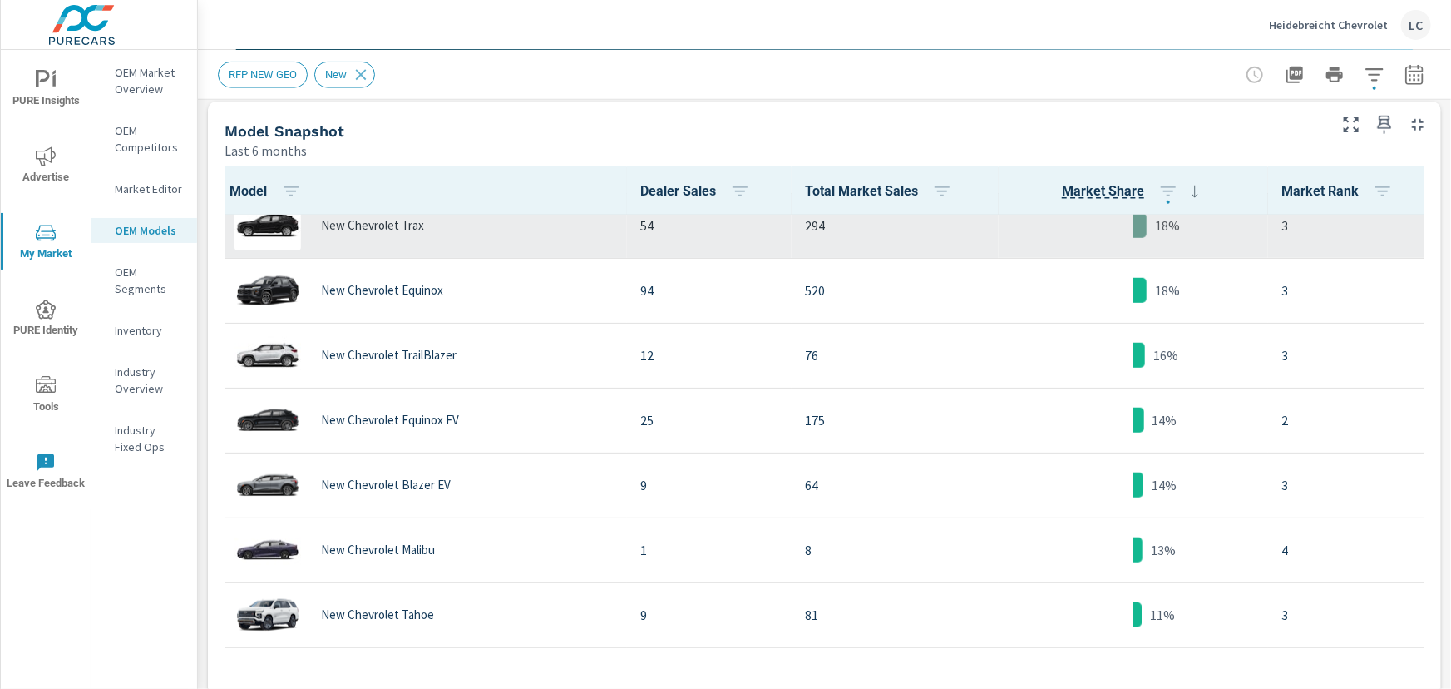
scroll to position [680, 0]
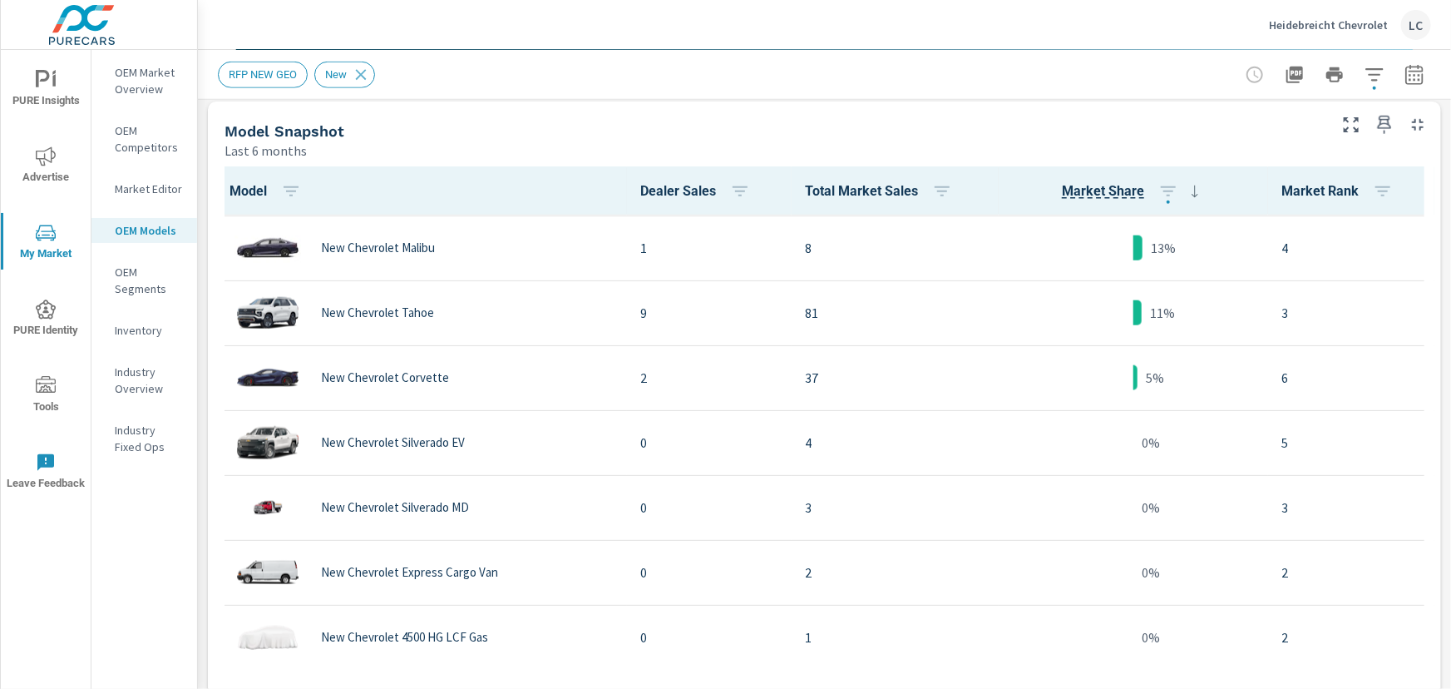
scroll to position [907, 0]
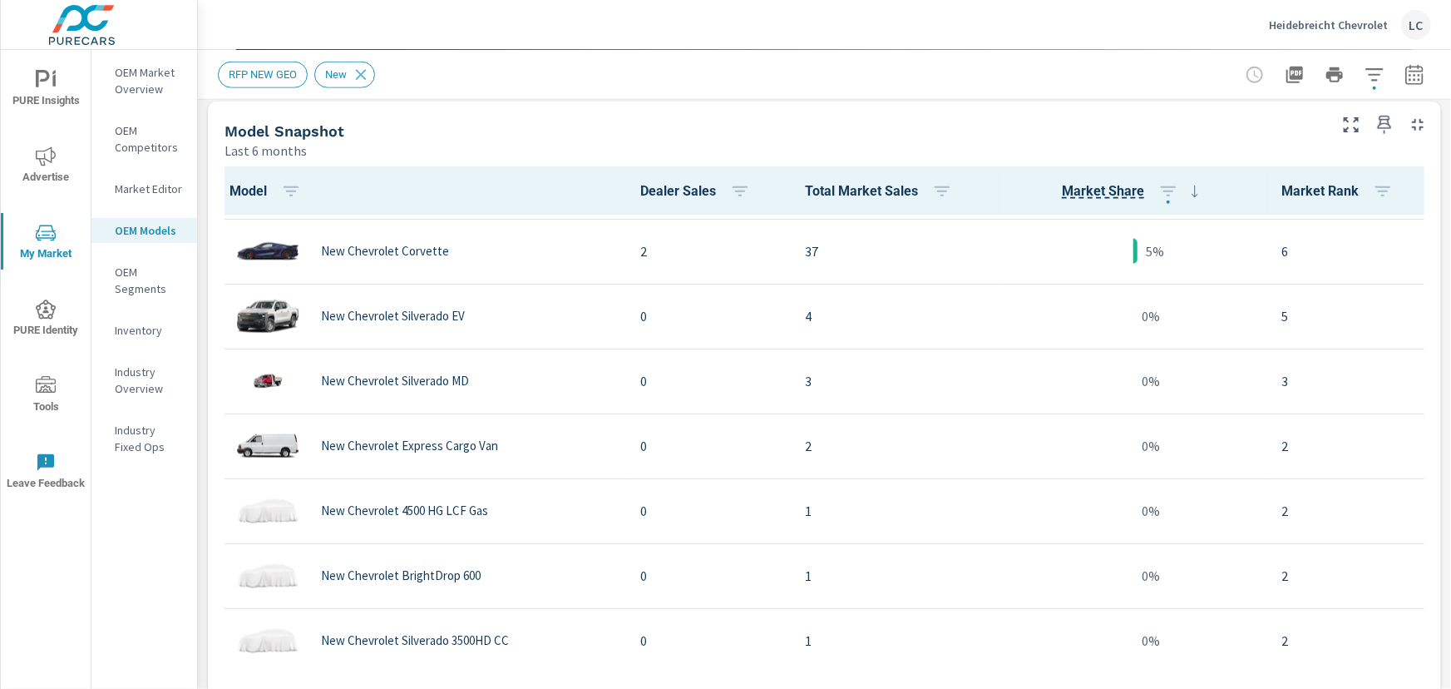
scroll to position [1046, 0]
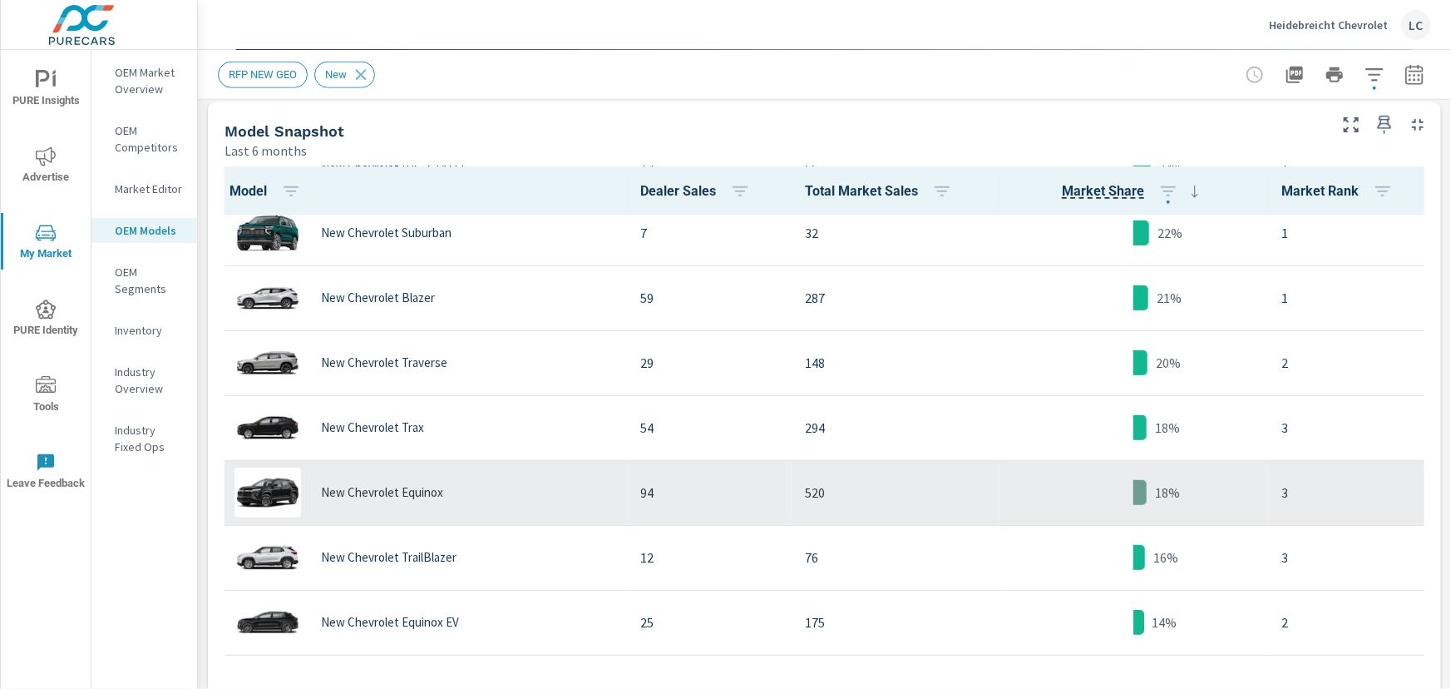
scroll to position [215, 0]
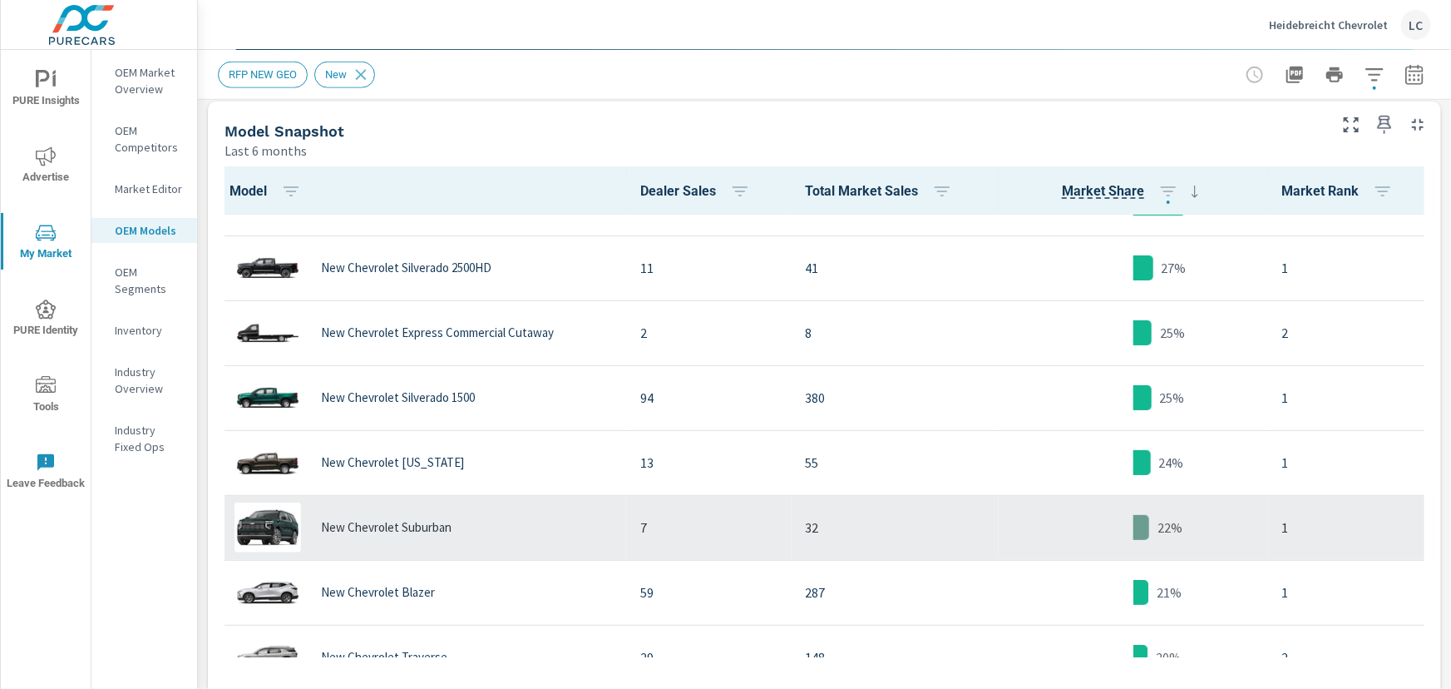
scroll to position [63, 0]
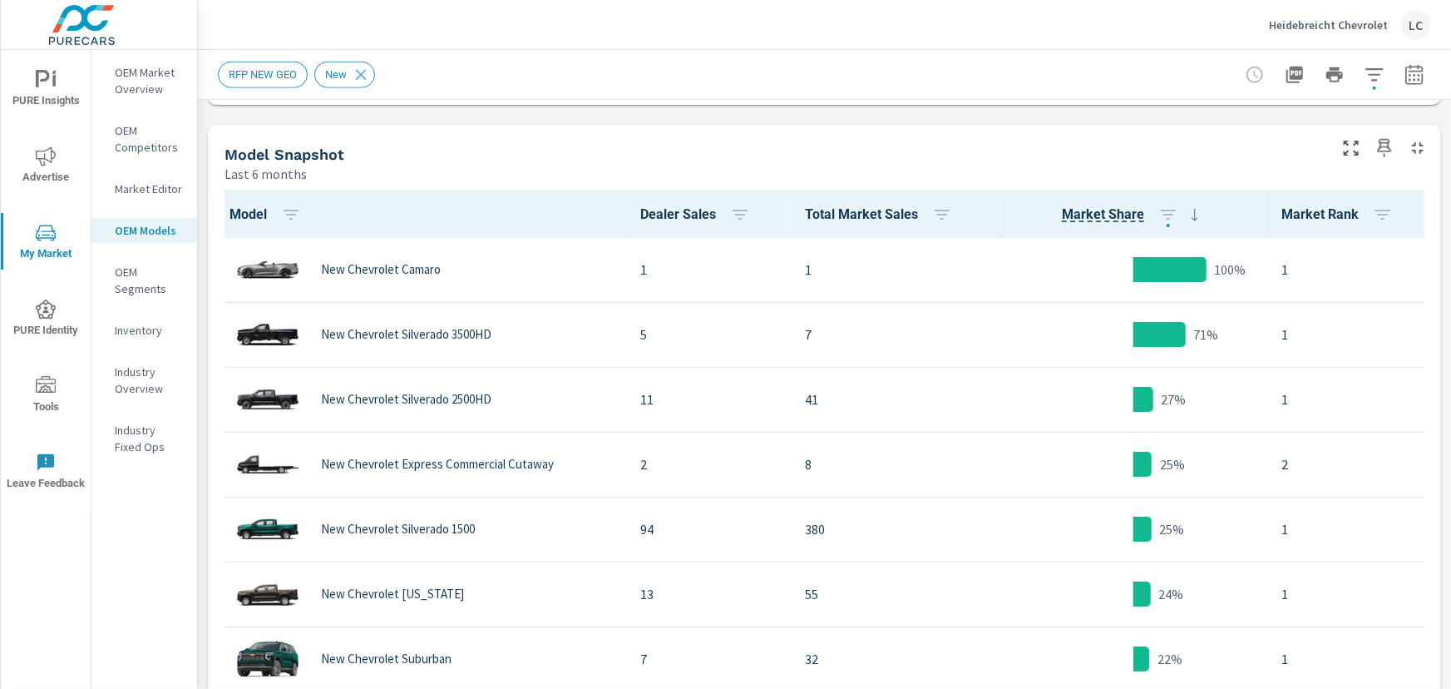
scroll to position [827, 0]
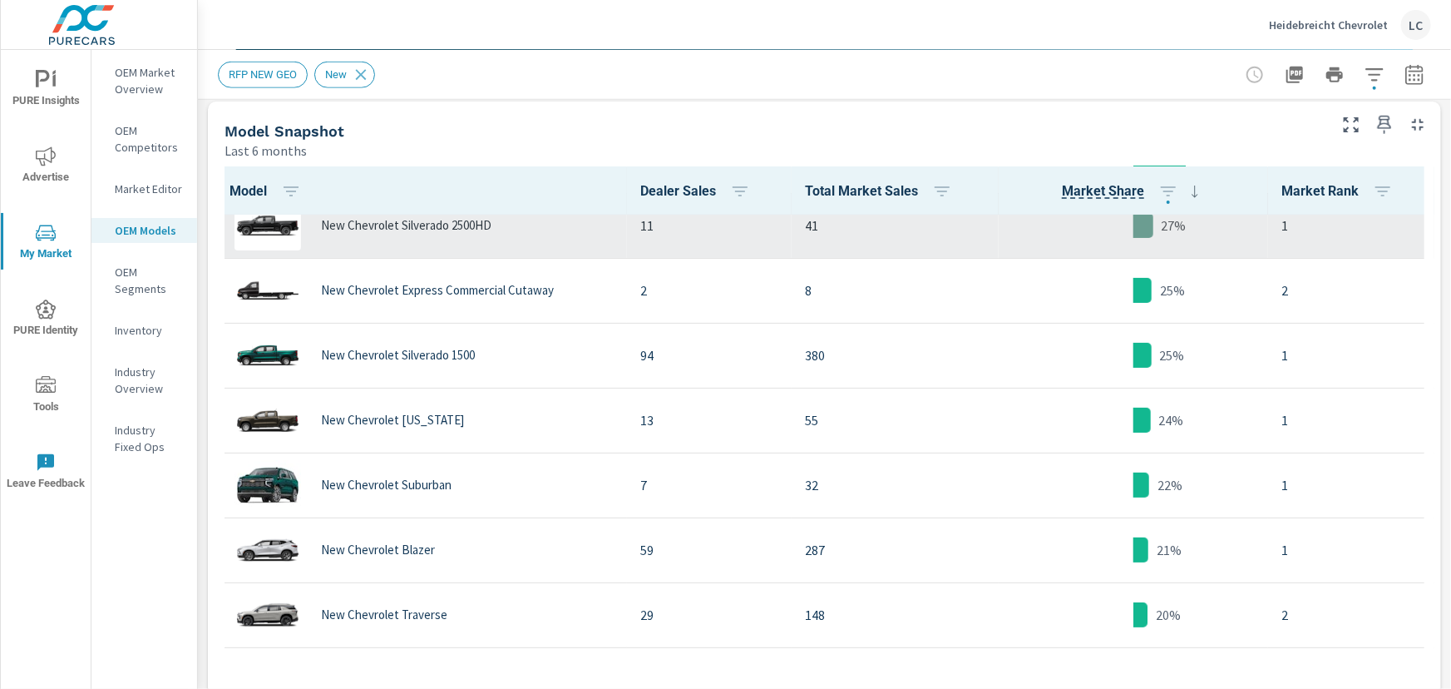
scroll to position [226, 0]
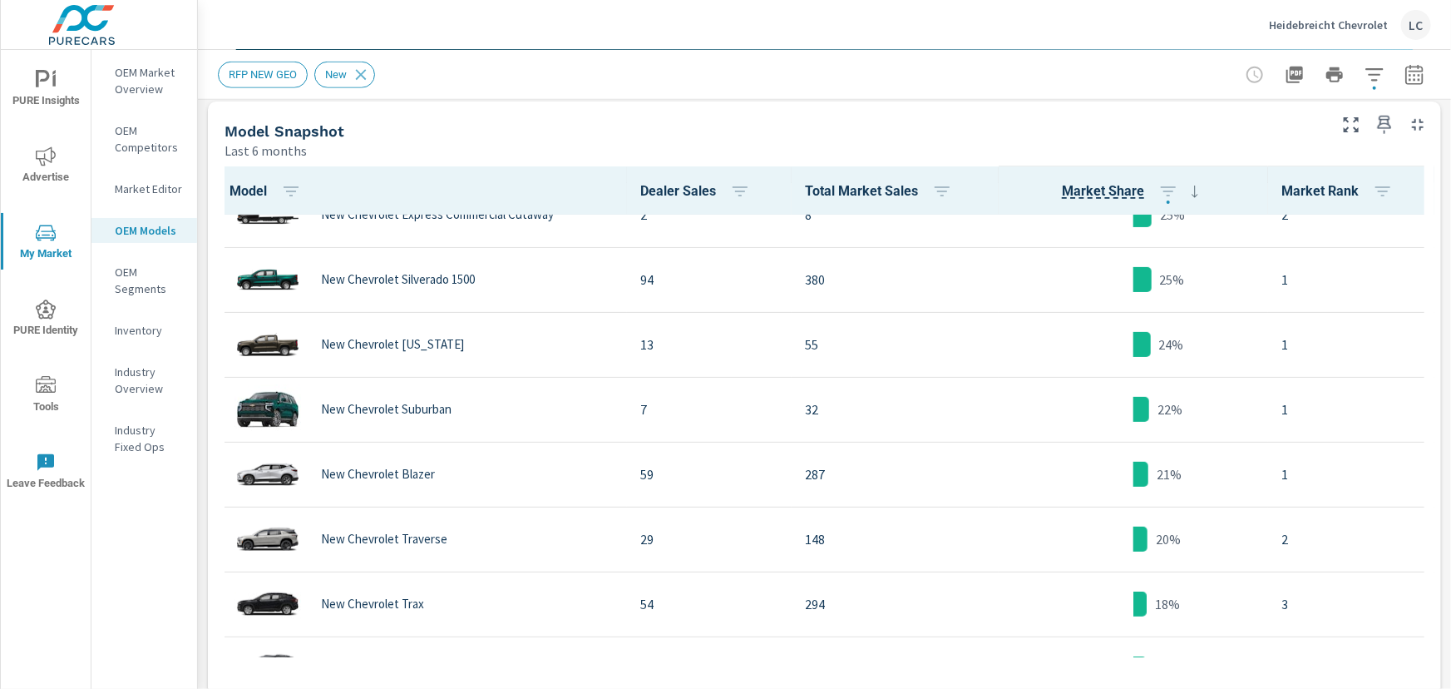
scroll to position [302, 0]
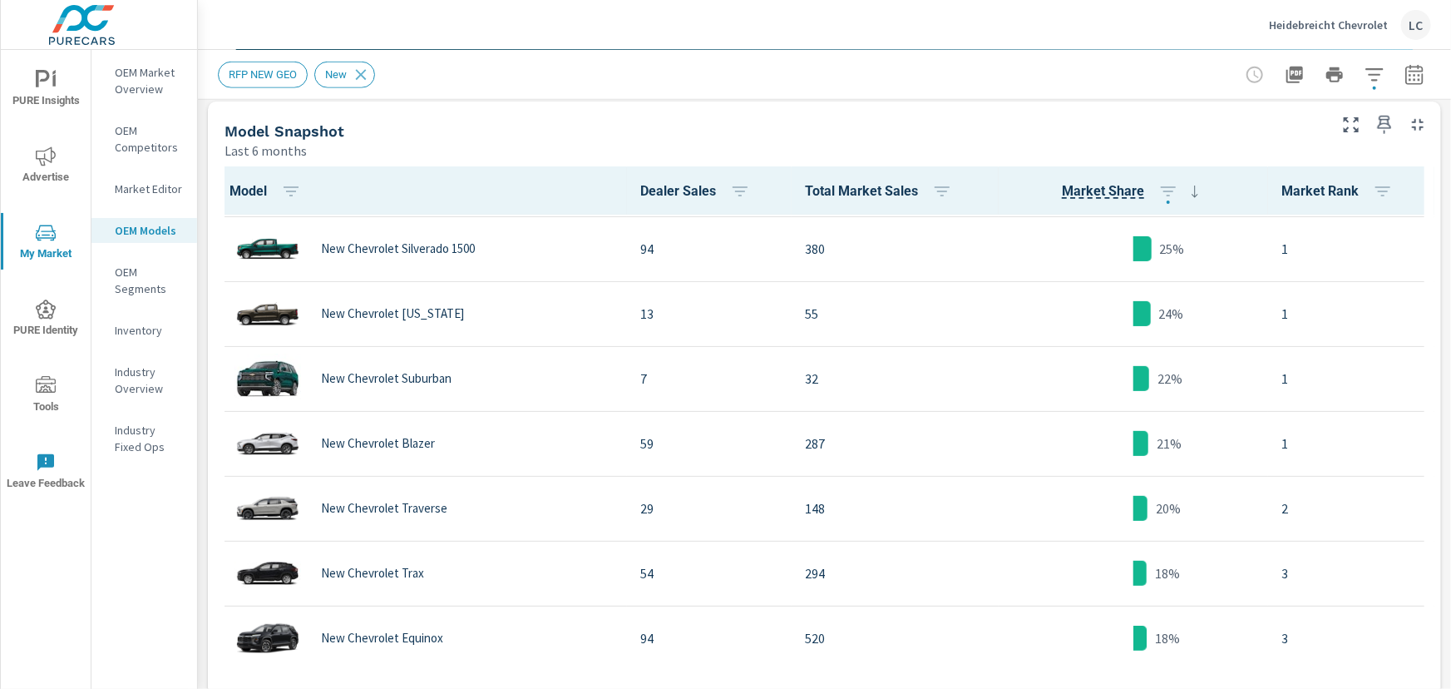
scroll to position [259, 0]
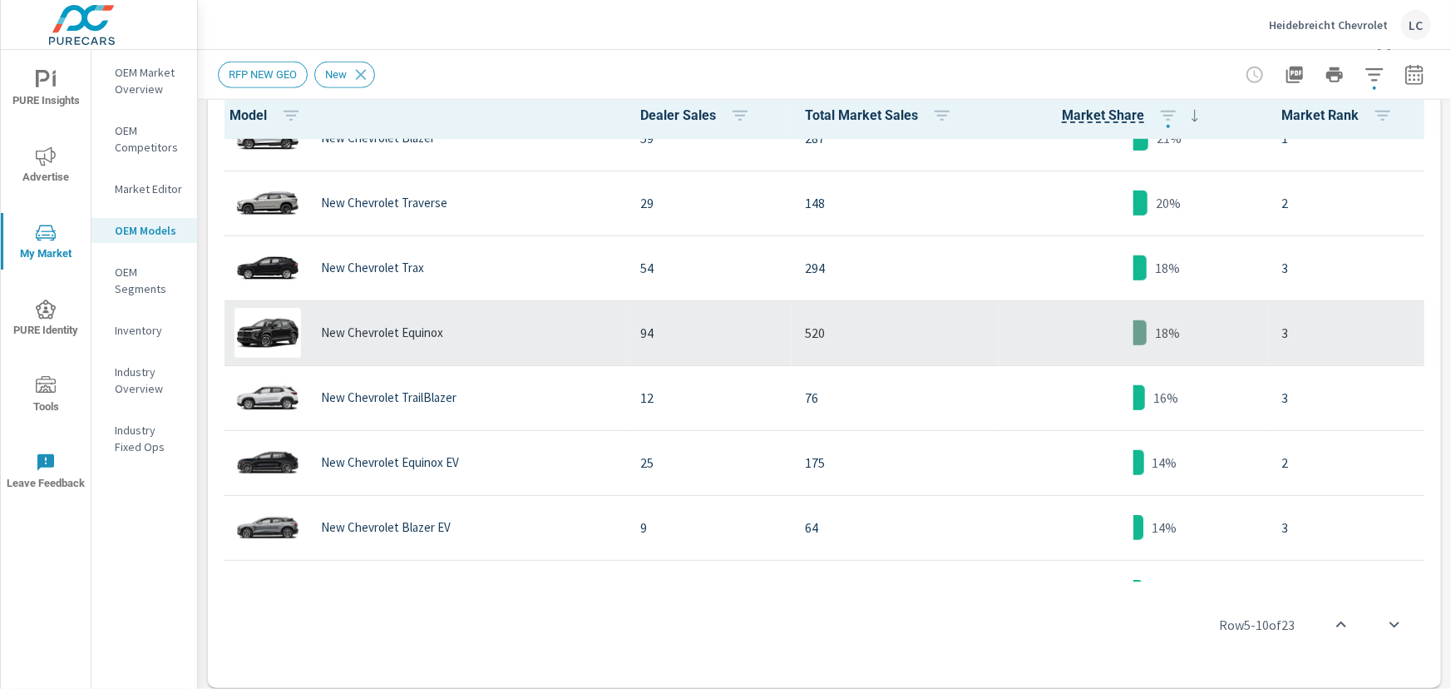
scroll to position [562, 0]
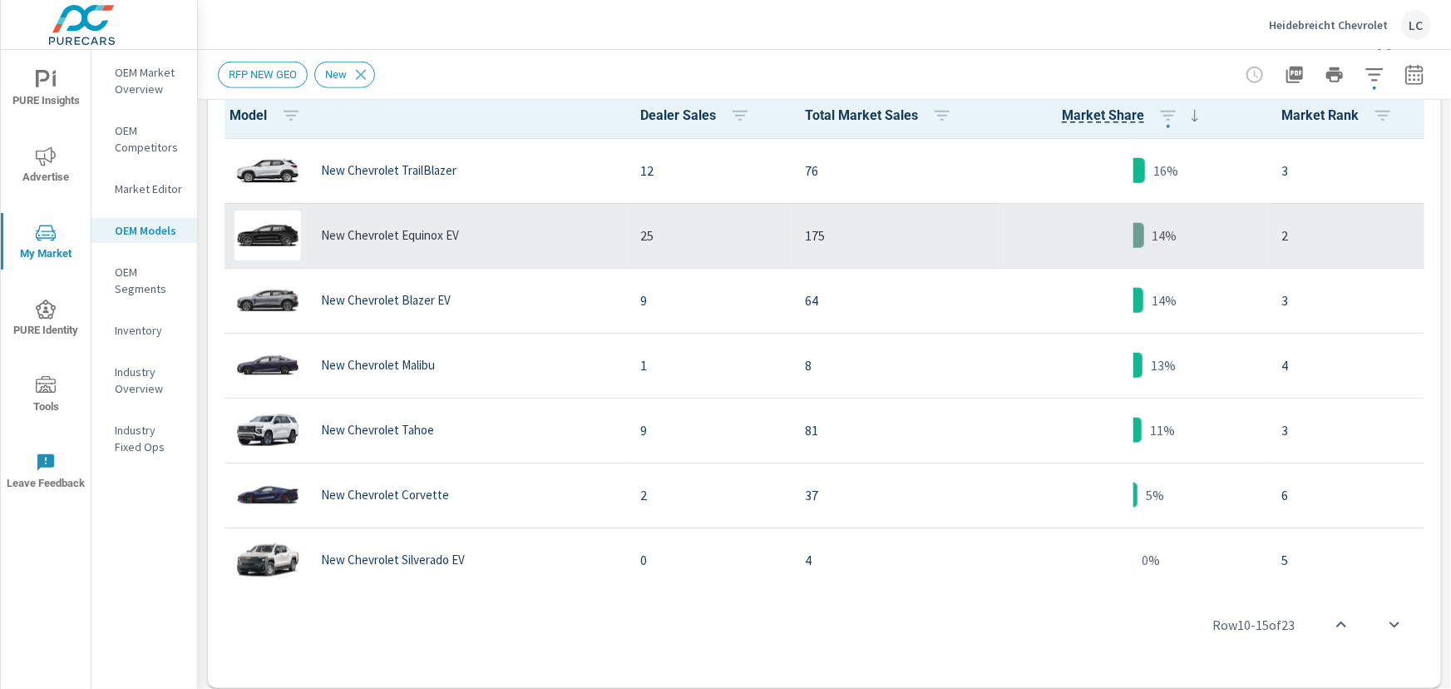
scroll to position [789, 0]
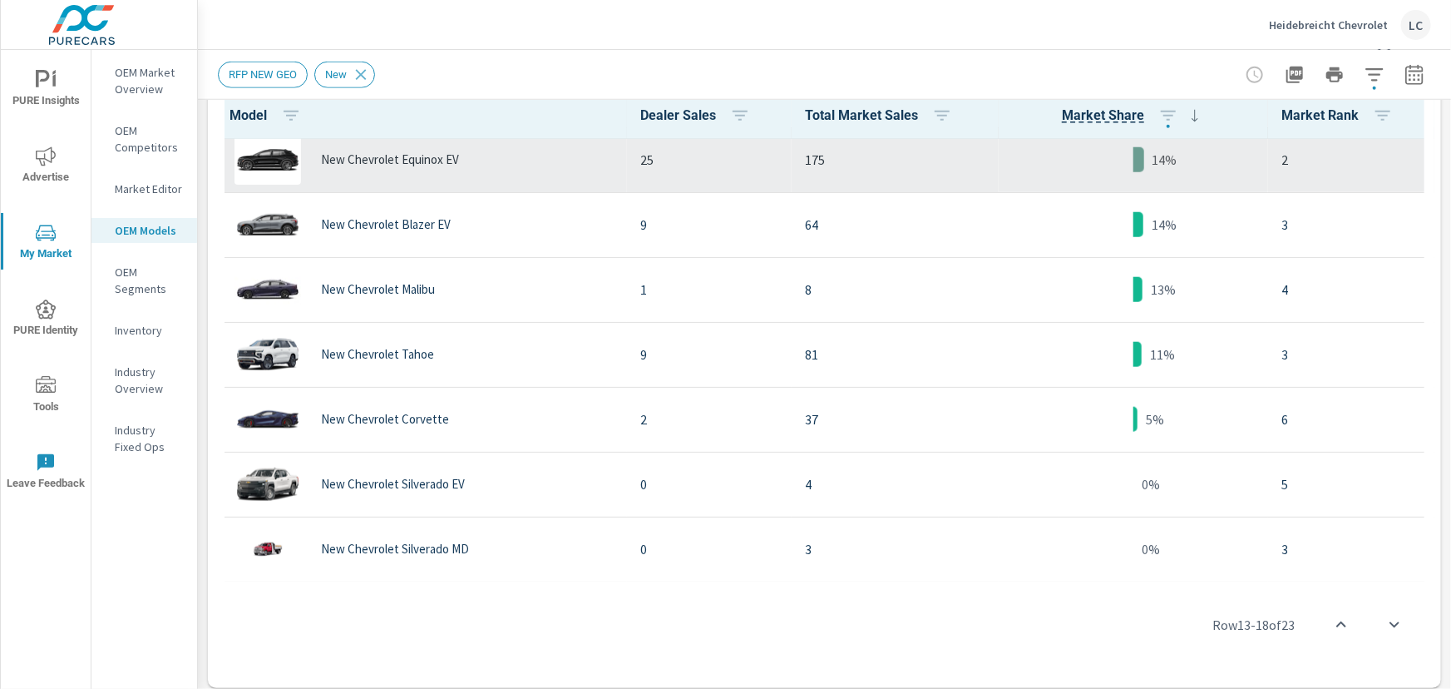
scroll to position [714, 0]
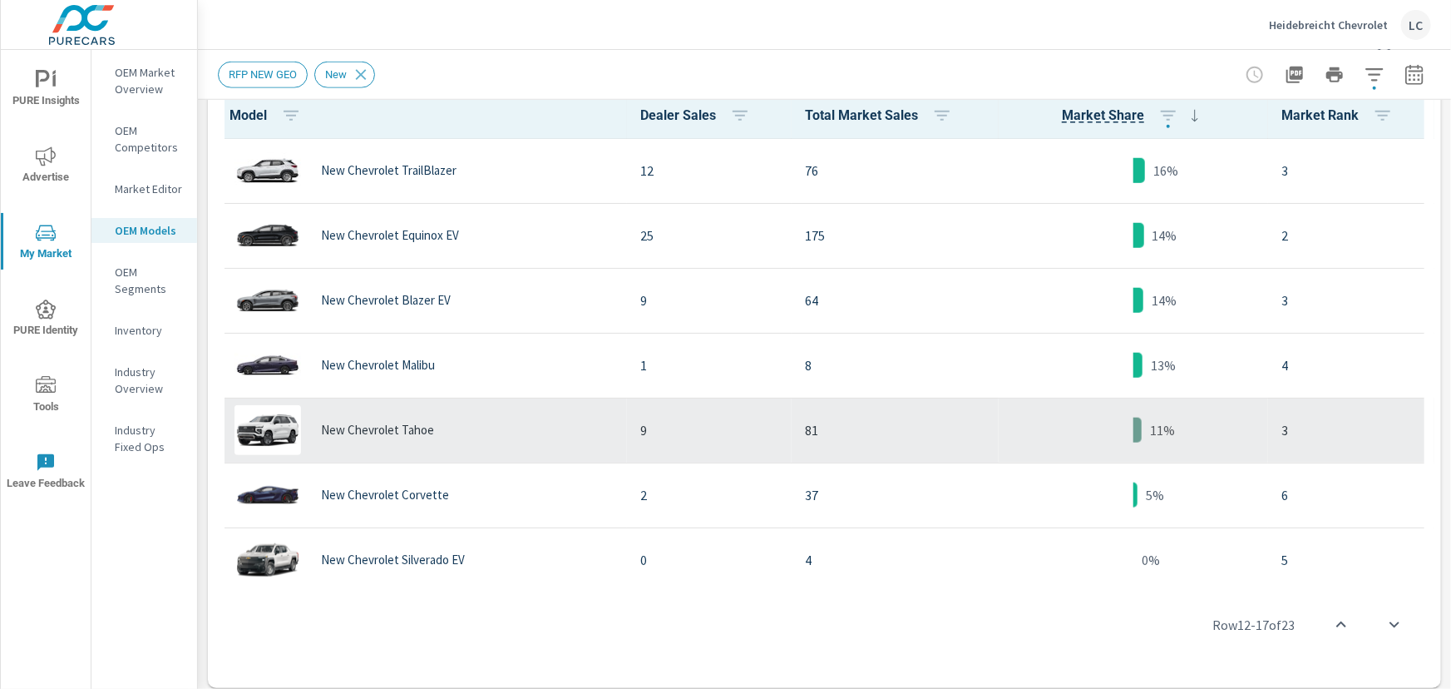
scroll to position [638, 0]
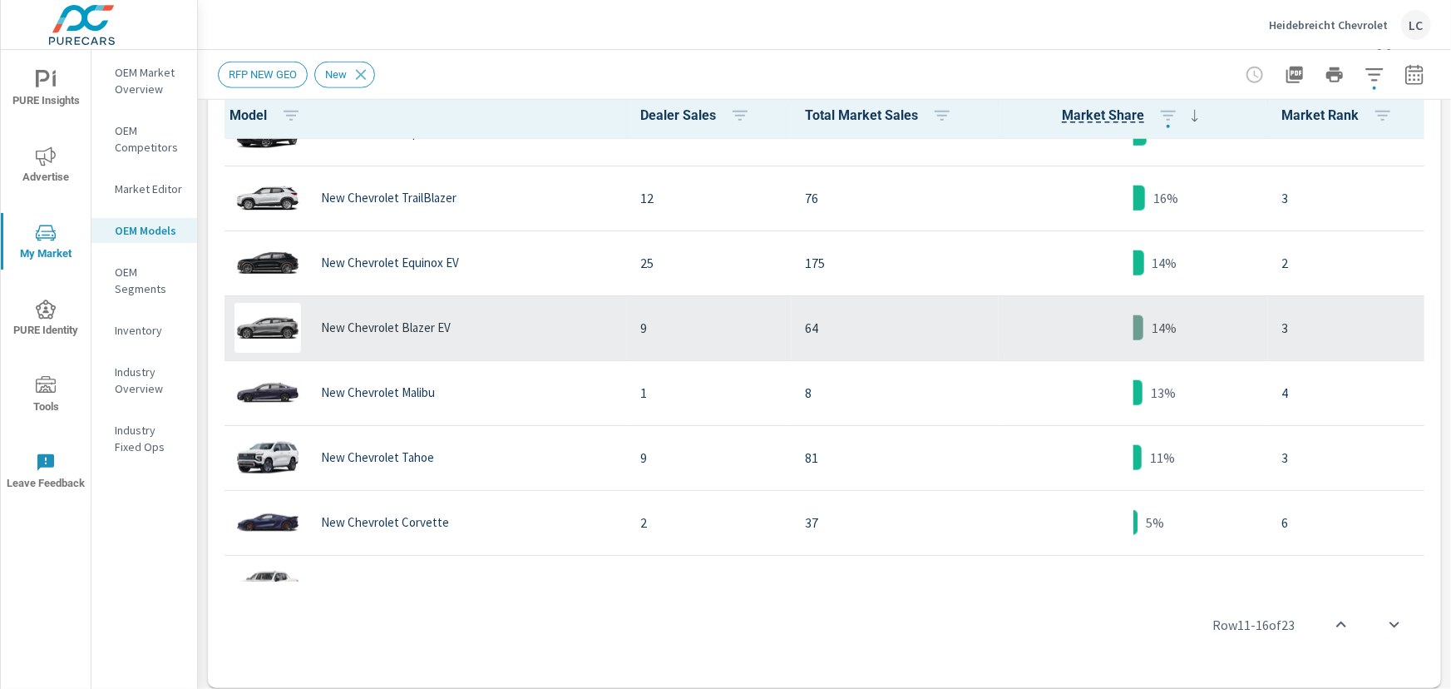
scroll to position [714, 0]
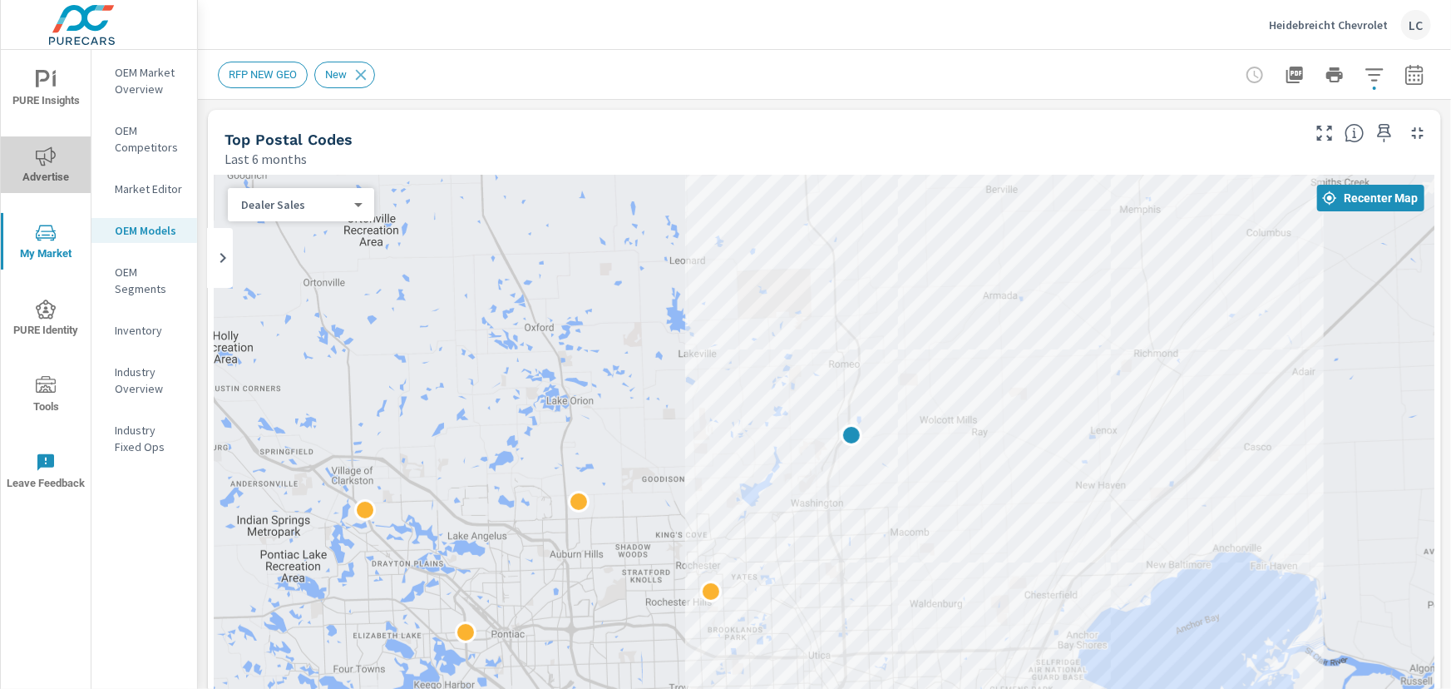
click at [45, 158] on icon "nav menu" at bounding box center [46, 155] width 20 height 19
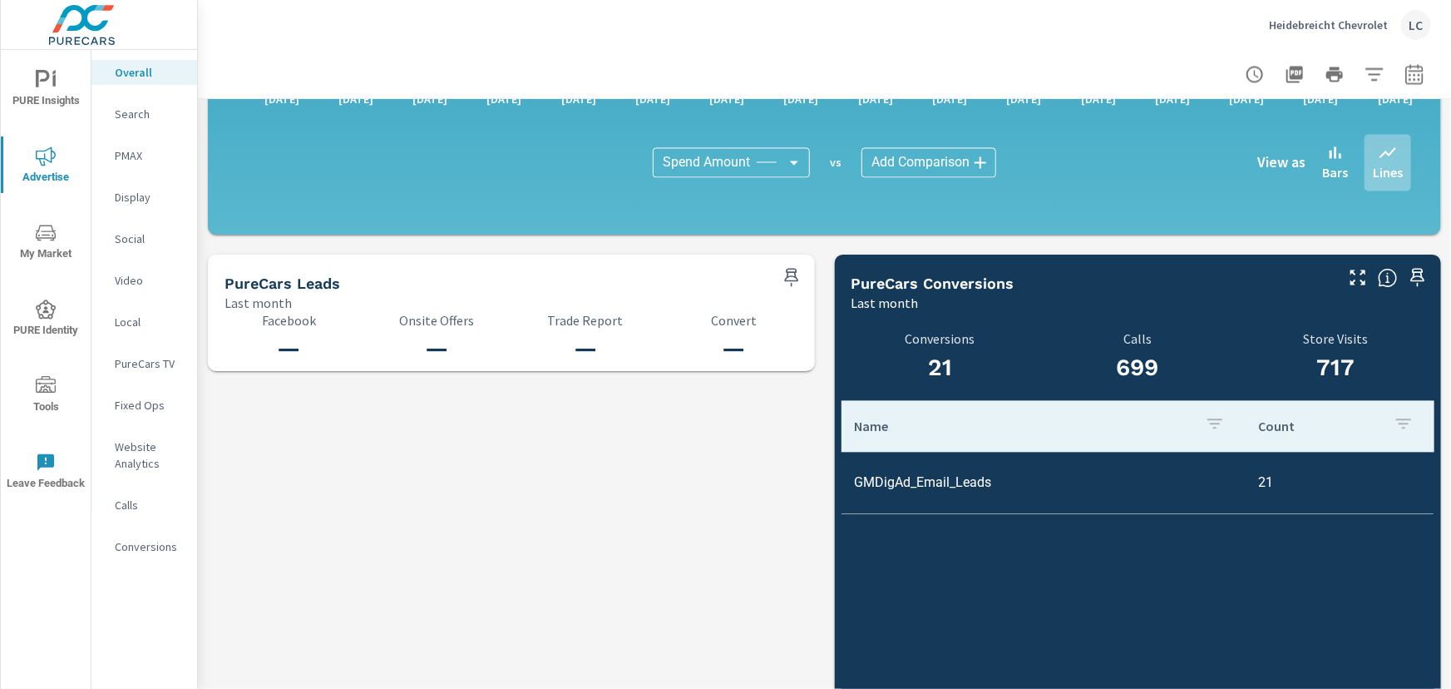
scroll to position [1427, 0]
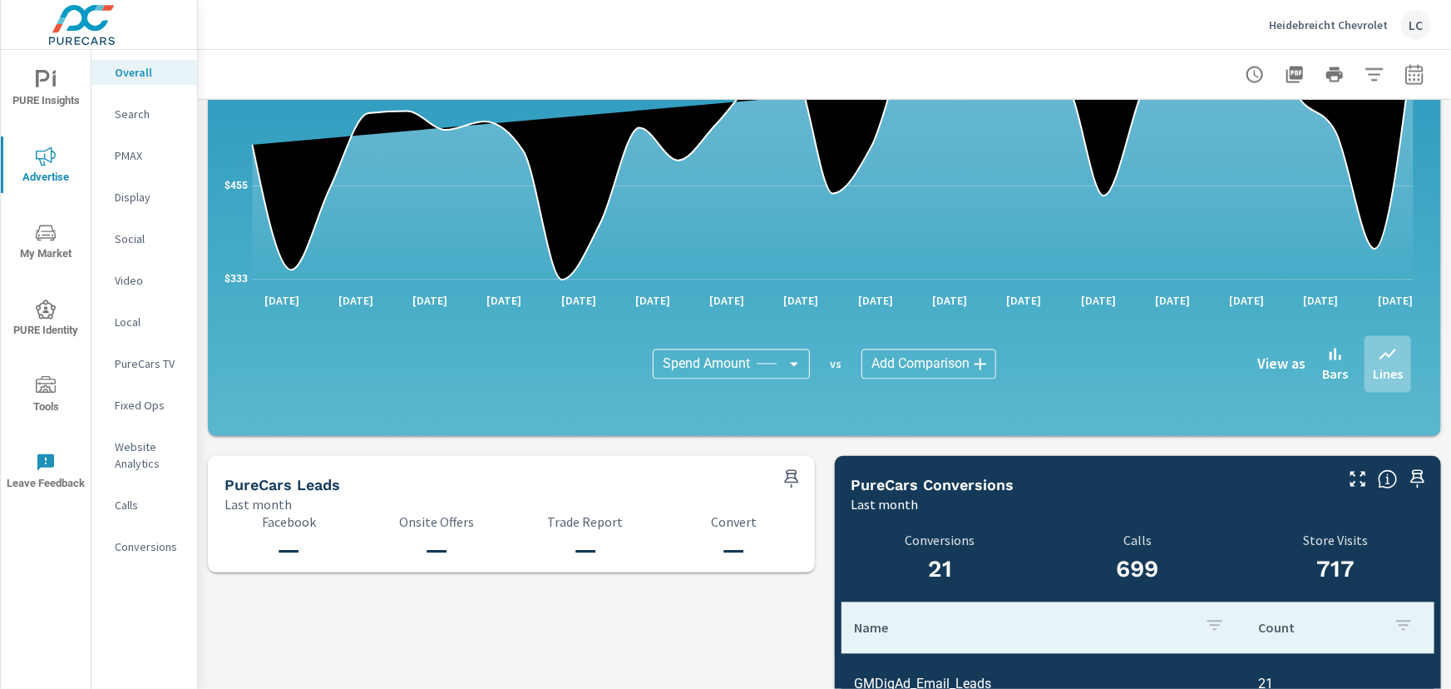
click at [169, 549] on p "Conversions" at bounding box center [149, 546] width 69 height 17
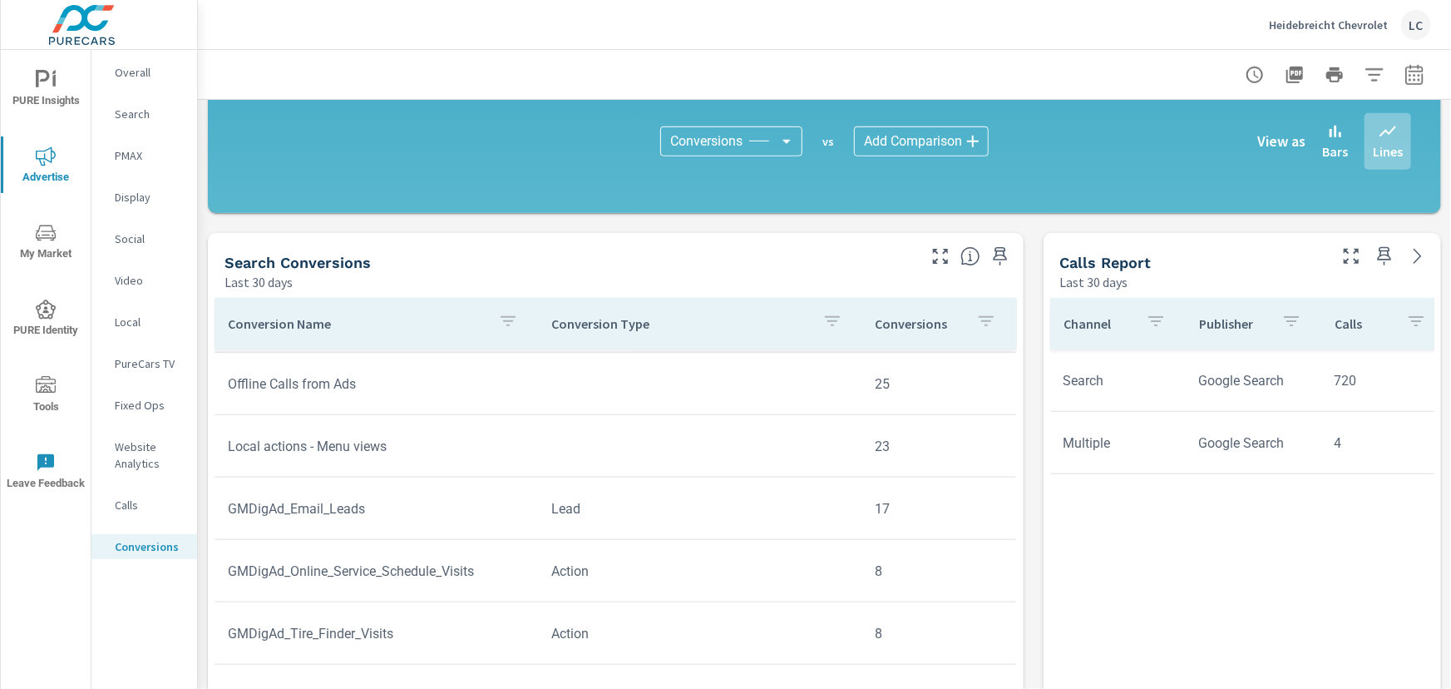
scroll to position [605, 0]
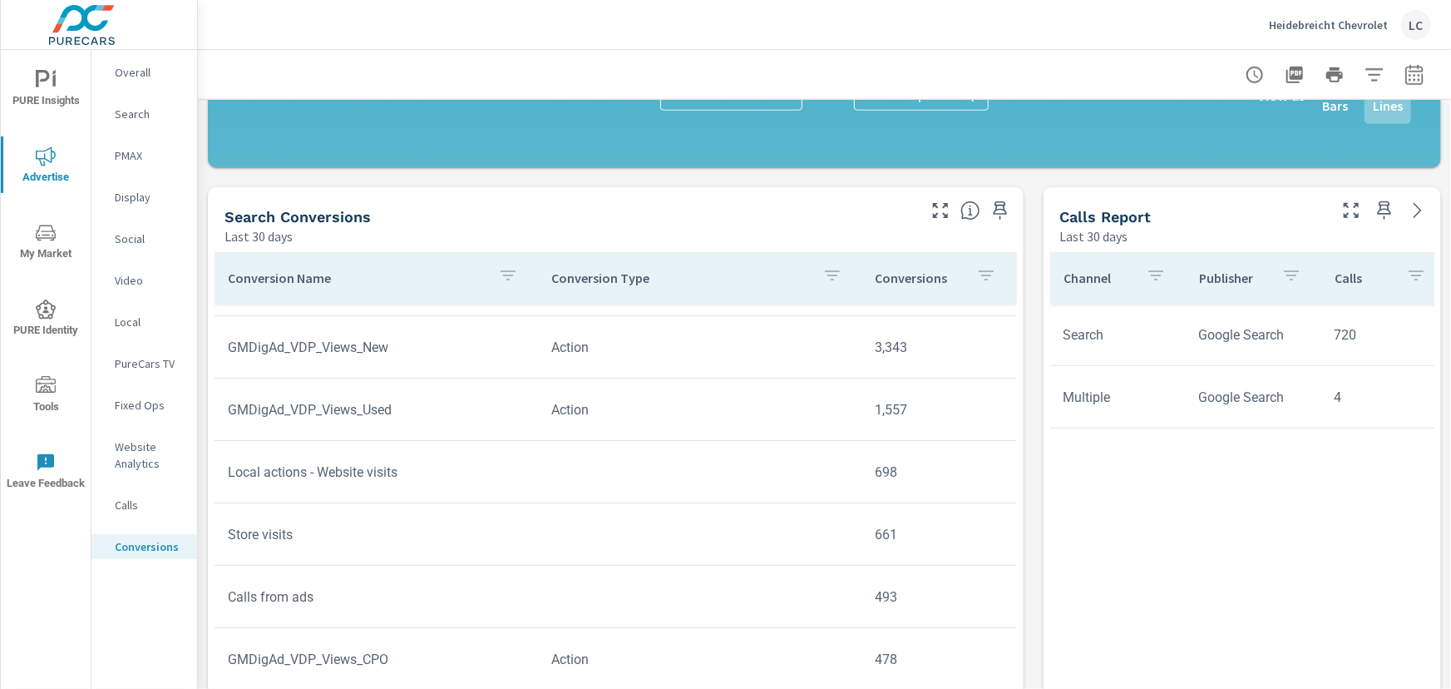
scroll to position [75, 0]
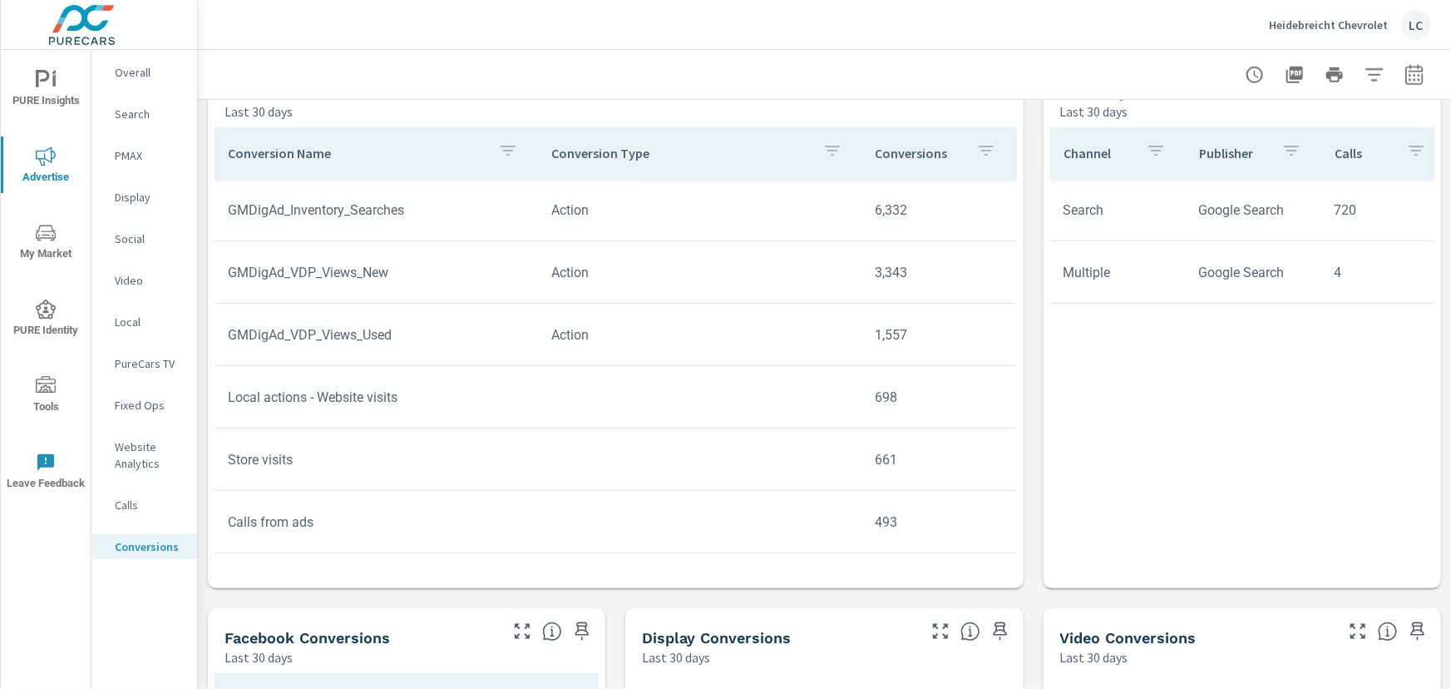
scroll to position [756, 0]
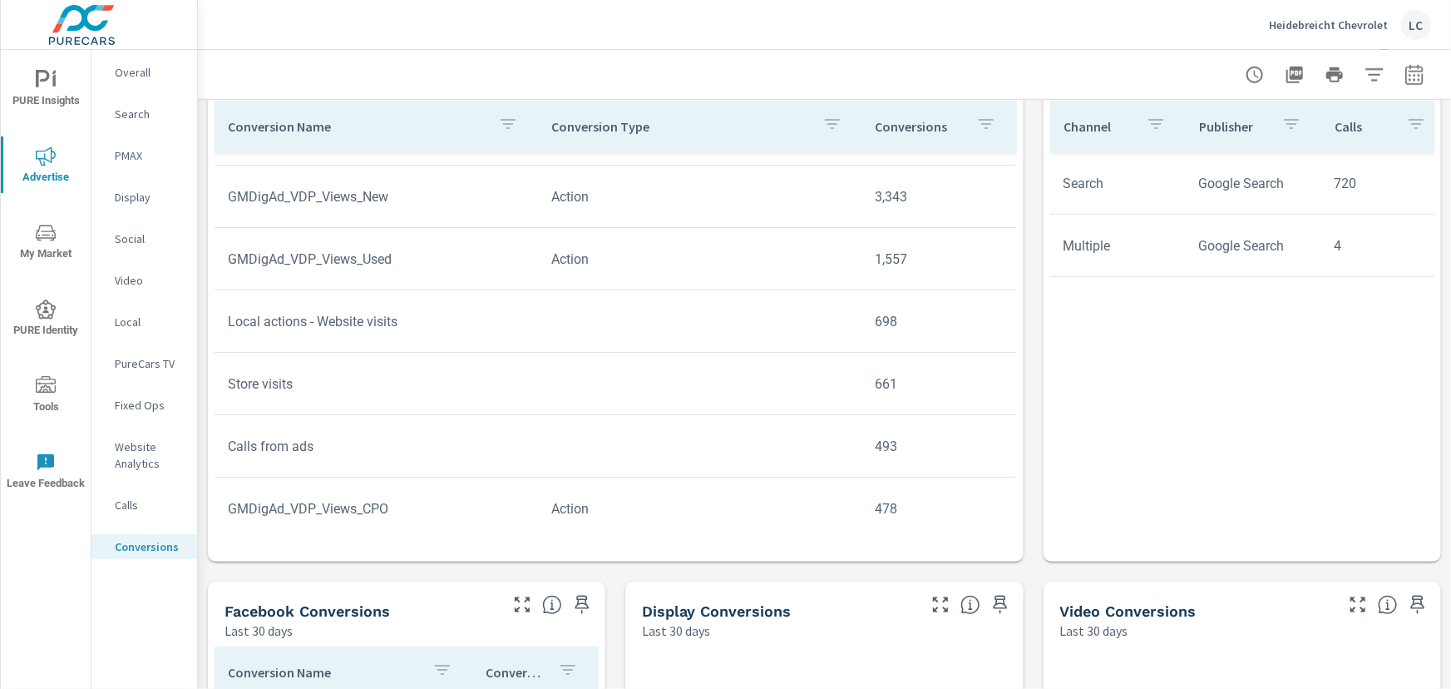
scroll to position [75, 0]
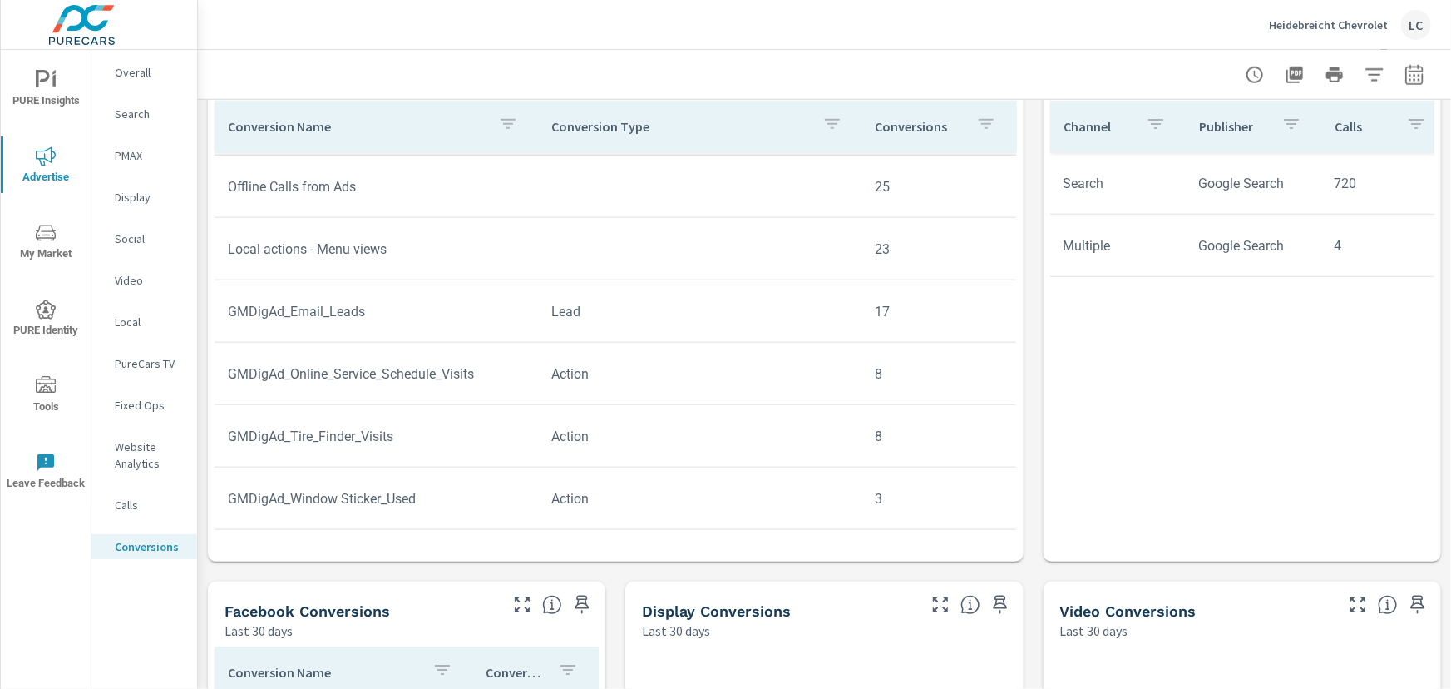
scroll to position [871, 0]
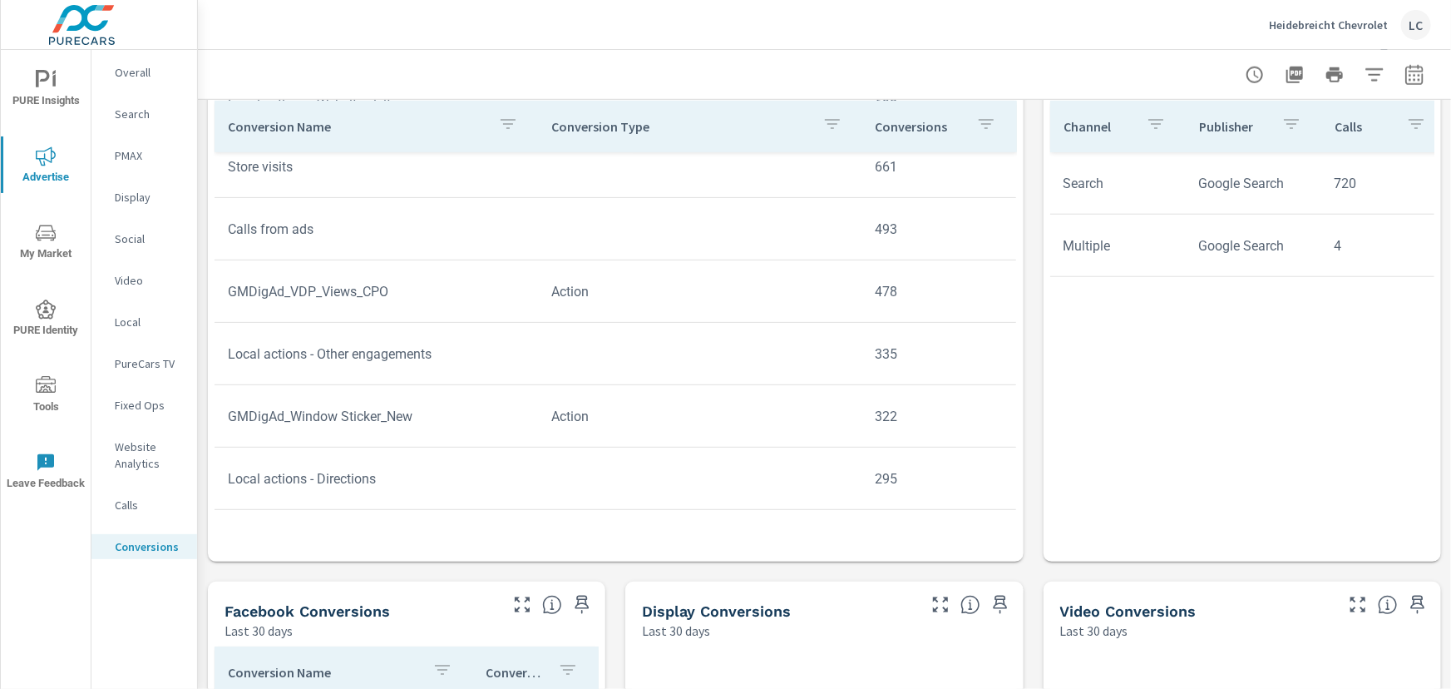
scroll to position [124, 0]
